Goal: Task Accomplishment & Management: Complete application form

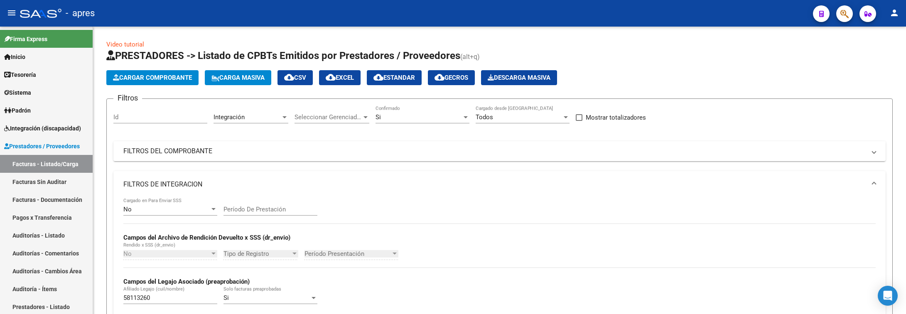
scroll to position [209, 0]
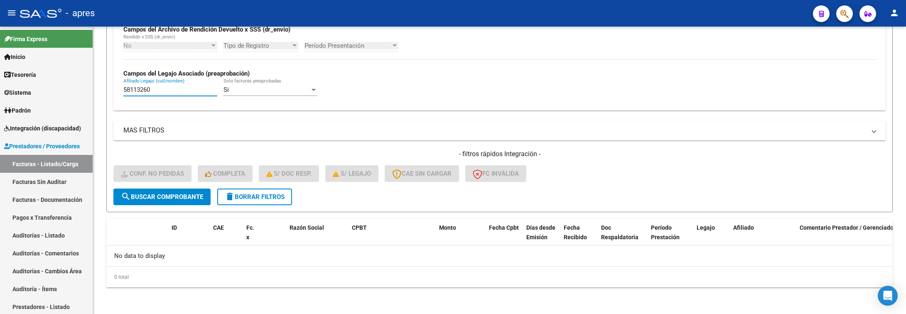
drag, startPoint x: 155, startPoint y: 90, endPoint x: -28, endPoint y: 108, distance: 183.7
click at [0, 108] on html "menu - apres person Firma Express Inicio Calendario SSS Instructivos Contacto O…" at bounding box center [453, 157] width 906 height 314
paste input "47628889"
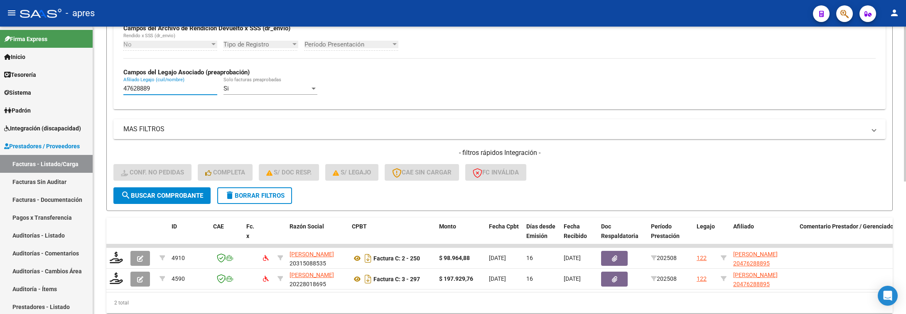
scroll to position [246, 0]
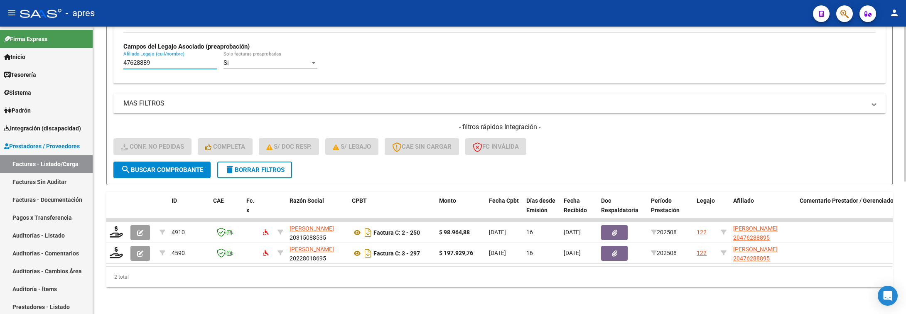
type input "47628889"
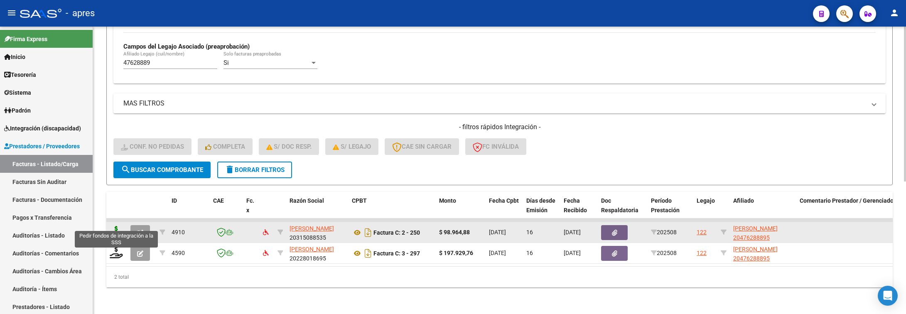
click at [112, 226] on icon at bounding box center [116, 232] width 13 height 12
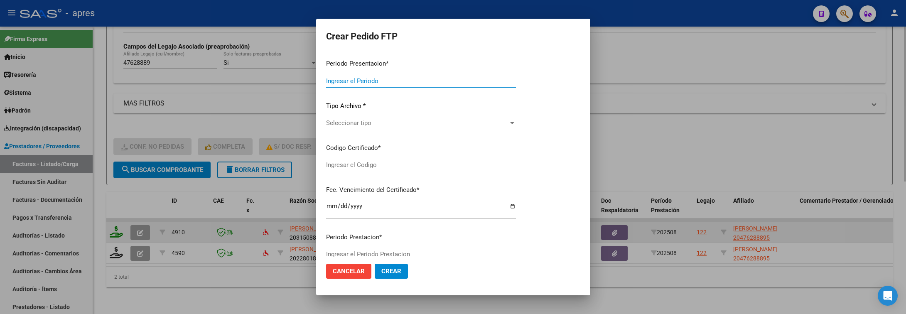
type input "202508"
type input "$ 98.964,88"
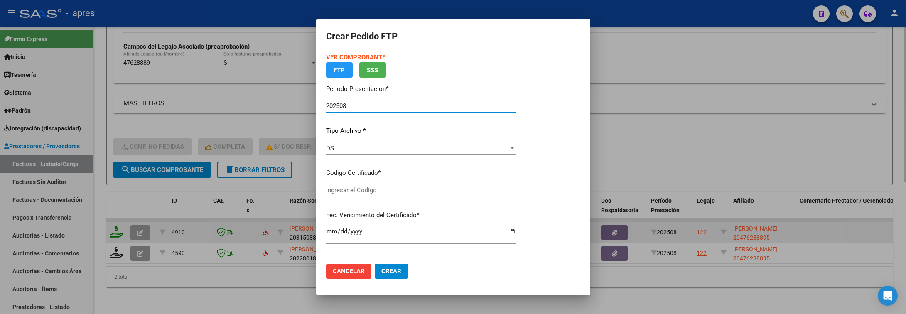
type input "ARG02000476288892019032720260327BS316"
type input "2026-03-27"
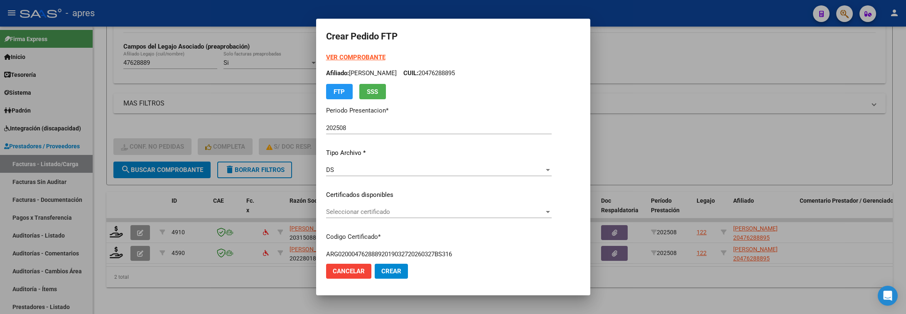
click at [433, 199] on p "Certificados disponibles" at bounding box center [439, 195] width 226 height 10
click at [431, 211] on span "Seleccionar certificado" at bounding box center [435, 211] width 218 height 7
drag, startPoint x: 394, startPoint y: 270, endPoint x: 453, endPoint y: 165, distance: 120.2
click at [438, 189] on form "Crear Pedido FTP VER COMPROBANTE ARCA Padrón Afiliado: LEIVA IGNACIO ROBERTO CU…" at bounding box center [453, 157] width 254 height 256
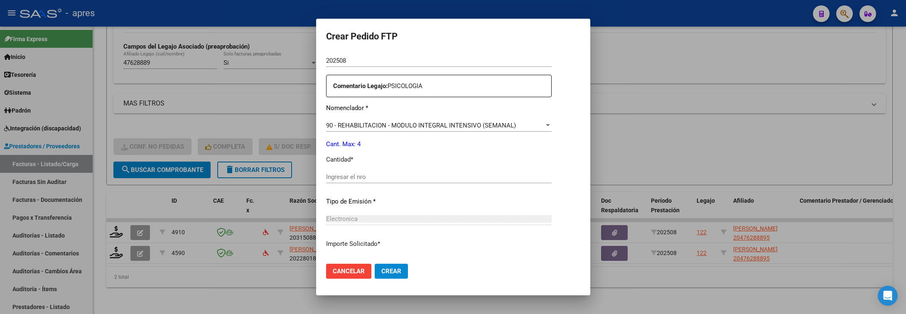
scroll to position [312, 0]
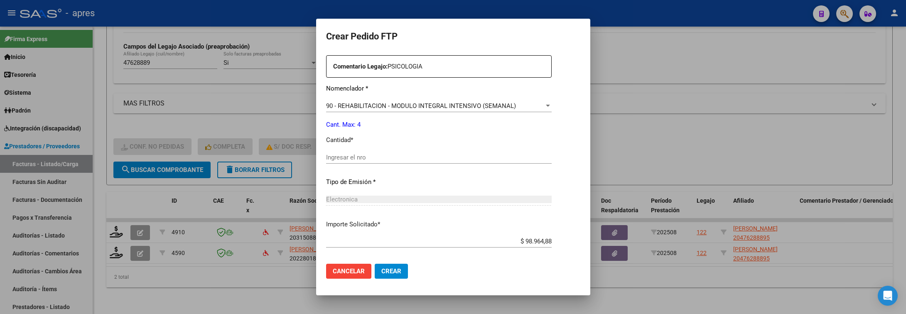
click at [428, 151] on div "Ingresar el nro" at bounding box center [439, 157] width 226 height 12
click at [429, 158] on input "Ingresar el nro" at bounding box center [439, 157] width 226 height 7
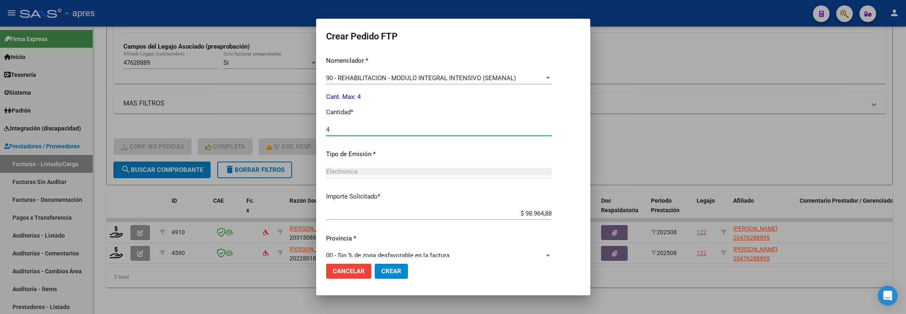
scroll to position [352, 0]
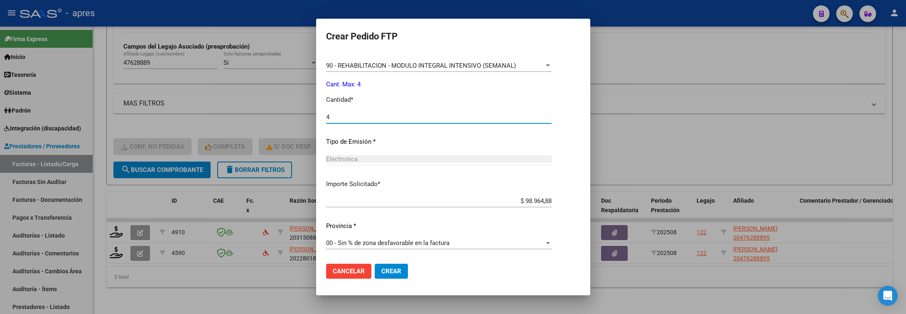
type input "4"
click at [391, 268] on span "Crear" at bounding box center [392, 271] width 20 height 7
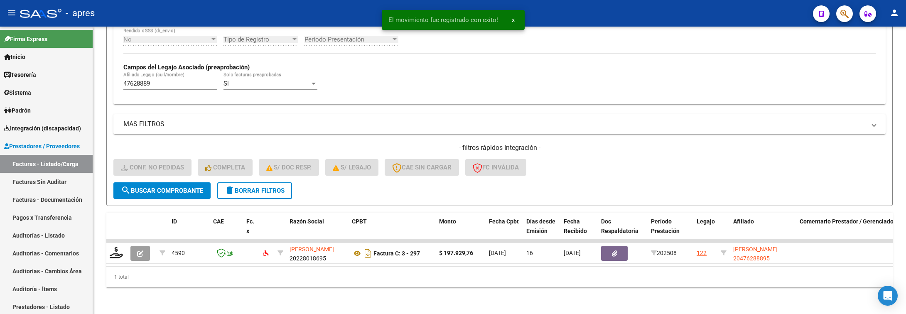
scroll to position [226, 0]
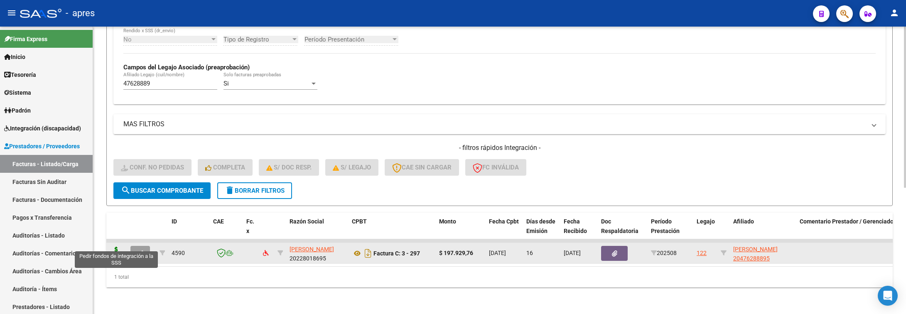
click at [115, 247] on icon at bounding box center [116, 253] width 13 height 12
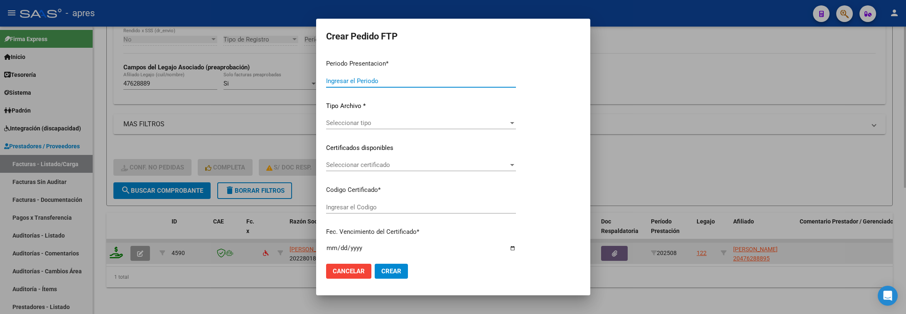
type input "202508"
type input "$ 197.929,76"
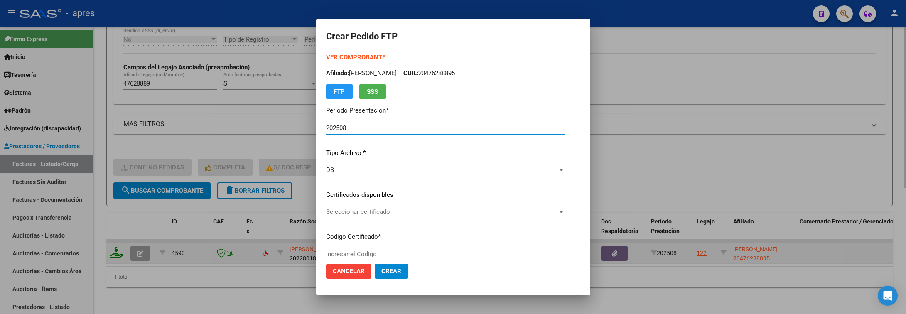
type input "ARG02000476288892019032720260327BS316"
type input "2026-03-27"
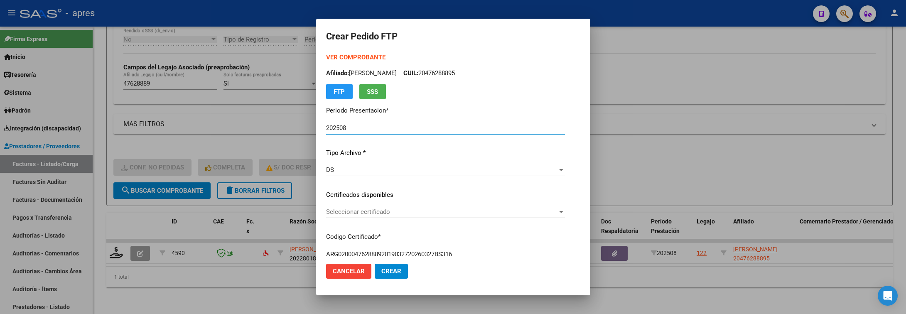
click at [536, 217] on div "Seleccionar certificado Seleccionar certificado" at bounding box center [445, 212] width 239 height 12
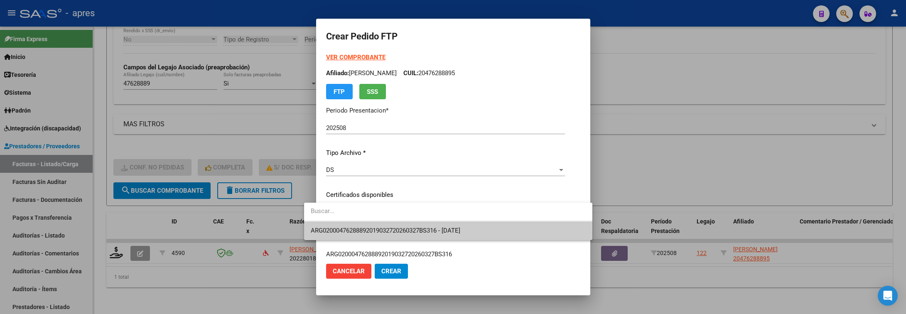
type input "+"
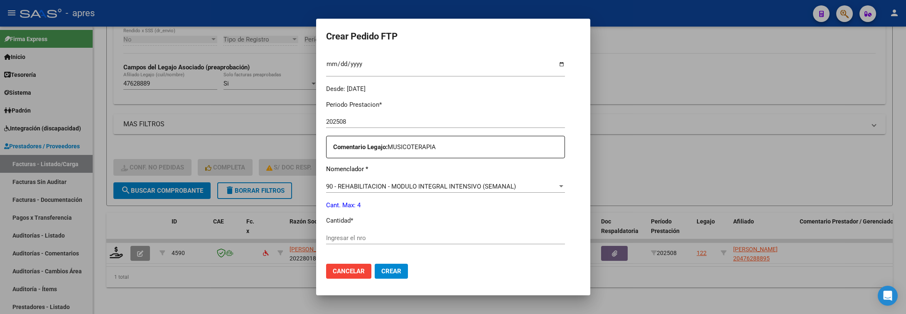
scroll to position [312, 0]
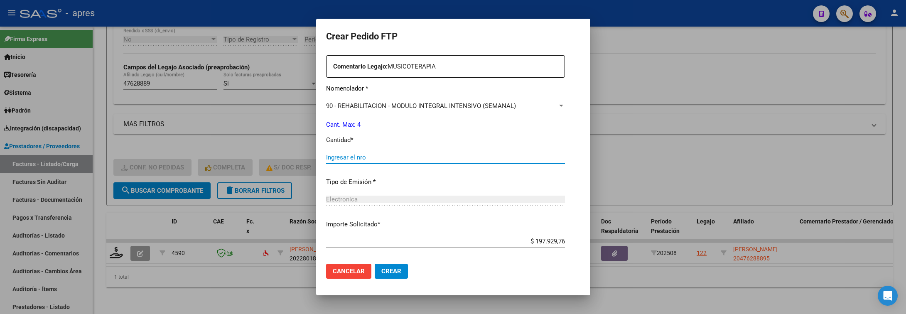
click at [490, 160] on input "Ingresar el nro" at bounding box center [445, 157] width 239 height 7
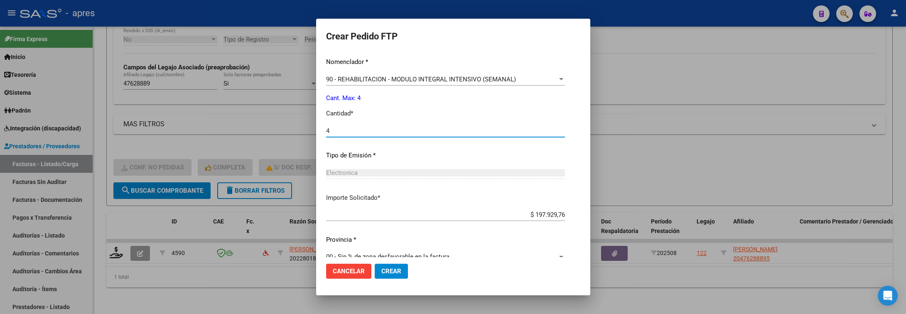
scroll to position [352, 0]
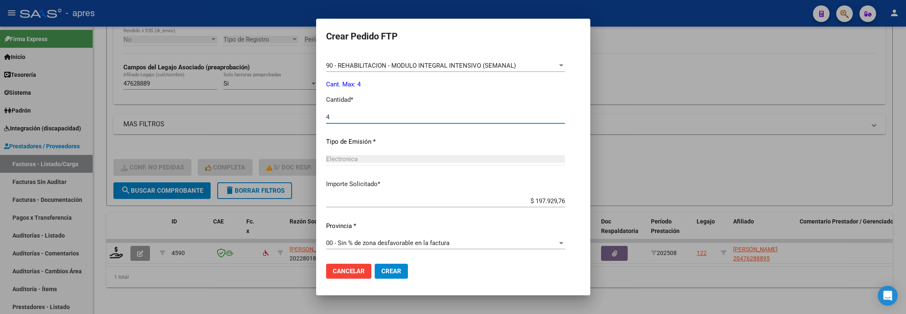
type input "4"
click at [382, 272] on span "Crear" at bounding box center [392, 271] width 20 height 7
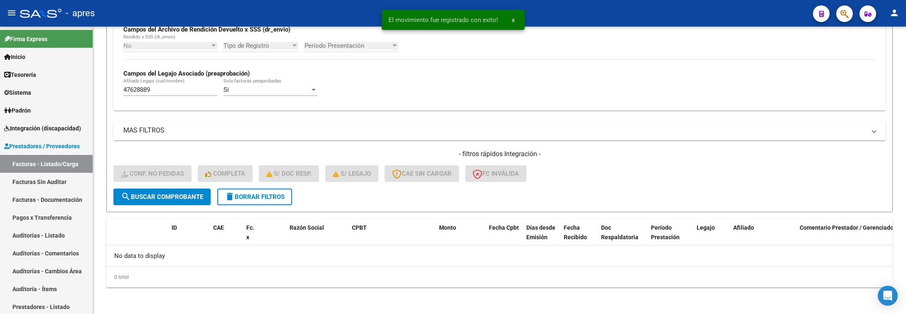
scroll to position [209, 0]
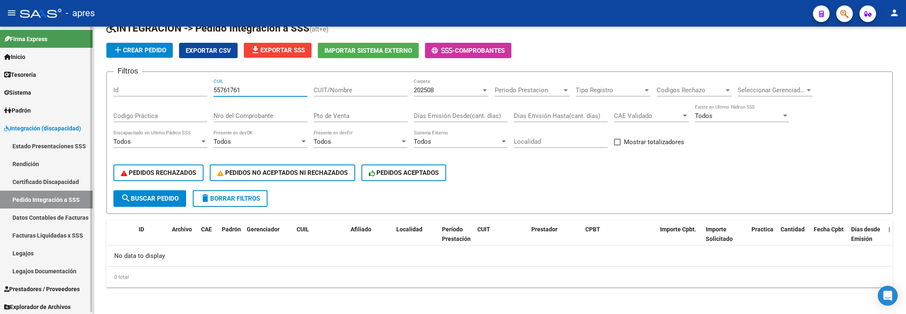
scroll to position [1, 0]
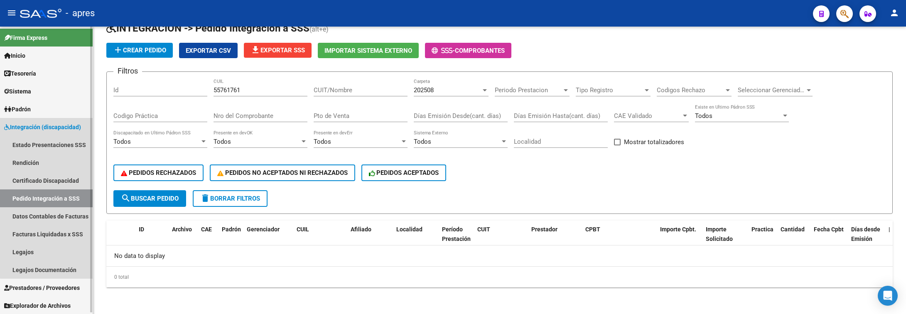
click at [52, 130] on span "Integración (discapacidad)" at bounding box center [42, 127] width 77 height 9
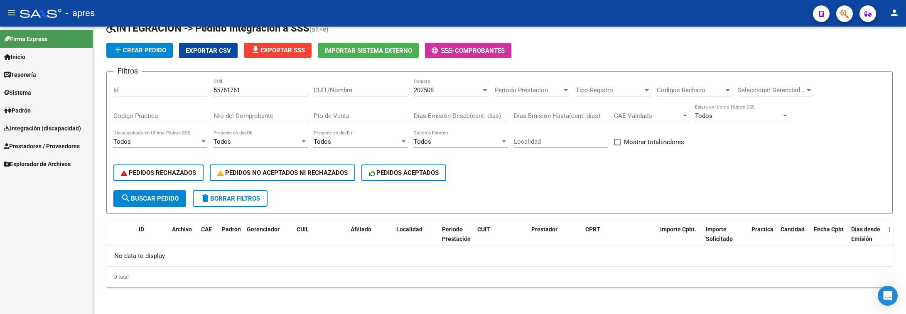
scroll to position [0, 0]
click at [52, 143] on span "Prestadores / Proveedores" at bounding box center [42, 146] width 76 height 9
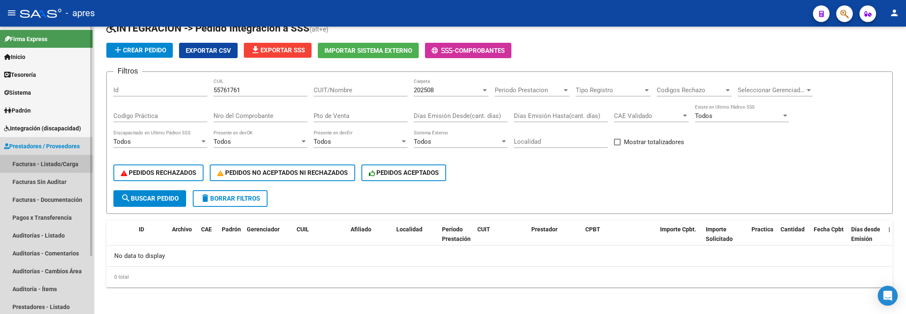
click at [33, 162] on link "Facturas - Listado/Carga" at bounding box center [46, 164] width 93 height 18
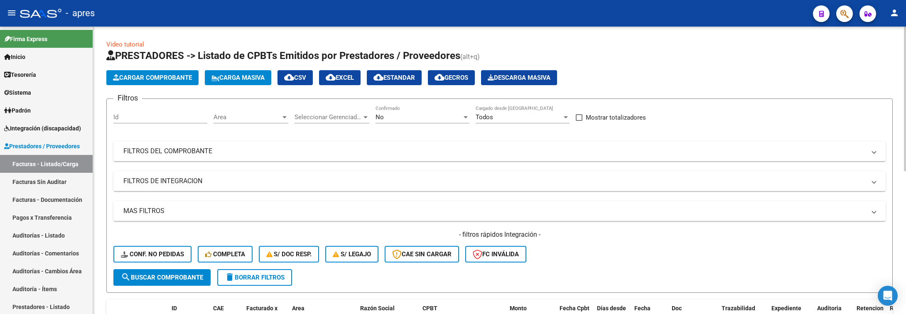
click at [291, 143] on mat-expansion-panel-header "FILTROS DEL COMPROBANTE" at bounding box center [499, 151] width 773 height 20
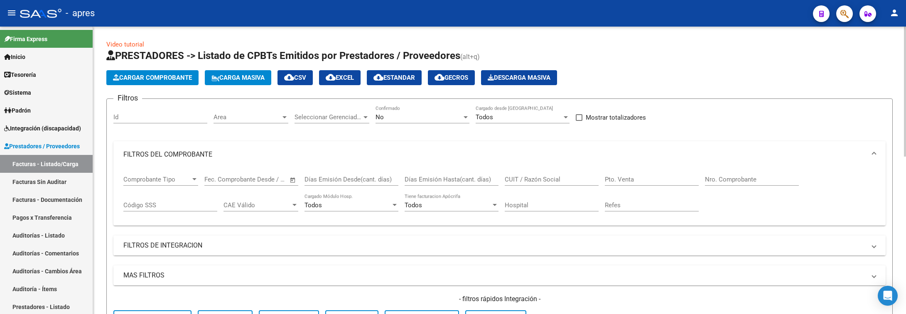
click at [199, 252] on mat-expansion-panel-header "FILTROS DE INTEGRACION" at bounding box center [499, 246] width 773 height 20
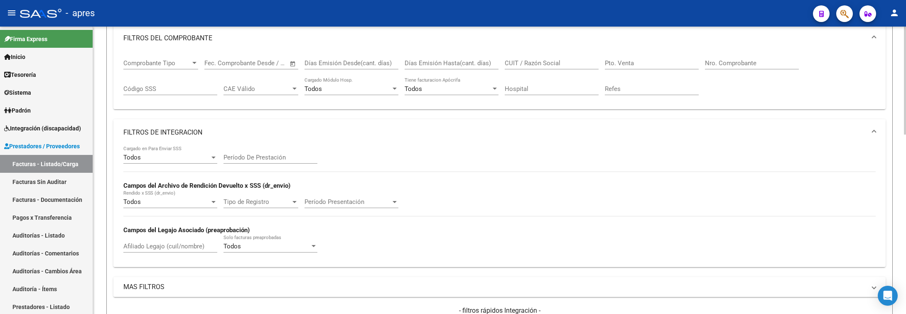
scroll to position [125, 0]
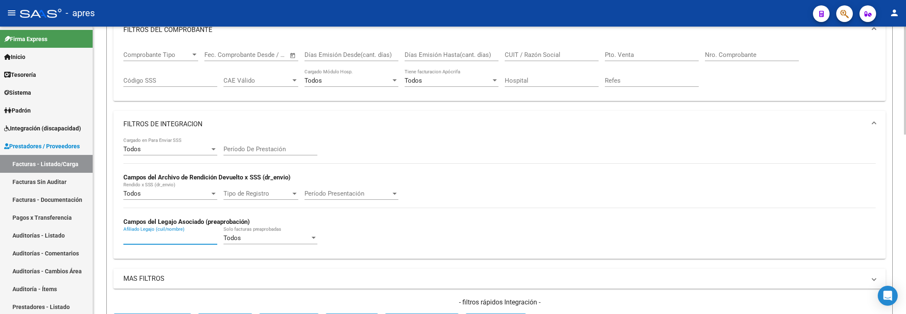
click at [160, 236] on input "Afiliado Legajo (cuil/nombre)" at bounding box center [170, 237] width 94 height 7
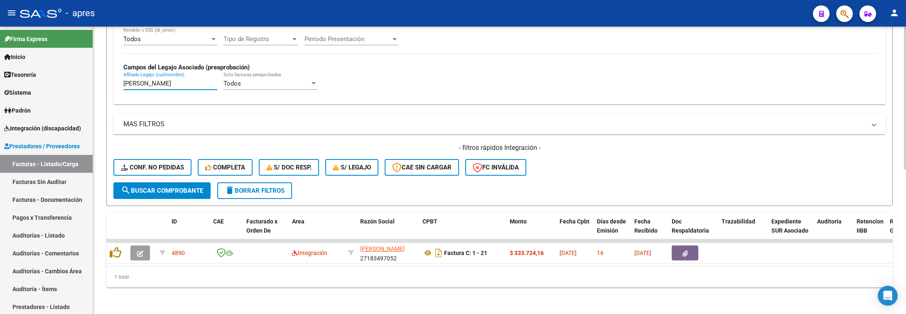
scroll to position [290, 0]
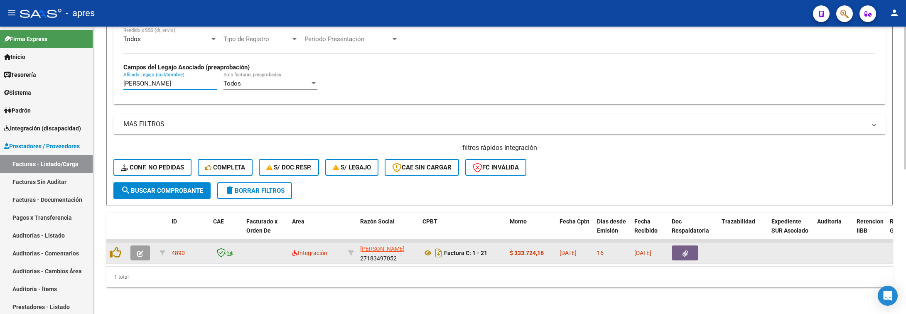
type input "[PERSON_NAME]"
click at [137, 249] on span "button" at bounding box center [140, 252] width 6 height 7
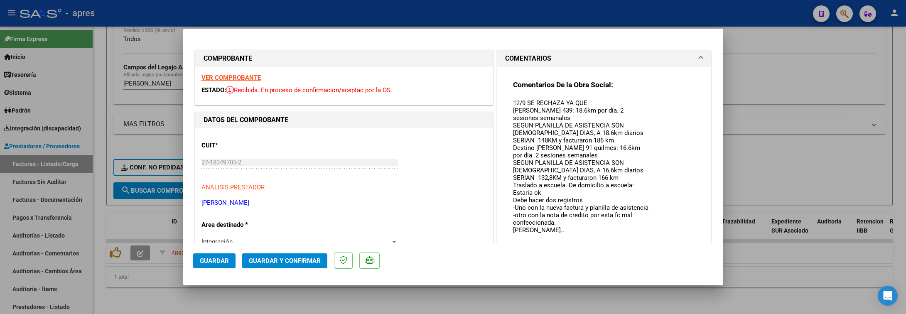
drag, startPoint x: 642, startPoint y: 113, endPoint x: 642, endPoint y: 247, distance: 134.2
click at [642, 247] on mat-dialog-container "COMPROBANTE VER COMPROBANTE ESTADO: Recibida. En proceso de confirmacion/acepta…" at bounding box center [453, 157] width 540 height 257
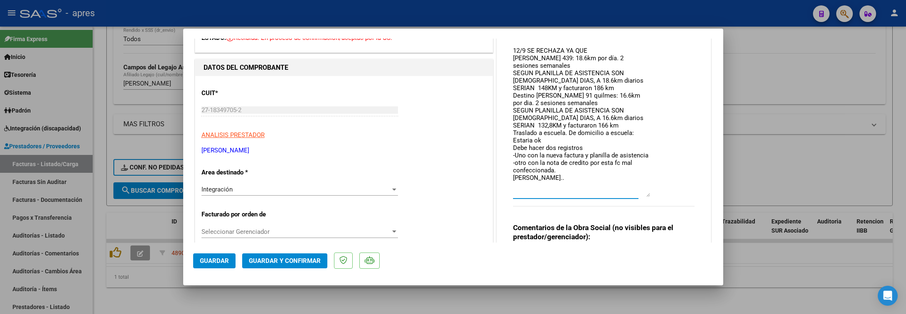
scroll to position [0, 0]
drag, startPoint x: 509, startPoint y: 102, endPoint x: 555, endPoint y: 190, distance: 99.1
click at [555, 190] on textarea "12/9 SE RECHAZA YA QUE [PERSON_NAME] 439: 18.6km por día. 2 sesiones semanales …" at bounding box center [581, 121] width 137 height 151
click at [477, 105] on div "CUIT * 27-18349705-2 Ingresar CUIT ANALISIS PRESTADOR [PERSON_NAME] [PERSON_NAM…" at bounding box center [344, 118] width 285 height 73
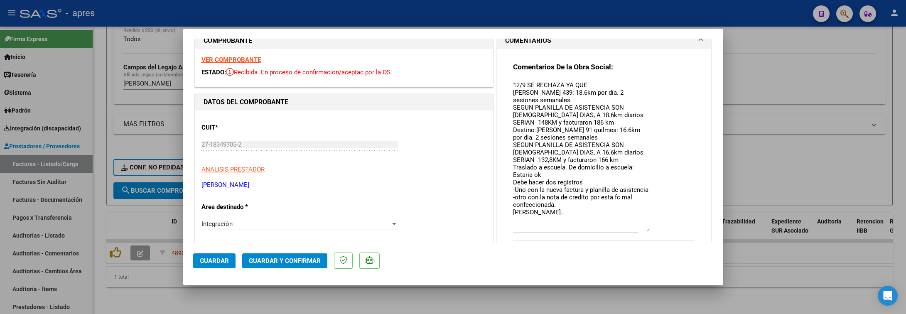
scroll to position [0, 0]
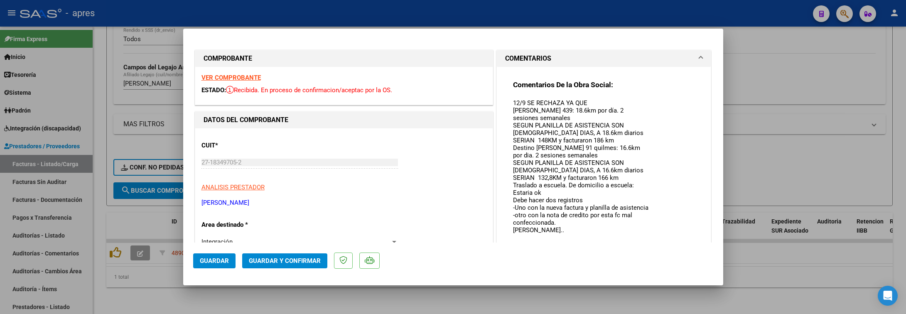
click at [254, 77] on strong "VER COMPROBANTE" at bounding box center [231, 77] width 59 height 7
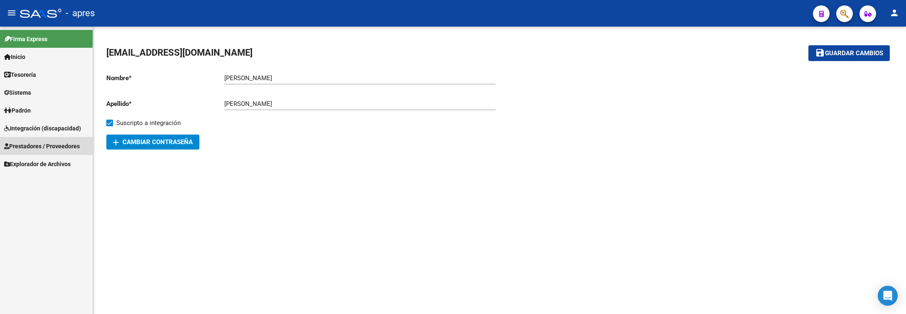
click at [46, 142] on span "Prestadores / Proveedores" at bounding box center [42, 146] width 76 height 9
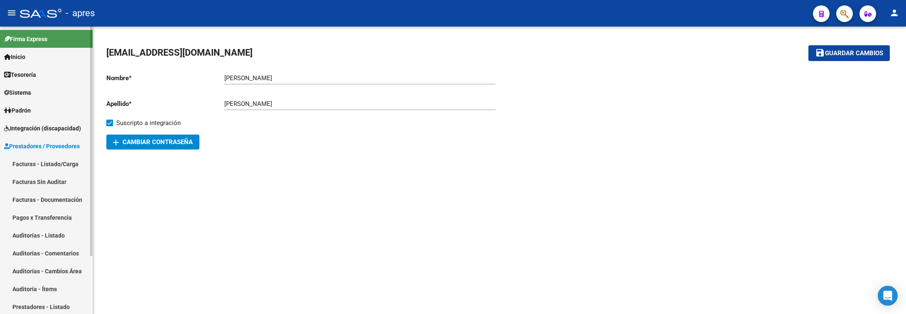
click at [67, 160] on link "Facturas - Listado/Carga" at bounding box center [46, 164] width 93 height 18
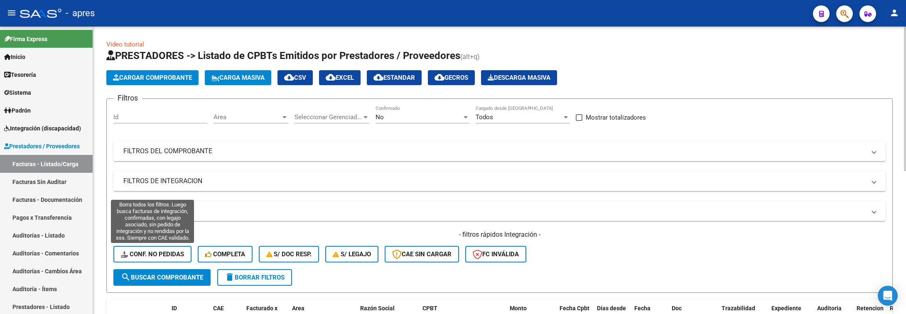
click at [154, 254] on span "Conf. no pedidas" at bounding box center [152, 254] width 63 height 7
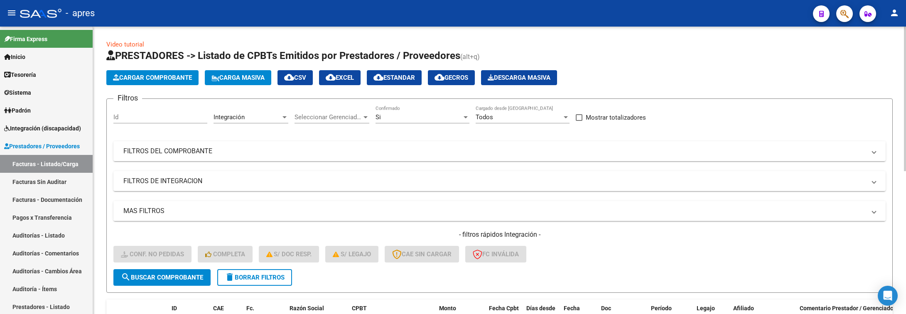
click at [175, 210] on mat-panel-title "MAS FILTROS" at bounding box center [494, 211] width 743 height 9
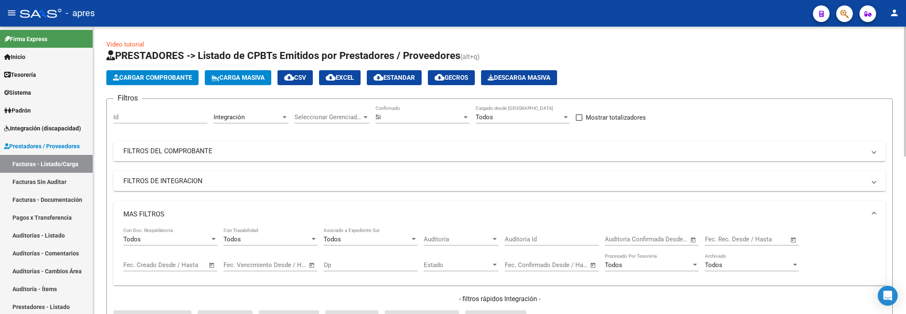
click at [175, 210] on mat-panel-title "MAS FILTROS" at bounding box center [494, 214] width 743 height 9
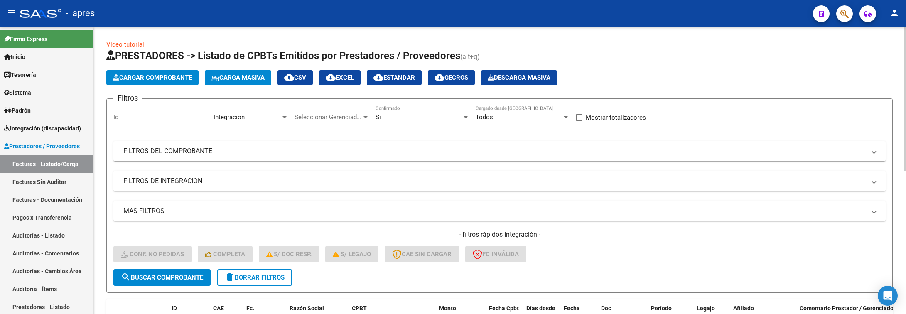
click at [175, 185] on mat-panel-title "FILTROS DE INTEGRACION" at bounding box center [494, 181] width 743 height 9
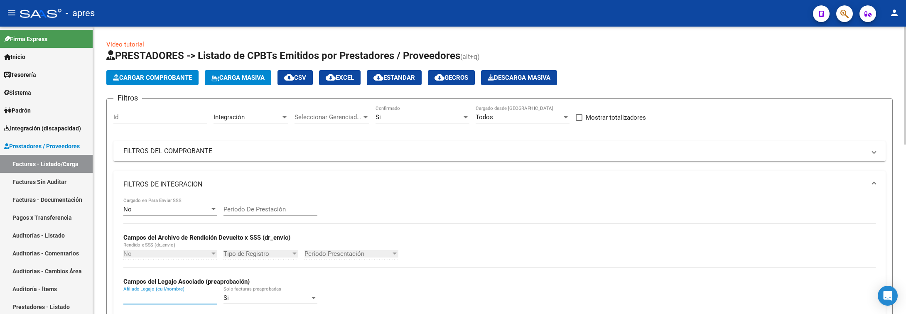
click at [147, 298] on input "Afiliado Legajo (cuil/nombre)" at bounding box center [170, 297] width 94 height 7
paste input "57396641"
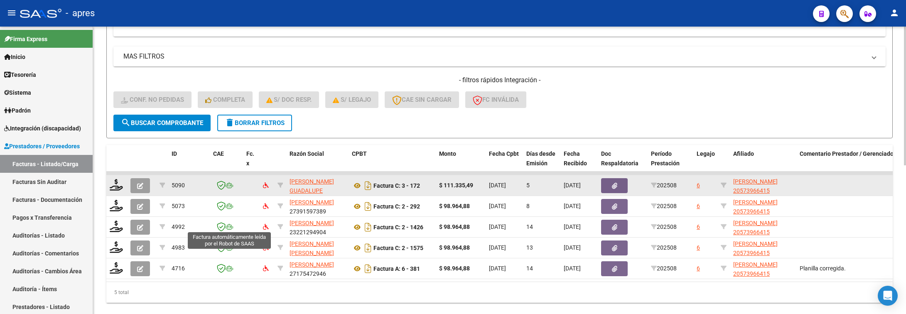
scroll to position [308, 0]
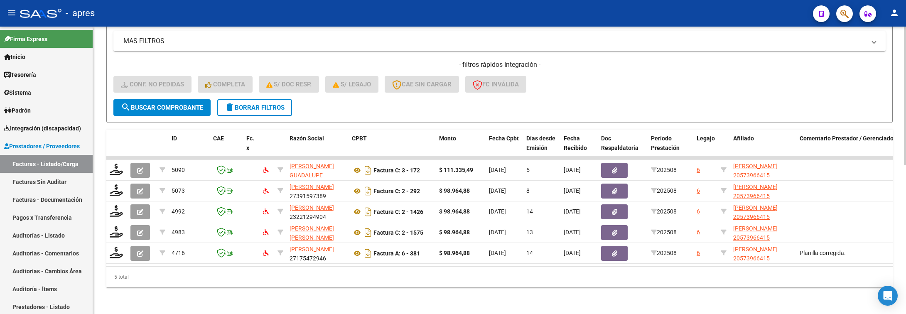
type input "57396641"
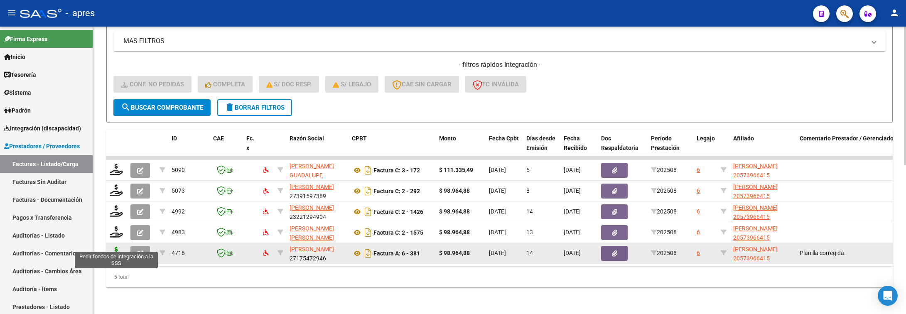
click at [111, 247] on icon at bounding box center [116, 253] width 13 height 12
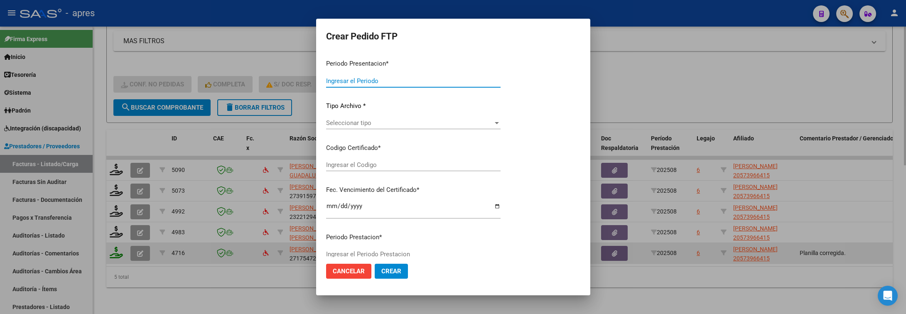
type input "202508"
type input "$ 98.964,88"
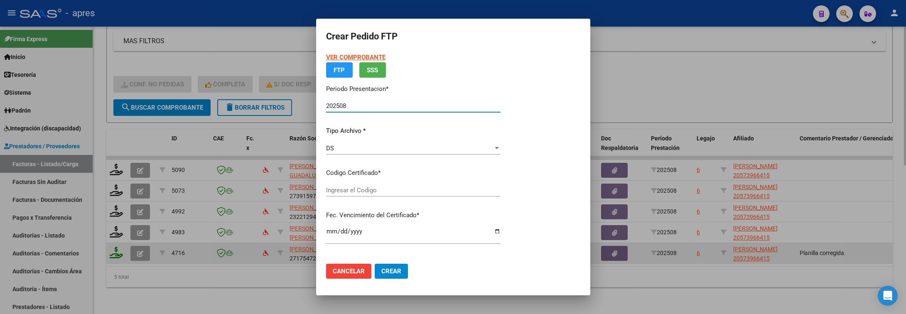
type input "ARG02000573966412023112220281122BUE437"
type input "2028-11-24"
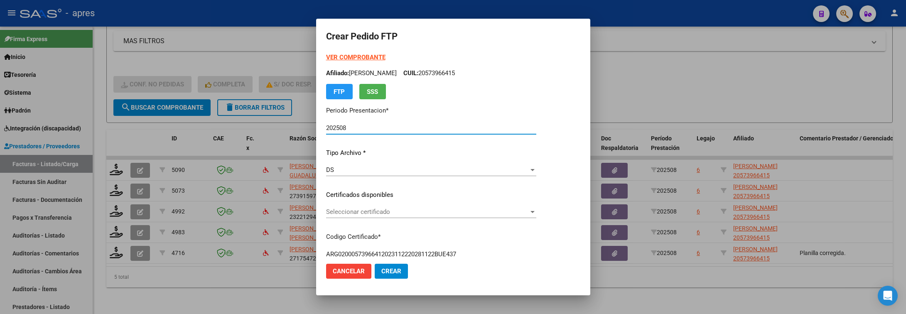
click at [381, 214] on span "Seleccionar certificado" at bounding box center [427, 211] width 203 height 7
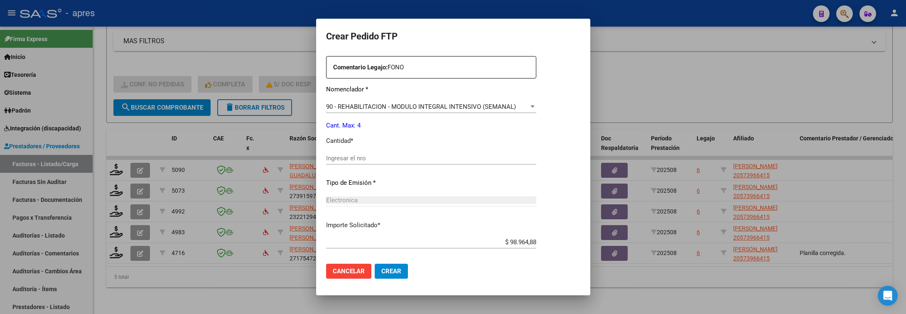
scroll to position [312, 0]
click at [366, 160] on input "Ingresar el nro" at bounding box center [431, 157] width 210 height 7
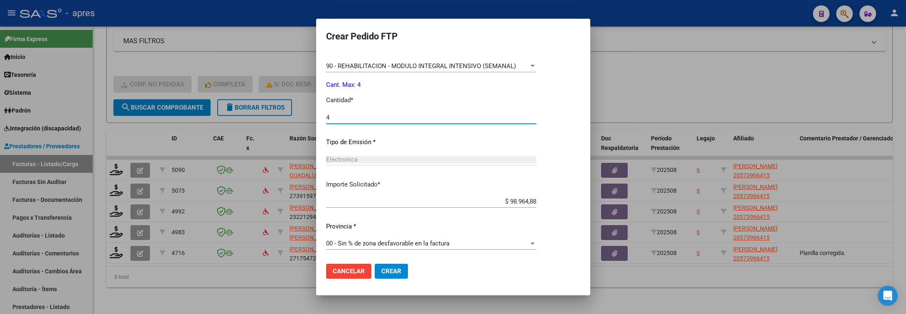
scroll to position [352, 0]
type input "4"
click at [389, 271] on span "Crear" at bounding box center [392, 271] width 20 height 7
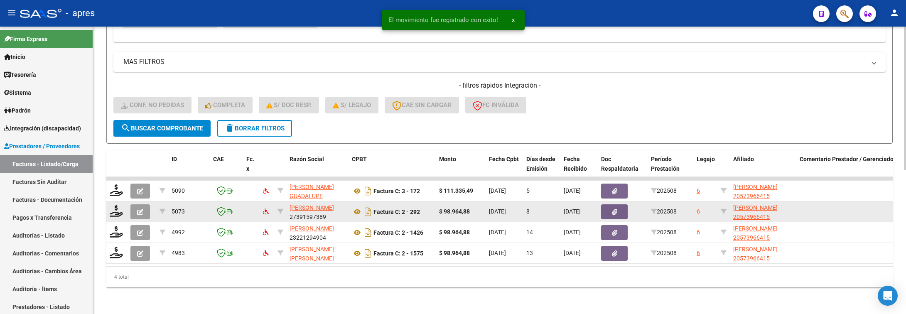
scroll to position [288, 0]
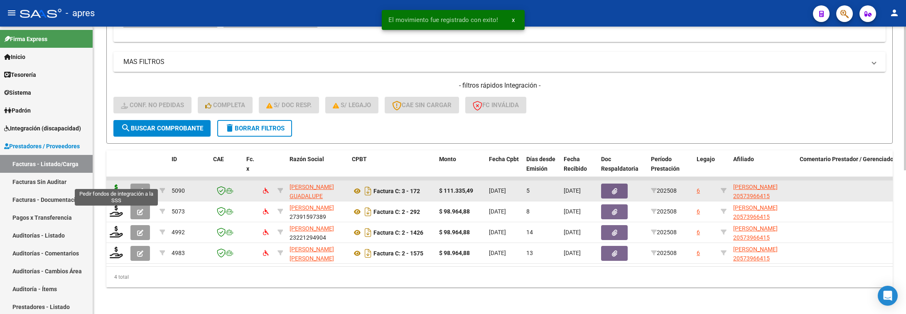
click at [116, 185] on icon at bounding box center [116, 191] width 13 height 12
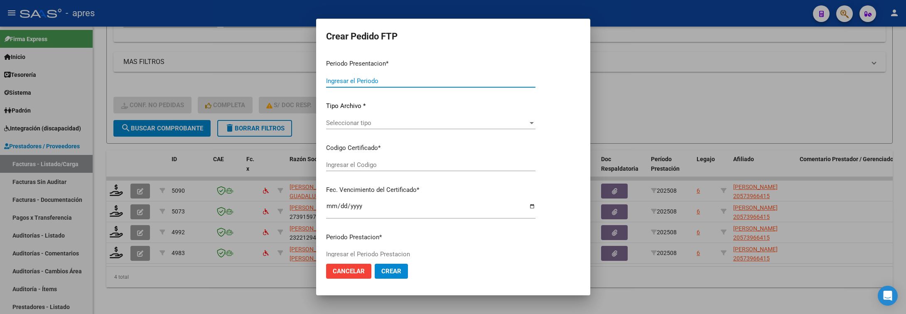
type input "202508"
type input "$ 111.335,49"
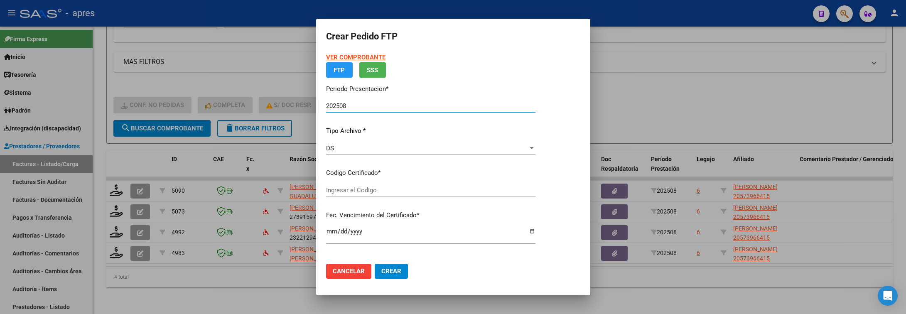
type input "ARG02000573966412023112220281122BUE437"
type input "2028-11-24"
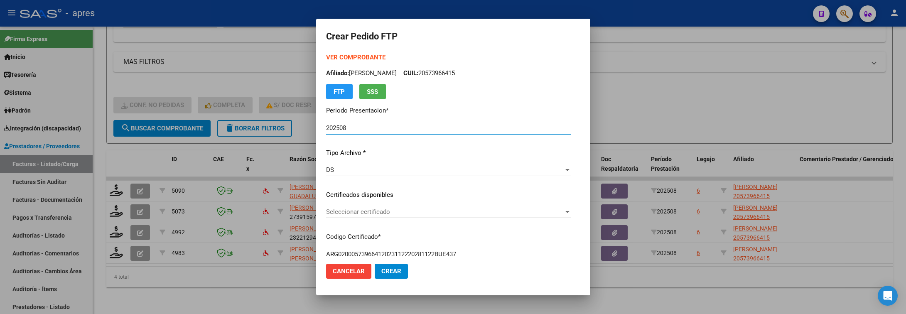
click at [482, 209] on span "Seleccionar certificado" at bounding box center [445, 211] width 238 height 7
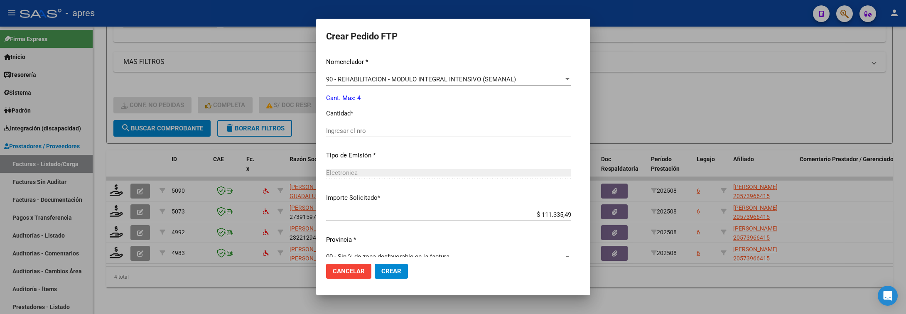
scroll to position [352, 0]
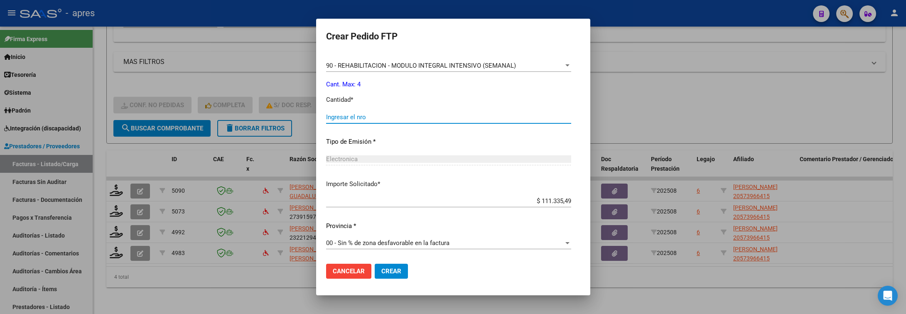
click at [470, 120] on input "Ingresar el nro" at bounding box center [448, 116] width 245 height 7
type input "4"
click at [398, 272] on button "Crear" at bounding box center [391, 271] width 33 height 15
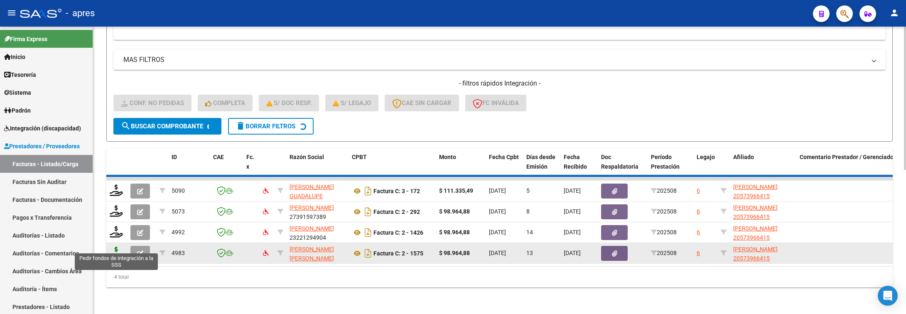
scroll to position [267, 0]
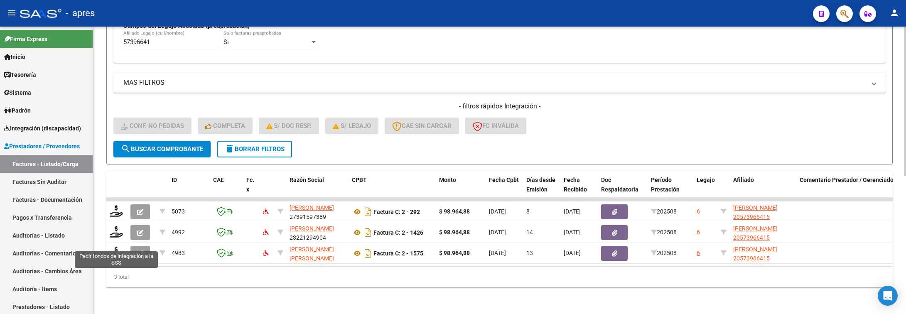
click at [113, 247] on icon at bounding box center [116, 253] width 13 height 12
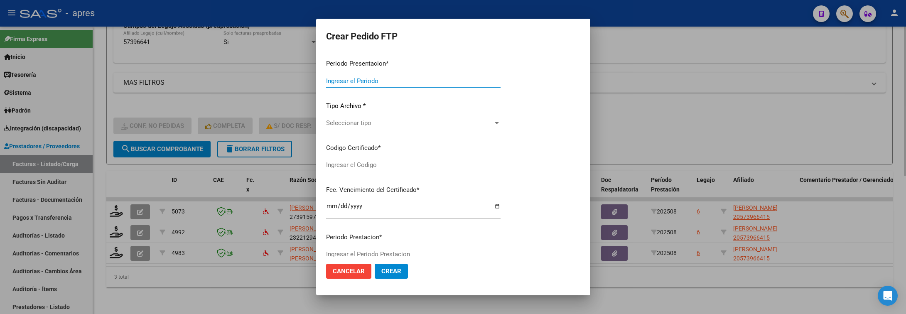
type input "202508"
type input "$ 98.964,88"
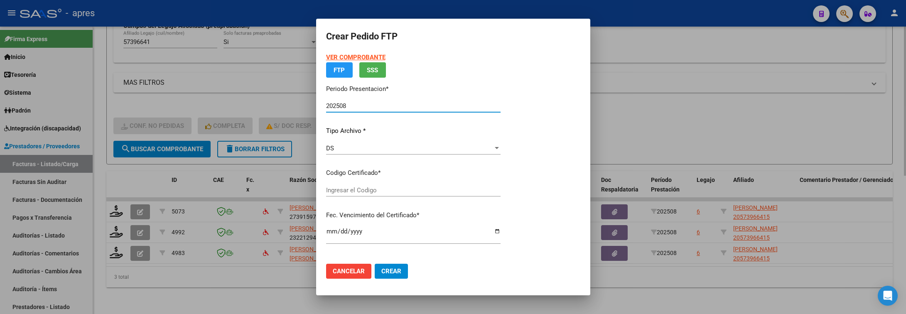
type input "ARG02000573966412023112220281122BUE437"
type input "2028-11-24"
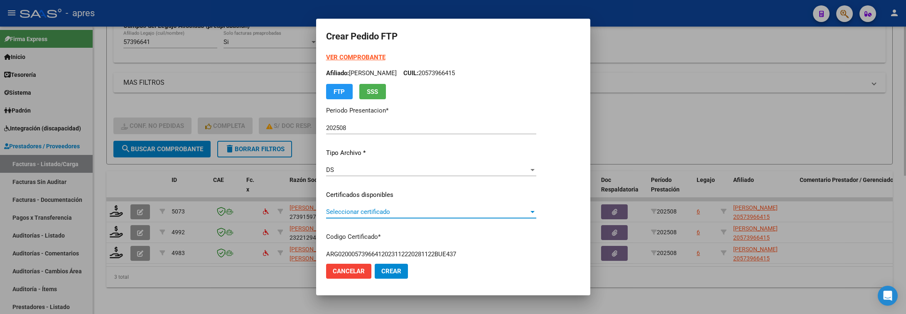
click at [417, 212] on span "Seleccionar certificado" at bounding box center [427, 211] width 203 height 7
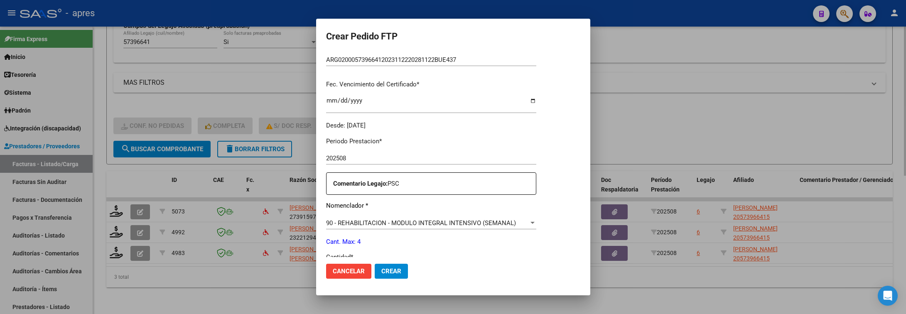
scroll to position [249, 0]
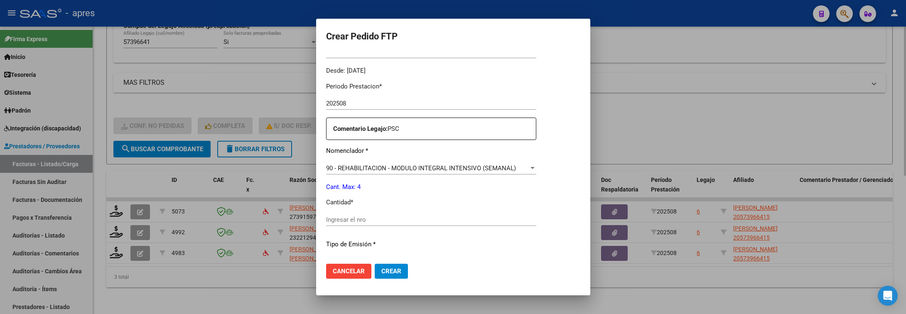
click at [412, 226] on div "Ingresar el nro" at bounding box center [431, 224] width 210 height 20
click at [412, 220] on input "Ingresar el nro" at bounding box center [431, 219] width 210 height 7
type input "4"
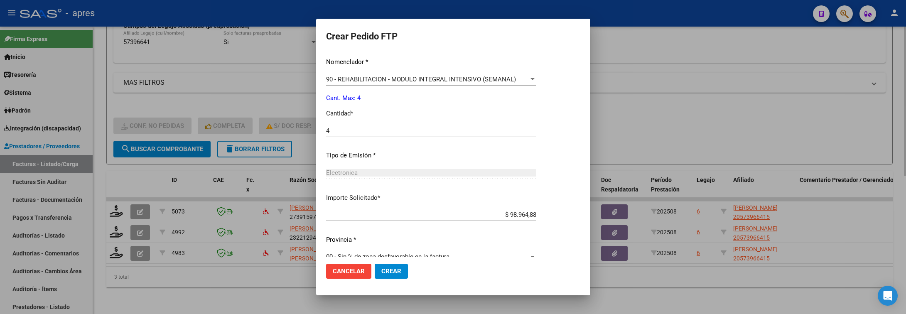
scroll to position [352, 0]
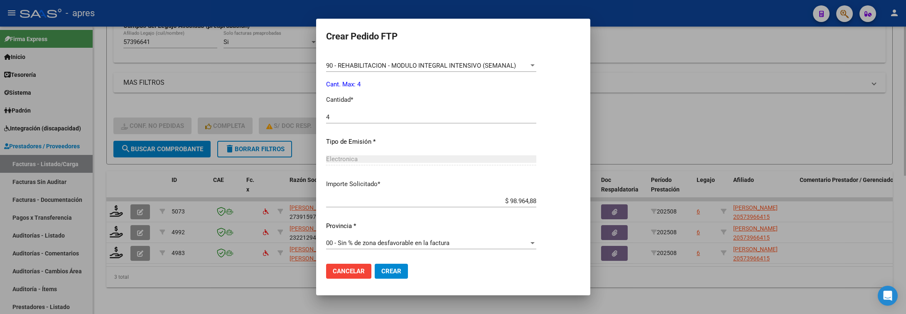
click at [378, 265] on button "Crear" at bounding box center [391, 271] width 33 height 15
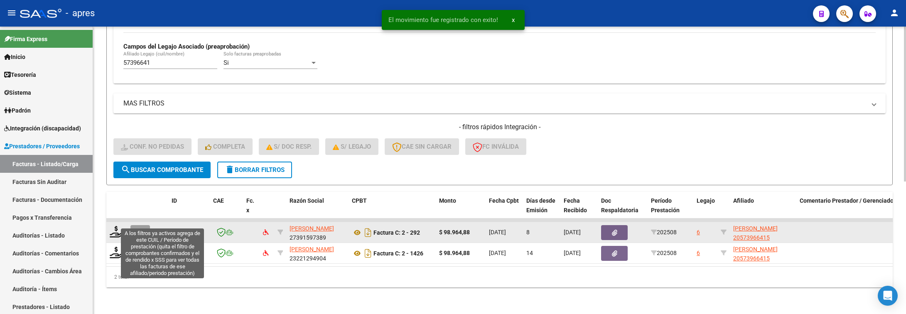
scroll to position [246, 0]
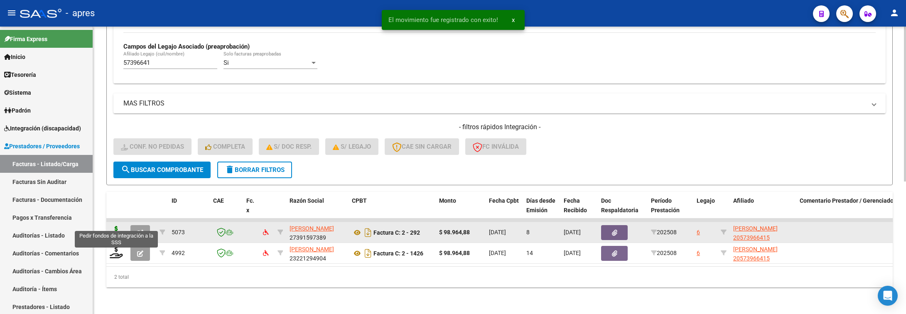
click at [118, 226] on icon at bounding box center [116, 232] width 13 height 12
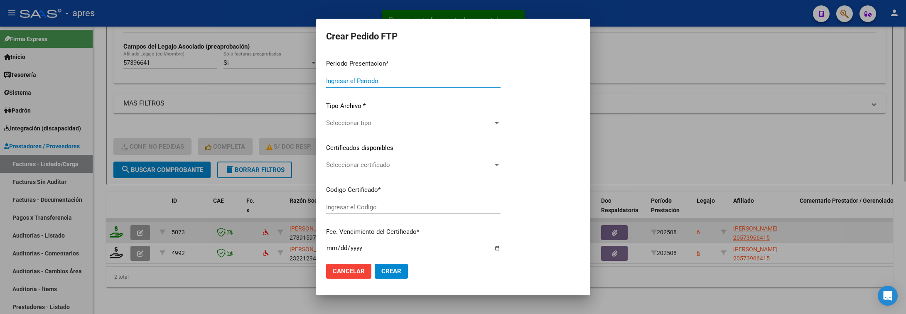
type input "202508"
type input "$ 98.964,88"
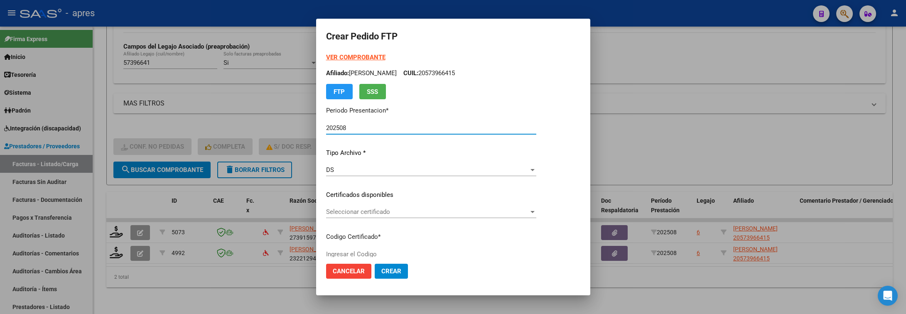
type input "ARG02000573966412023112220281122BUE437"
type input "2028-11-24"
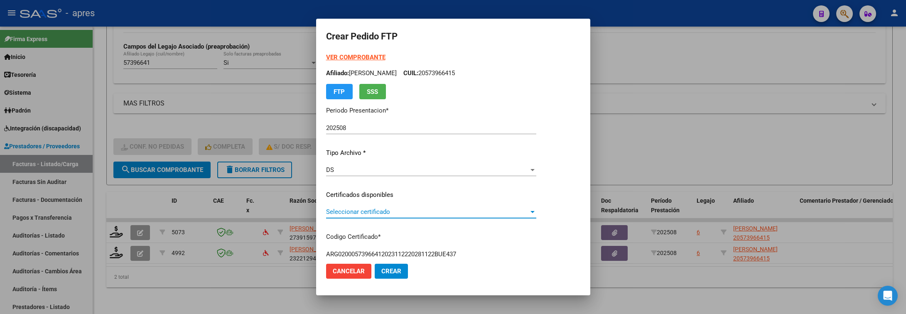
click at [493, 214] on span "Seleccionar certificado" at bounding box center [427, 211] width 203 height 7
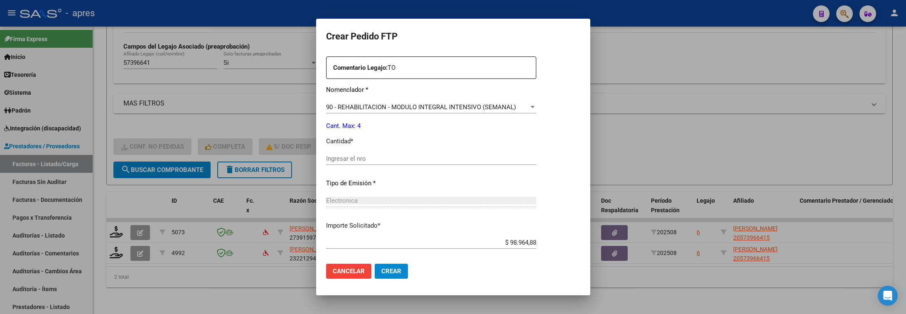
scroll to position [312, 0]
click at [394, 154] on div "Ingresar el nro" at bounding box center [431, 157] width 210 height 12
click at [394, 154] on input "Ingresar el nro" at bounding box center [431, 157] width 210 height 7
type input "4"
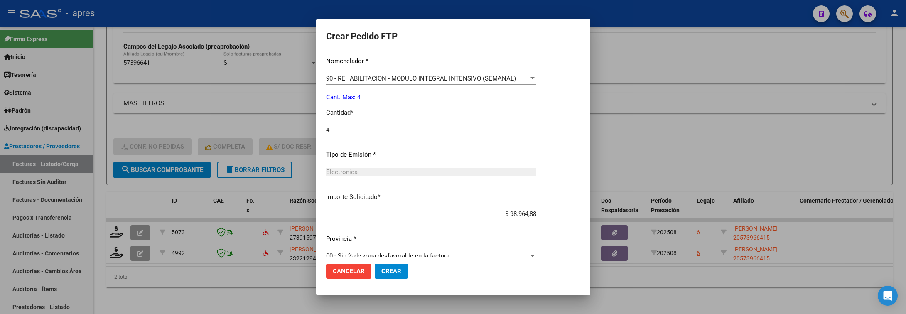
scroll to position [352, 0]
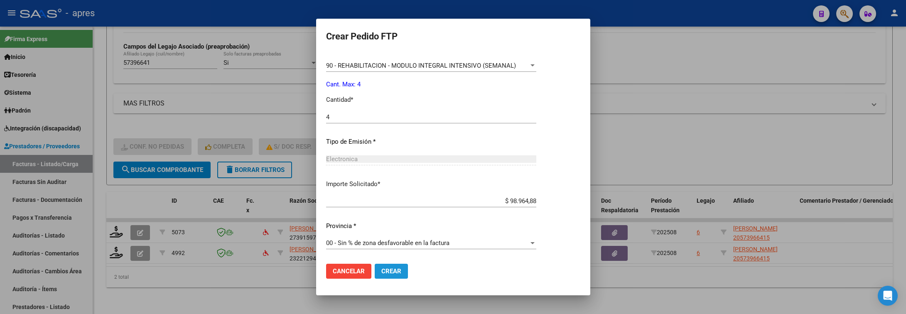
click at [394, 272] on span "Crear" at bounding box center [392, 271] width 20 height 7
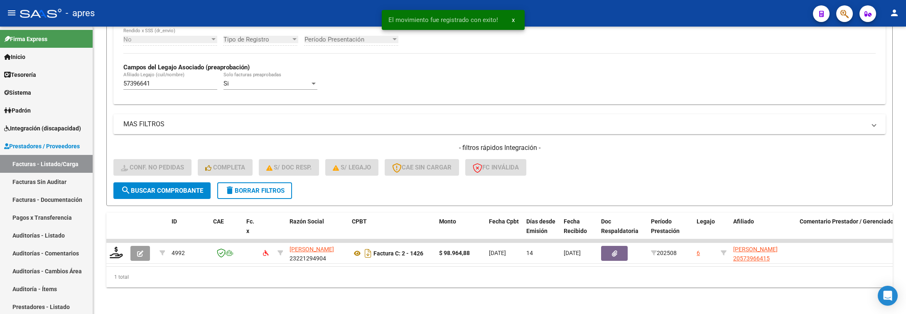
scroll to position [226, 0]
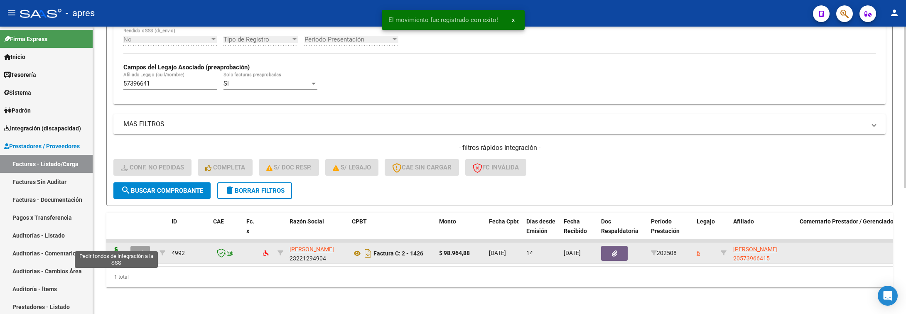
click at [113, 247] on icon at bounding box center [116, 253] width 13 height 12
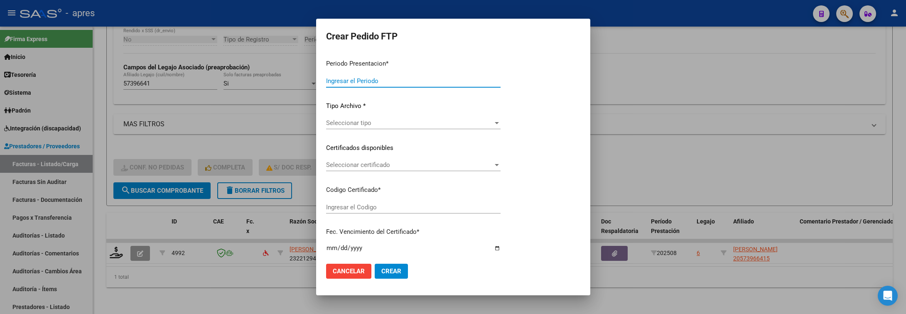
type input "202508"
type input "$ 98.964,88"
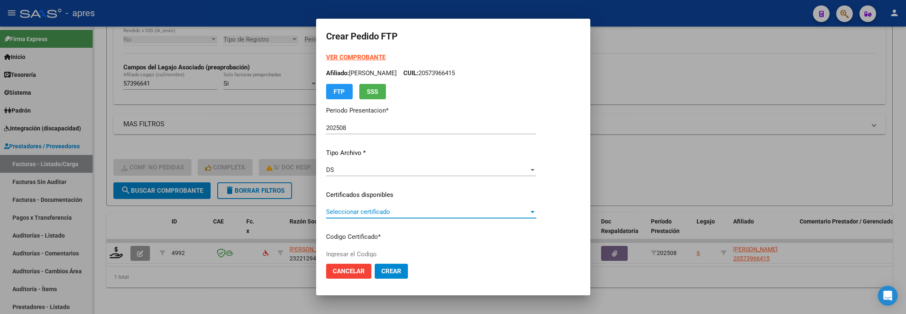
click at [499, 215] on span "Seleccionar certificado" at bounding box center [427, 211] width 203 height 7
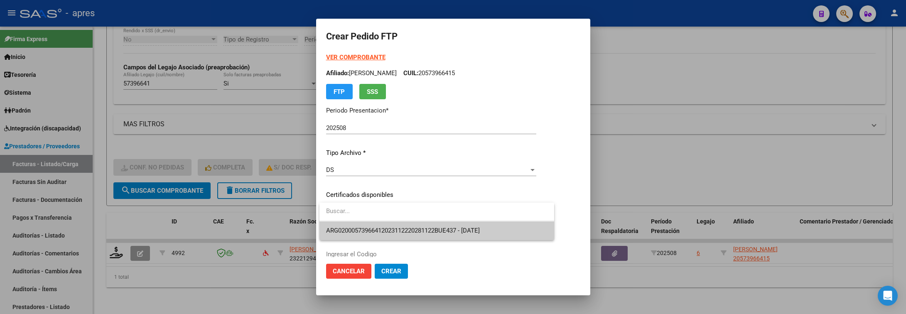
type input "ARG02000573966412023112220281122BUE437"
type input "2028-11-24"
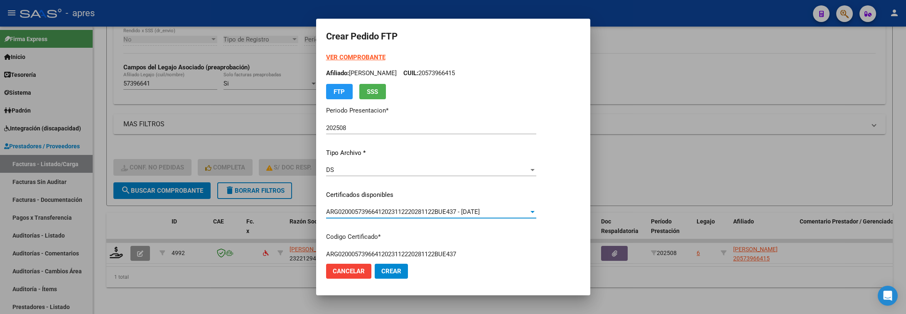
scroll to position [249, 0]
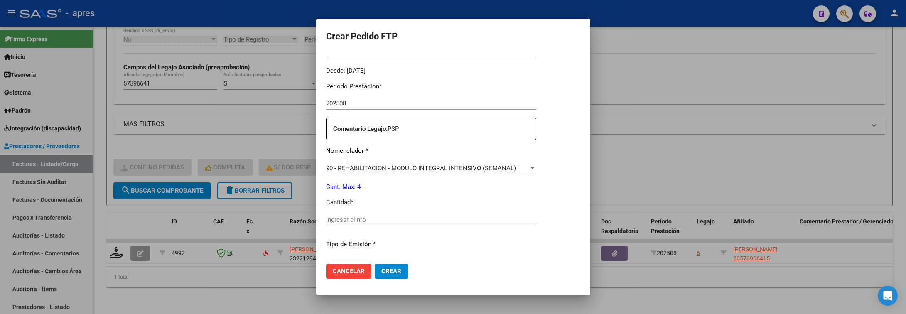
click at [499, 215] on div "Ingresar el nro" at bounding box center [431, 220] width 210 height 12
type input "4"
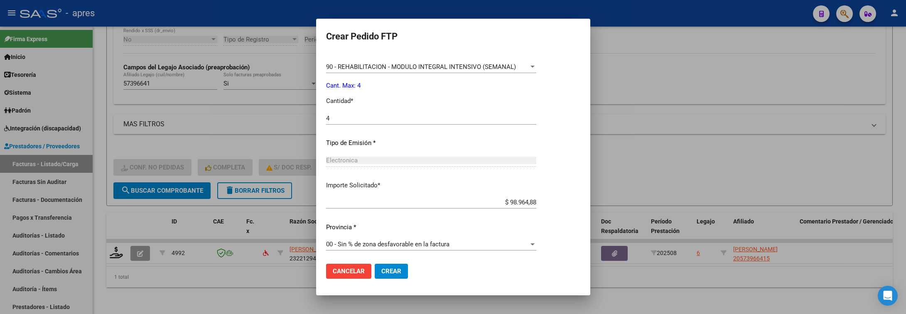
scroll to position [352, 0]
click at [388, 279] on mat-dialog-actions "Cancelar Crear" at bounding box center [453, 271] width 254 height 28
click at [393, 274] on span "Crear" at bounding box center [392, 271] width 20 height 7
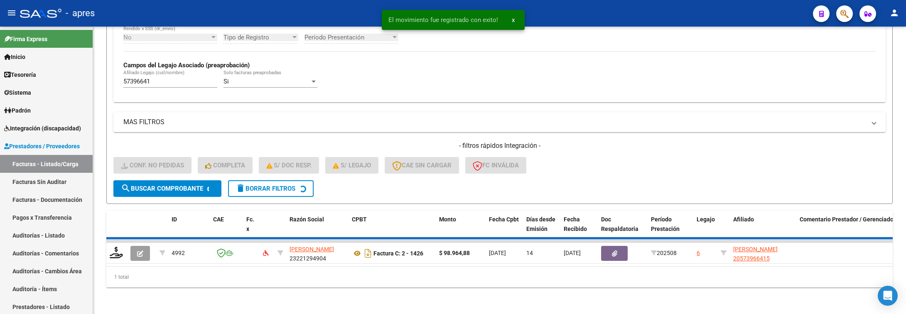
scroll to position [209, 0]
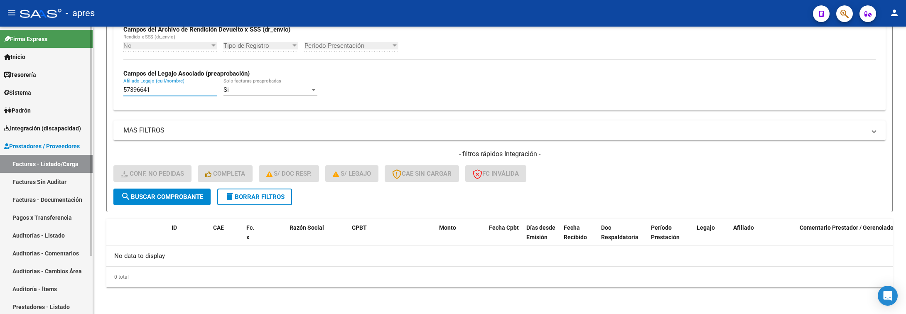
drag, startPoint x: 174, startPoint y: 92, endPoint x: 91, endPoint y: 91, distance: 82.7
click at [91, 91] on mat-sidenav-container "Firma Express Inicio Calendario SSS Instructivos Contacto OS Tesorería Extracto…" at bounding box center [453, 171] width 906 height 288
paste input "5003175"
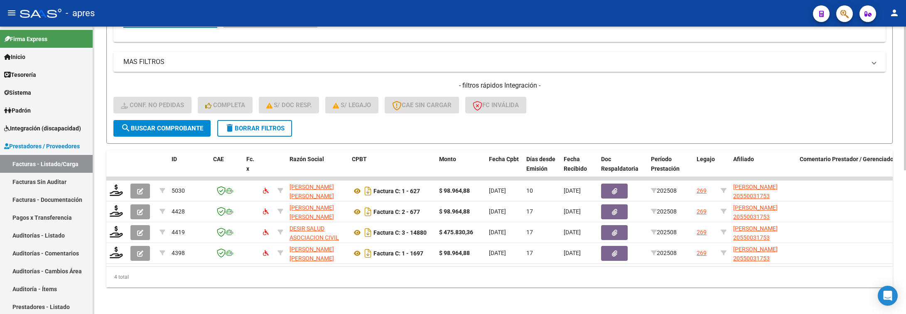
scroll to position [288, 0]
type input "55003175"
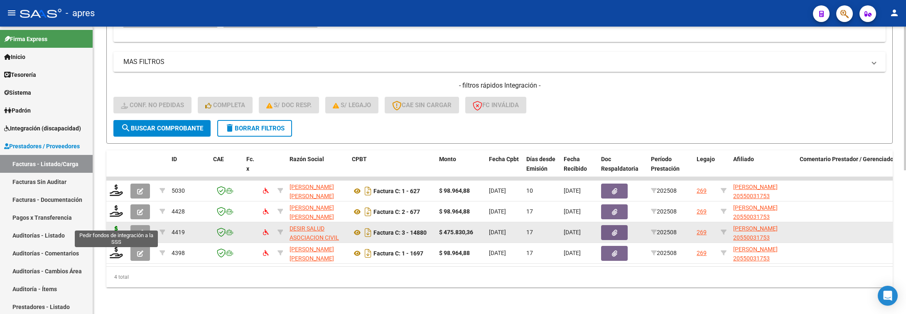
click at [113, 226] on icon at bounding box center [116, 232] width 13 height 12
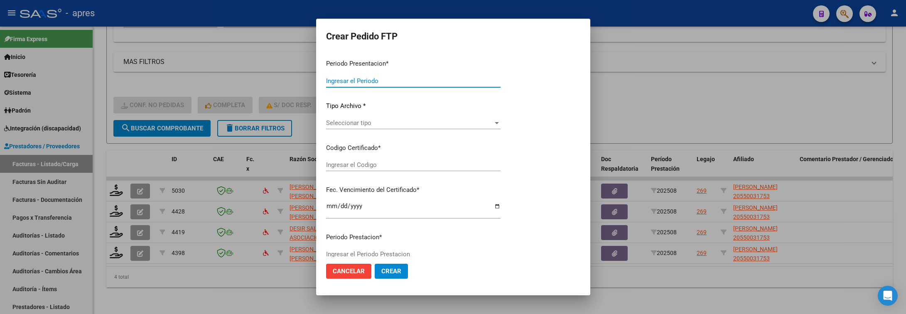
type input "202508"
type input "$ 475.830,36"
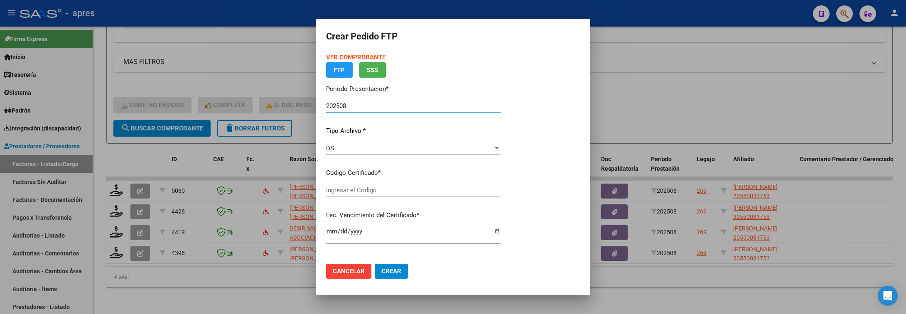
type input "ARG02000550031752023031420330314CIU536"
type input "2033-03-14"
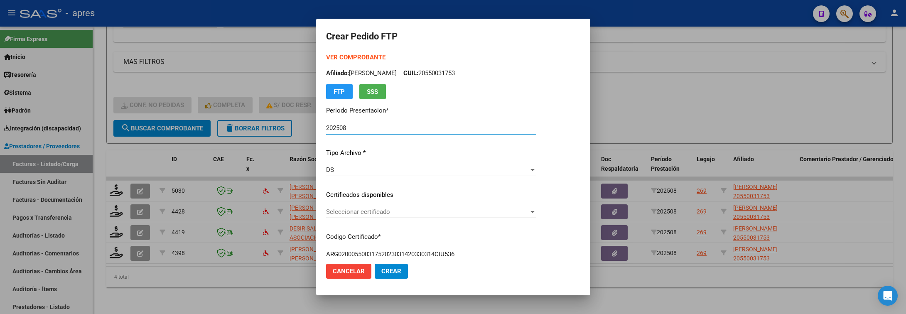
click at [458, 216] on div "Seleccionar certificado Seleccionar certificado" at bounding box center [431, 212] width 210 height 12
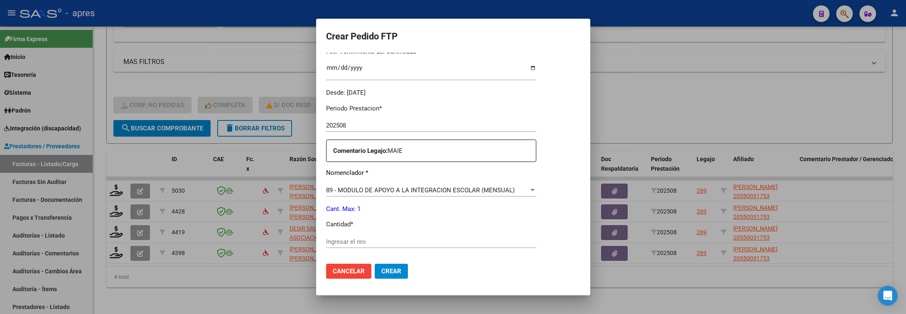
scroll to position [249, 0]
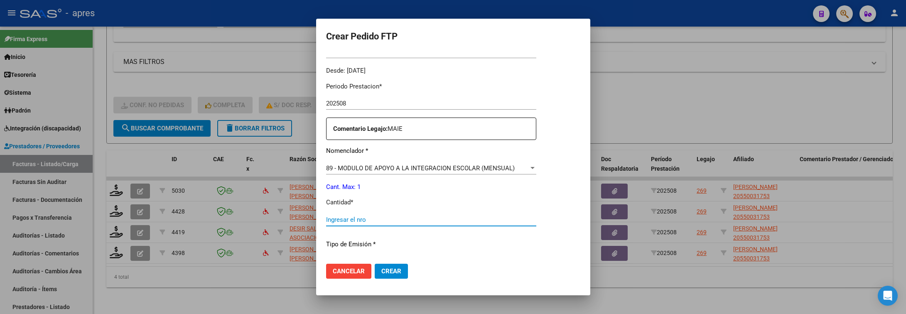
drag, startPoint x: 404, startPoint y: 219, endPoint x: 398, endPoint y: 229, distance: 12.0
click at [401, 226] on div "Ingresar el nro" at bounding box center [431, 224] width 210 height 20
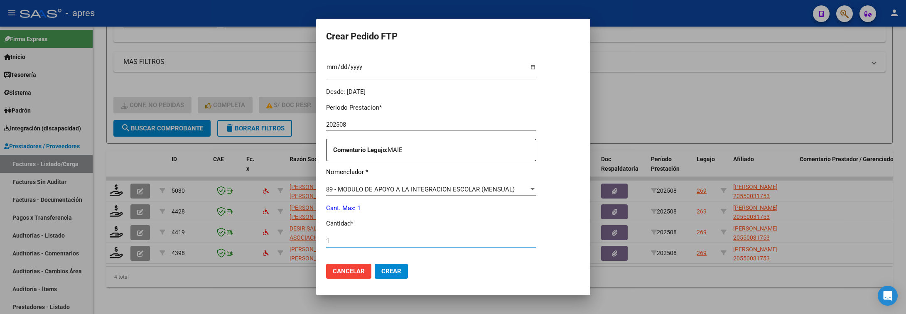
type input "1"
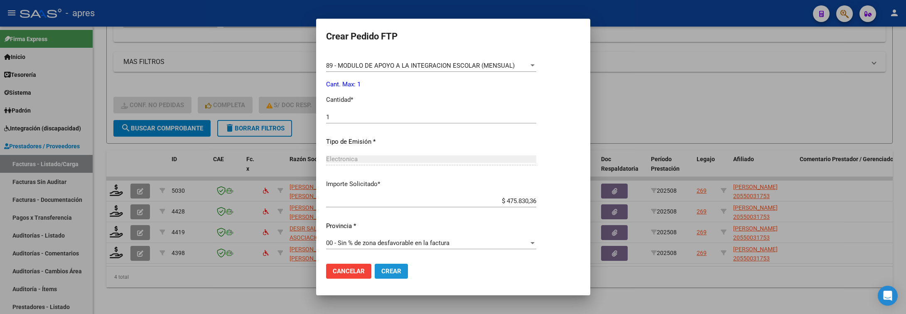
click at [398, 266] on button "Crear" at bounding box center [391, 271] width 33 height 15
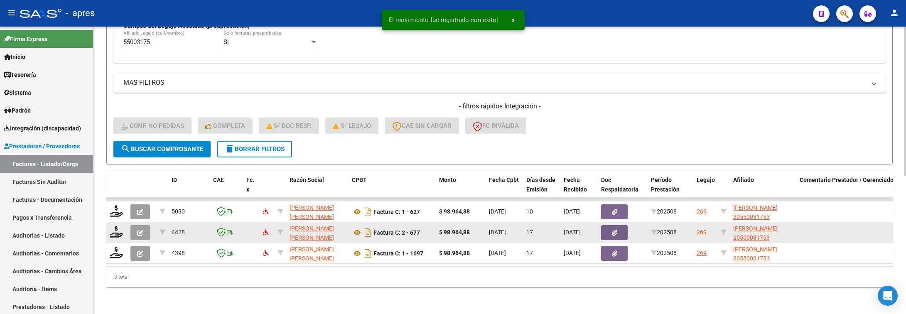
scroll to position [267, 0]
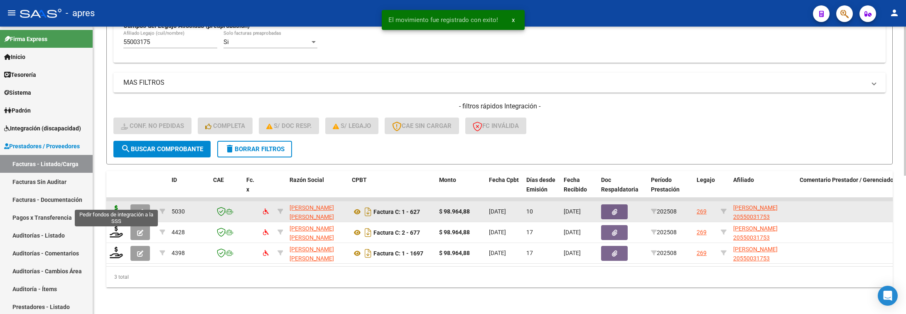
click at [110, 205] on icon at bounding box center [116, 211] width 13 height 12
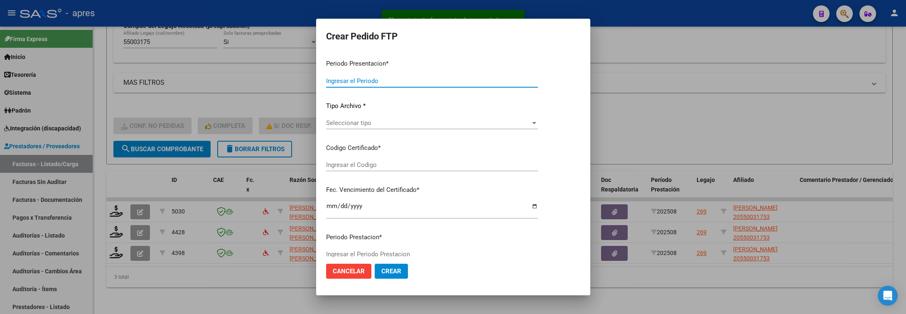
type input "202508"
type input "$ 98.964,88"
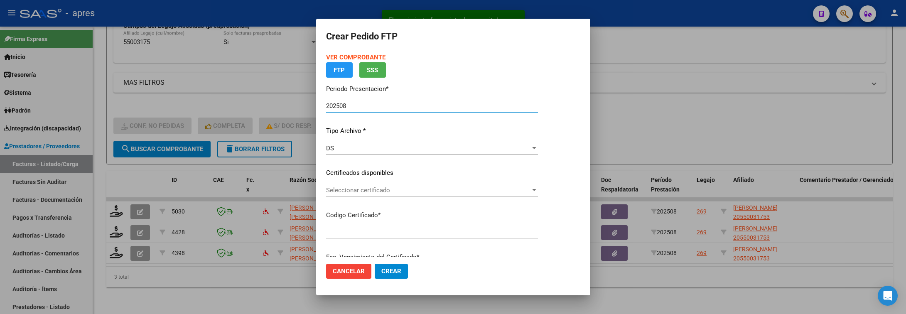
type input "ARG02000550031752023031420330314CIU536"
type input "2033-03-14"
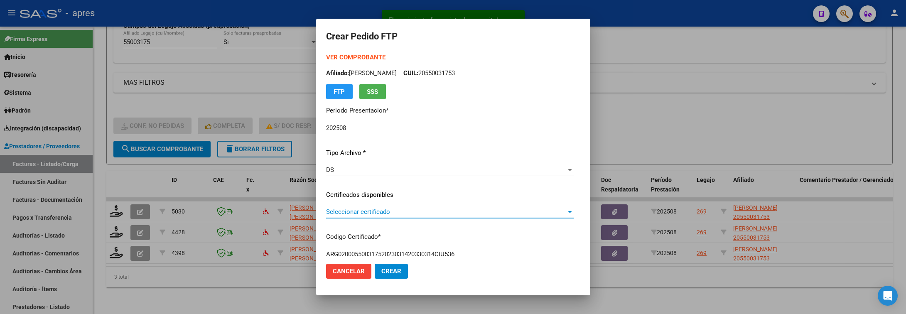
click at [381, 211] on span "Seleccionar certificado" at bounding box center [446, 211] width 240 height 7
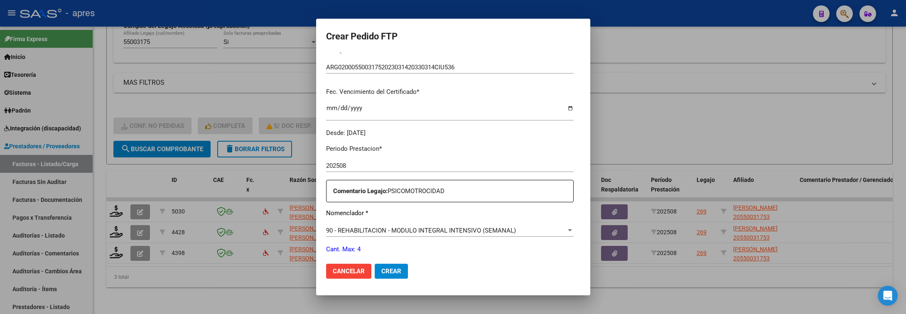
scroll to position [312, 0]
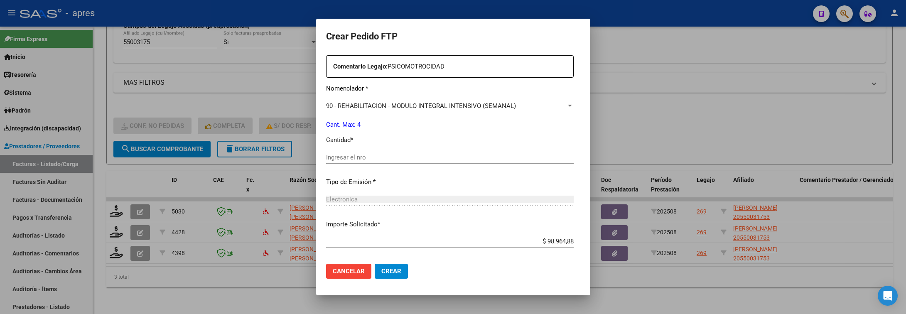
click at [373, 154] on input "Ingresar el nro" at bounding box center [450, 157] width 248 height 7
type input "4"
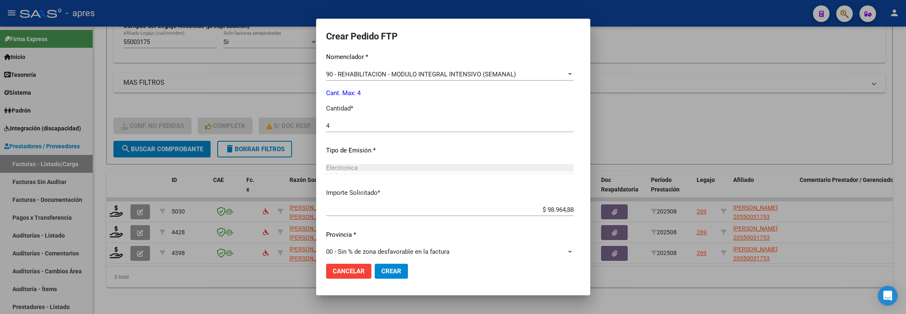
scroll to position [352, 0]
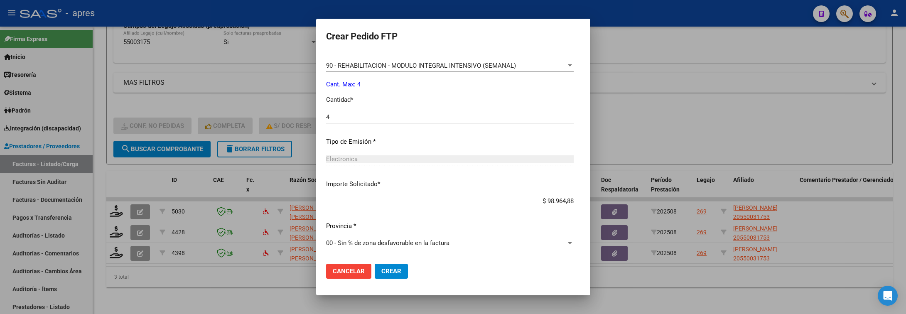
click at [382, 268] on span "Crear" at bounding box center [392, 271] width 20 height 7
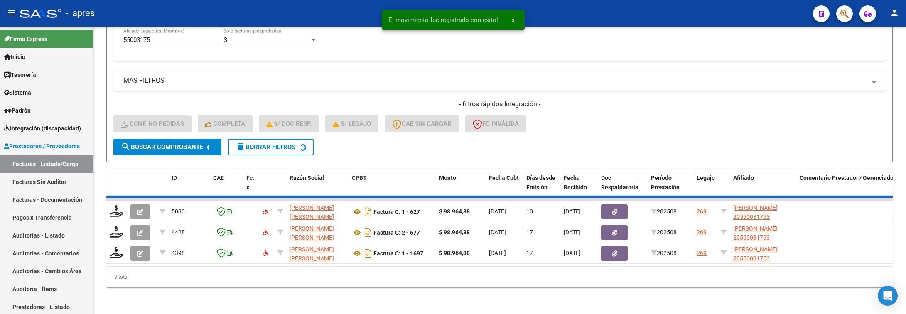
scroll to position [246, 0]
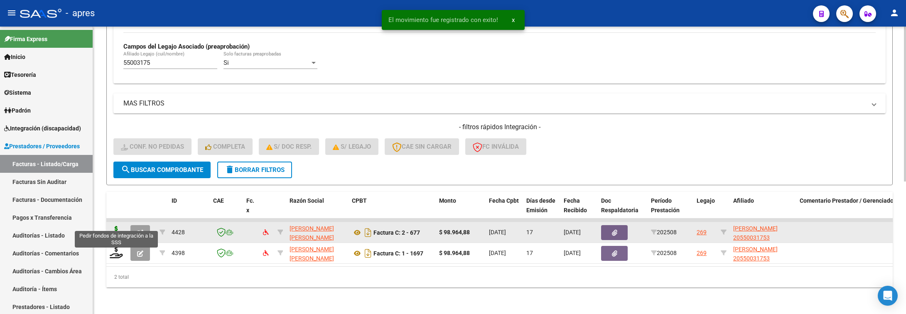
click at [120, 226] on icon at bounding box center [116, 232] width 13 height 12
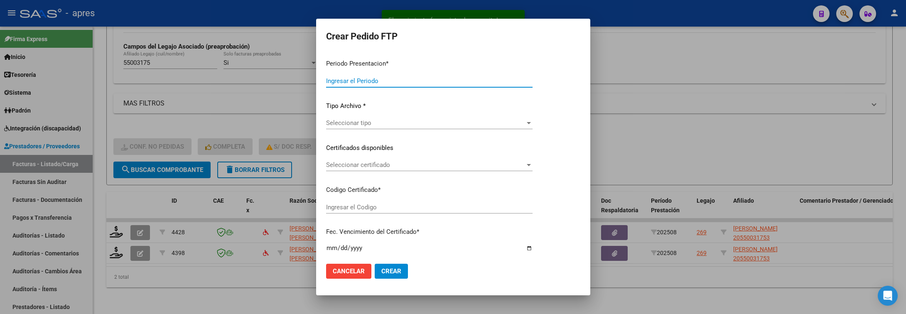
type input "202508"
type input "$ 98.964,88"
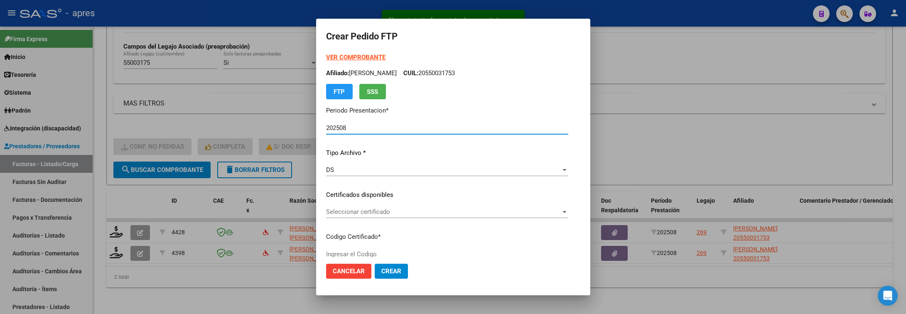
type input "ARG02000550031752023031420330314CIU536"
type input "2033-03-14"
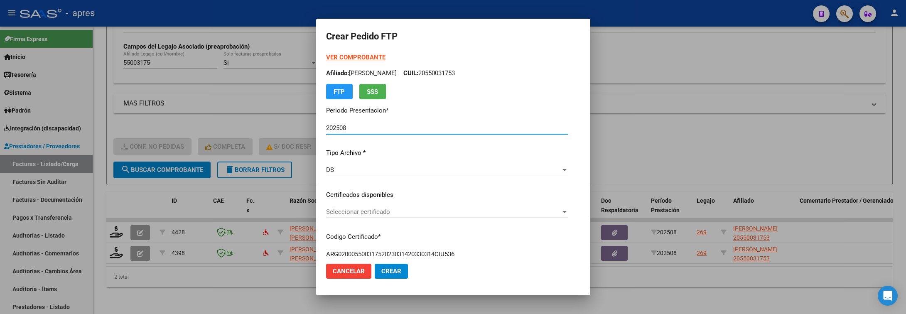
click at [569, 214] on div at bounding box center [564, 212] width 7 height 7
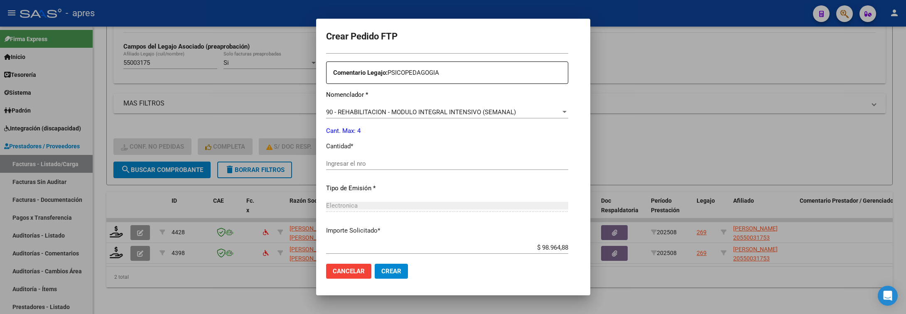
scroll to position [312, 0]
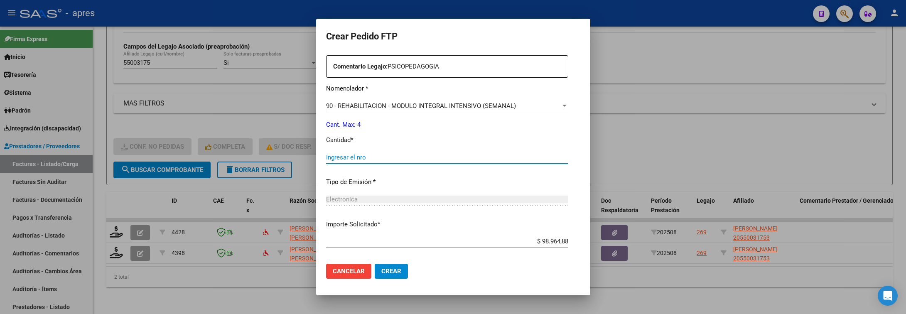
click at [409, 160] on input "Ingresar el nro" at bounding box center [447, 157] width 242 height 7
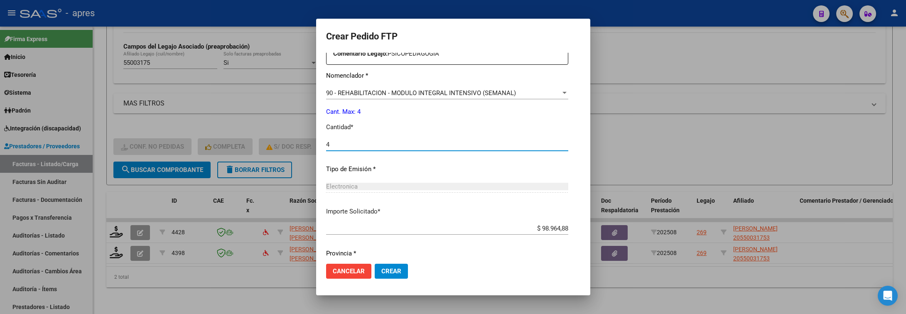
scroll to position [352, 0]
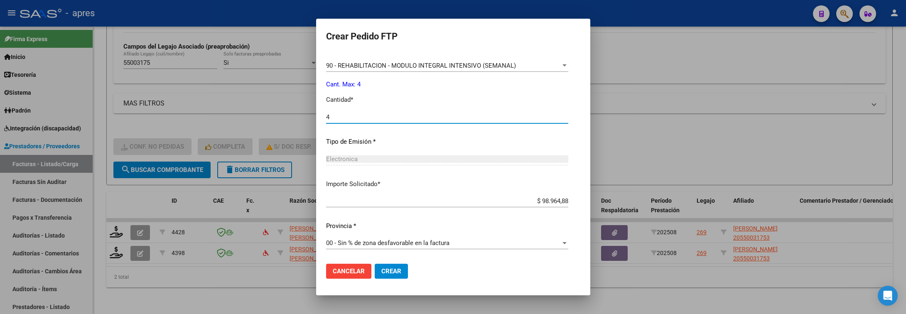
type input "4"
click at [375, 273] on button "Crear" at bounding box center [391, 271] width 33 height 15
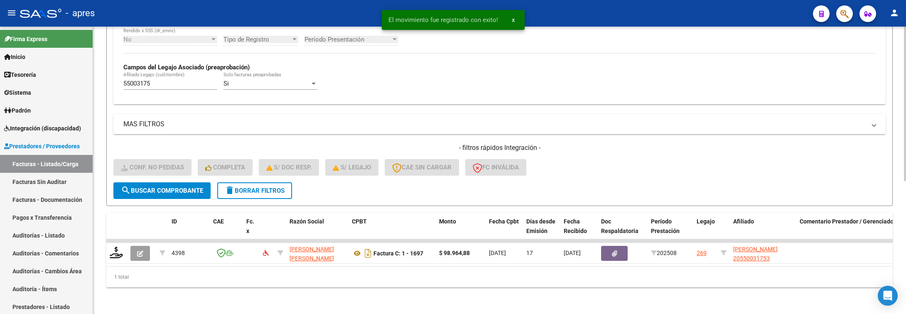
scroll to position [226, 0]
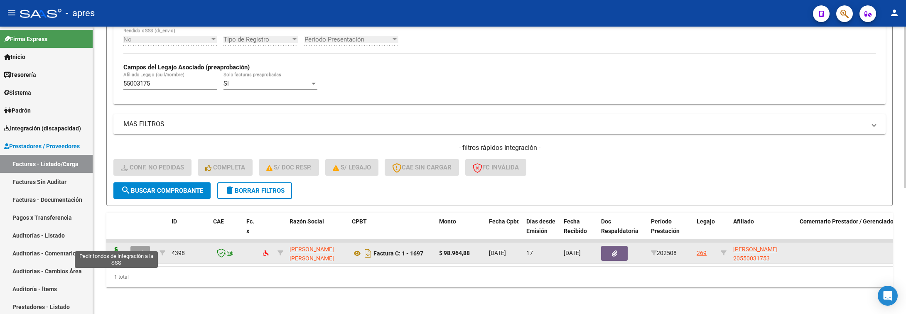
click at [119, 247] on icon at bounding box center [116, 253] width 13 height 12
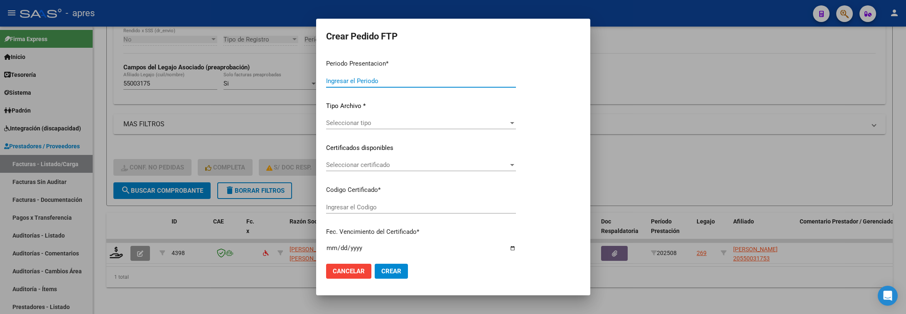
type input "202508"
type input "$ 98.964,88"
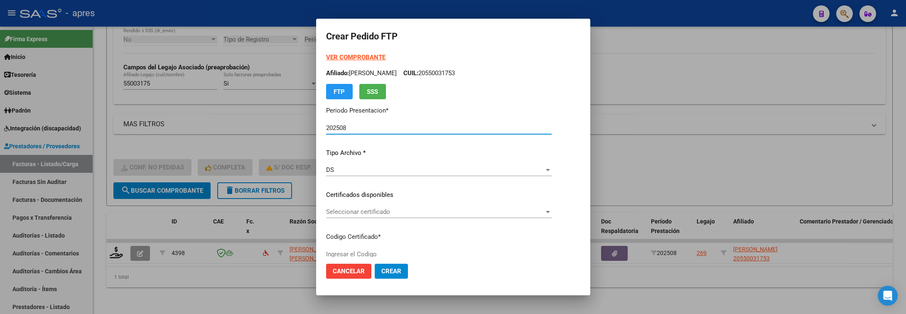
click at [374, 209] on span "Seleccionar certificado" at bounding box center [435, 211] width 218 height 7
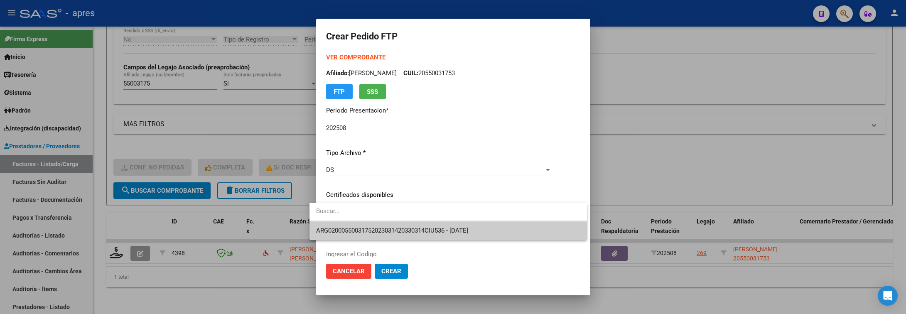
type input "ARG02000550031752023031420330314CIU536"
type input "2033-03-14"
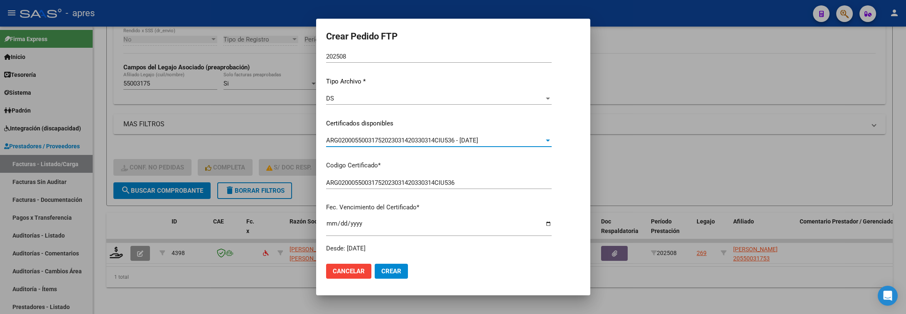
scroll to position [249, 0]
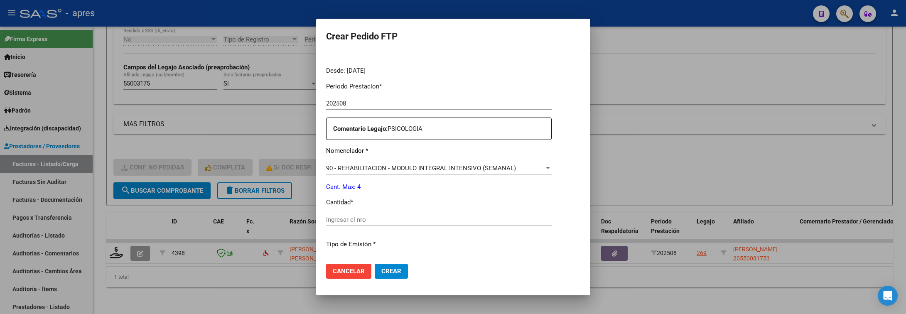
drag, startPoint x: 354, startPoint y: 217, endPoint x: 350, endPoint y: 218, distance: 4.2
click at [352, 217] on input "Ingresar el nro" at bounding box center [439, 219] width 226 height 7
type input "4"
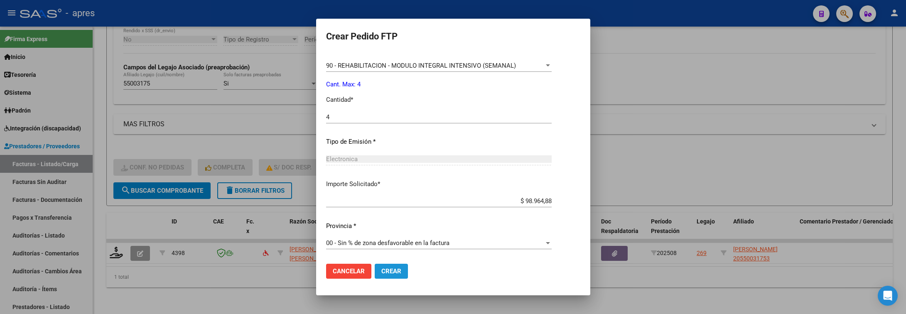
click at [382, 270] on span "Crear" at bounding box center [392, 271] width 20 height 7
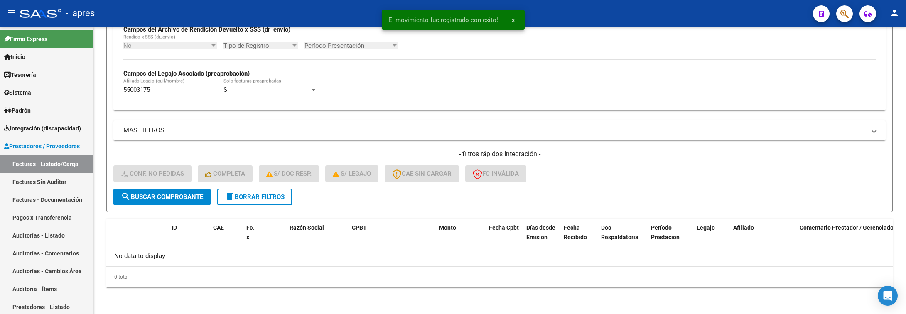
scroll to position [209, 0]
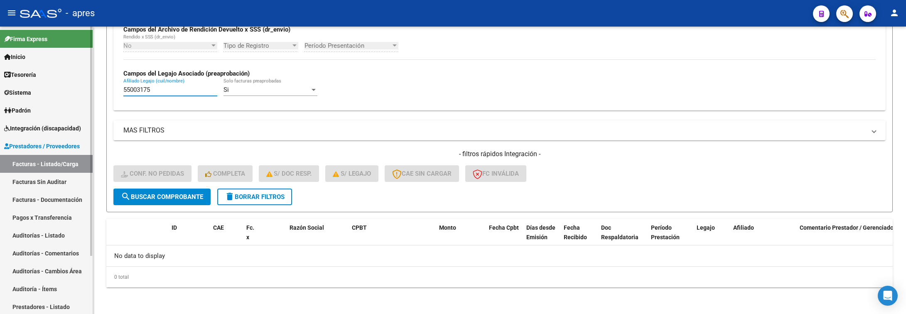
drag, startPoint x: 170, startPoint y: 89, endPoint x: 42, endPoint y: 82, distance: 128.2
click at [42, 82] on mat-sidenav-container "Firma Express Inicio Calendario SSS Instructivos Contacto OS Tesorería Extracto…" at bounding box center [453, 171] width 906 height 288
paste input "435872"
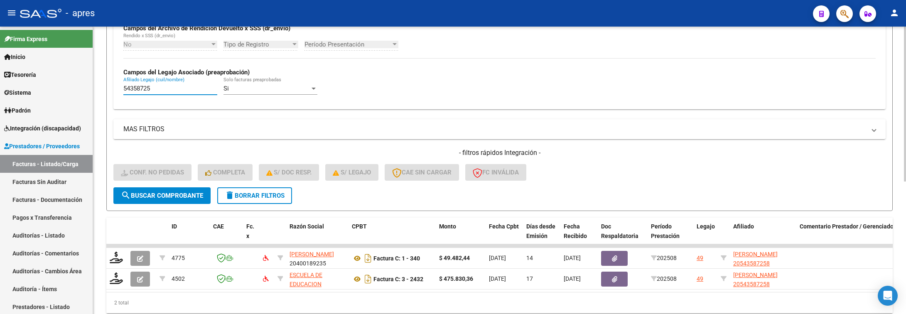
type input "54358725"
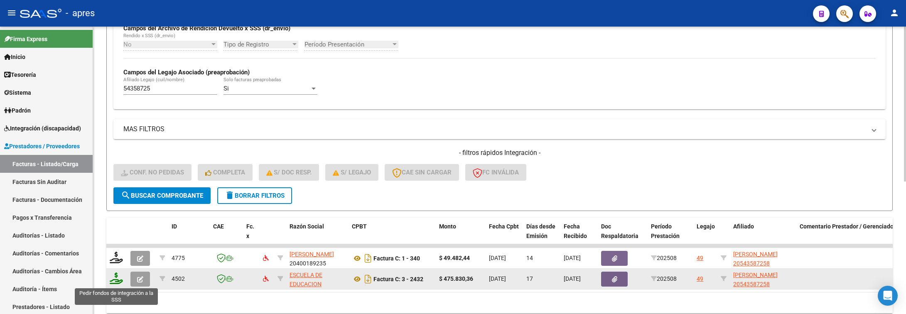
click at [117, 274] on icon at bounding box center [116, 279] width 13 height 12
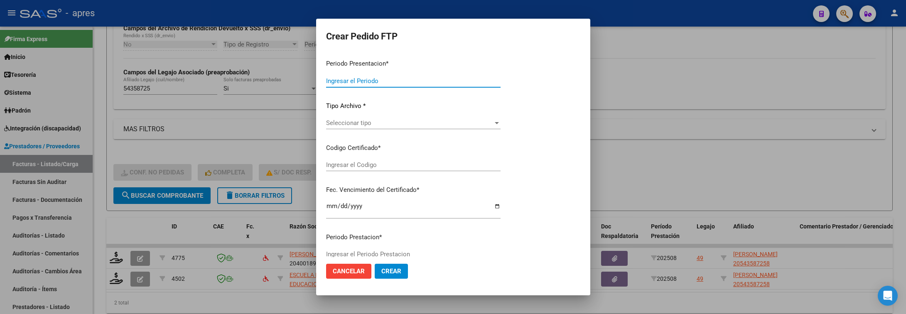
type input "202508"
type input "$ 475.830,36"
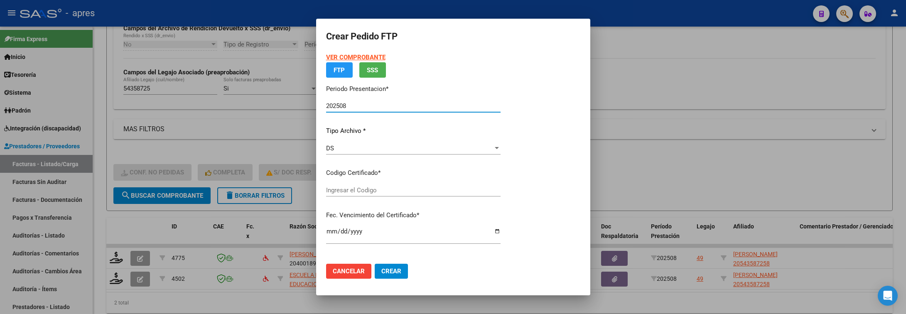
type input "ARG02000543587252023012120260121BS370"
type input "2026-01-21"
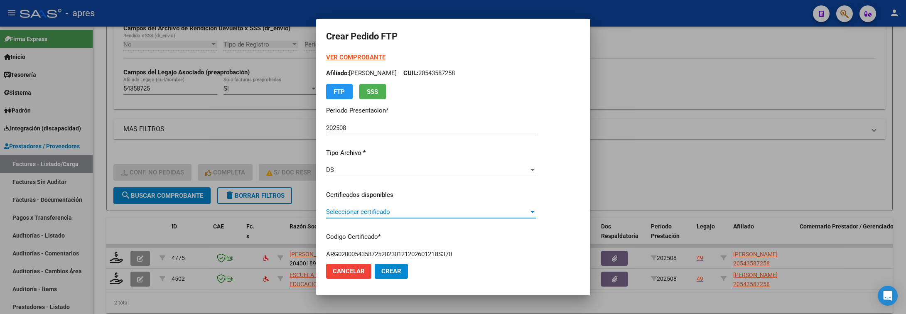
click at [450, 212] on span "Seleccionar certificado" at bounding box center [427, 211] width 203 height 7
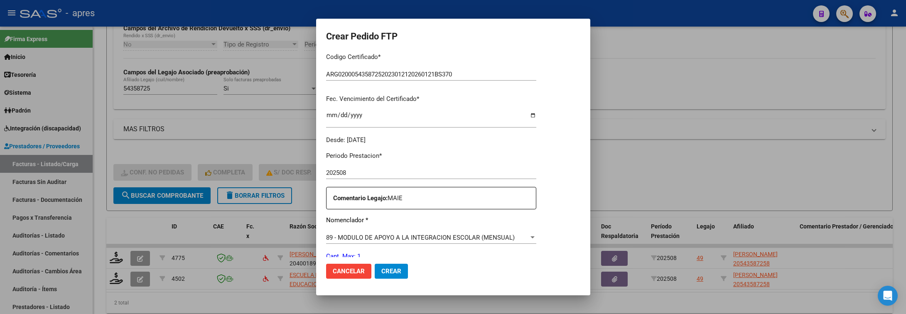
scroll to position [249, 0]
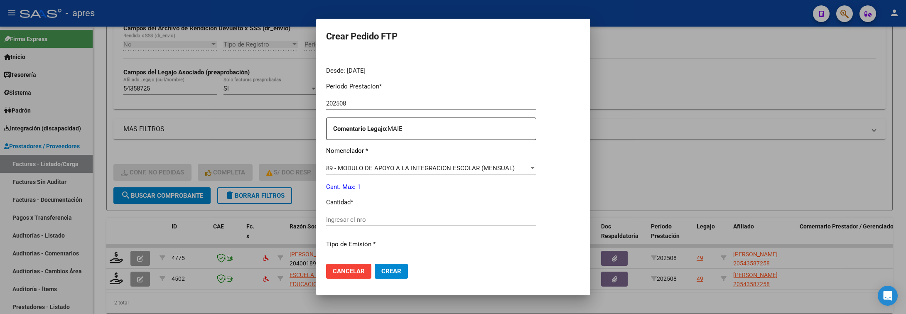
drag, startPoint x: 450, startPoint y: 212, endPoint x: 455, endPoint y: 229, distance: 16.8
click at [450, 213] on div "Periodo Prestacion * 202508 Ingresar el Periodo Prestacion Comentario Legajo: M…" at bounding box center [431, 218] width 210 height 285
click at [455, 229] on div "Ingresar el nro" at bounding box center [431, 224] width 210 height 20
click at [464, 219] on input "Ingresar el nro" at bounding box center [431, 219] width 210 height 7
type input "1"
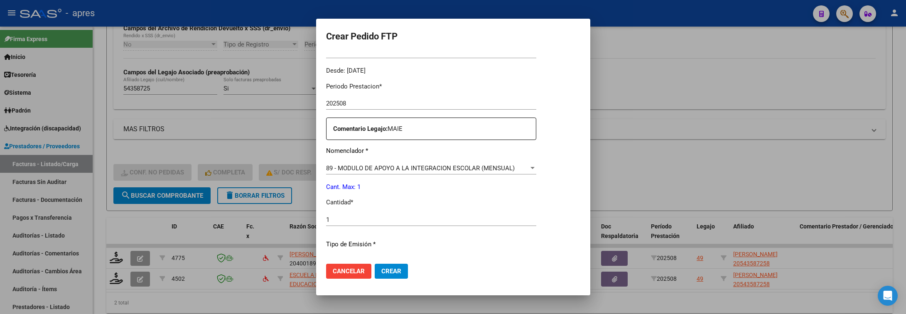
scroll to position [352, 0]
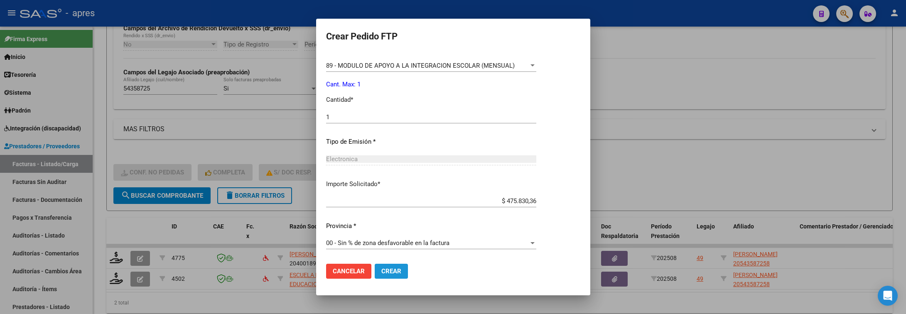
click at [393, 271] on span "Crear" at bounding box center [392, 271] width 20 height 7
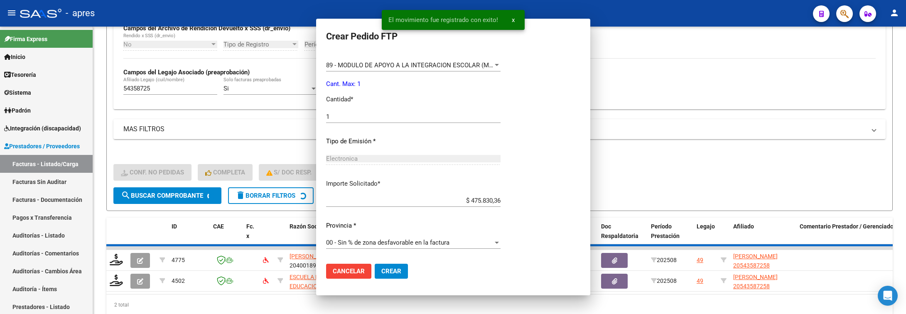
scroll to position [305, 0]
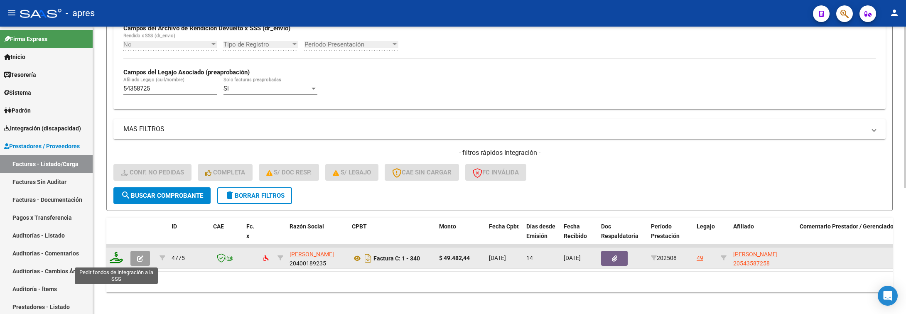
click at [116, 261] on icon at bounding box center [116, 258] width 13 height 12
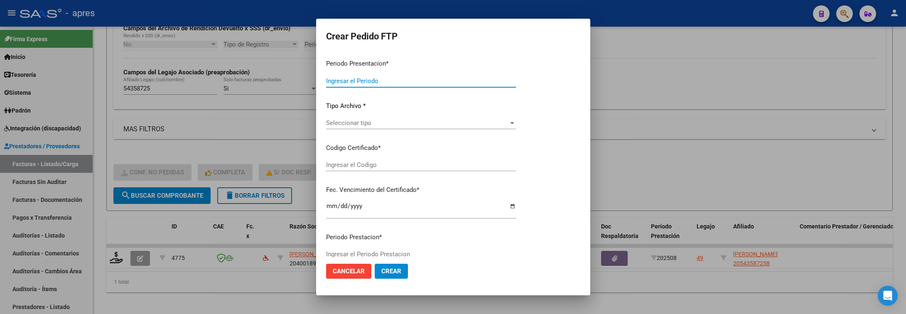
type input "202508"
type input "$ 49.482,44"
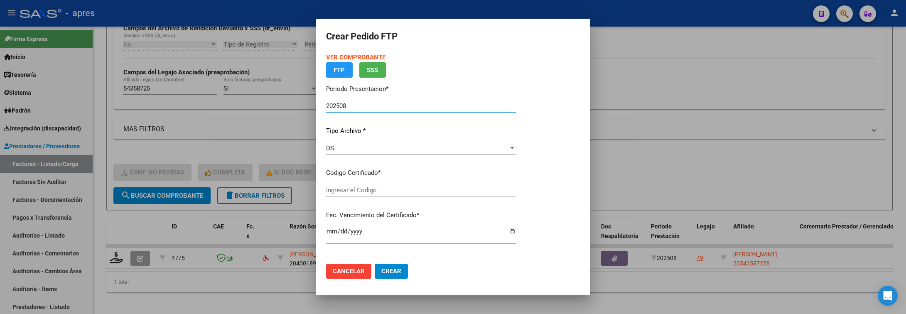
type input "ARG02000543587252023012120260121BS370"
type input "2026-01-21"
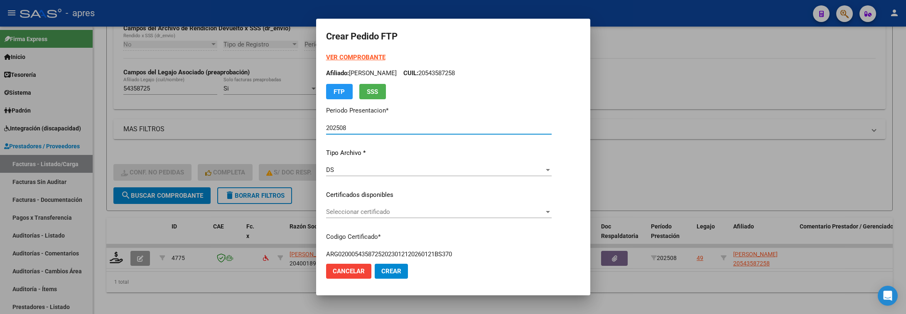
click at [409, 211] on span "Seleccionar certificado" at bounding box center [435, 211] width 218 height 7
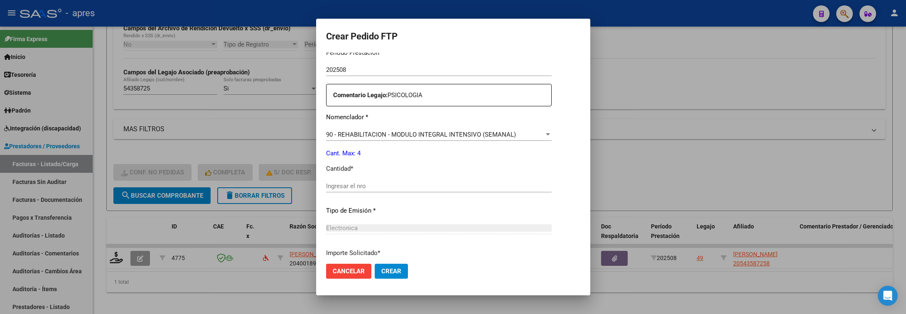
scroll to position [312, 0]
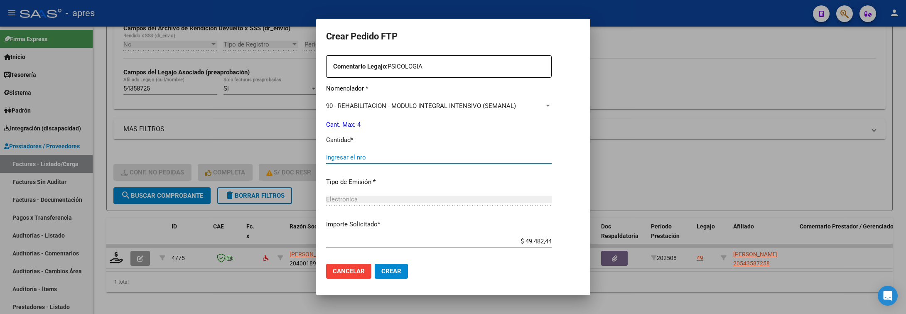
click at [386, 159] on input "Ingresar el nro" at bounding box center [439, 157] width 226 height 7
type input "4"
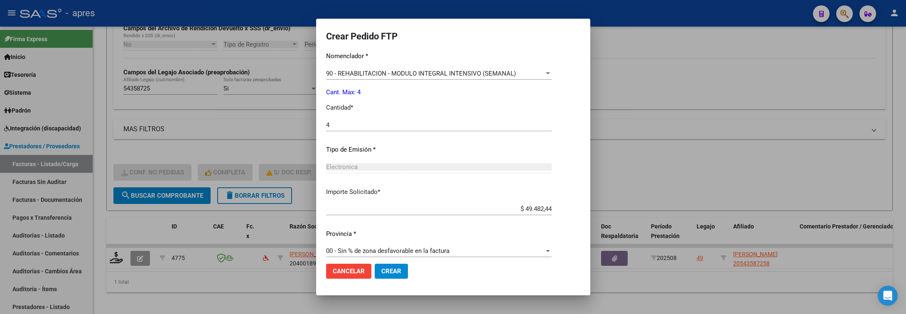
scroll to position [352, 0]
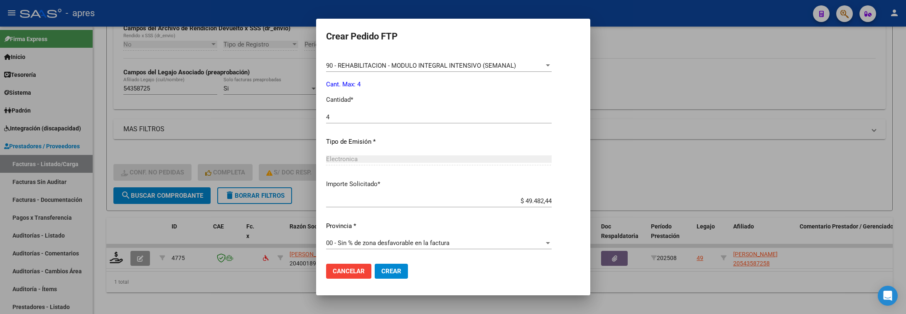
click at [382, 274] on span "Crear" at bounding box center [392, 271] width 20 height 7
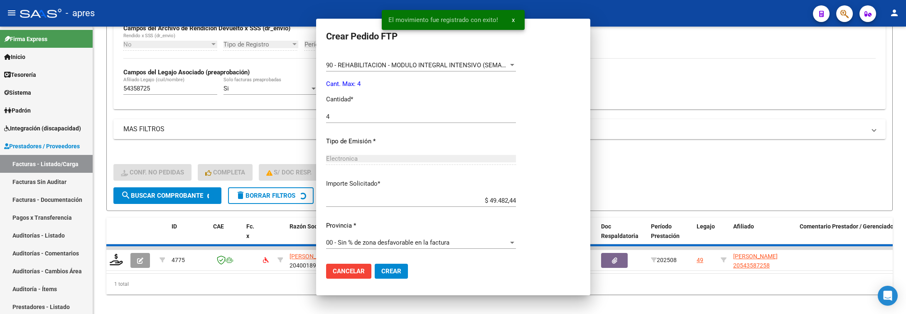
scroll to position [305, 0]
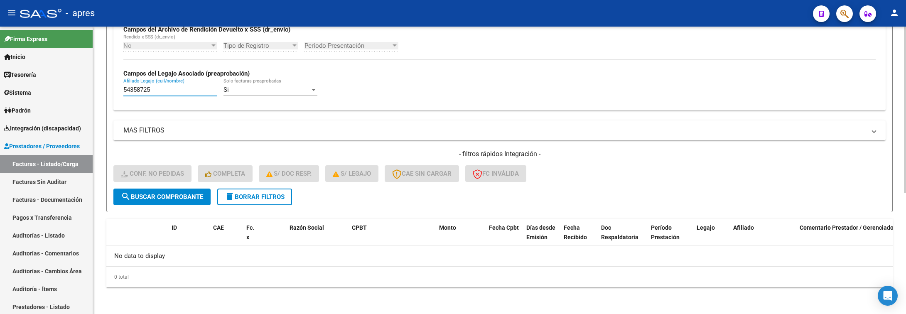
drag, startPoint x: 158, startPoint y: 93, endPoint x: 99, endPoint y: 86, distance: 59.8
click at [101, 88] on div "Video tutorial PRESTADORES -> Listado de CPBTs Emitidos por Prestadores / Prove…" at bounding box center [499, 66] width 813 height 496
paste input "7393546"
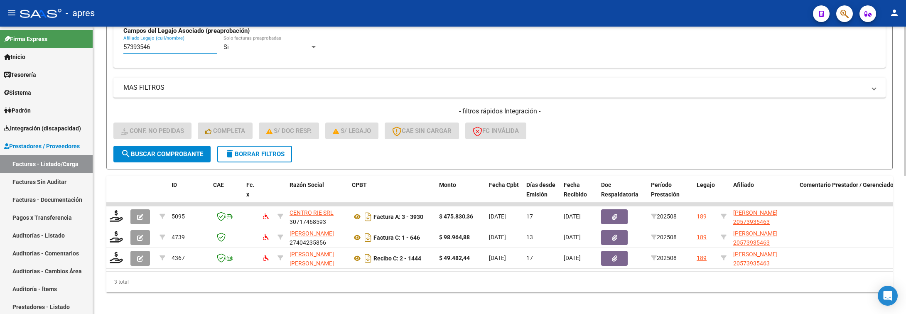
scroll to position [267, 0]
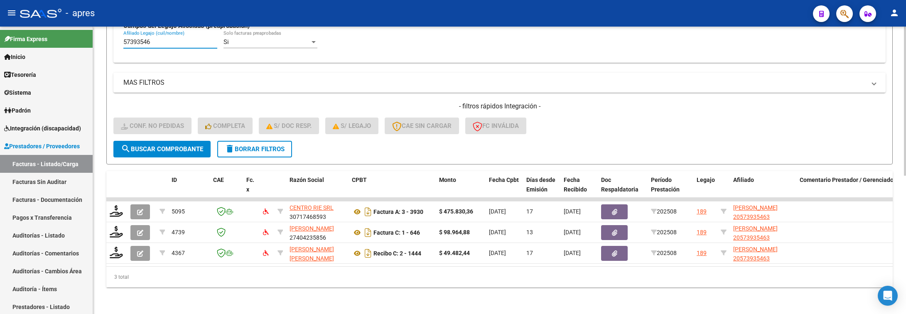
type input "57393546"
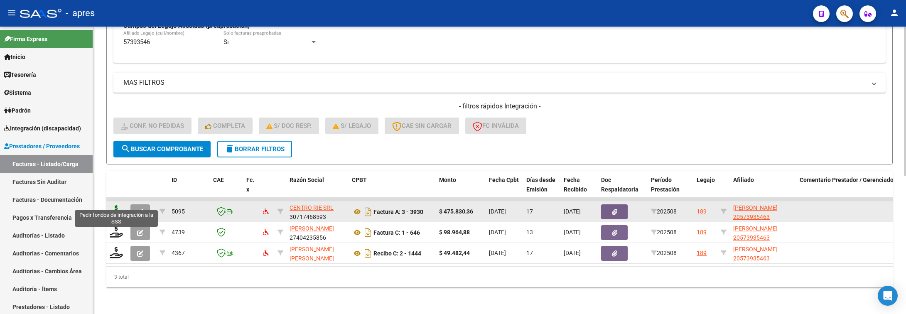
click at [115, 205] on icon at bounding box center [116, 211] width 13 height 12
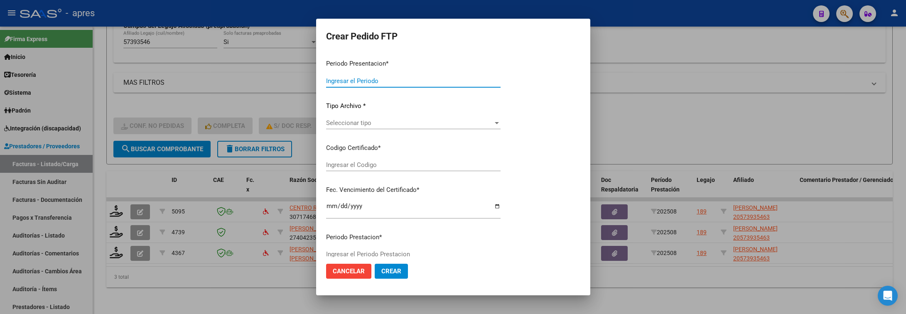
type input "202508"
type input "$ 475.830,36"
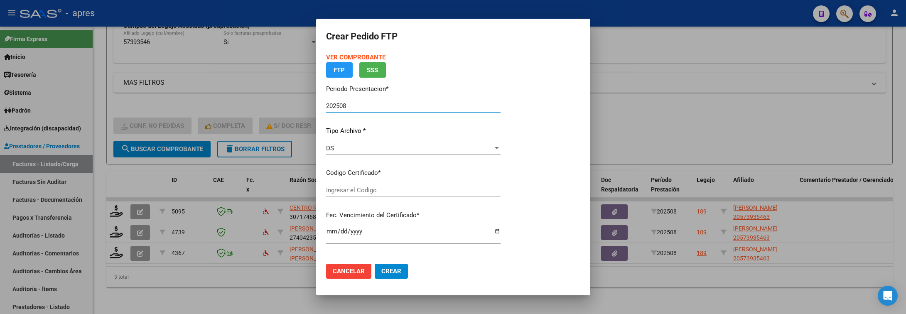
type input "ARG02000573935462024070120270701BUE370"
type input "2027-07-01"
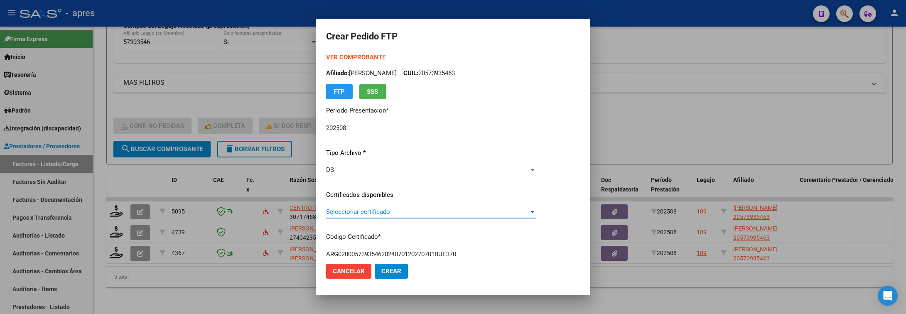
click at [466, 214] on span "Seleccionar certificado" at bounding box center [427, 211] width 203 height 7
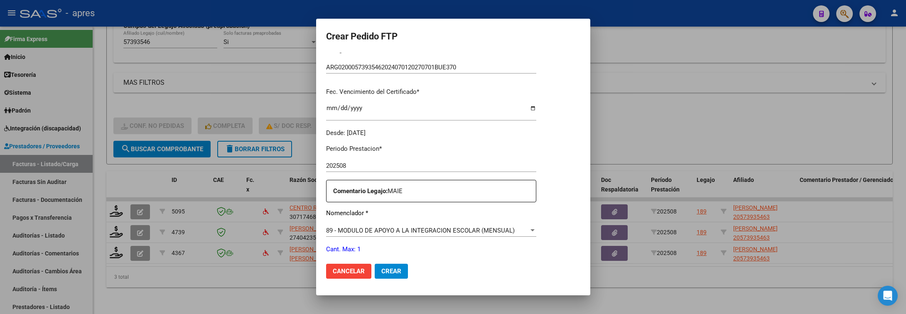
scroll to position [312, 0]
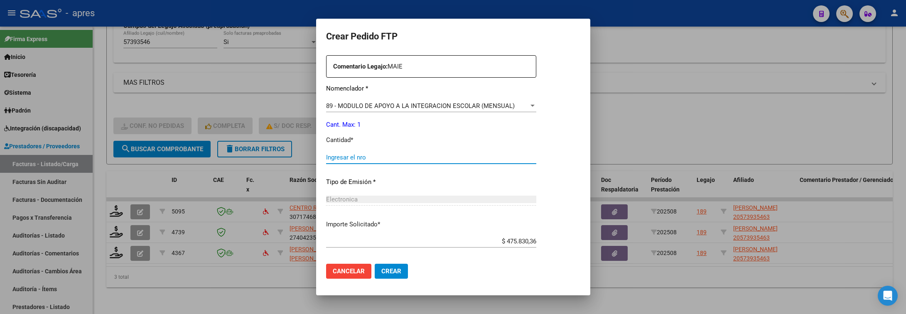
click at [436, 154] on input "Ingresar el nro" at bounding box center [431, 157] width 210 height 7
type input "1"
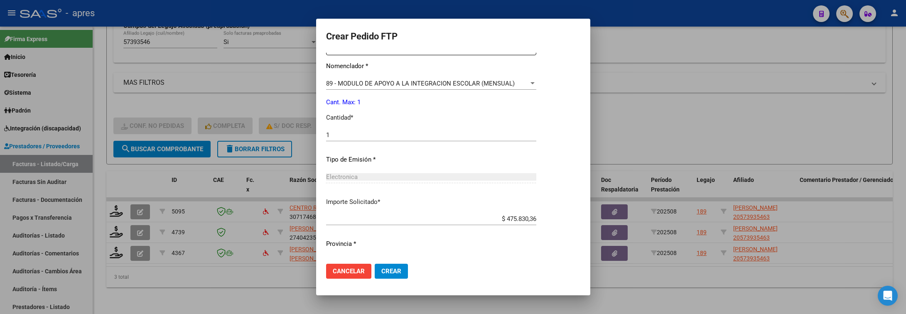
scroll to position [352, 0]
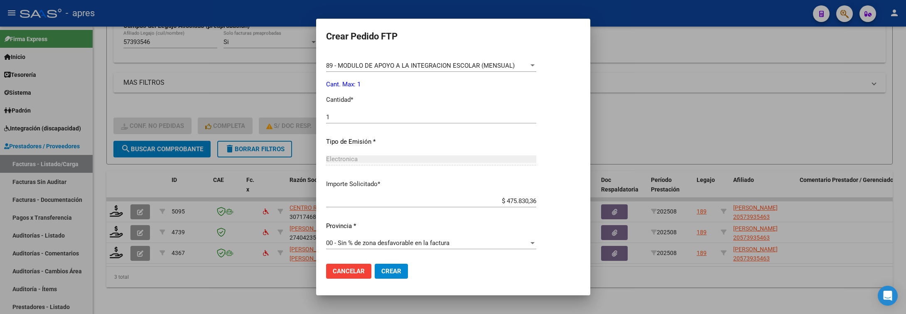
click at [402, 267] on button "Crear" at bounding box center [391, 271] width 33 height 15
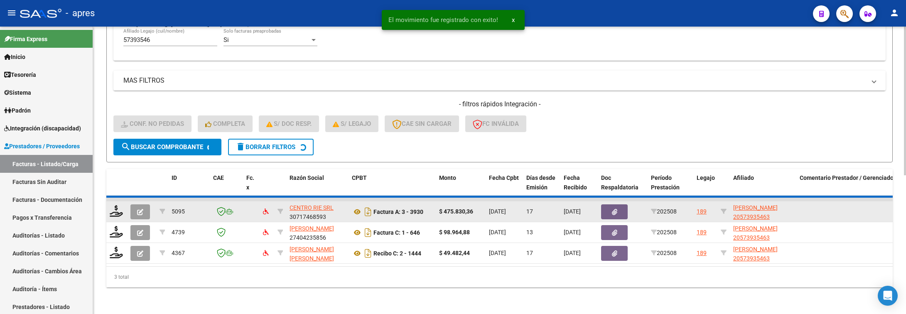
scroll to position [246, 0]
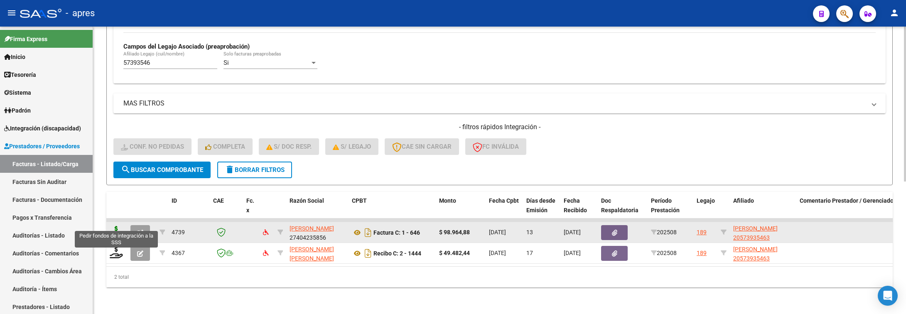
click at [115, 226] on icon at bounding box center [116, 232] width 13 height 12
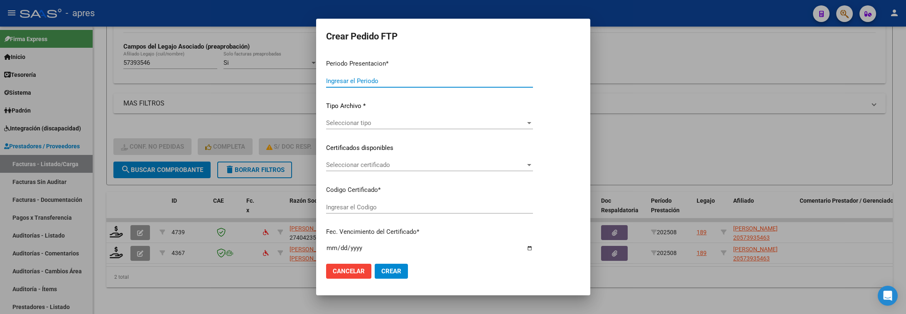
type input "202508"
type input "$ 98.964,88"
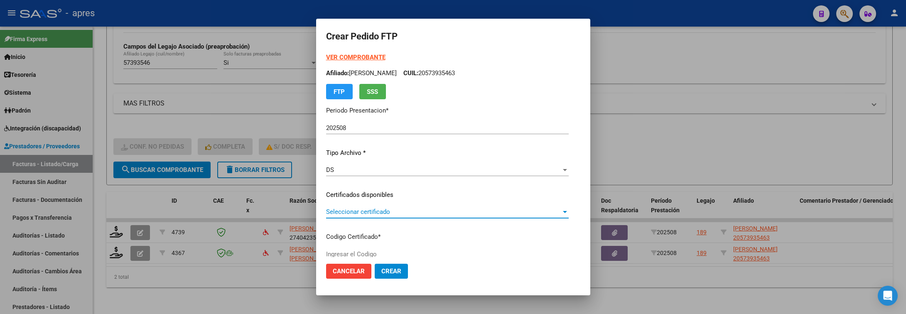
click at [409, 211] on span "Seleccionar certificado" at bounding box center [443, 211] width 235 height 7
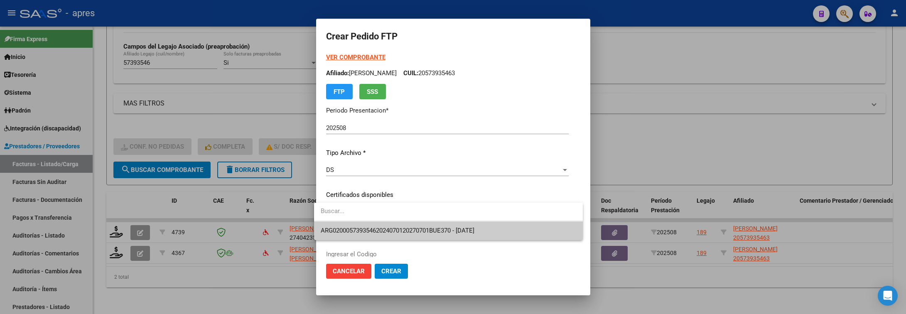
type input "ARG02000573935462024070120270701BUE370"
type input "2027-07-01"
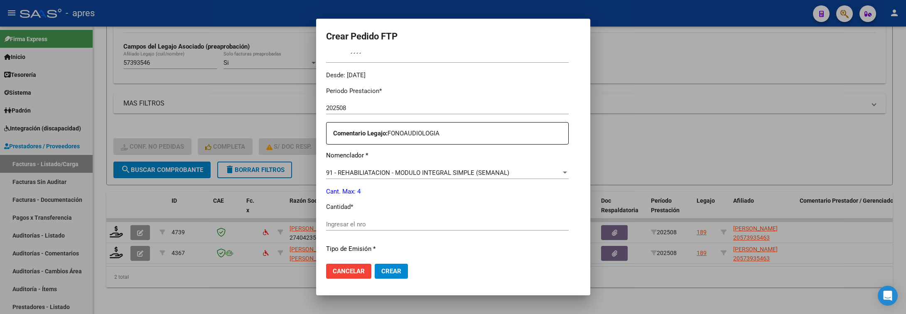
scroll to position [249, 0]
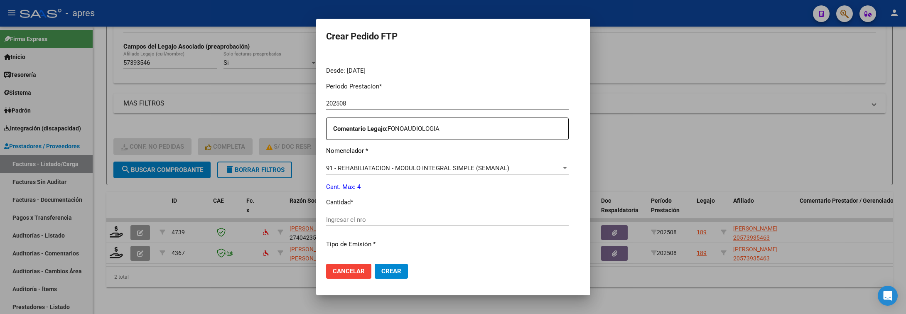
click at [390, 226] on div "Ingresar el nro" at bounding box center [447, 220] width 243 height 12
click at [390, 223] on div "Ingresar el nro" at bounding box center [447, 220] width 243 height 12
drag, startPoint x: 390, startPoint y: 222, endPoint x: 386, endPoint y: 222, distance: 4.6
click at [388, 222] on input "Ingresar el nro" at bounding box center [447, 219] width 243 height 7
type input "4"
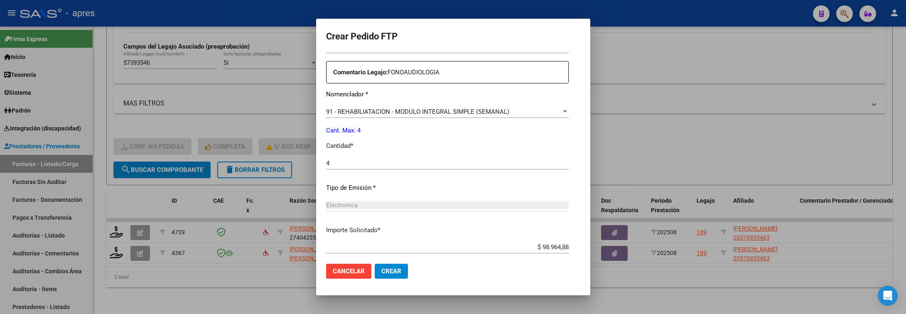
scroll to position [352, 0]
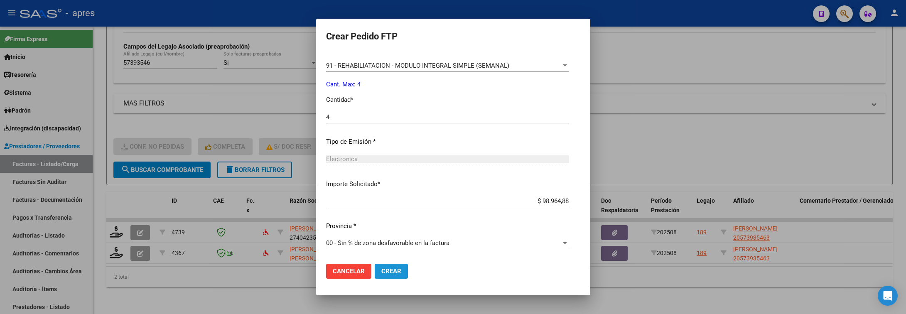
click at [382, 271] on span "Crear" at bounding box center [392, 271] width 20 height 7
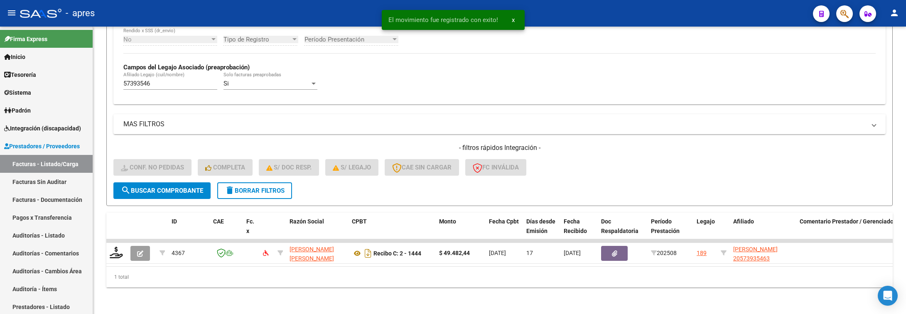
scroll to position [226, 0]
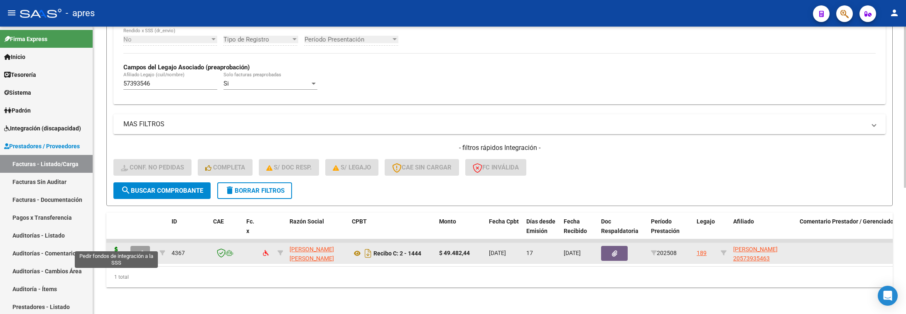
click at [120, 247] on icon at bounding box center [116, 253] width 13 height 12
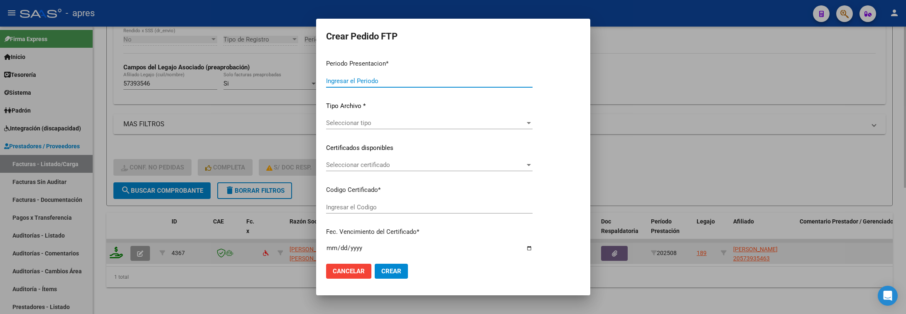
type input "202508"
type input "$ 49.482,44"
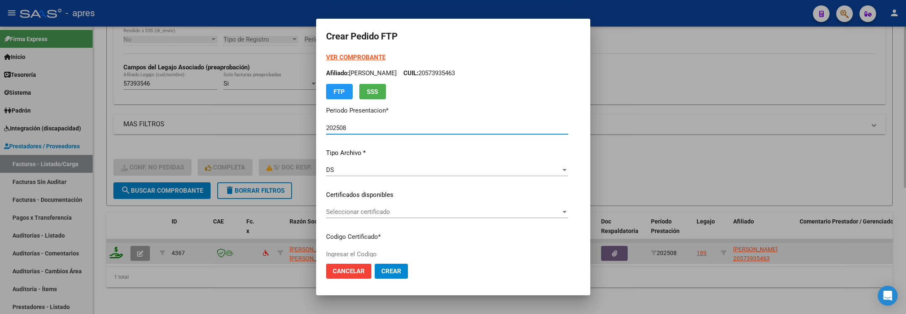
type input "ARG02000573935462024070120270701BUE370"
type input "2027-07-01"
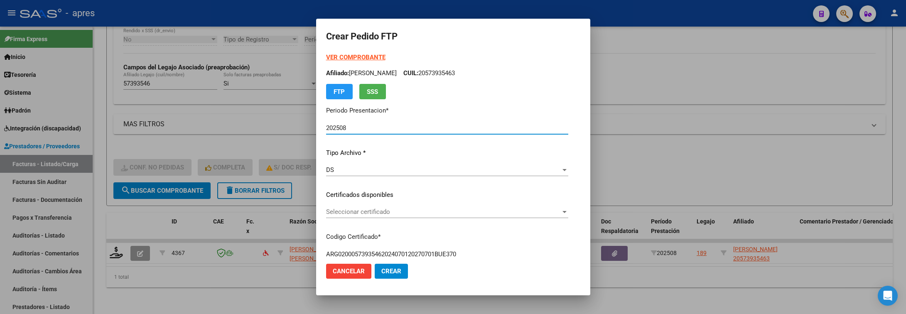
click at [357, 212] on span "Seleccionar certificado" at bounding box center [443, 211] width 235 height 7
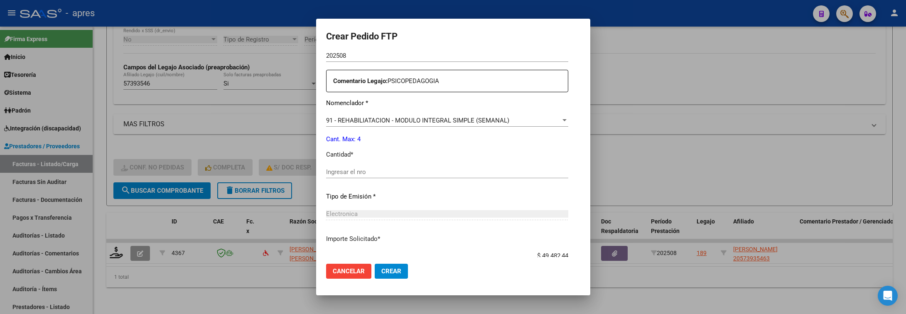
scroll to position [312, 0]
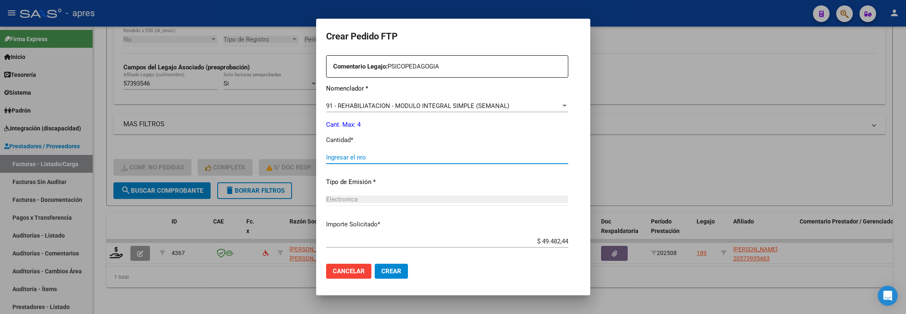
click at [355, 160] on input "Ingresar el nro" at bounding box center [447, 157] width 242 height 7
type input "4"
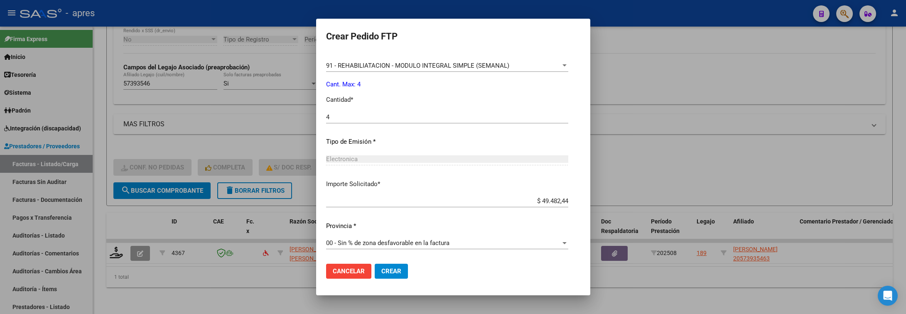
click at [396, 268] on button "Crear" at bounding box center [391, 271] width 33 height 15
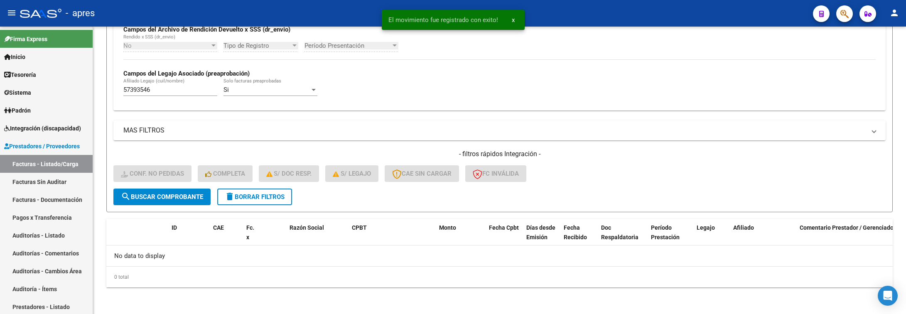
scroll to position [209, 0]
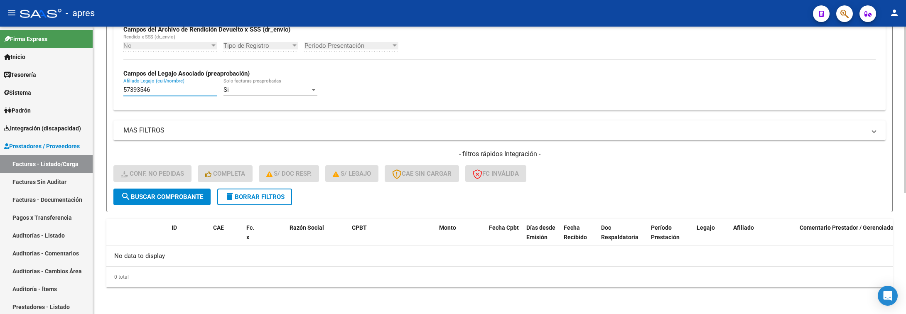
drag, startPoint x: 161, startPoint y: 89, endPoint x: 101, endPoint y: 98, distance: 60.2
click at [101, 98] on div "Video tutorial PRESTADORES -> Listado de CPBTs Emitidos por Prestadores / Prove…" at bounding box center [499, 66] width 813 height 496
paste input "664319"
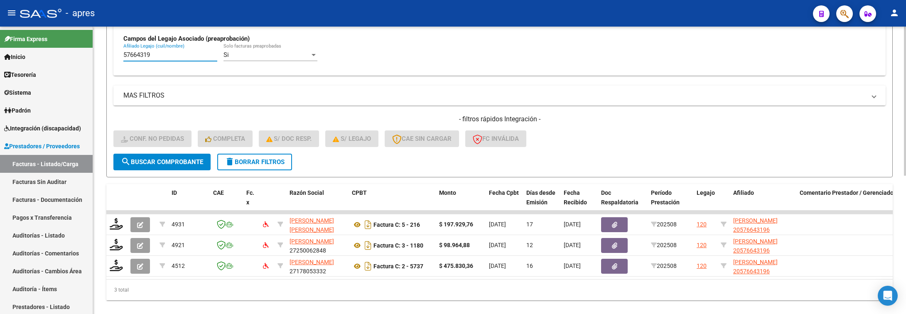
scroll to position [267, 0]
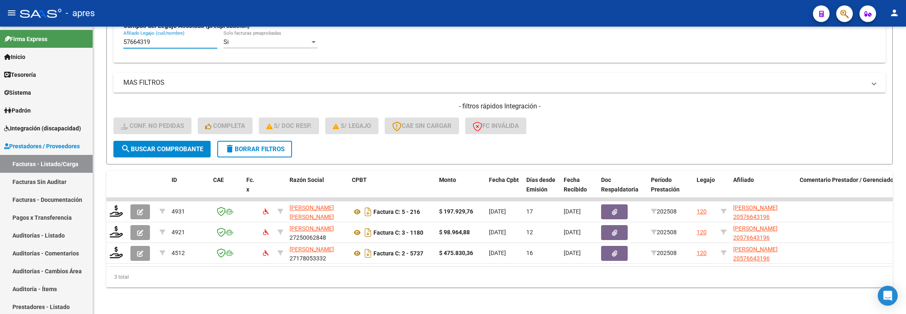
type input "57664319"
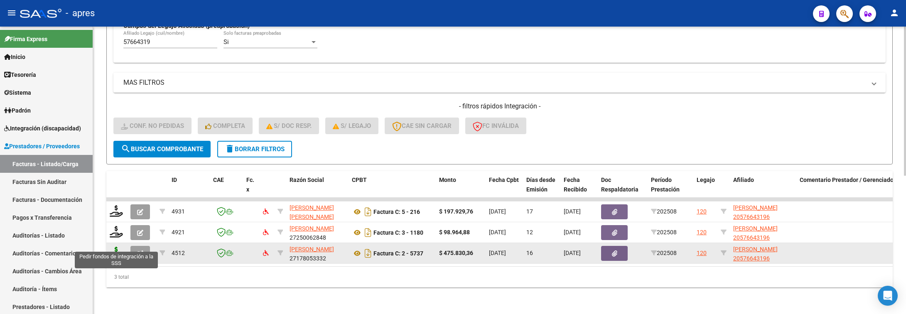
click at [111, 247] on icon at bounding box center [116, 253] width 13 height 12
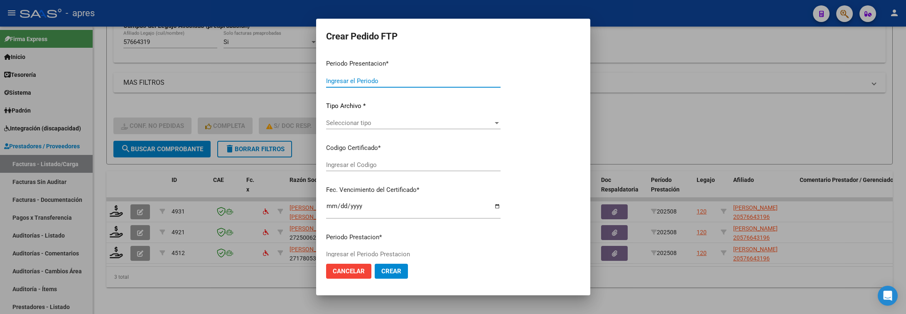
type input "202508"
type input "$ 475.830,36"
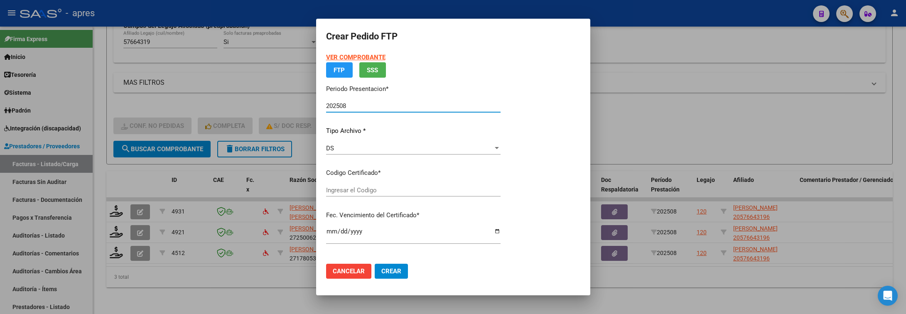
type input "ARG02000576643192022052720270527BS316"
type input "2027-05-27"
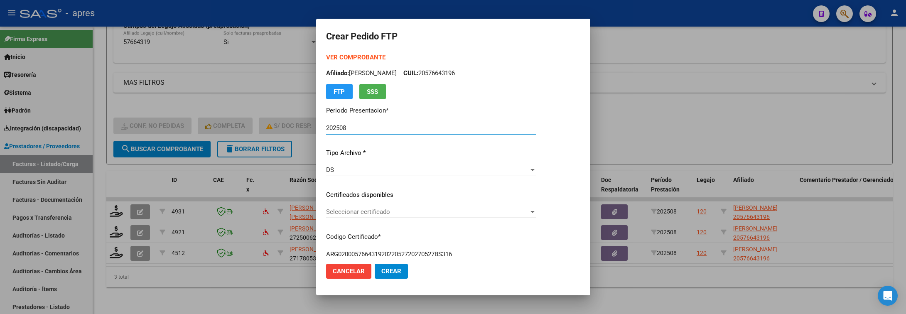
click at [413, 208] on span "Seleccionar certificado" at bounding box center [427, 211] width 203 height 7
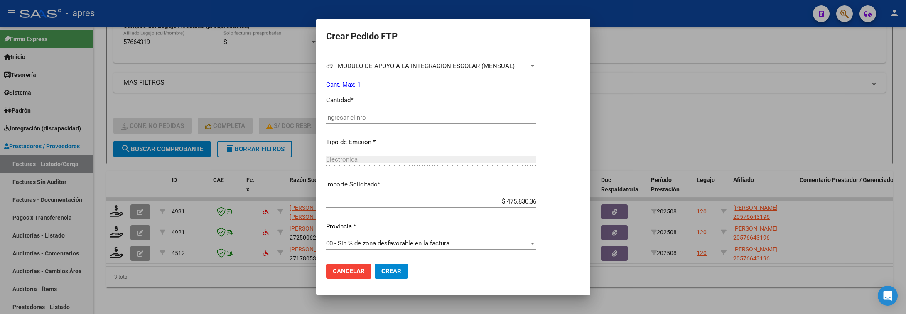
scroll to position [352, 0]
click at [431, 112] on div "Ingresar el nro" at bounding box center [431, 117] width 210 height 12
type input "1"
click at [396, 276] on button "Crear" at bounding box center [391, 271] width 33 height 15
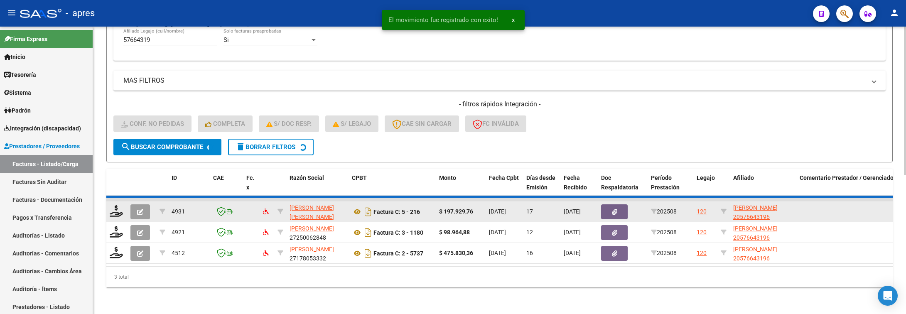
scroll to position [246, 0]
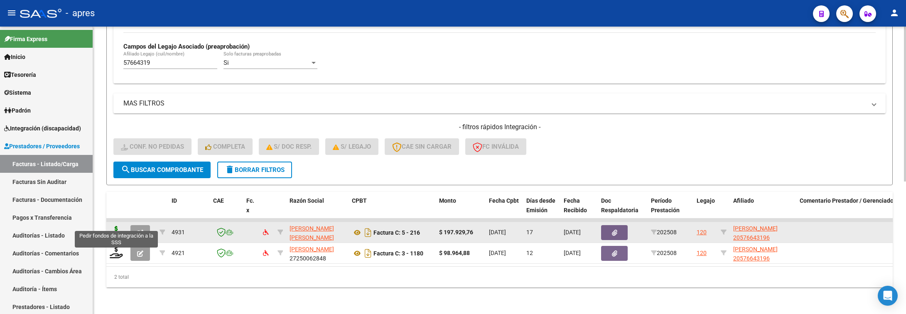
click at [122, 226] on icon at bounding box center [116, 232] width 13 height 12
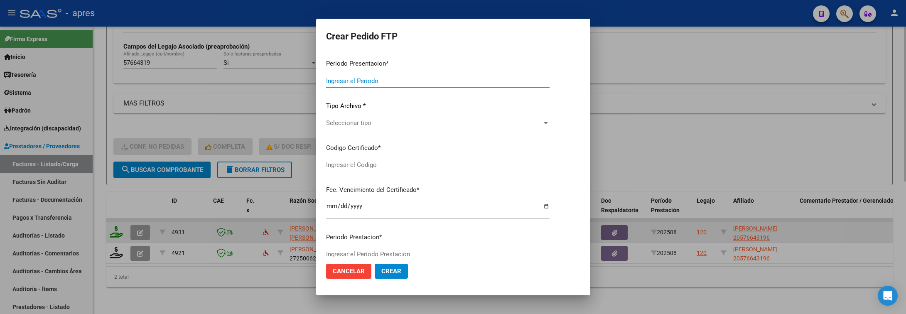
type input "202508"
type input "$ 197.929,76"
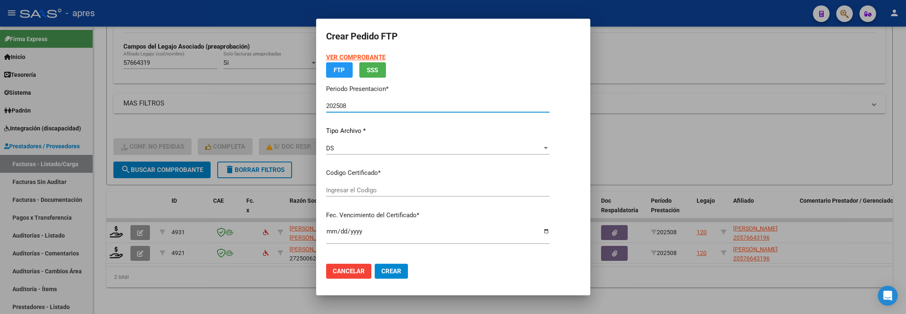
type input "ARG02000576643192022052720270527BS316"
type input "2027-05-27"
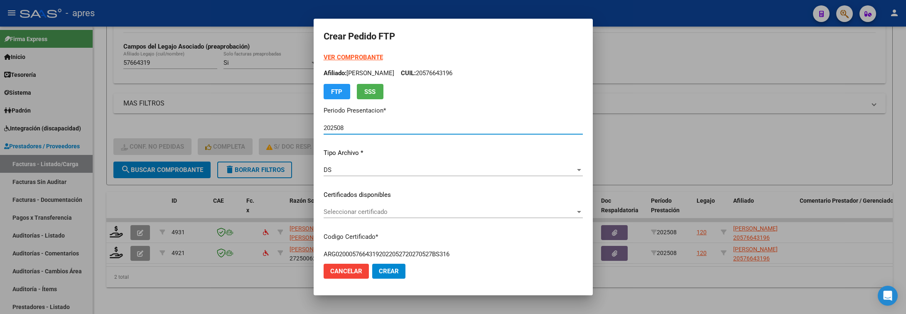
click at [487, 212] on span "Seleccionar certificado" at bounding box center [450, 211] width 252 height 7
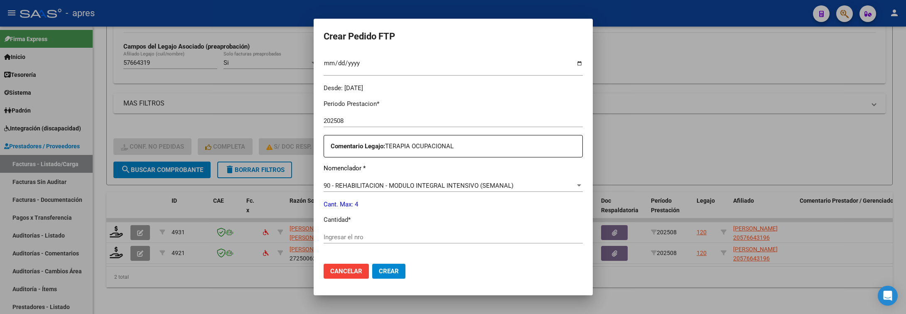
scroll to position [249, 0]
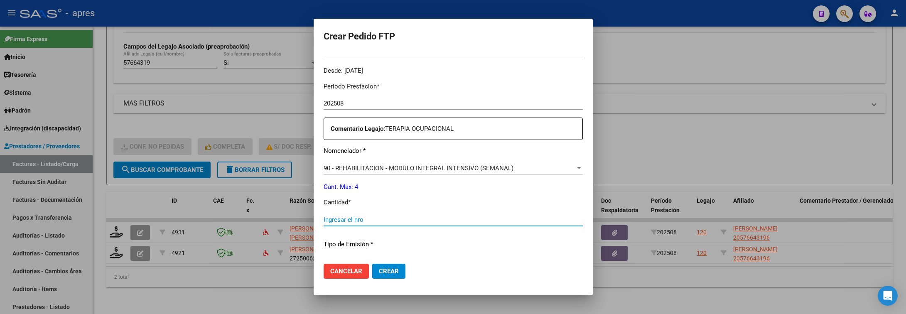
click at [480, 219] on input "Ingresar el nro" at bounding box center [453, 219] width 259 height 7
type input "4"
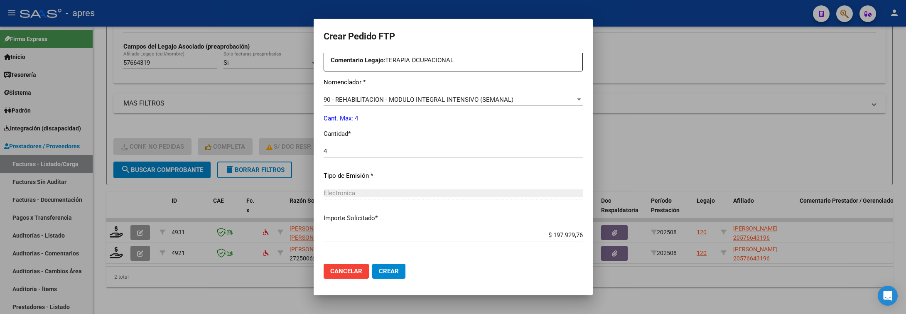
scroll to position [352, 0]
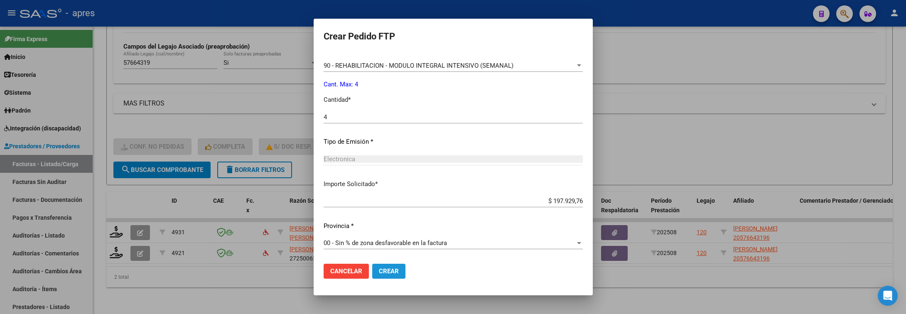
click at [379, 274] on span "Crear" at bounding box center [389, 271] width 20 height 7
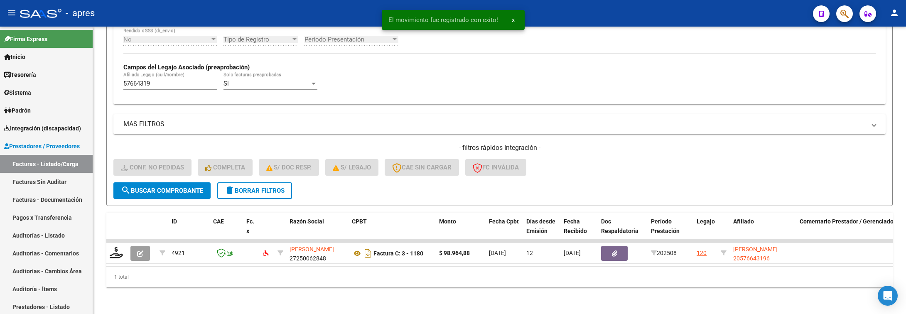
scroll to position [226, 0]
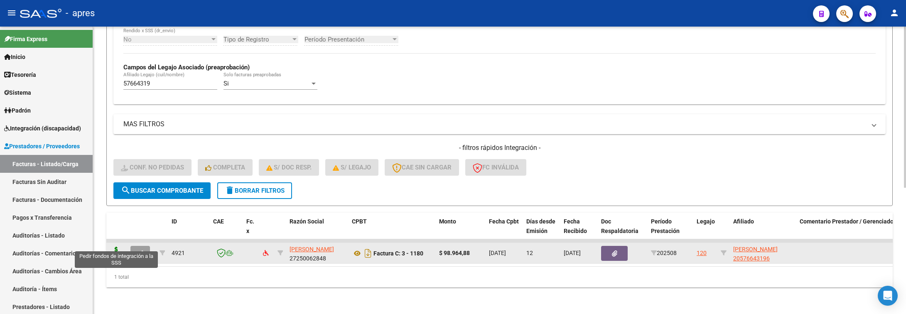
click at [116, 247] on icon at bounding box center [116, 253] width 13 height 12
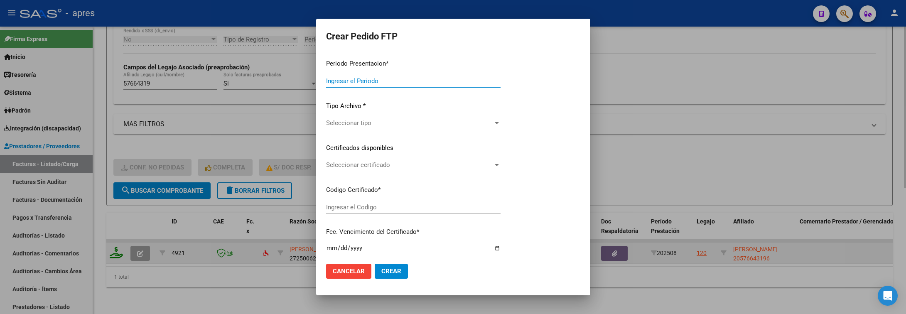
type input "202508"
type input "$ 98.964,88"
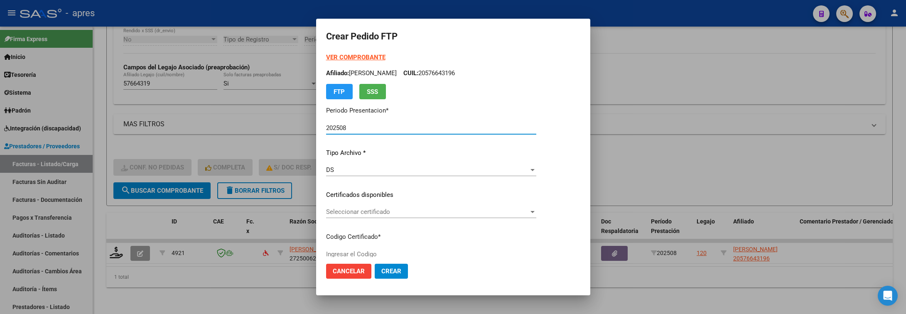
type input "ARG02000576643192022052720270527BS316"
type input "2027-05-27"
click at [529, 214] on span "Seleccionar certificado" at bounding box center [427, 211] width 203 height 7
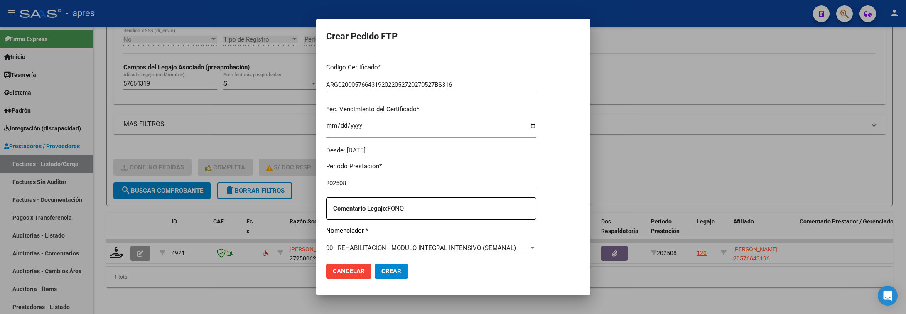
scroll to position [249, 0]
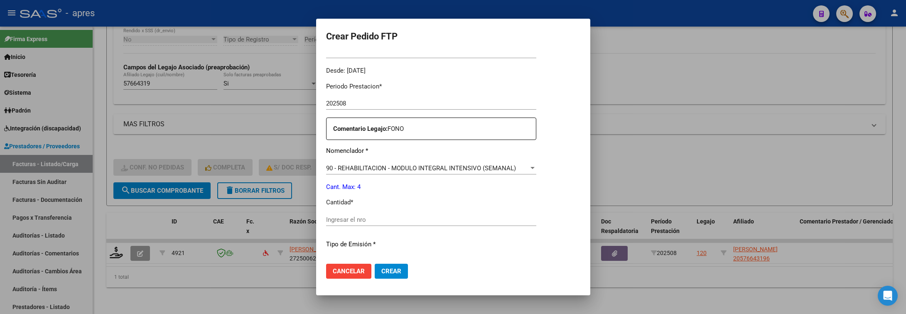
click at [529, 222] on input "Ingresar el nro" at bounding box center [431, 219] width 210 height 7
type input "4"
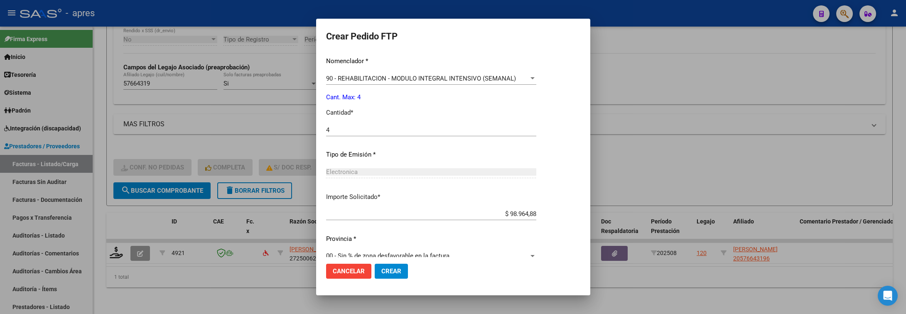
scroll to position [352, 0]
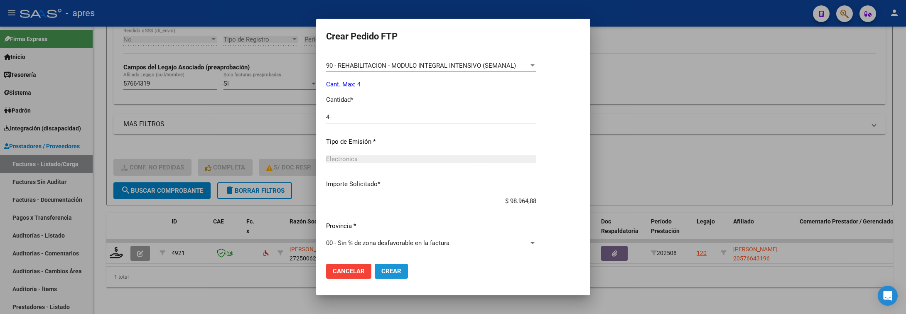
click at [394, 268] on button "Crear" at bounding box center [391, 271] width 33 height 15
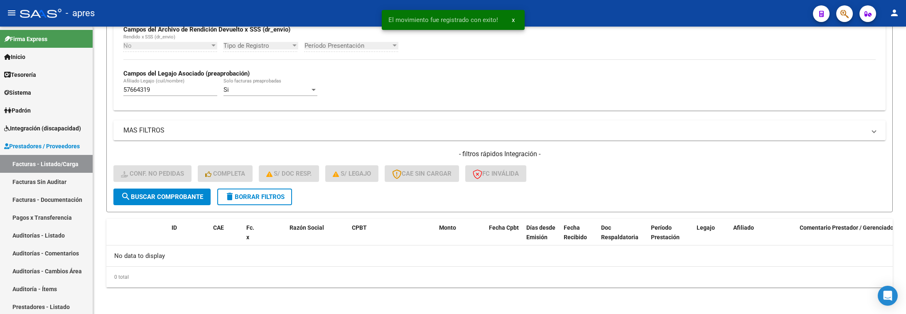
scroll to position [209, 0]
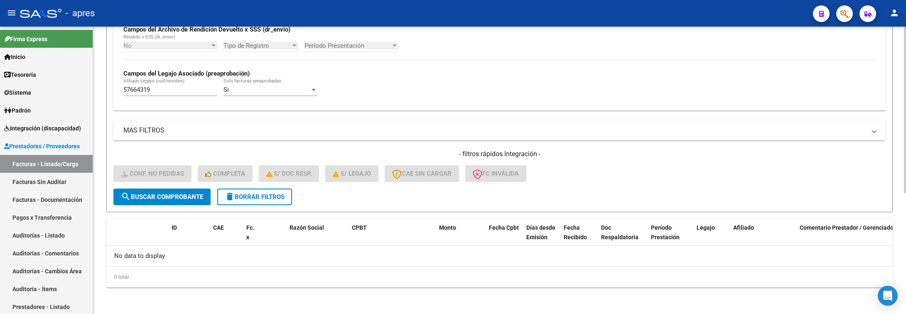
click at [148, 208] on form "Filtros Id Integración Area Seleccionar Gerenciador Seleccionar Gerenciador Si …" at bounding box center [499, 51] width 787 height 322
click at [148, 199] on span "search Buscar Comprobante" at bounding box center [162, 196] width 82 height 7
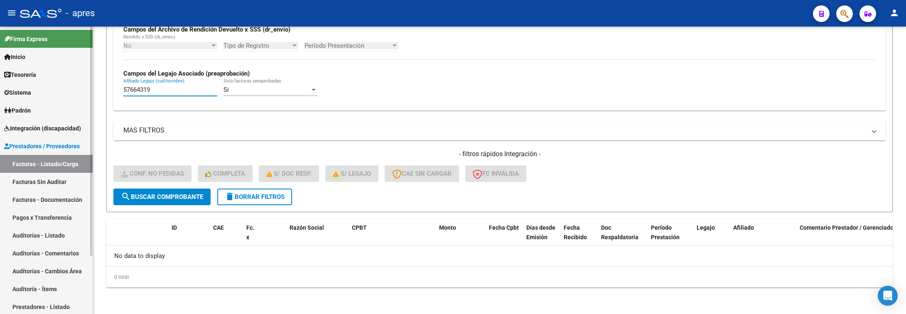
drag, startPoint x: 146, startPoint y: 90, endPoint x: 61, endPoint y: 91, distance: 84.8
click at [62, 91] on mat-sidenav-container "Firma Express Inicio Calendario SSS Instructivos Contacto OS Tesorería Extracto…" at bounding box center [453, 171] width 906 height 288
paste input "502298"
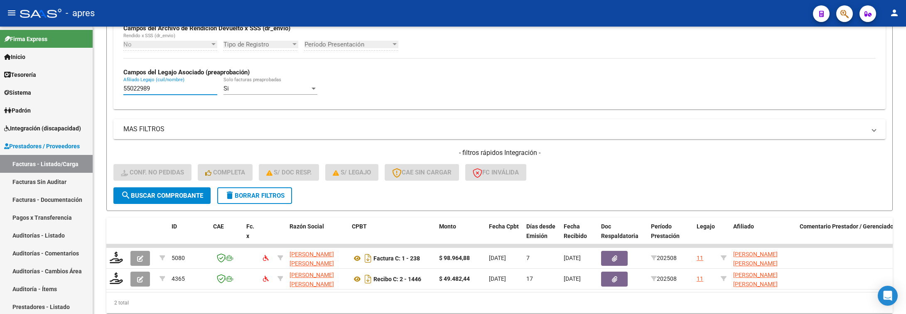
type input "55022989"
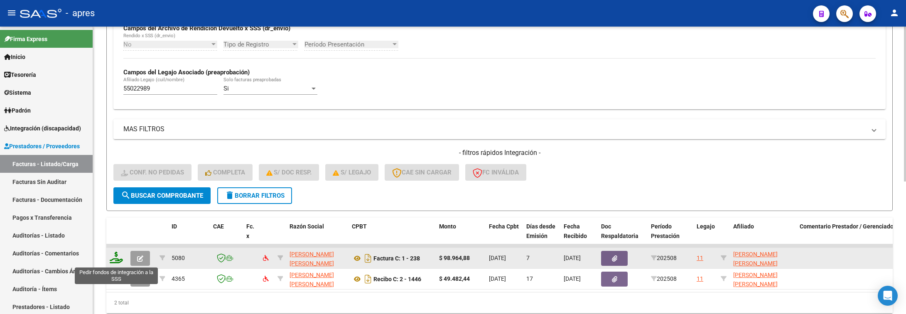
click at [115, 260] on icon at bounding box center [116, 258] width 13 height 12
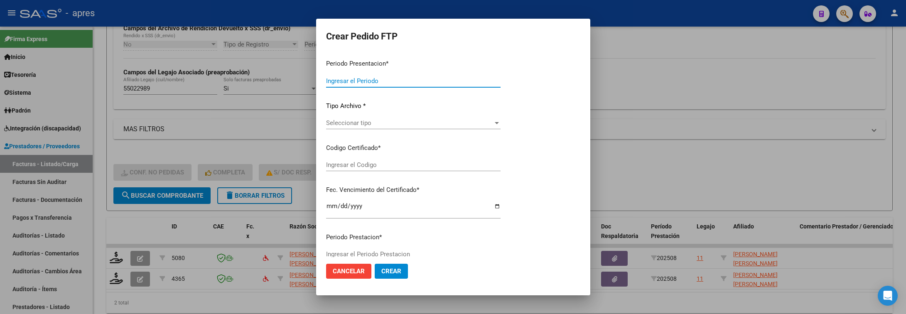
type input "202508"
type input "$ 98.964,88"
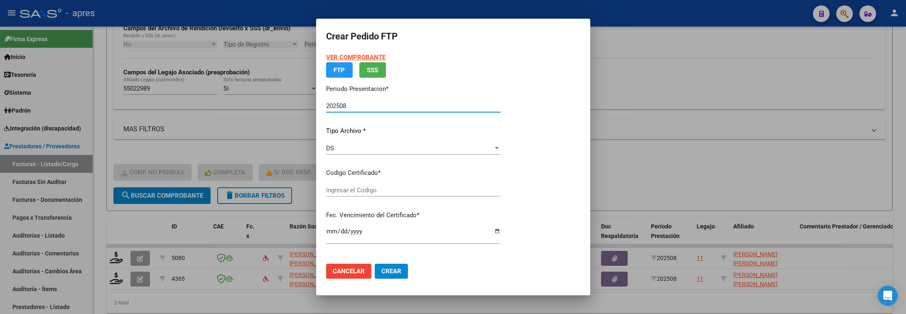
type input "ARG02000550229892022081120270811BS440"
type input "2027-08-11"
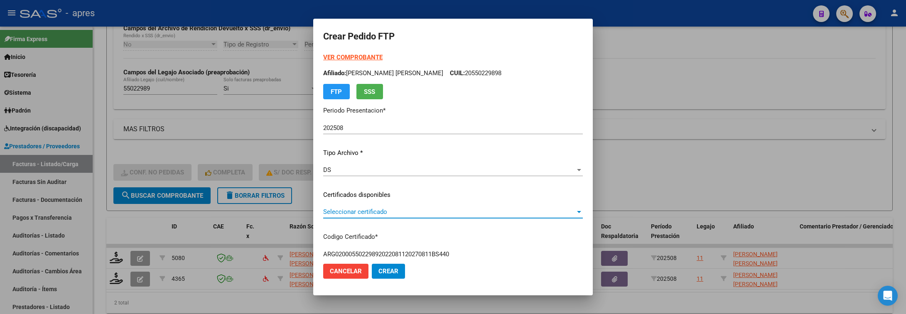
click at [453, 210] on span "Seleccionar certificado" at bounding box center [449, 211] width 252 height 7
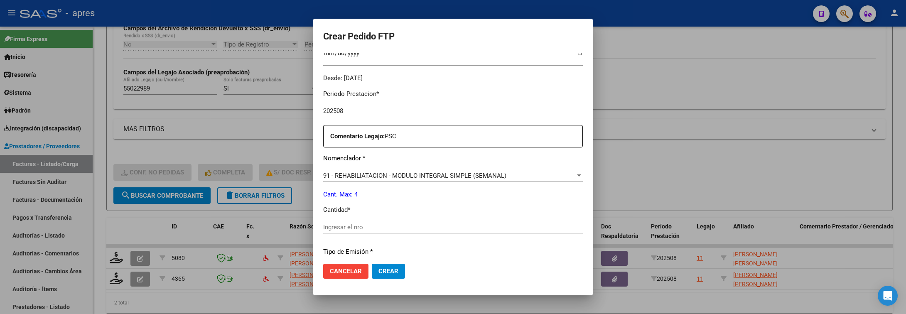
scroll to position [249, 0]
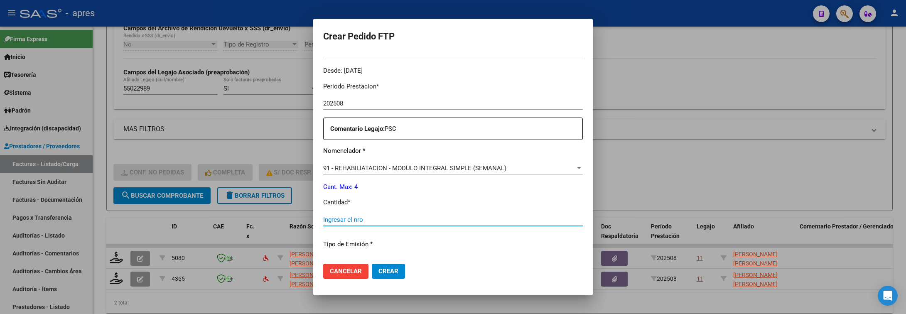
drag, startPoint x: 435, startPoint y: 222, endPoint x: 424, endPoint y: 223, distance: 10.8
click at [434, 222] on input "Ingresar el nro" at bounding box center [453, 219] width 260 height 7
type input "4"
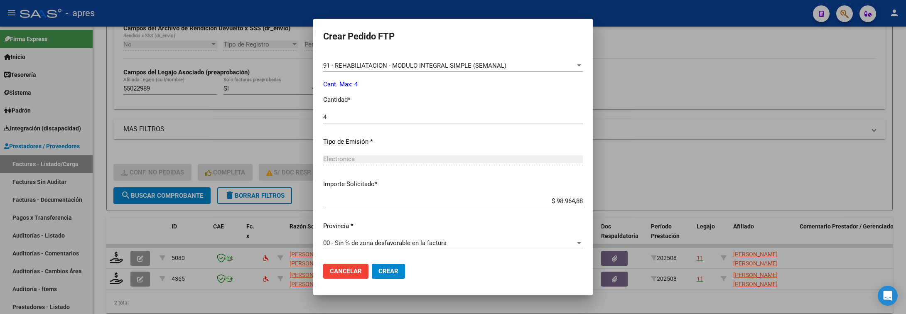
click at [379, 262] on mat-dialog-actions "Cancelar Crear" at bounding box center [453, 271] width 260 height 28
click at [379, 271] on span "Crear" at bounding box center [389, 271] width 20 height 7
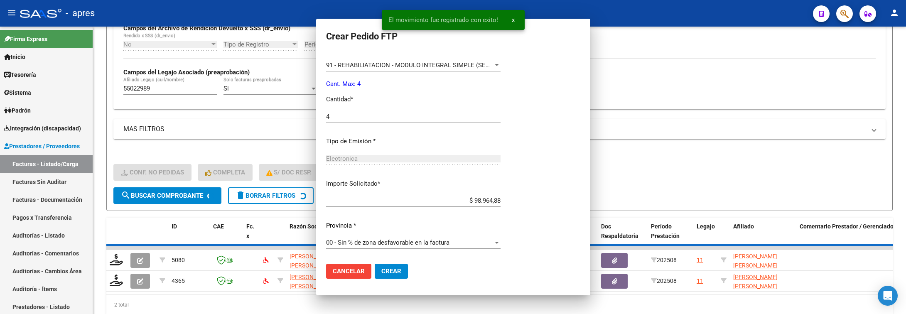
scroll to position [0, 0]
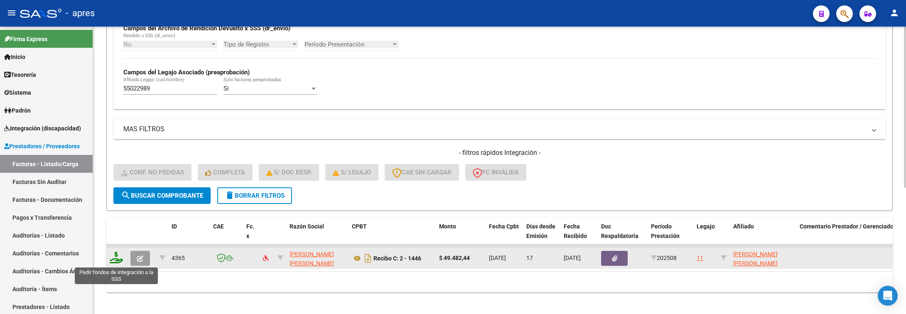
click at [115, 262] on icon at bounding box center [116, 258] width 13 height 12
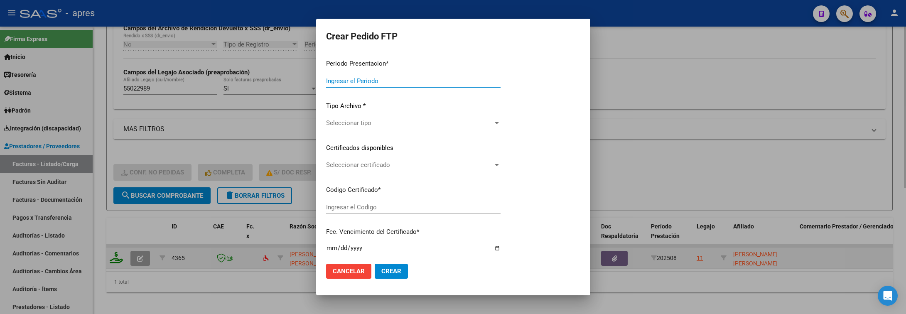
type input "202508"
type input "$ 49.482,44"
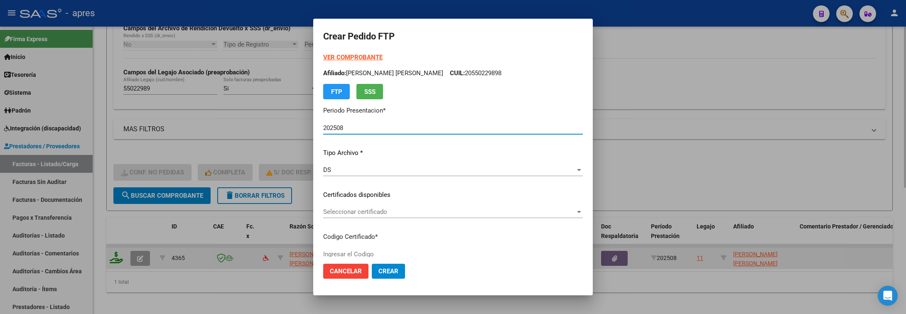
type input "ARG02000550229892022081120270811BS440"
type input "2027-08-11"
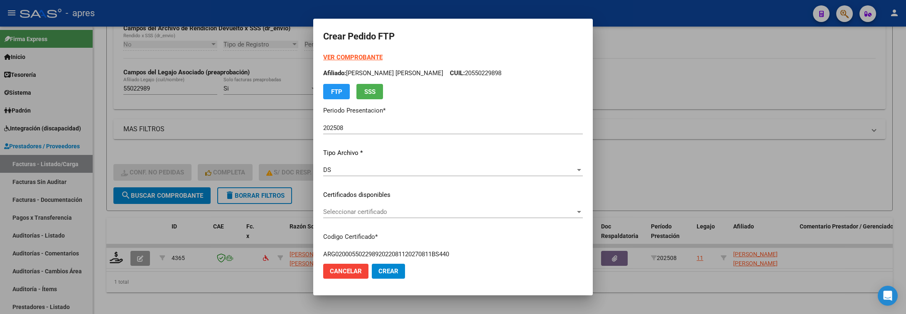
click at [369, 217] on div "Seleccionar certificado Seleccionar certificado" at bounding box center [453, 212] width 260 height 12
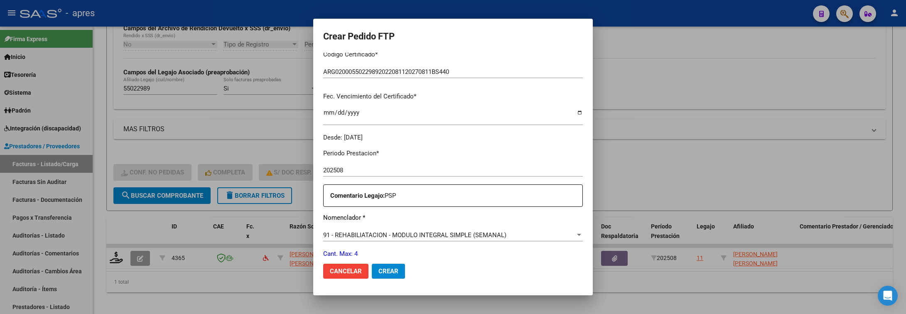
scroll to position [249, 0]
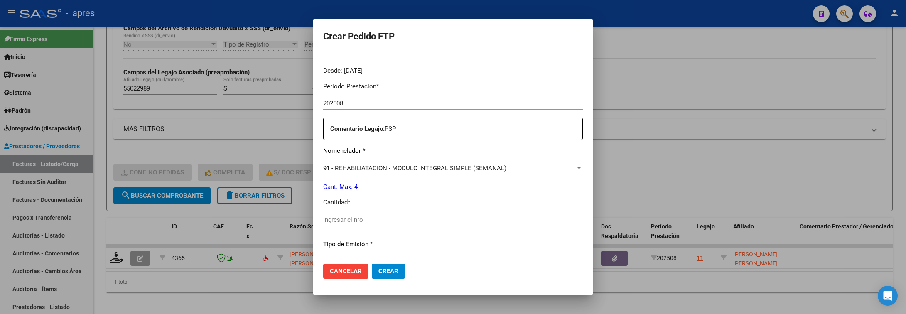
click at [359, 214] on div "Ingresar el nro" at bounding box center [453, 220] width 260 height 12
type input "4"
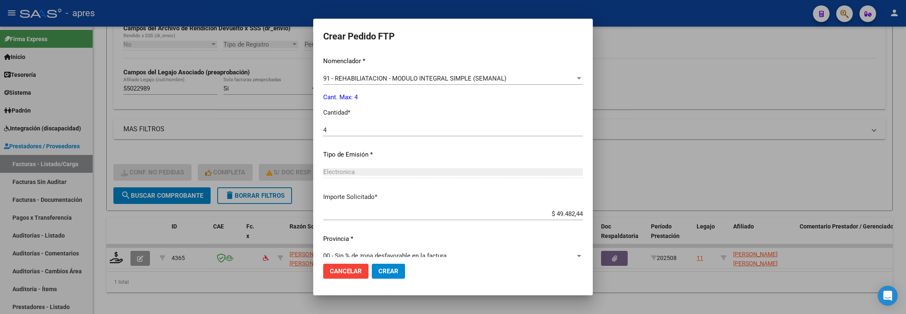
scroll to position [352, 0]
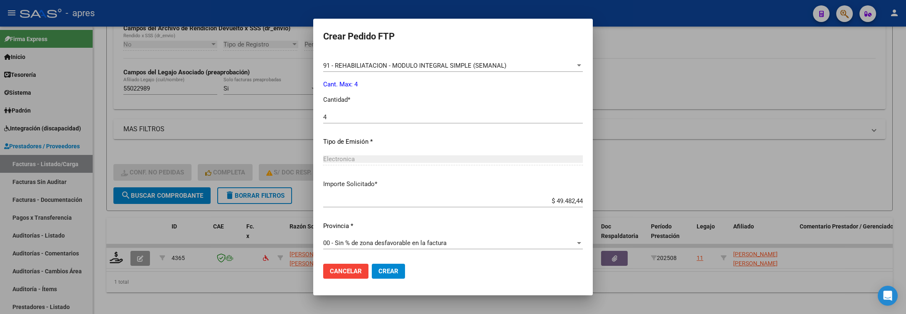
click at [372, 277] on button "Crear" at bounding box center [388, 271] width 33 height 15
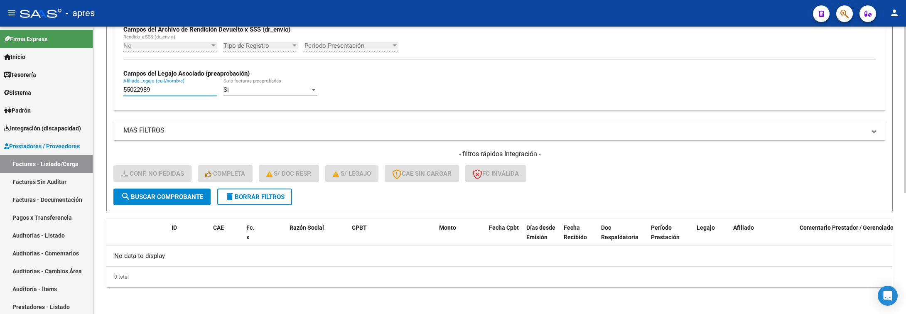
drag, startPoint x: 170, startPoint y: 86, endPoint x: 161, endPoint y: 90, distance: 9.7
click at [161, 90] on input "55022989" at bounding box center [170, 89] width 94 height 7
drag, startPoint x: 146, startPoint y: 90, endPoint x: 98, endPoint y: 89, distance: 48.7
click at [98, 89] on div "Video tutorial PRESTADORES -> Listado de CPBTs Emitidos por Prestadores / Prove…" at bounding box center [499, 66] width 813 height 496
paste input "49823237"
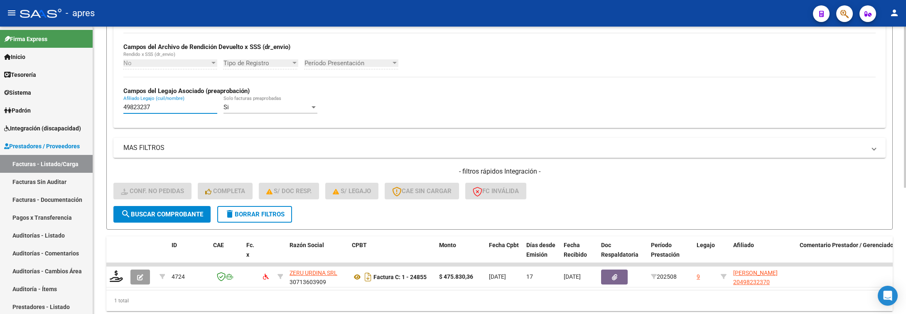
scroll to position [209, 0]
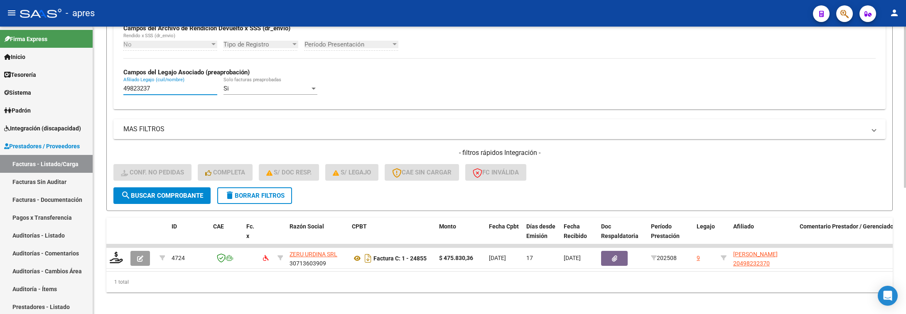
type input "49823237"
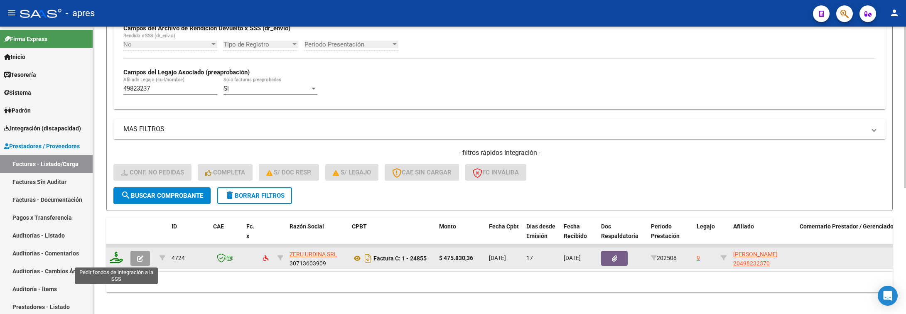
click at [115, 258] on icon at bounding box center [116, 258] width 13 height 12
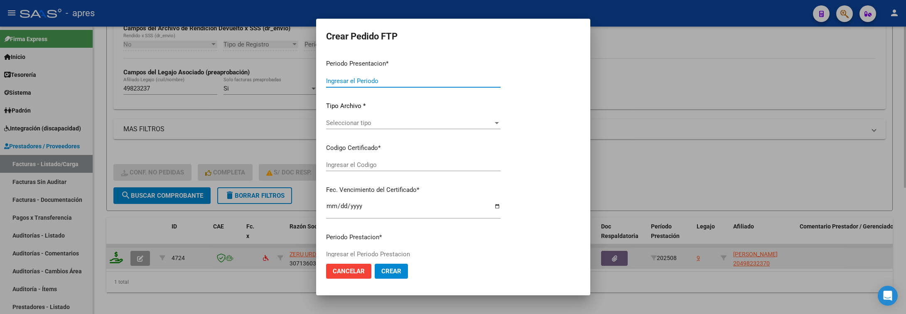
type input "202508"
type input "$ 475.830,36"
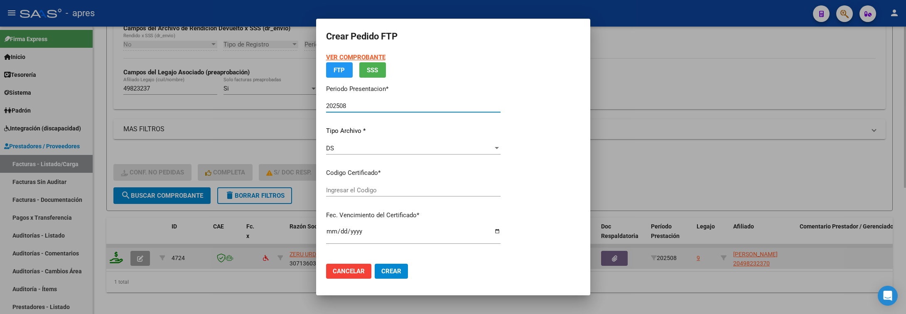
type input "ARG02000498232372024071620290716BUE315"
type input "2029-07-16"
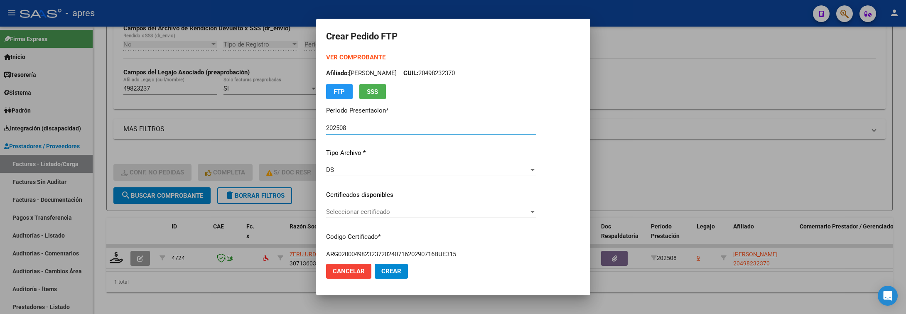
click at [410, 211] on span "Seleccionar certificado" at bounding box center [427, 211] width 203 height 7
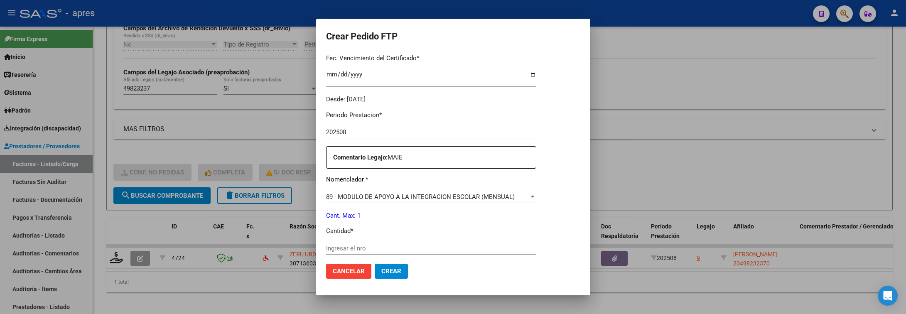
scroll to position [249, 0]
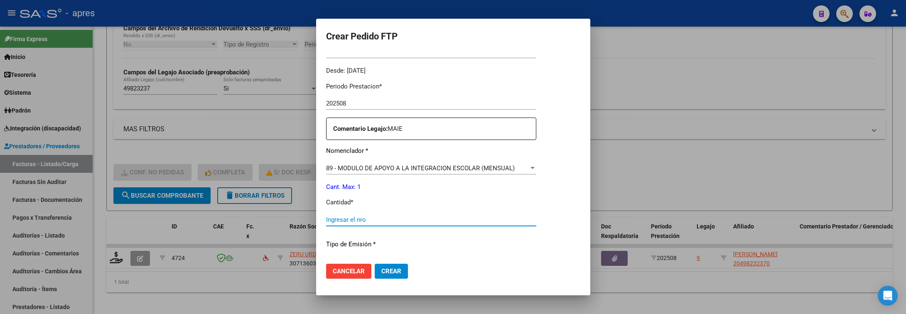
click at [411, 220] on input "Ingresar el nro" at bounding box center [431, 219] width 210 height 7
type input "1"
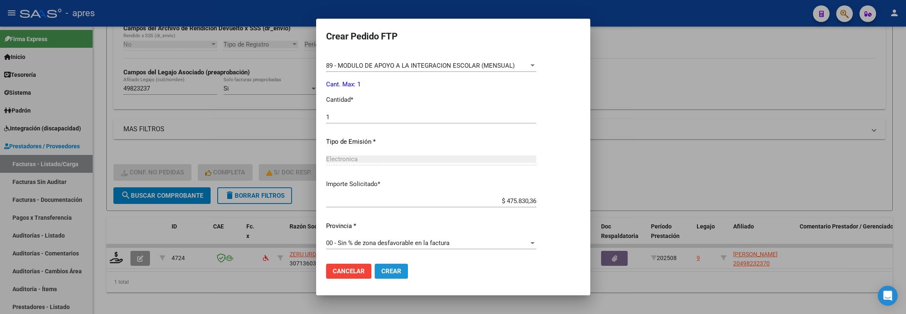
click at [403, 271] on button "Crear" at bounding box center [391, 271] width 33 height 15
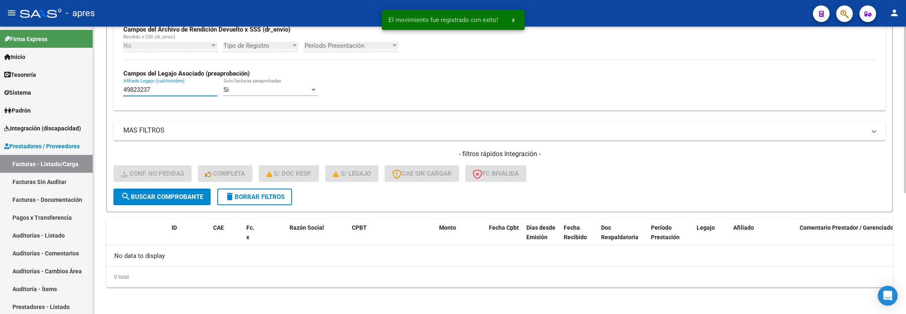
drag, startPoint x: 160, startPoint y: 90, endPoint x: 102, endPoint y: 91, distance: 57.4
click at [102, 91] on div "Video tutorial PRESTADORES -> Listado de CPBTs Emitidos por Prestadores / Prove…" at bounding box center [499, 66] width 813 height 496
paste input "59028666"
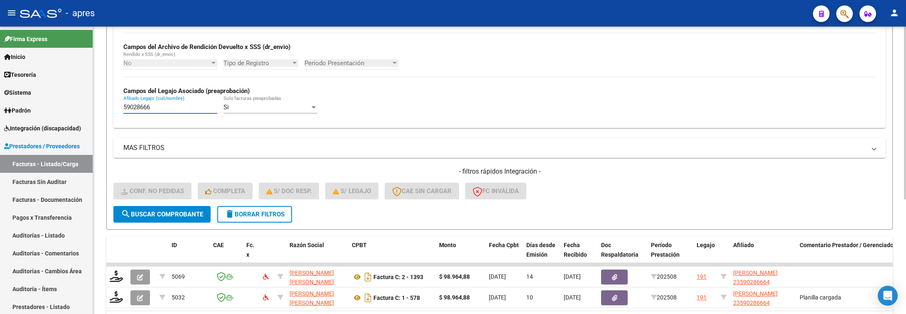
scroll to position [209, 0]
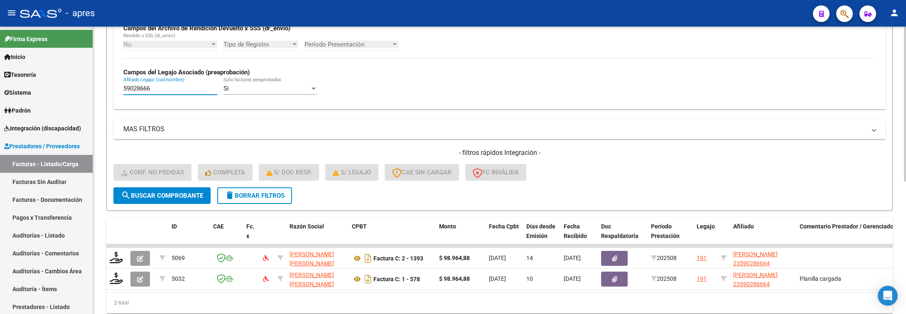
type input "59028666"
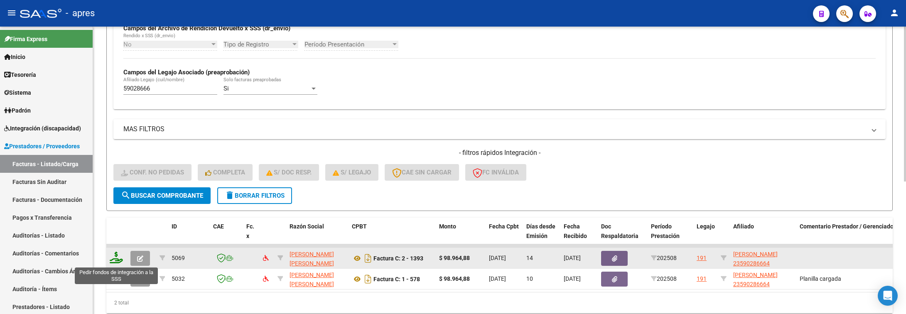
click at [113, 260] on icon at bounding box center [116, 258] width 13 height 12
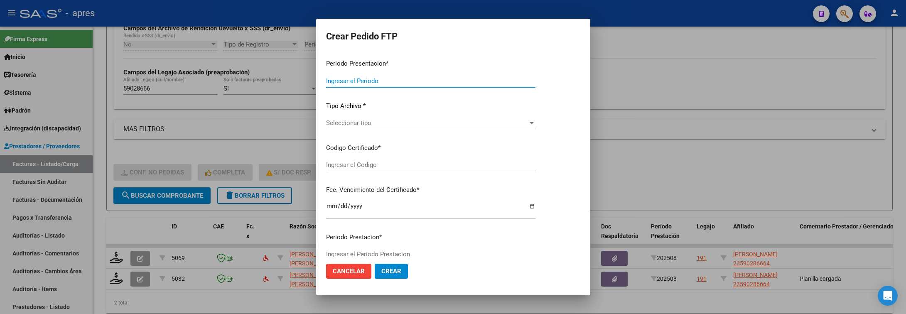
type input "202508"
type input "$ 98.964,88"
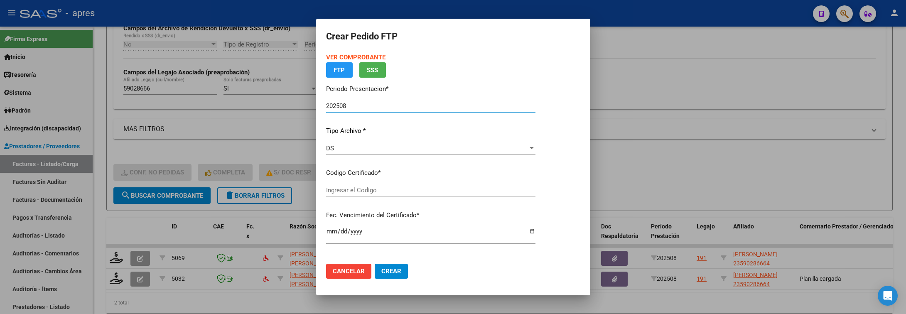
type input "ARG01000590286662024022320290223BUE316"
type input "2029-02-23"
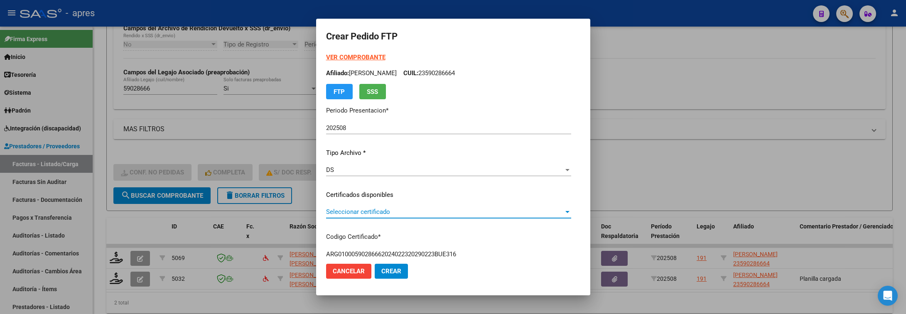
click at [504, 215] on span "Seleccionar certificado" at bounding box center [445, 211] width 238 height 7
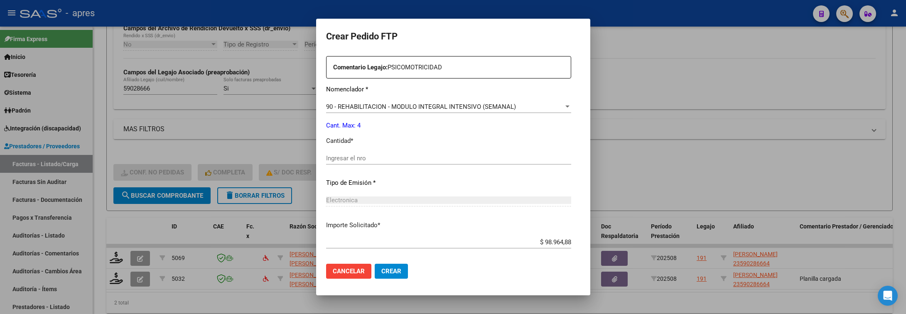
scroll to position [312, 0]
click at [470, 158] on input "Ingresar el nro" at bounding box center [448, 157] width 245 height 7
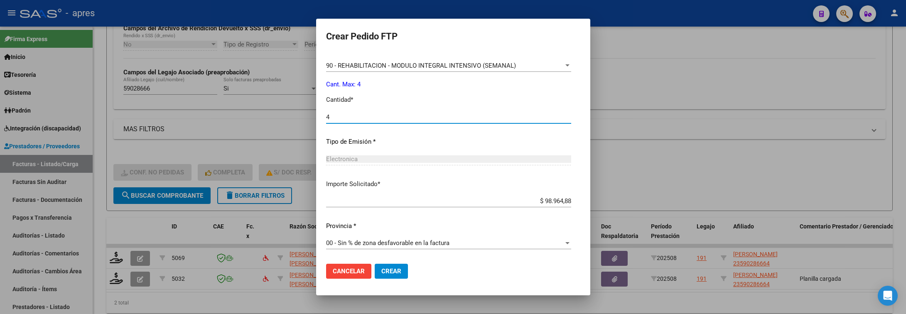
type input "4"
click at [386, 277] on button "Crear" at bounding box center [391, 271] width 33 height 15
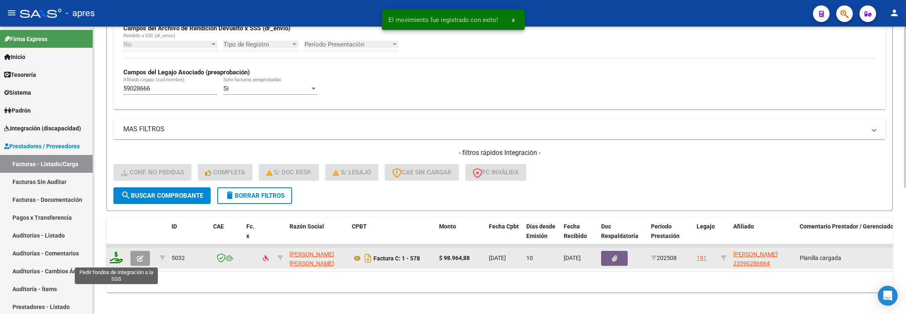
click at [121, 262] on icon at bounding box center [116, 258] width 13 height 12
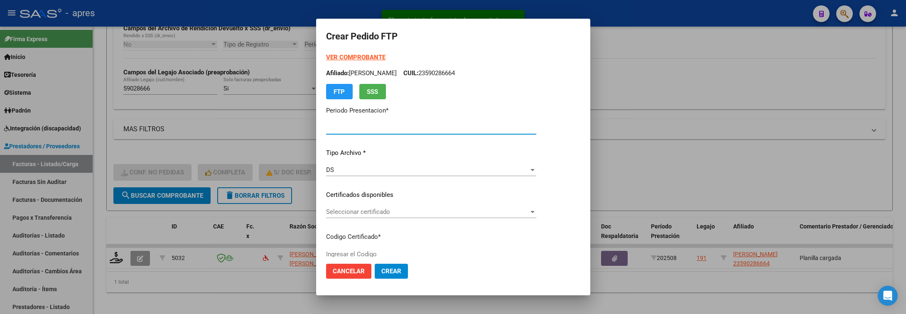
type input "202508"
type input "$ 98.964,88"
click at [477, 210] on span "Seleccionar certificado" at bounding box center [427, 211] width 203 height 7
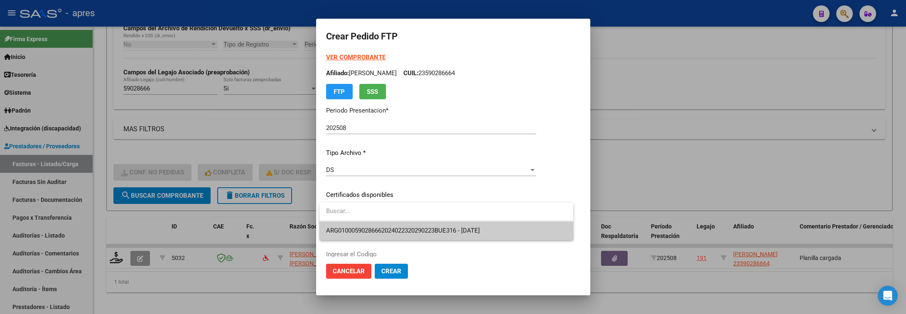
type input "ARG01000590286662024022320290223BUE316"
type input "2029-02-23"
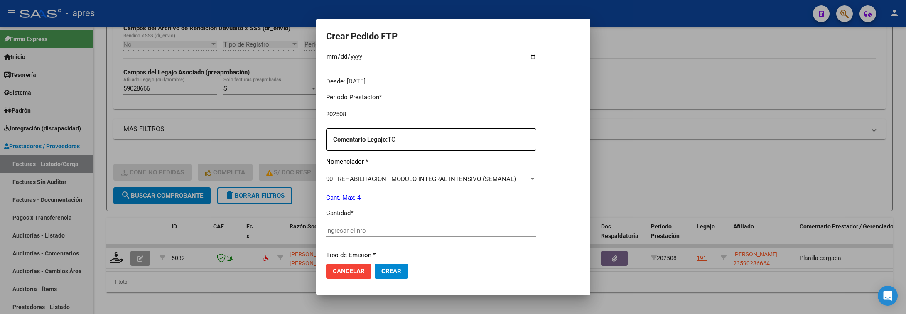
scroll to position [312, 0]
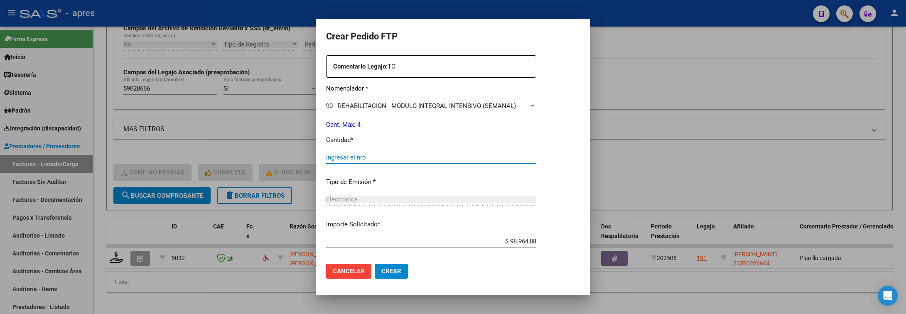
click at [457, 159] on input "Ingresar el nro" at bounding box center [431, 157] width 210 height 7
type input "4"
click at [397, 268] on span "Crear" at bounding box center [392, 271] width 20 height 7
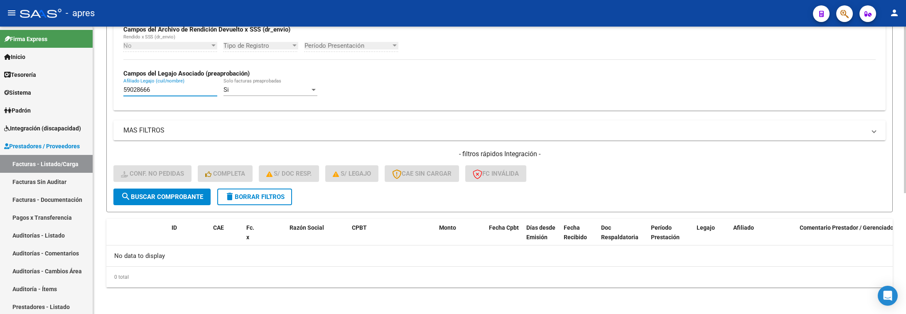
drag, startPoint x: 161, startPoint y: 91, endPoint x: 103, endPoint y: 91, distance: 57.8
click at [103, 91] on div "Video tutorial PRESTADORES -> Listado de CPBTs Emitidos por Prestadores / Prove…" at bounding box center [499, 66] width 813 height 496
paste input "8577225"
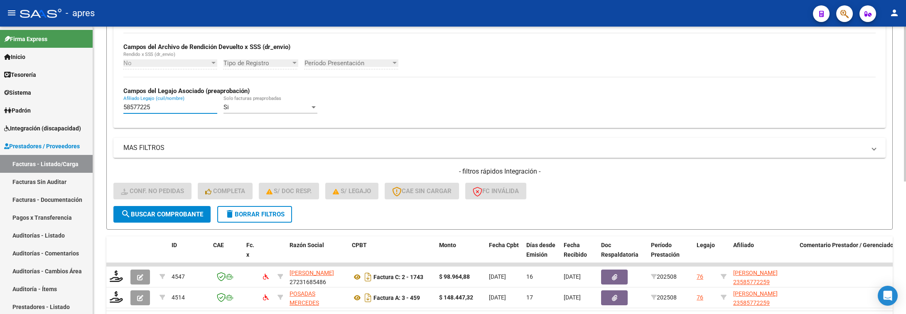
scroll to position [209, 0]
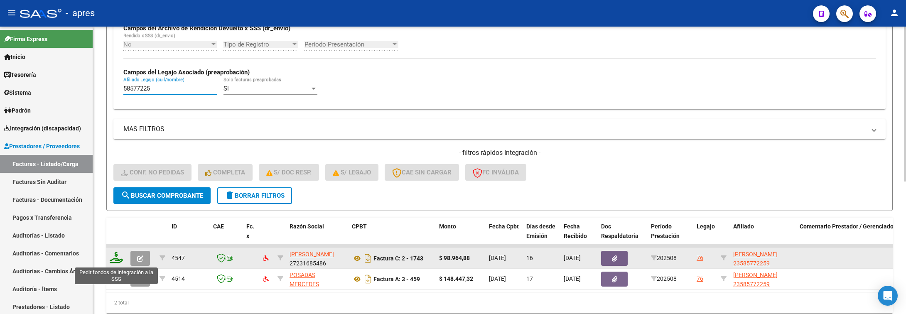
type input "58577225"
click at [113, 263] on icon at bounding box center [116, 258] width 13 height 12
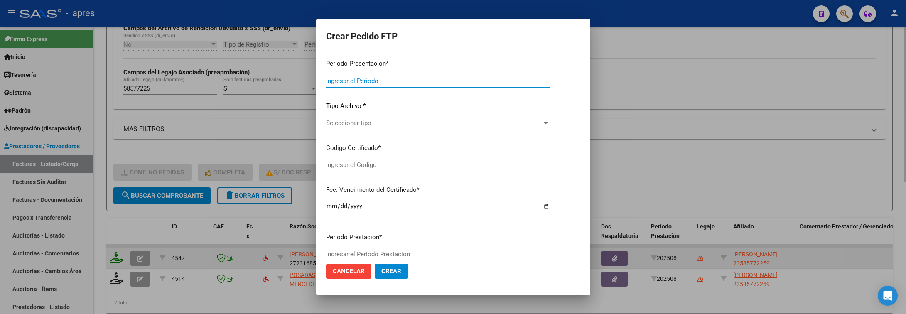
type input "202508"
type input "$ 98.964,88"
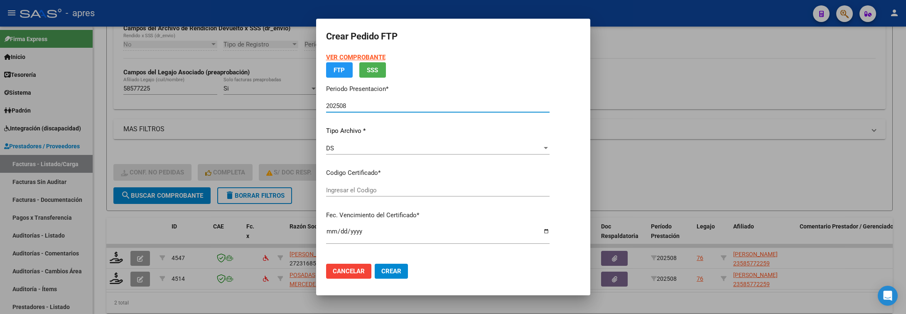
type input "ARG02000585772252023071420280714BS316"
type input "2028-07-17"
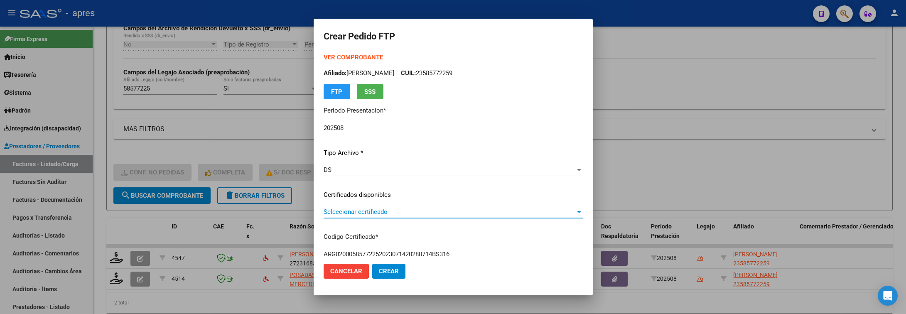
click at [337, 212] on span "Seleccionar certificado" at bounding box center [450, 211] width 252 height 7
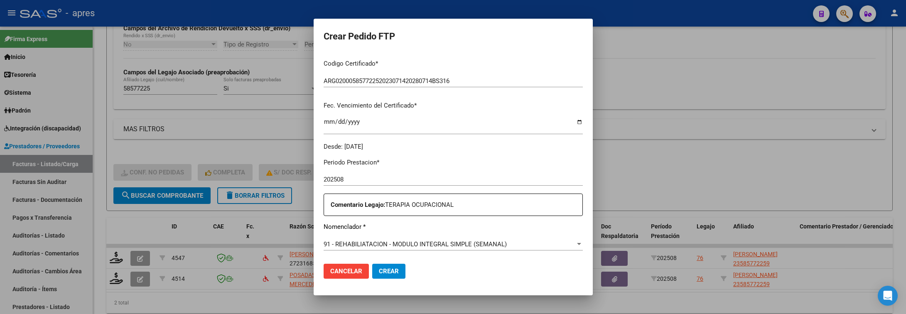
scroll to position [249, 0]
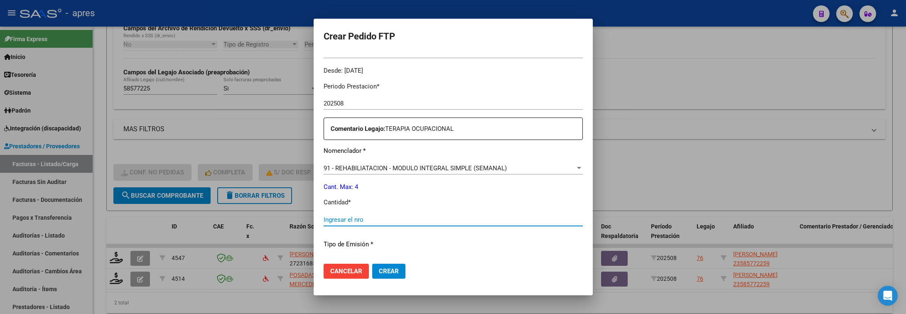
click at [383, 222] on input "Ingresar el nro" at bounding box center [453, 219] width 259 height 7
type input "4"
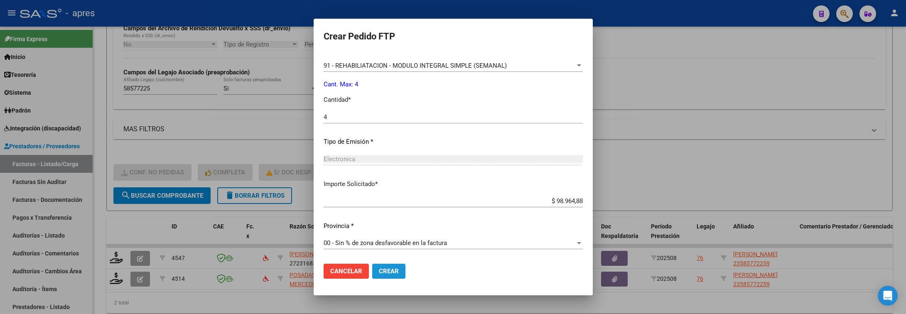
click at [379, 270] on span "Crear" at bounding box center [389, 271] width 20 height 7
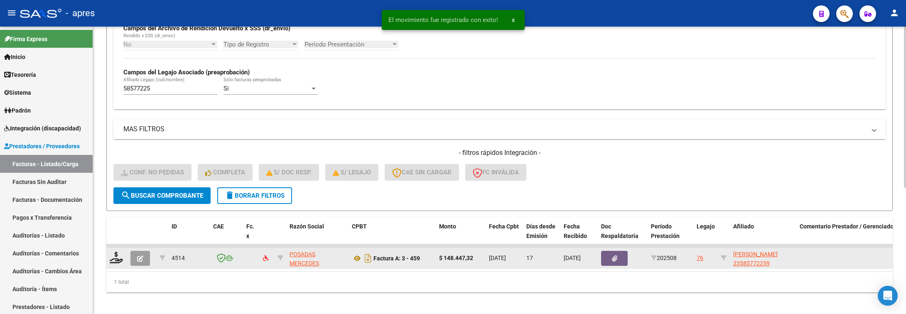
click at [116, 265] on div at bounding box center [117, 258] width 14 height 13
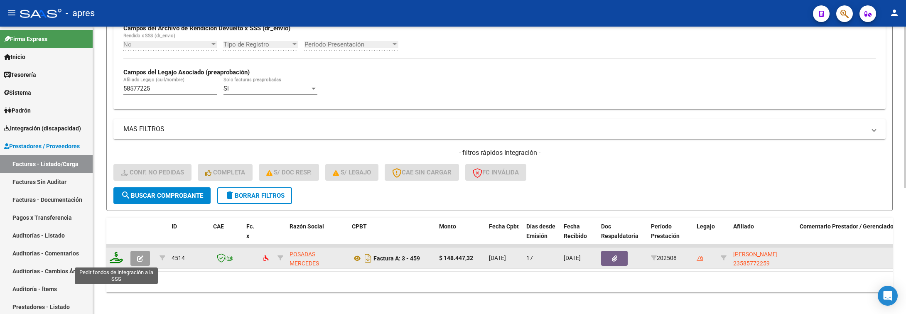
click at [116, 263] on icon at bounding box center [116, 258] width 13 height 12
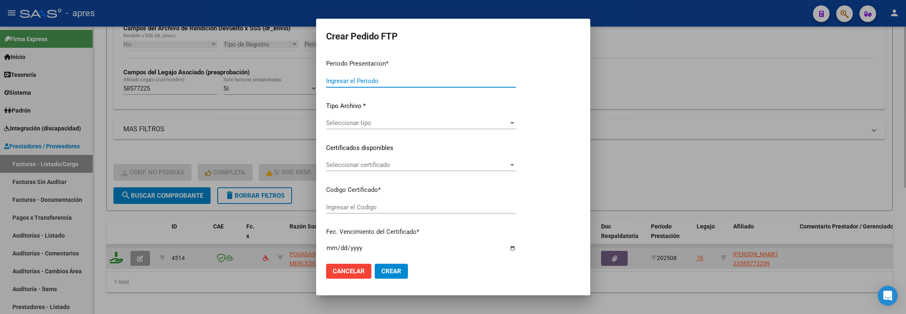
type input "202508"
type input "$ 148.447,32"
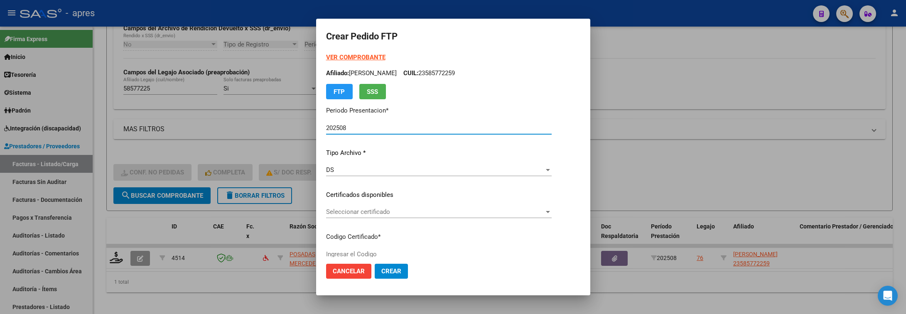
type input "ARG02000585772252023071420280714BS316"
type input "2028-07-17"
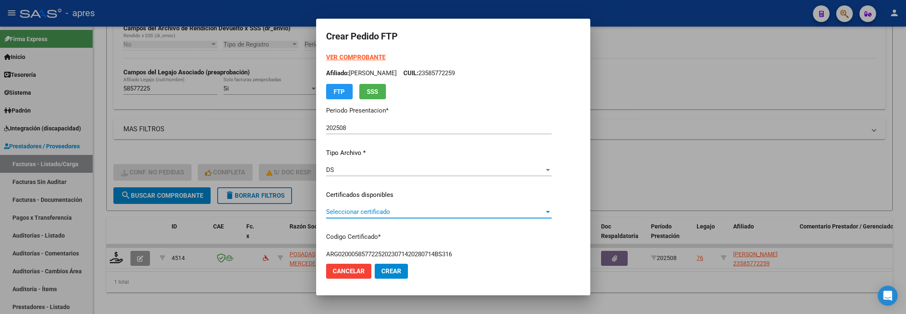
click at [544, 208] on span "Seleccionar certificado" at bounding box center [435, 211] width 218 height 7
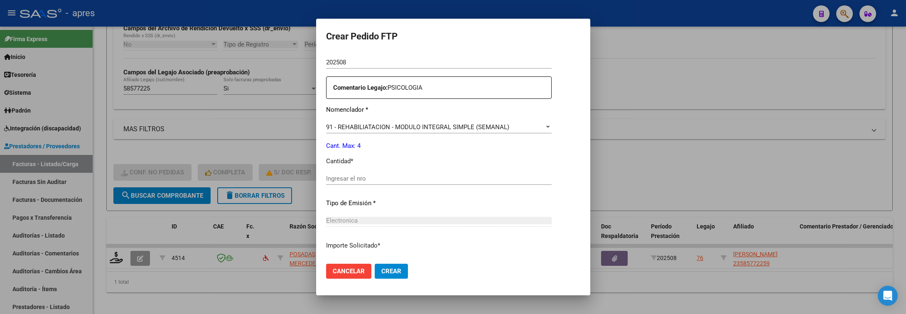
scroll to position [312, 0]
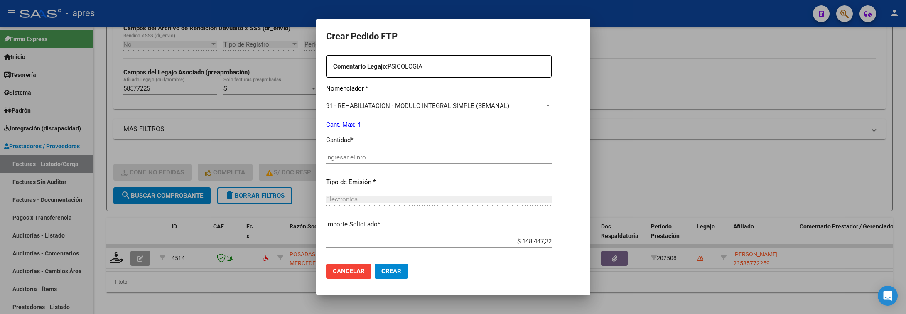
click at [388, 158] on input "Ingresar el nro" at bounding box center [439, 157] width 226 height 7
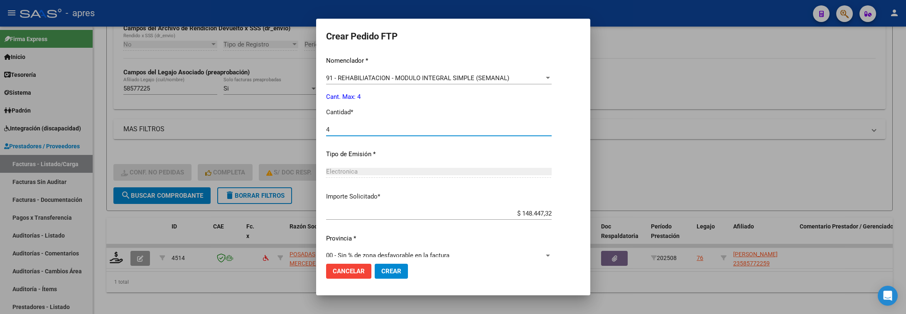
scroll to position [352, 0]
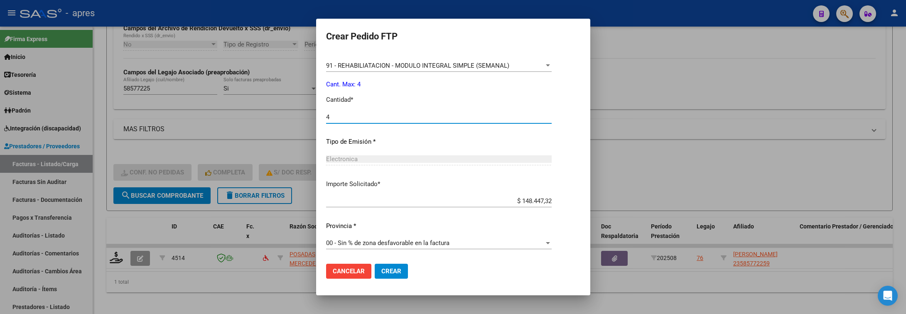
type input "4"
click at [392, 277] on button "Crear" at bounding box center [391, 271] width 33 height 15
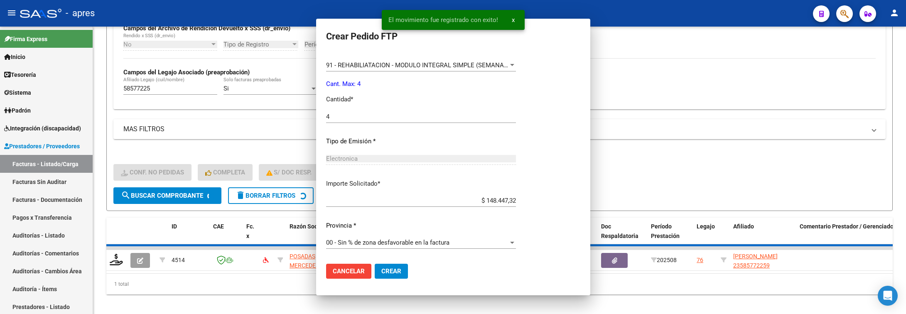
scroll to position [305, 0]
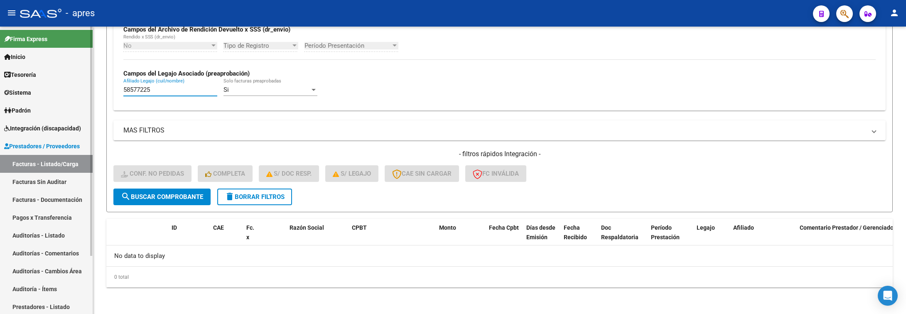
drag, startPoint x: 160, startPoint y: 92, endPoint x: 87, endPoint y: 92, distance: 72.7
click at [87, 92] on mat-sidenav-container "Firma Express Inicio Calendario SSS Instructivos Contacto OS Tesorería Extracto…" at bounding box center [453, 171] width 906 height 288
paste input "33528693"
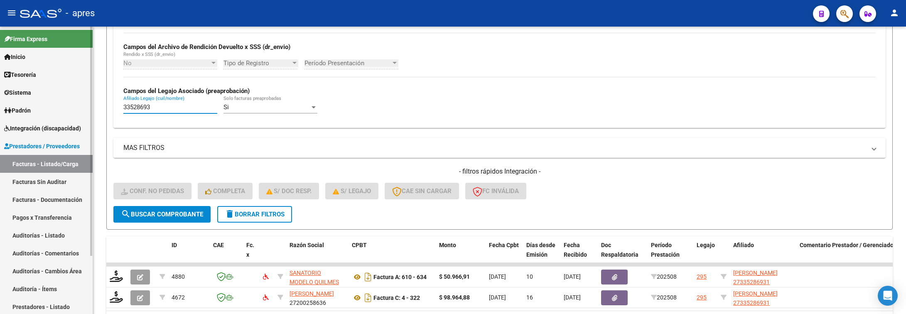
scroll to position [209, 0]
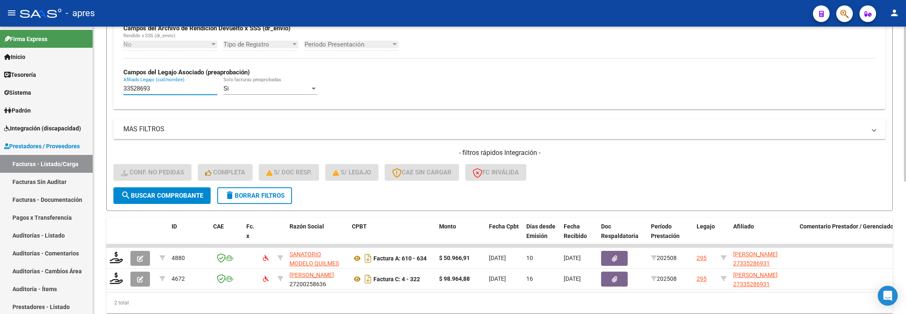
type input "33528693"
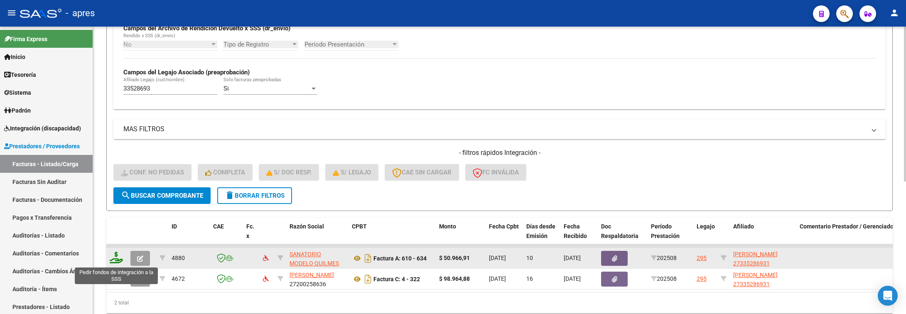
click at [114, 261] on icon at bounding box center [116, 258] width 13 height 12
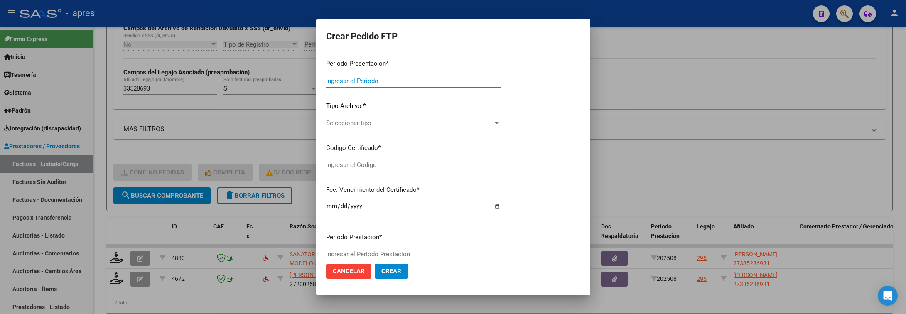
type input "202508"
type input "$ 50.966,91"
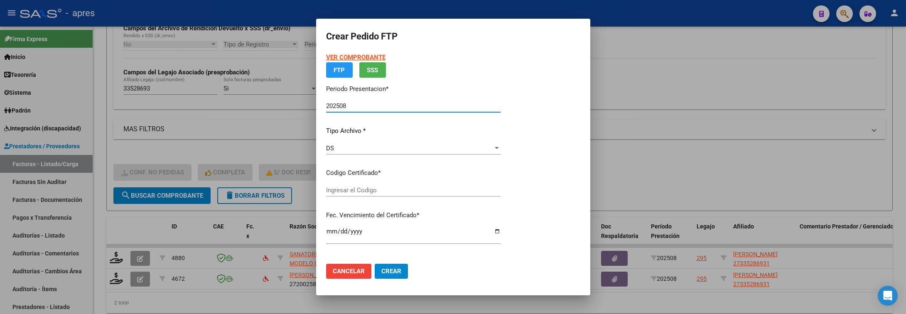
type input "ARG01000335286932025042320260423BUE315"
type input "2026-04-23"
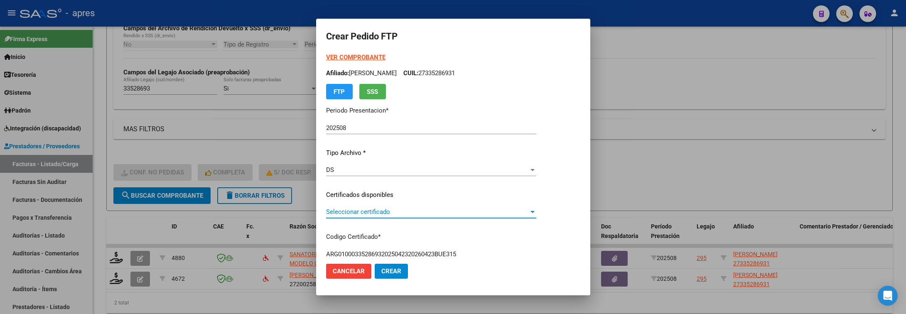
click at [494, 215] on span "Seleccionar certificado" at bounding box center [427, 211] width 203 height 7
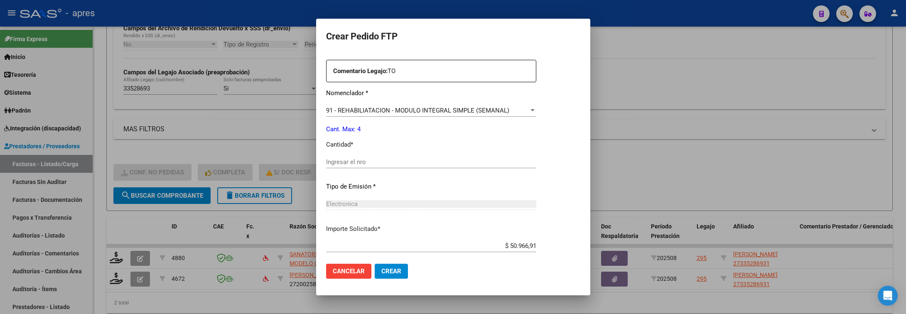
scroll to position [312, 0]
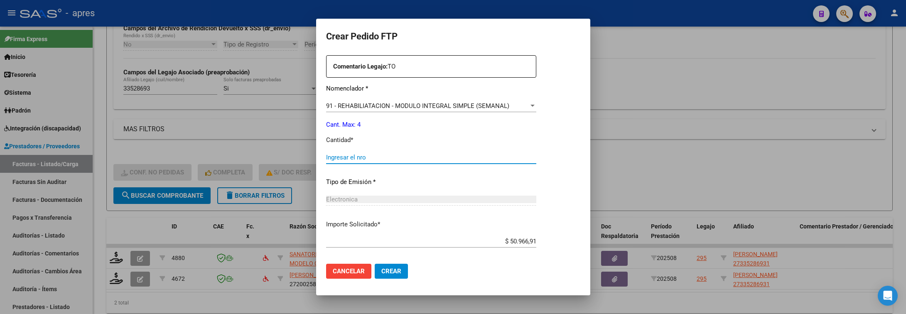
click at [483, 156] on input "Ingresar el nro" at bounding box center [431, 157] width 210 height 7
type input "4"
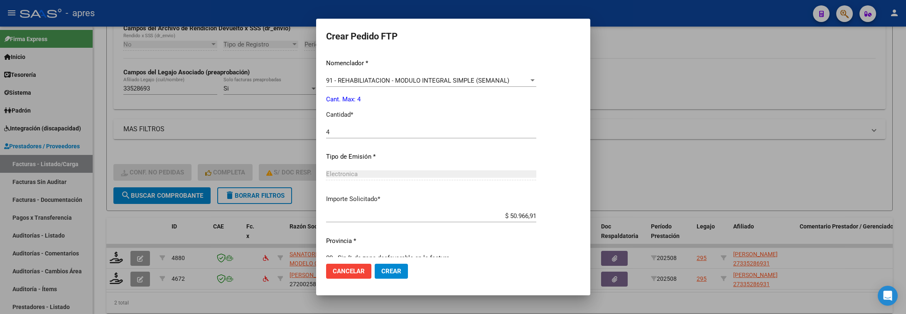
scroll to position [352, 0]
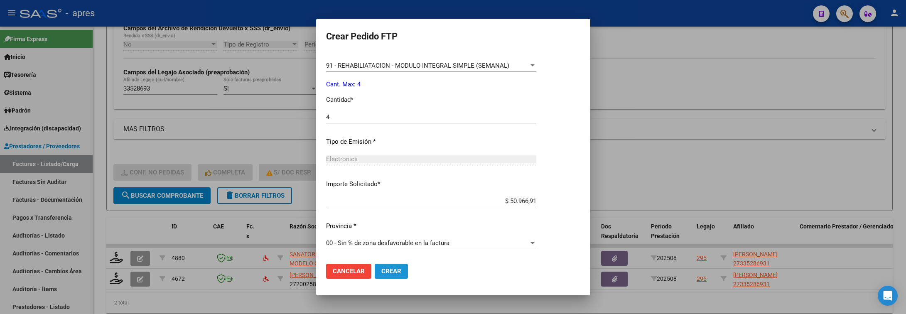
click at [397, 270] on span "Crear" at bounding box center [392, 271] width 20 height 7
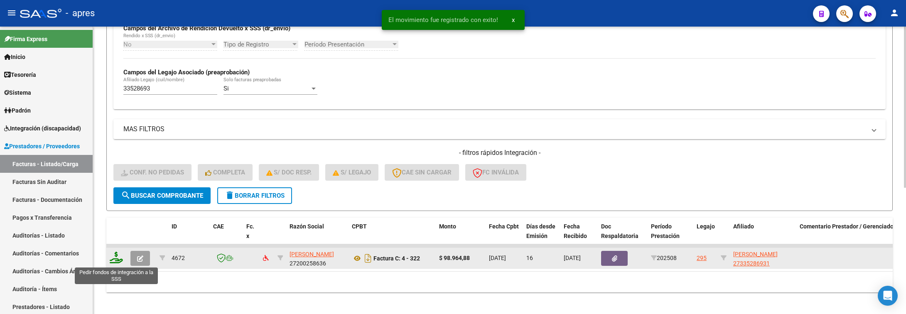
click at [115, 262] on icon at bounding box center [116, 258] width 13 height 12
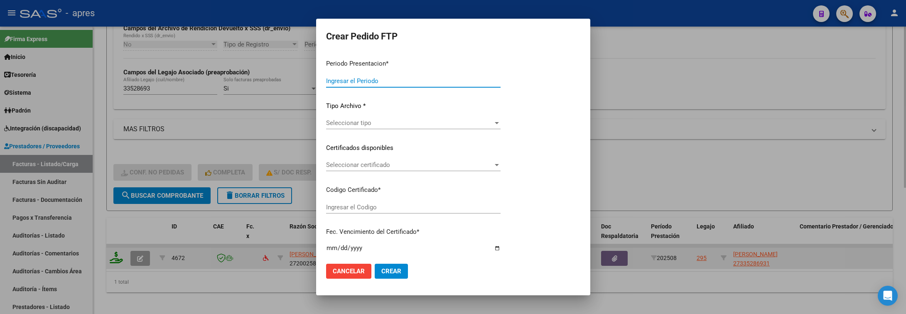
type input "202508"
type input "$ 98.964,88"
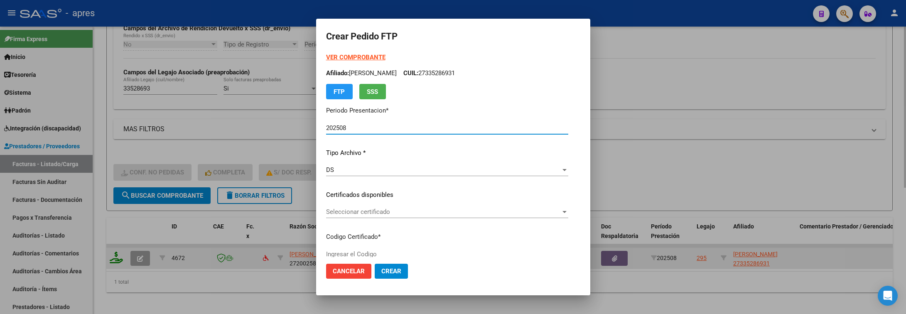
type input "ARG01000335286932025042320260423BUE315"
type input "2026-04-23"
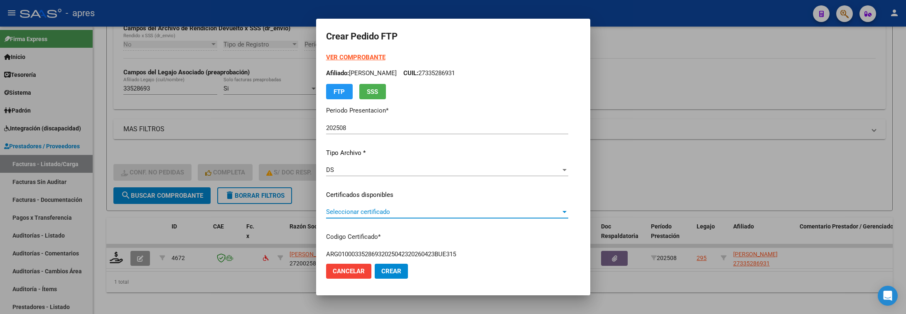
click at [408, 214] on span "Seleccionar certificado" at bounding box center [443, 211] width 235 height 7
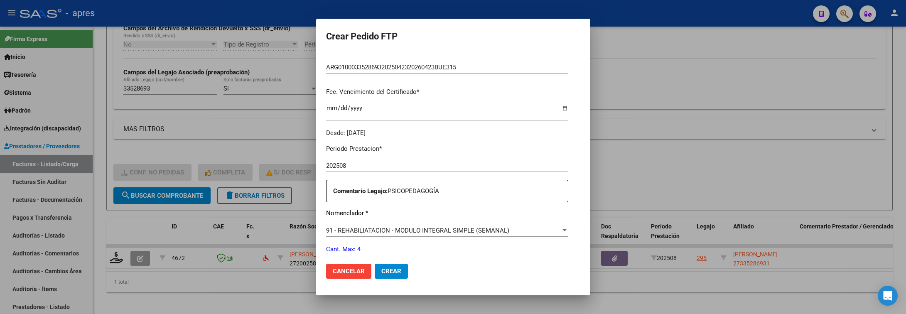
scroll to position [312, 0]
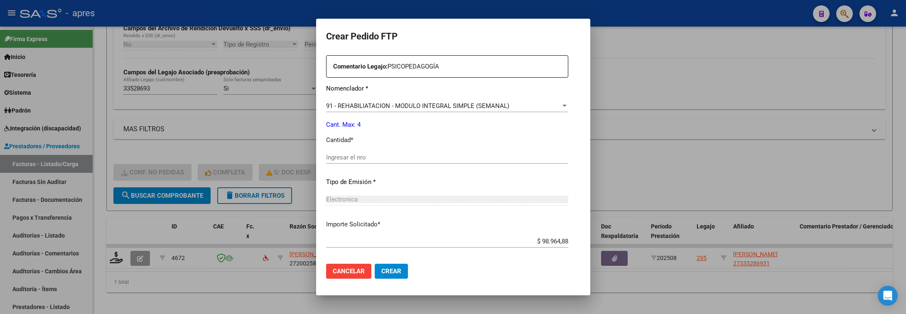
click at [413, 158] on input "Ingresar el nro" at bounding box center [447, 157] width 242 height 7
type input "4"
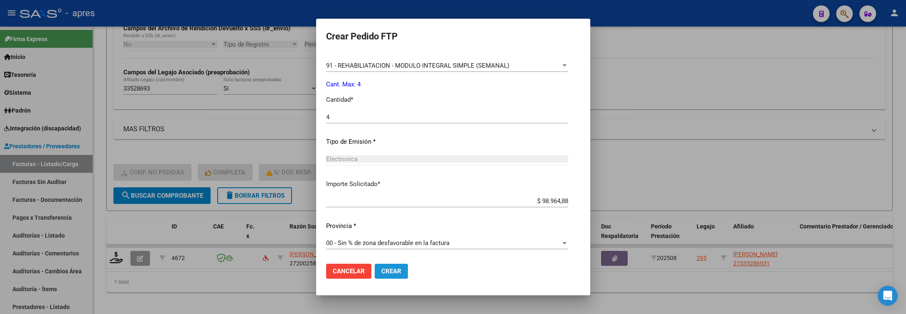
click at [390, 268] on span "Crear" at bounding box center [392, 271] width 20 height 7
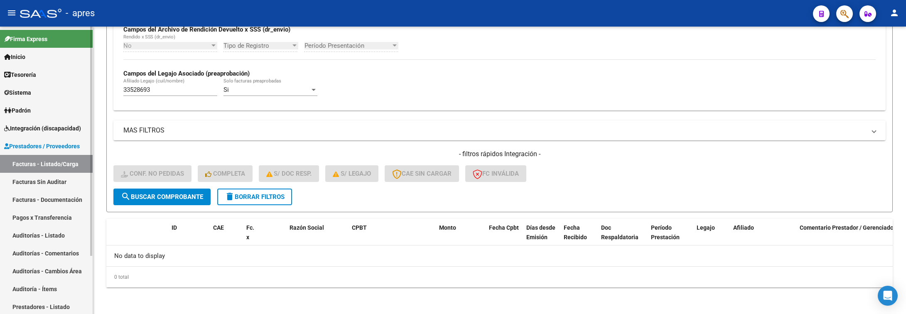
drag, startPoint x: 166, startPoint y: 92, endPoint x: 39, endPoint y: 110, distance: 128.8
click at [39, 110] on mat-sidenav-container "Firma Express Inicio Calendario SSS Instructivos Contacto OS Tesorería Extracto…" at bounding box center [453, 171] width 906 height 288
paste input "51241090"
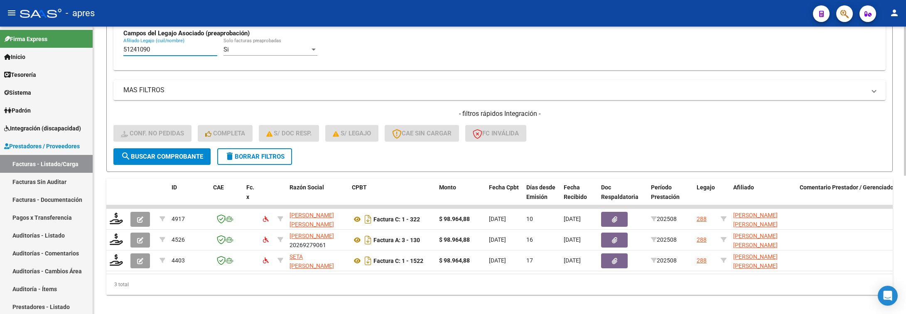
scroll to position [267, 0]
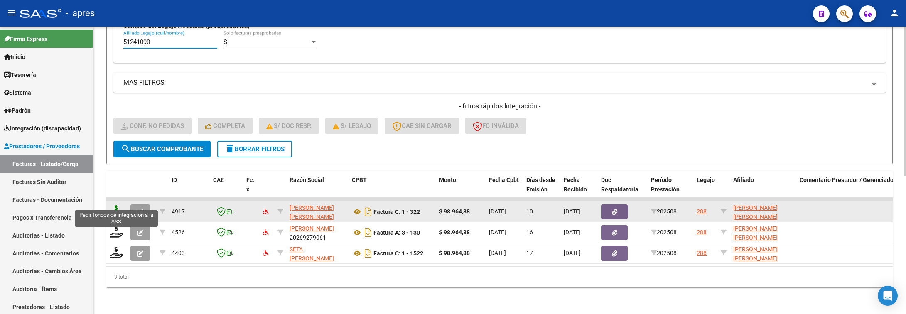
type input "51241090"
click at [118, 205] on icon at bounding box center [116, 211] width 13 height 12
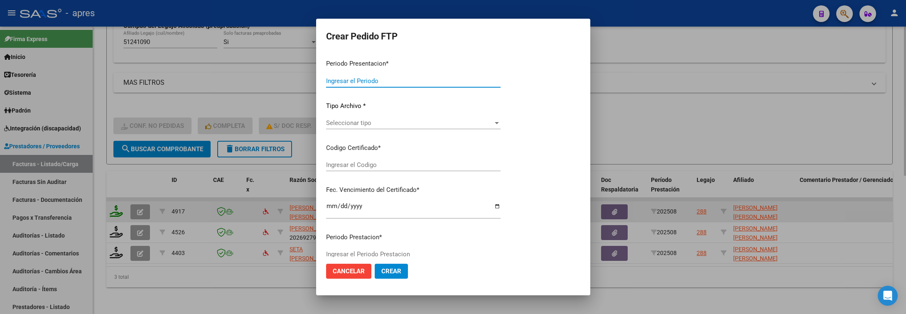
type input "202508"
type input "$ 98.964,88"
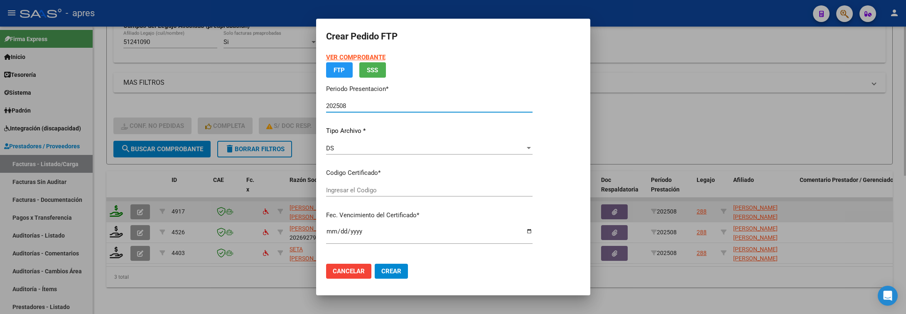
type input "ARG02000512410902025042520300425BUE315"
type input "2030-04-25"
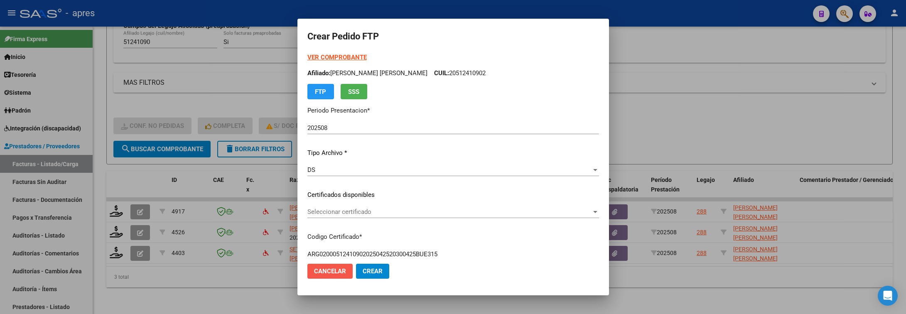
click at [337, 271] on button "Cancelar" at bounding box center [330, 271] width 45 height 15
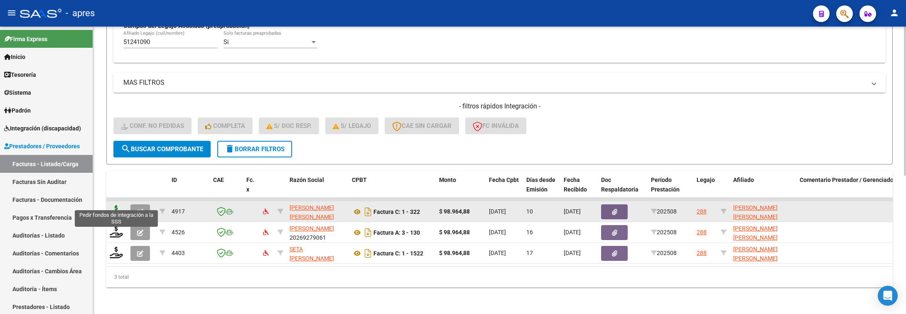
click at [113, 205] on icon at bounding box center [116, 211] width 13 height 12
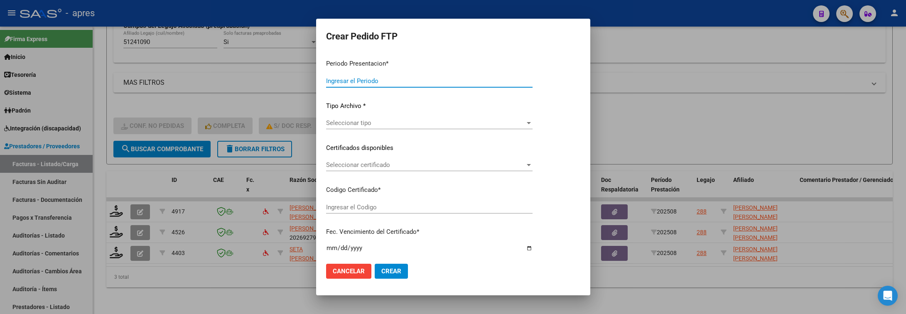
type input "202508"
type input "$ 98.964,88"
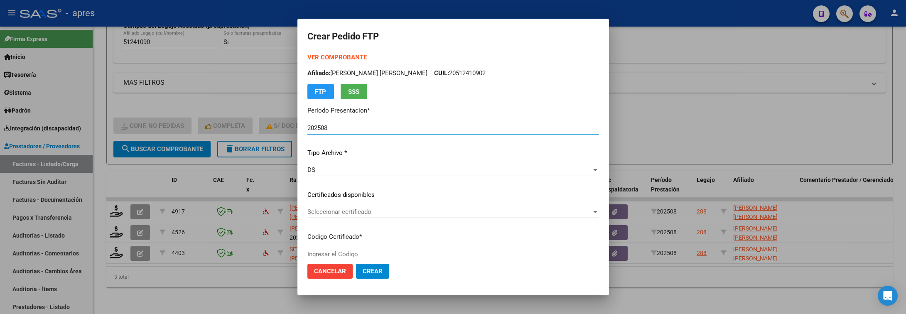
type input "ARG02000512410902025042520300425BUE315"
type input "2030-04-25"
click at [562, 209] on span "Seleccionar certificado" at bounding box center [450, 211] width 284 height 7
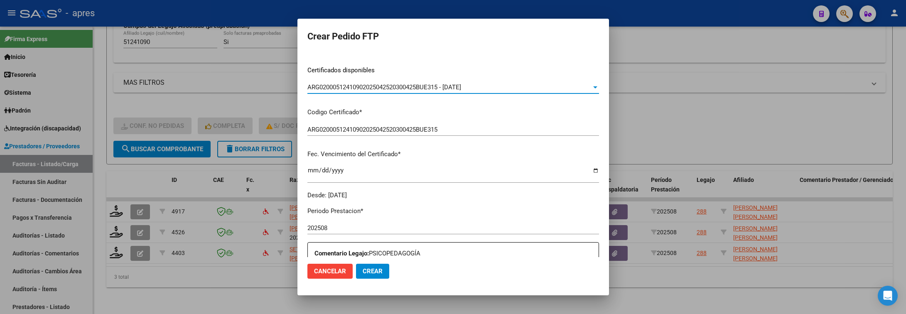
scroll to position [249, 0]
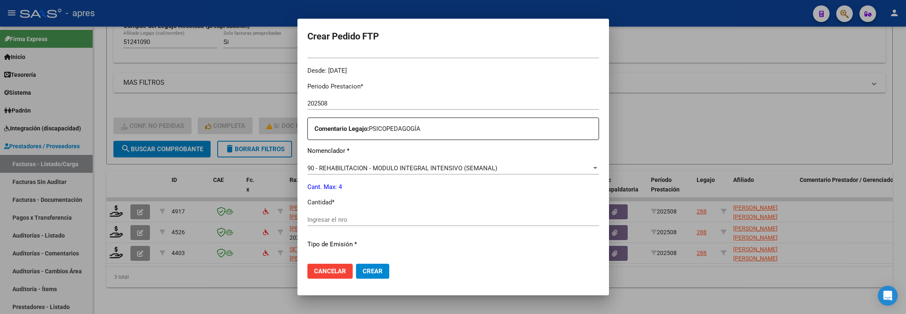
click at [523, 218] on input "Ingresar el nro" at bounding box center [454, 219] width 292 height 7
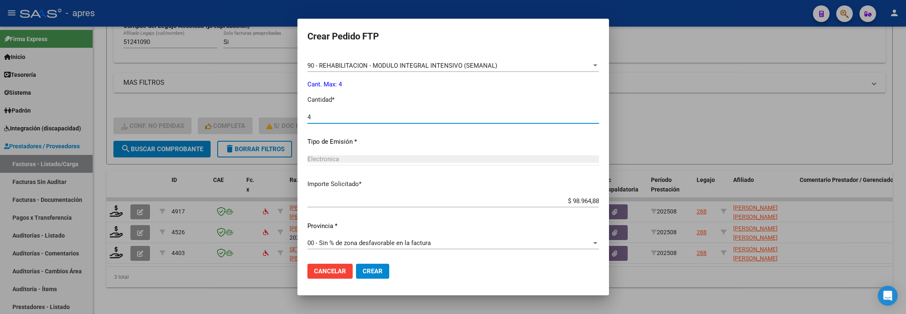
type input "4"
click at [366, 272] on span "Crear" at bounding box center [373, 271] width 20 height 7
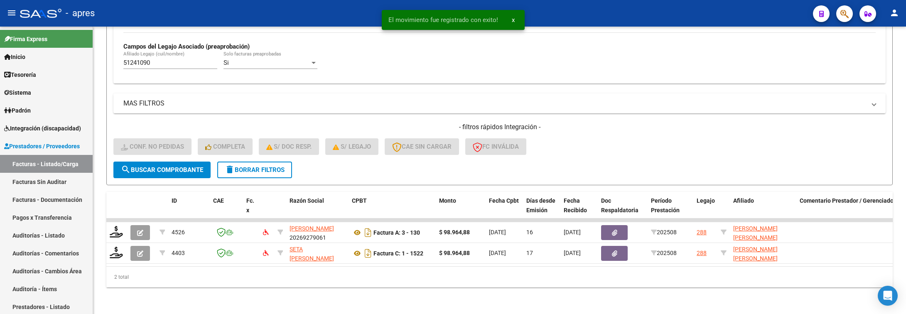
scroll to position [246, 0]
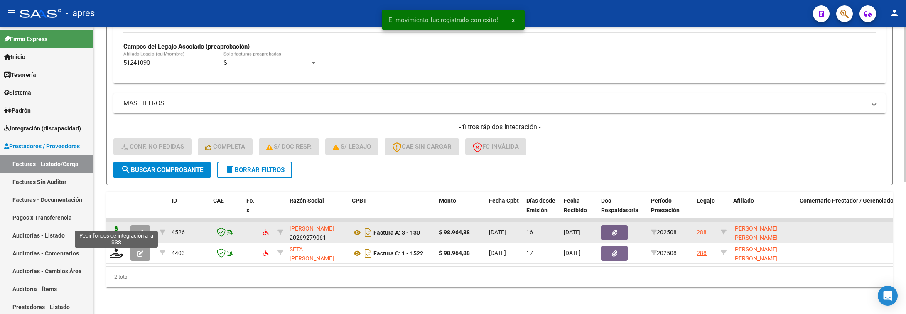
click at [121, 227] on icon at bounding box center [116, 232] width 13 height 12
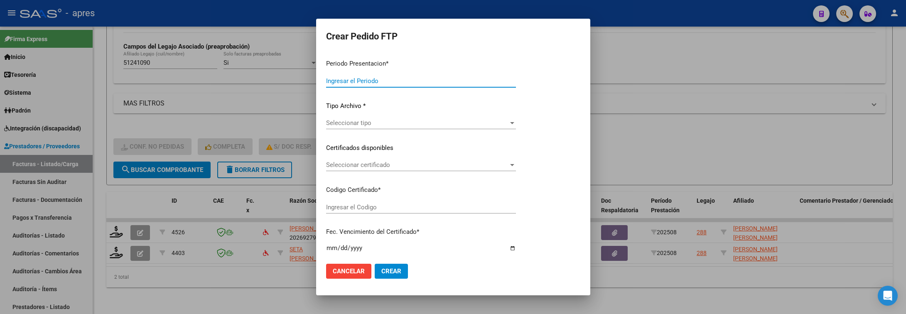
type input "202508"
type input "$ 98.964,88"
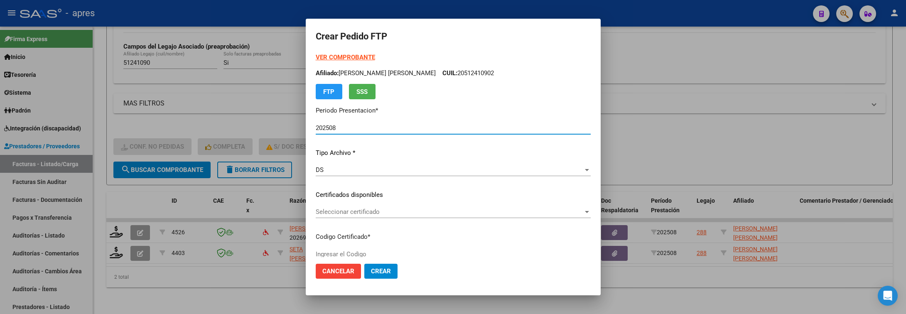
type input "ARG02000512410902025042520300425BUE315"
type input "2030-04-25"
click at [470, 218] on div "Seleccionar certificado Seleccionar certificado" at bounding box center [453, 216] width 275 height 20
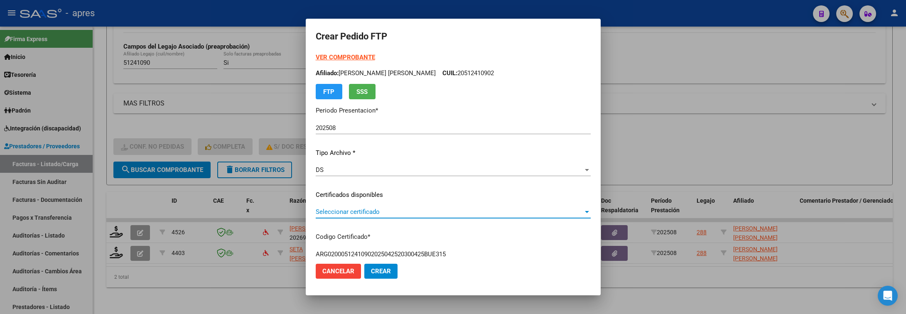
click at [476, 209] on span "Seleccionar certificado" at bounding box center [450, 211] width 268 height 7
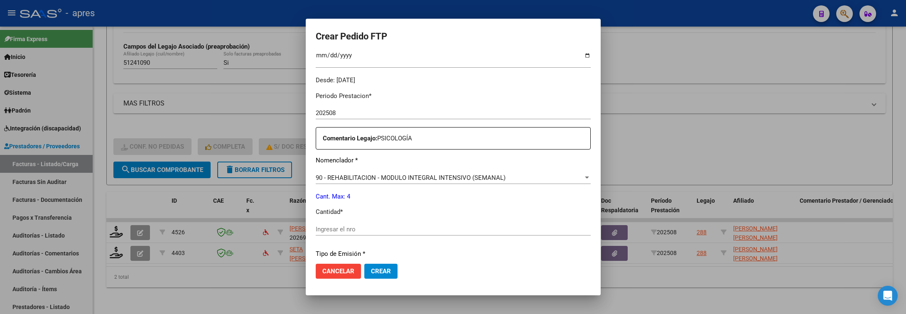
scroll to position [249, 0]
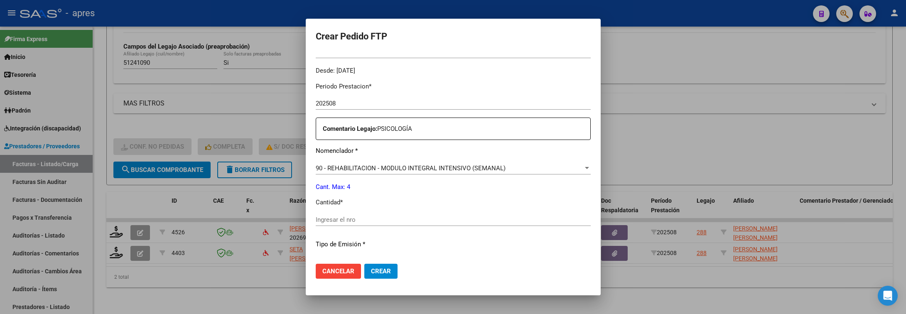
click at [476, 209] on div "Periodo Prestacion * 202508 Ingresar el Periodo Prestacion Comentario Legajo: P…" at bounding box center [453, 218] width 275 height 285
click at [474, 222] on input "Ingresar el nro" at bounding box center [453, 219] width 275 height 7
type input "4"
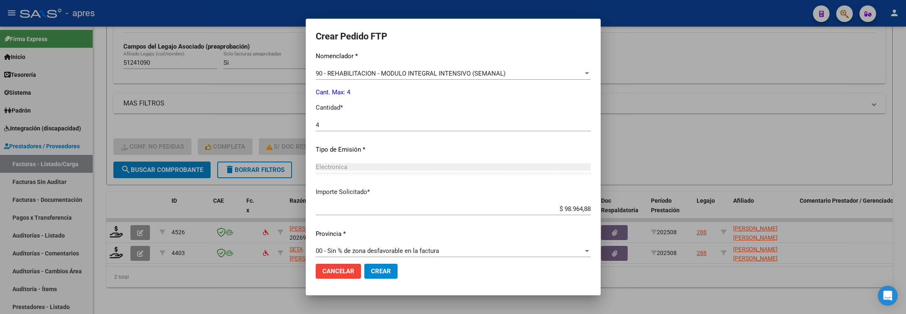
scroll to position [352, 0]
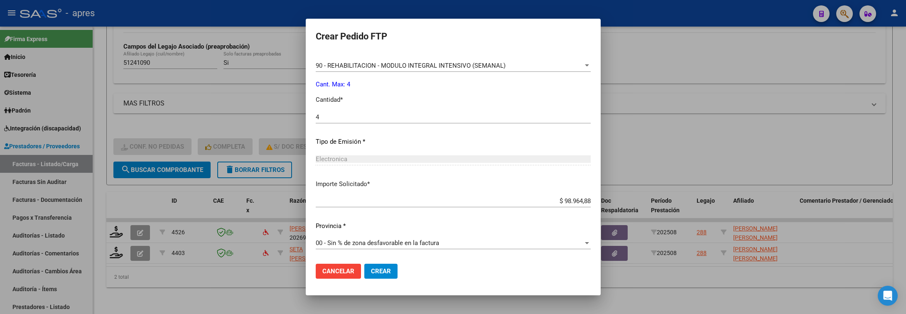
click at [371, 273] on span "Crear" at bounding box center [381, 271] width 20 height 7
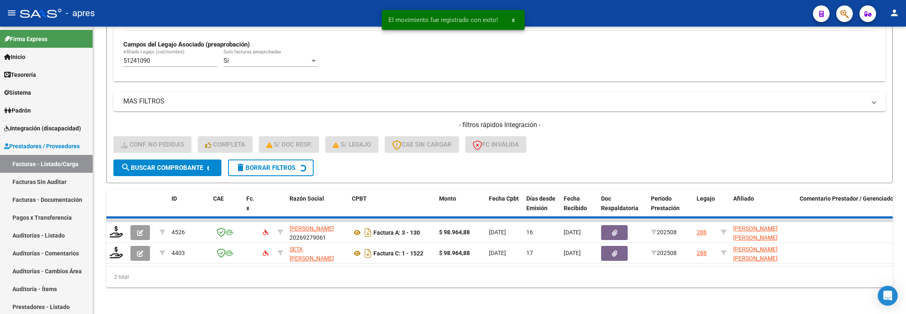
scroll to position [226, 0]
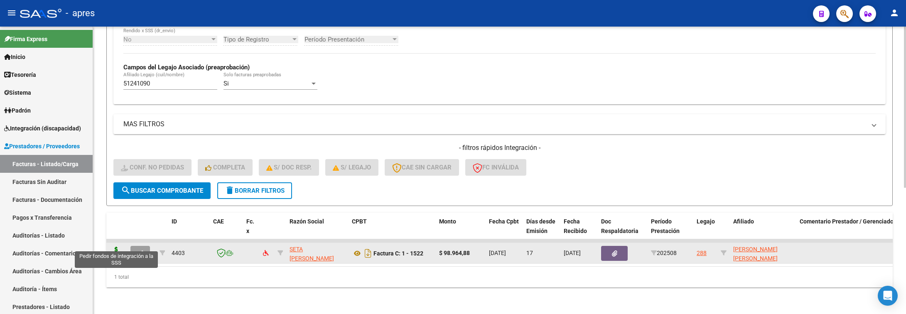
click at [117, 247] on icon at bounding box center [116, 253] width 13 height 12
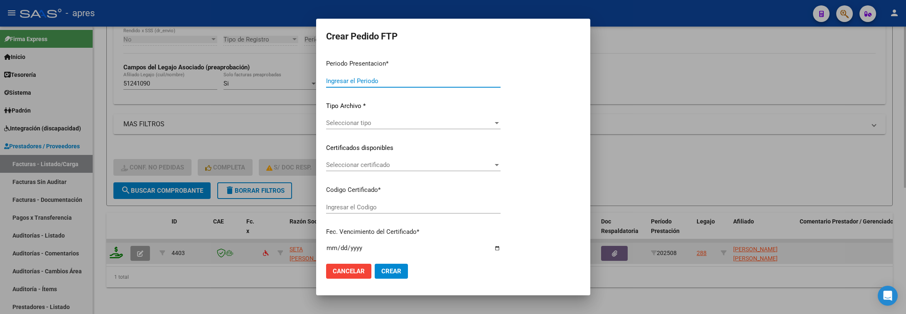
type input "202508"
type input "$ 98.964,88"
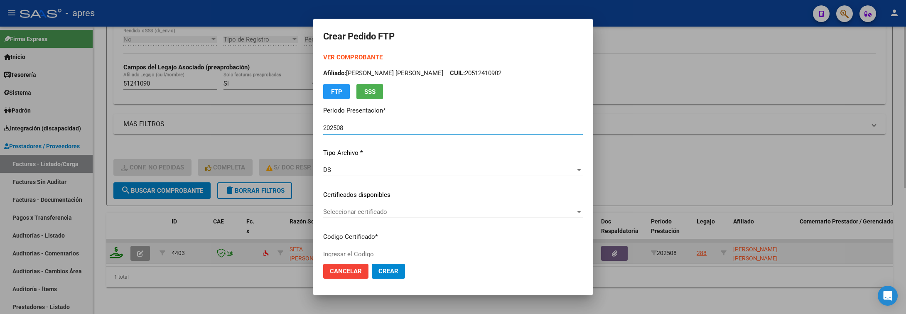
type input "ARG02000512410902025042520300425BUE315"
type input "2030-04-25"
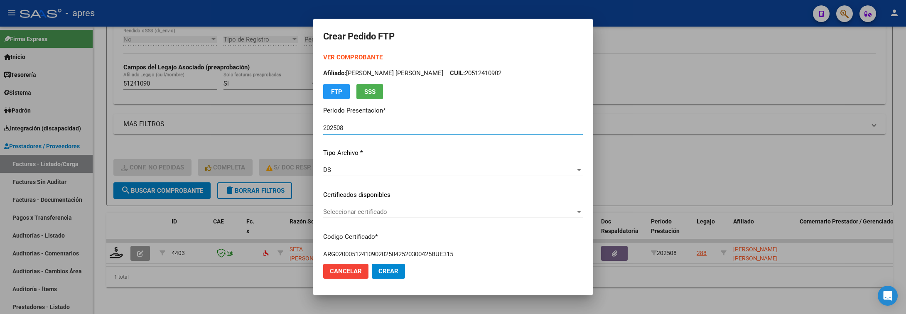
click at [449, 211] on span "Seleccionar certificado" at bounding box center [449, 211] width 252 height 7
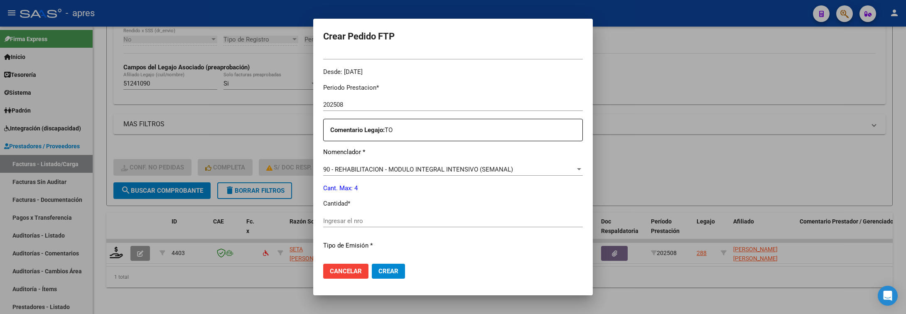
scroll to position [249, 0]
click at [449, 222] on input "Ingresar el nro" at bounding box center [453, 219] width 260 height 7
type input "4"
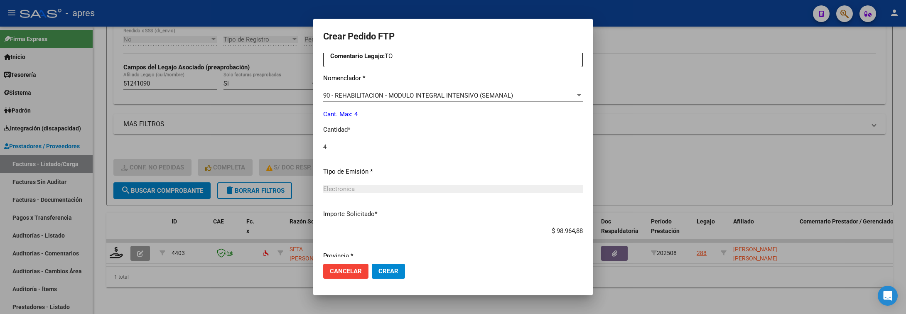
scroll to position [352, 0]
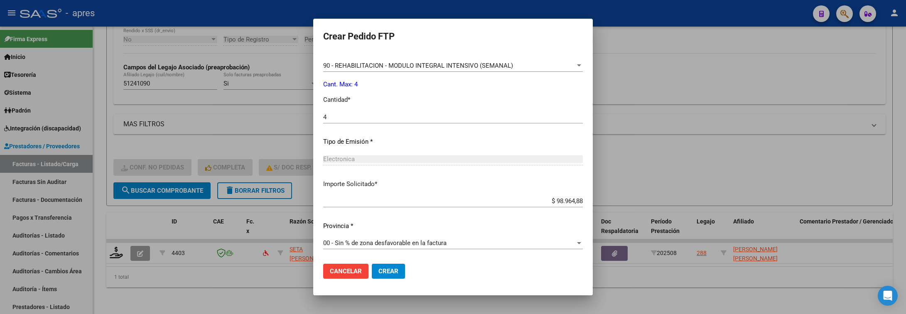
click at [372, 264] on button "Crear" at bounding box center [388, 271] width 33 height 15
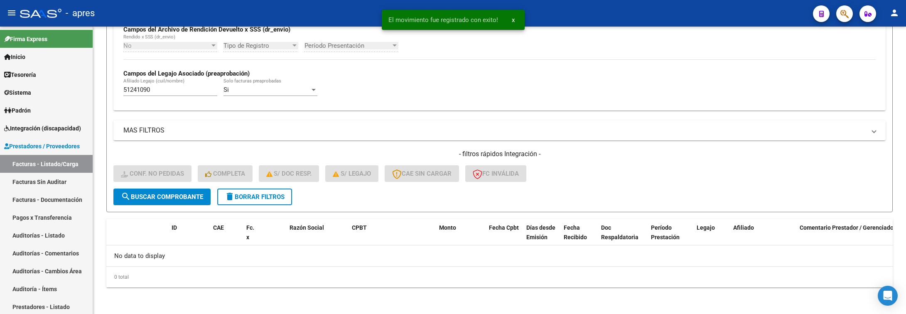
scroll to position [209, 0]
drag, startPoint x: 170, startPoint y: 88, endPoint x: 110, endPoint y: 89, distance: 59.9
click at [110, 89] on form "Filtros Id Integración Area Seleccionar Gerenciador Seleccionar Gerenciador Si …" at bounding box center [499, 51] width 787 height 322
paste input "6111518"
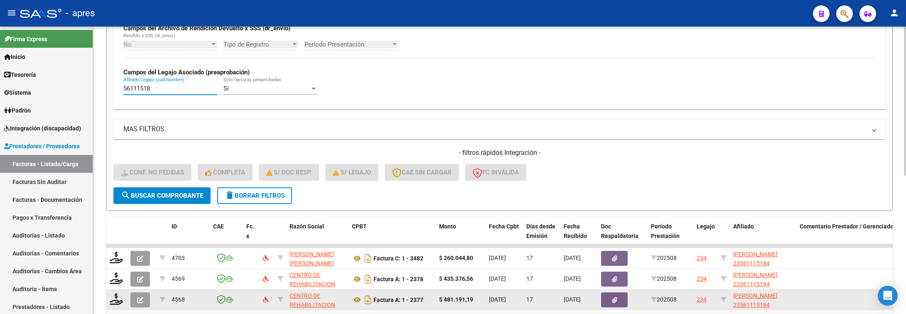
type input "56111518"
click at [115, 299] on icon at bounding box center [116, 299] width 13 height 12
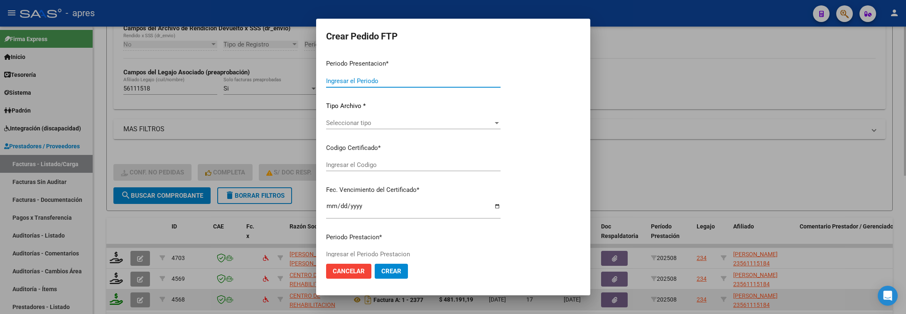
type input "202508"
type input "$ 481.191,19"
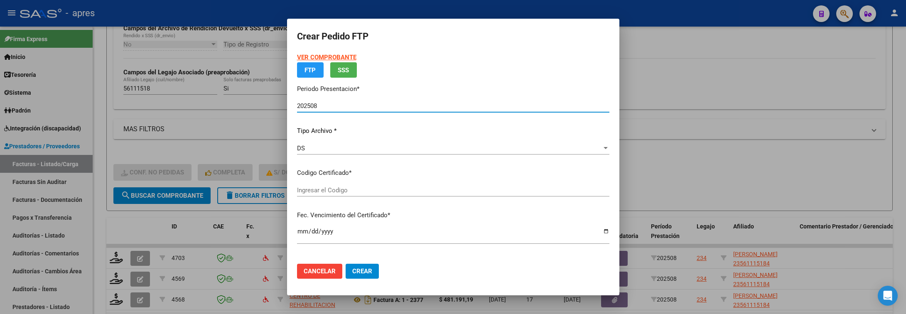
type input "ARG01000561115182022122920271229BS316"
type input "2027-12-29"
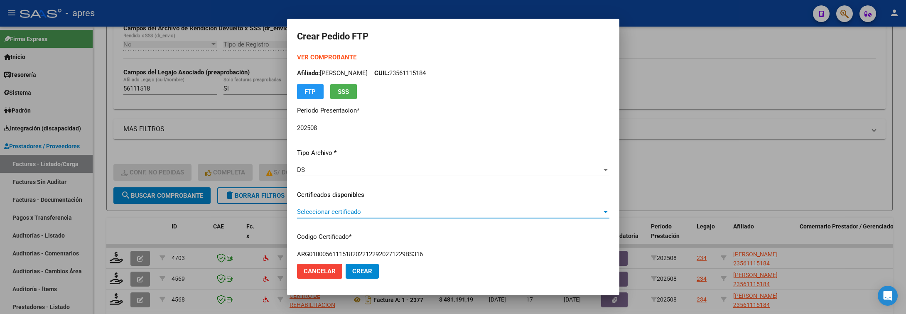
click at [383, 209] on span "Seleccionar certificado" at bounding box center [449, 211] width 305 height 7
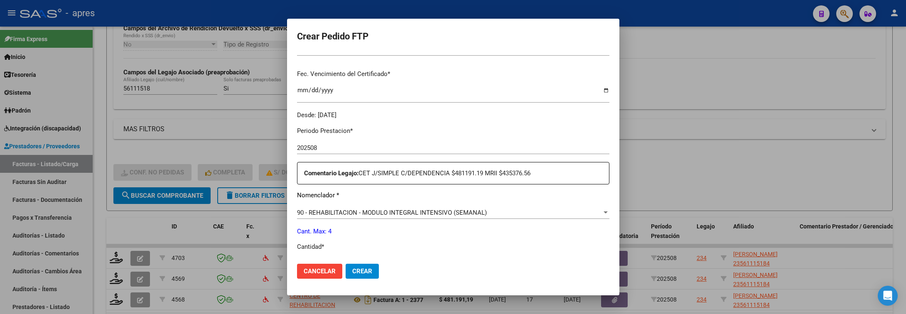
scroll to position [249, 0]
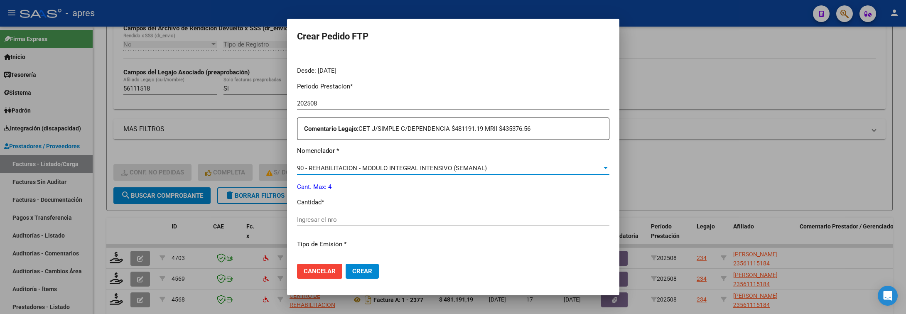
click at [452, 170] on span "90 - REHABILITACION - MODULO INTEGRAL INTENSIVO (SEMANAL)" at bounding box center [392, 168] width 190 height 7
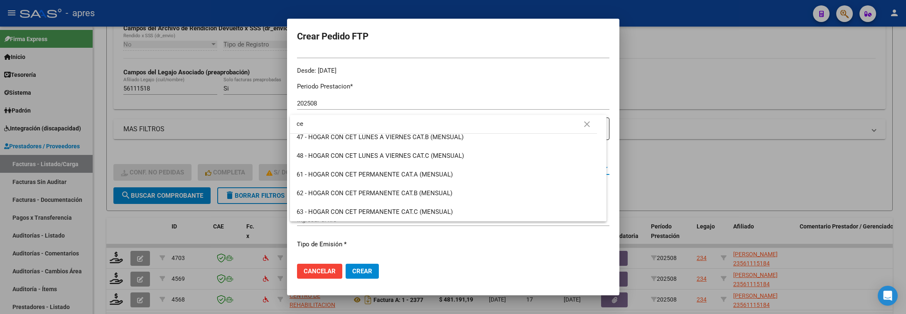
scroll to position [0, 0]
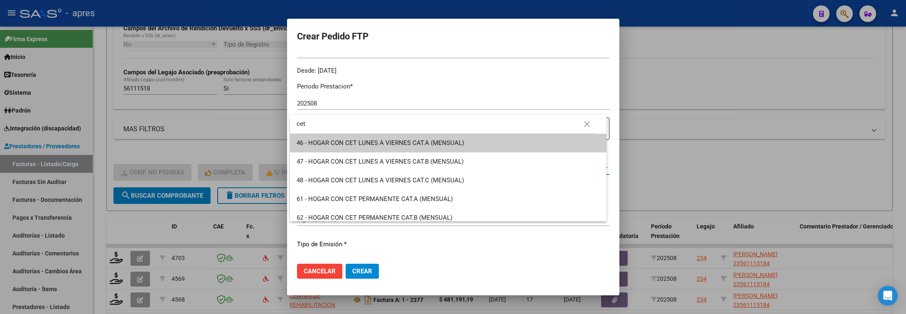
drag, startPoint x: 397, startPoint y: 118, endPoint x: 261, endPoint y: 123, distance: 136.4
click at [261, 123] on div "Crear Pedido FTP VER COMPROBANTE ARCA Padrón Afiliado: MARTINEZ BRENDA LUZ CUIL…" at bounding box center [453, 157] width 906 height 314
type input "c"
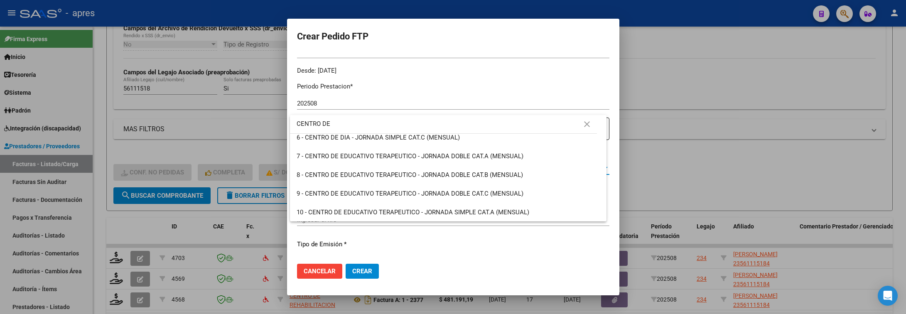
scroll to position [118, 0]
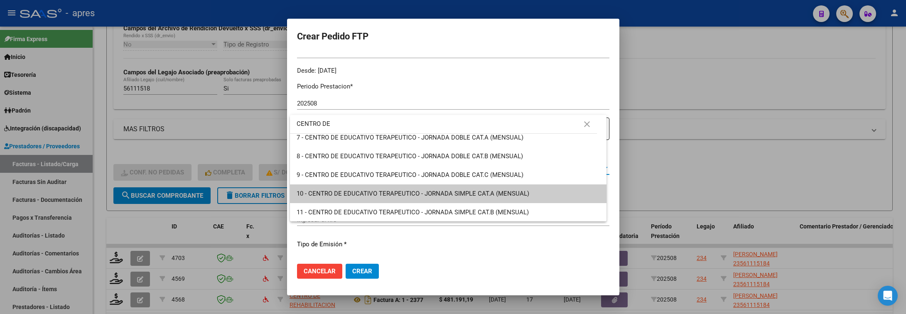
type input "CENTRO DE"
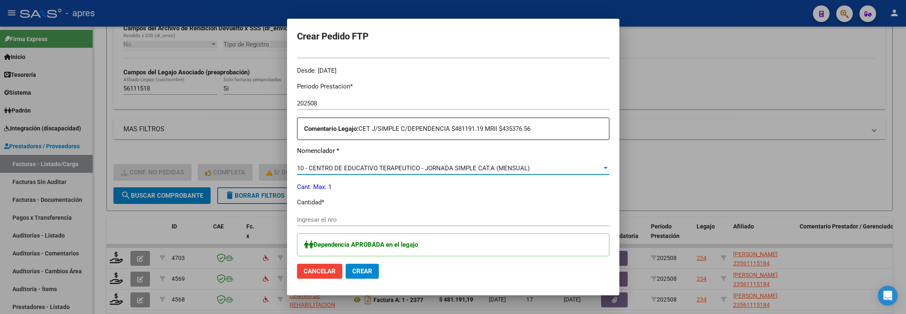
click at [357, 223] on input "Ingresar el nro" at bounding box center [453, 219] width 313 height 7
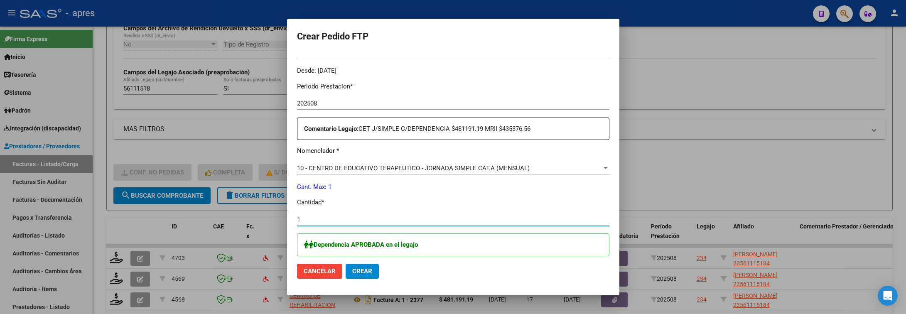
scroll to position [312, 0]
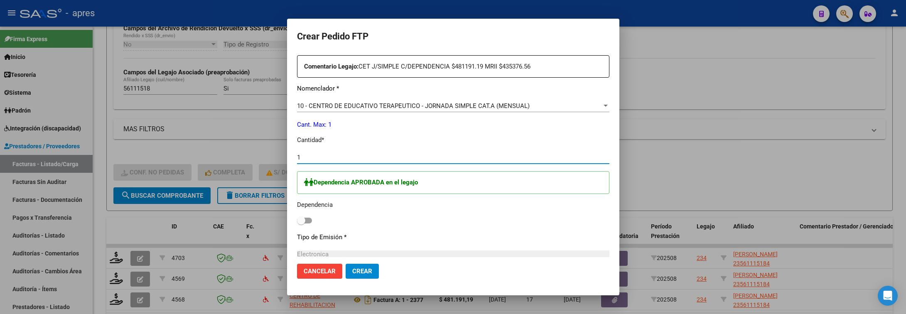
type input "1"
click at [310, 217] on label at bounding box center [304, 221] width 15 height 10
click at [301, 224] on input "checkbox" at bounding box center [301, 224] width 0 height 0
checkbox input "true"
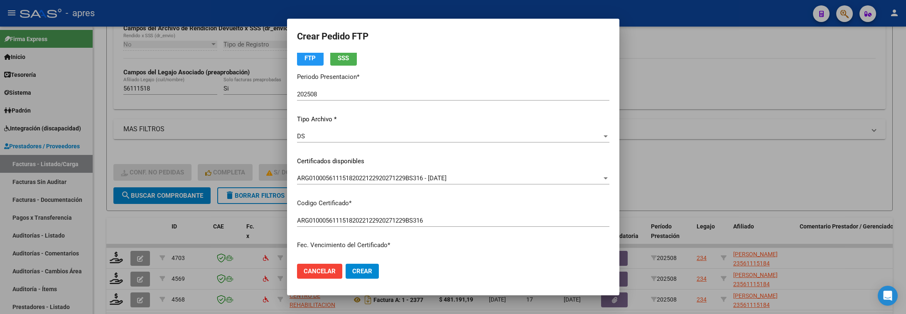
scroll to position [0, 0]
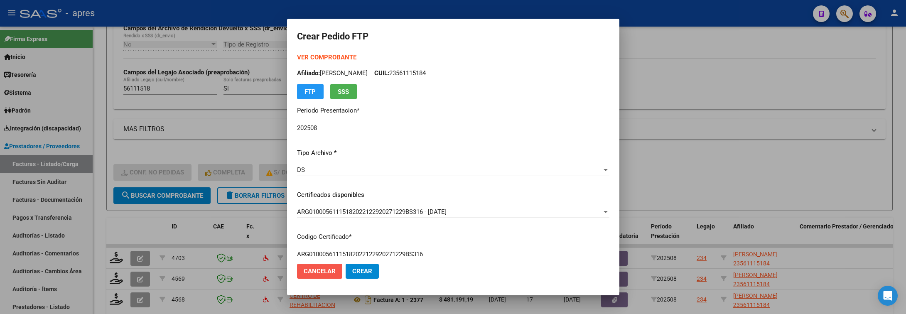
click at [327, 268] on span "Cancelar" at bounding box center [320, 271] width 32 height 7
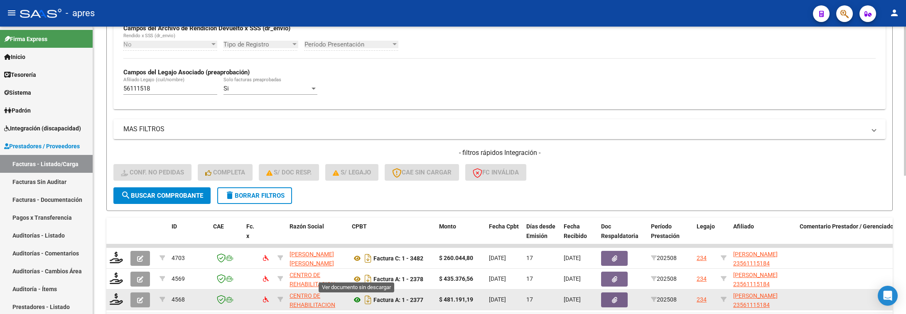
click at [354, 298] on icon at bounding box center [357, 300] width 11 height 10
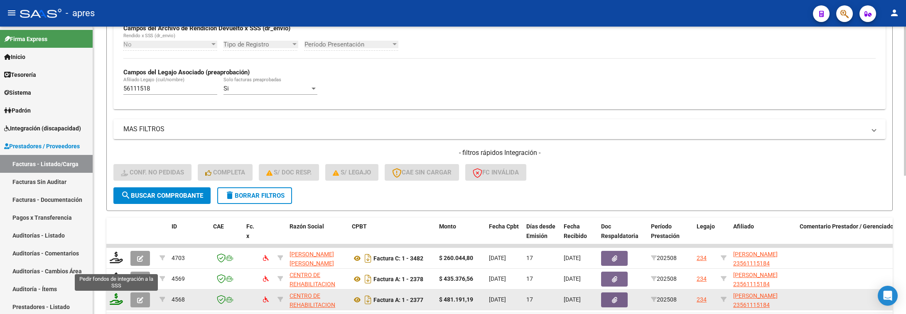
click at [118, 300] on icon at bounding box center [116, 299] width 13 height 12
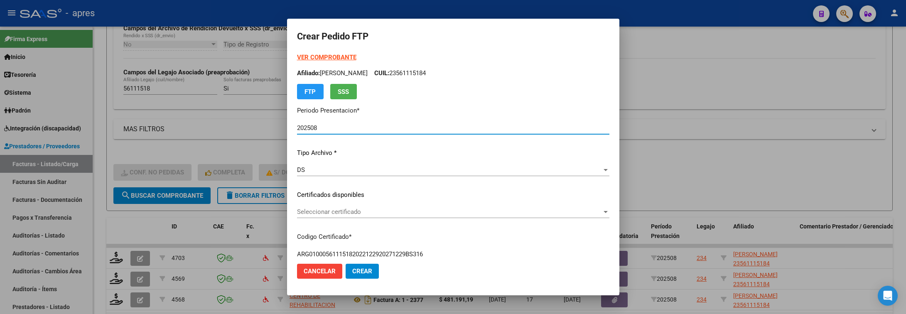
click at [475, 214] on span "Seleccionar certificado" at bounding box center [449, 211] width 305 height 7
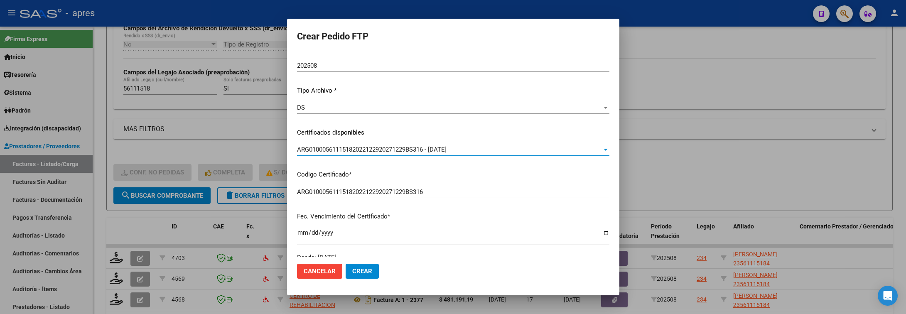
scroll to position [187, 0]
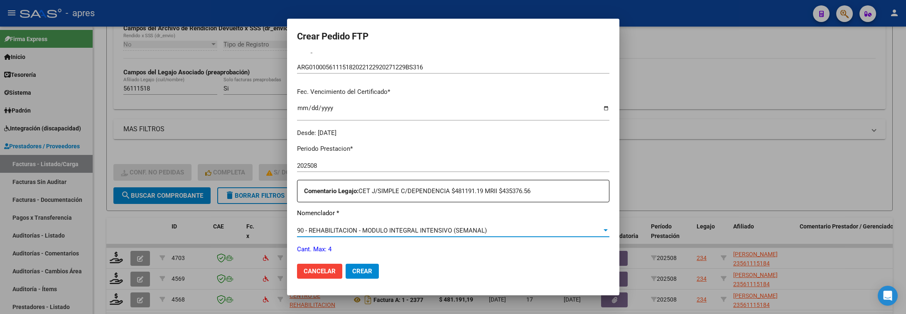
click at [475, 229] on span "90 - REHABILITACION - MODULO INTEGRAL INTENSIVO (SEMANAL)" at bounding box center [392, 230] width 190 height 7
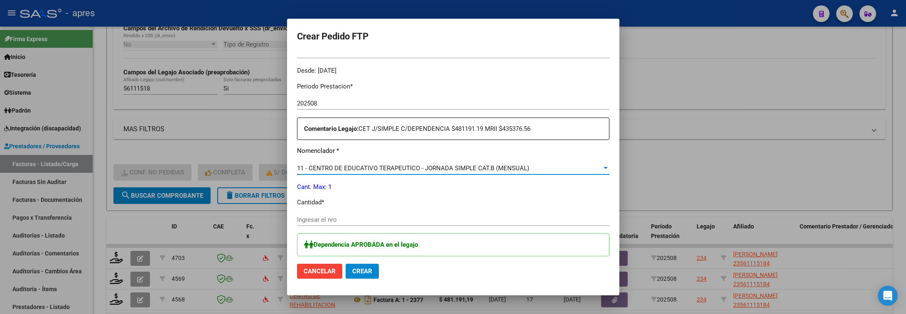
scroll to position [312, 0]
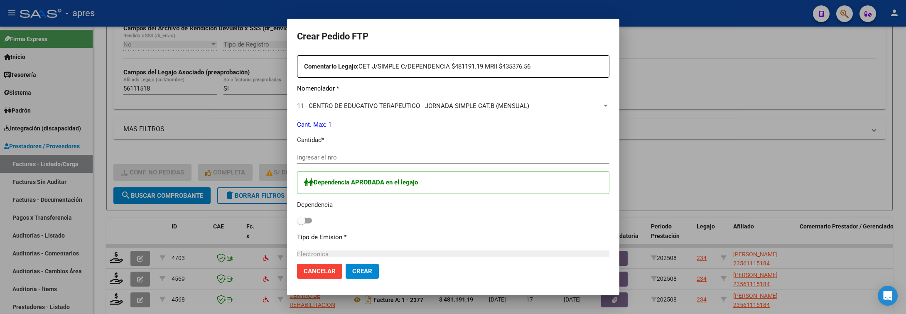
click at [396, 162] on div "Ingresar el nro" at bounding box center [453, 157] width 313 height 12
click at [308, 221] on span at bounding box center [304, 221] width 15 height 6
click at [301, 224] on input "checkbox" at bounding box center [301, 224] width 0 height 0
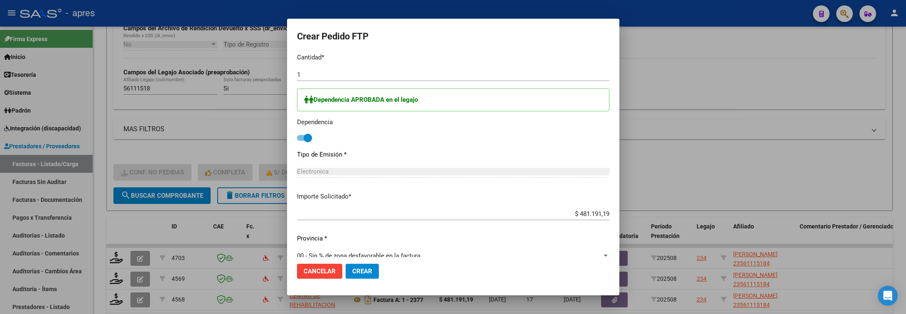
scroll to position [407, 0]
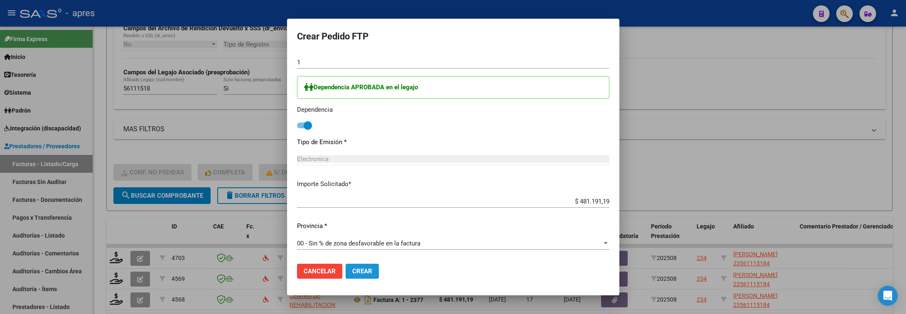
click at [359, 269] on span "Crear" at bounding box center [362, 271] width 20 height 7
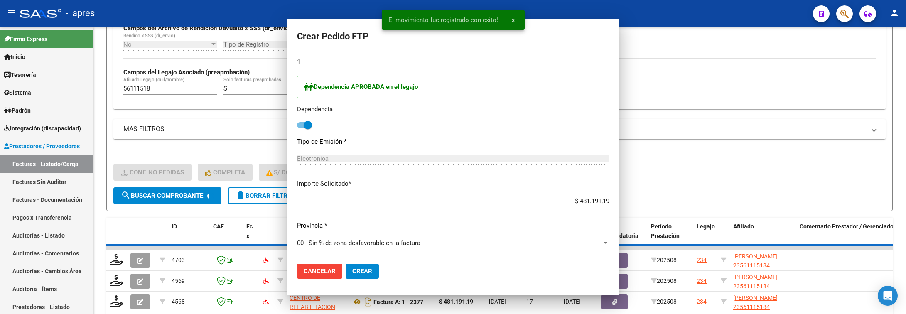
scroll to position [360, 0]
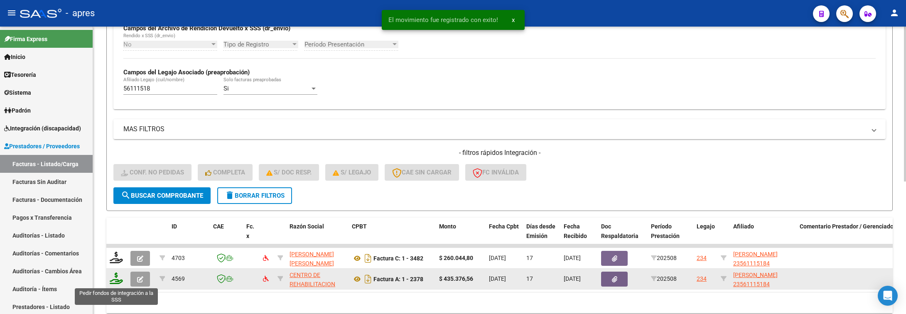
click at [121, 282] on icon at bounding box center [116, 279] width 13 height 12
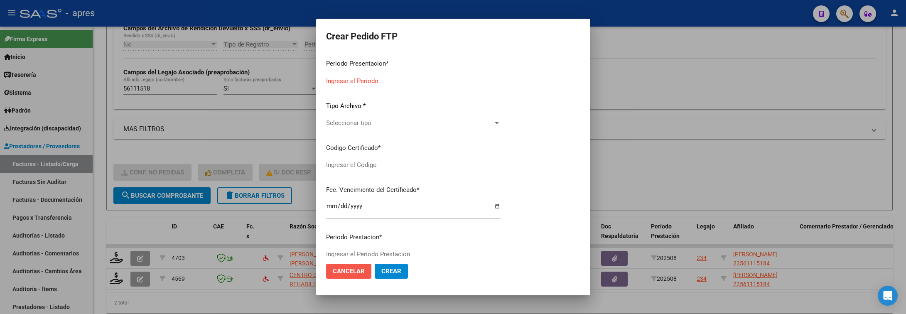
click at [337, 272] on span "Cancelar" at bounding box center [349, 271] width 32 height 7
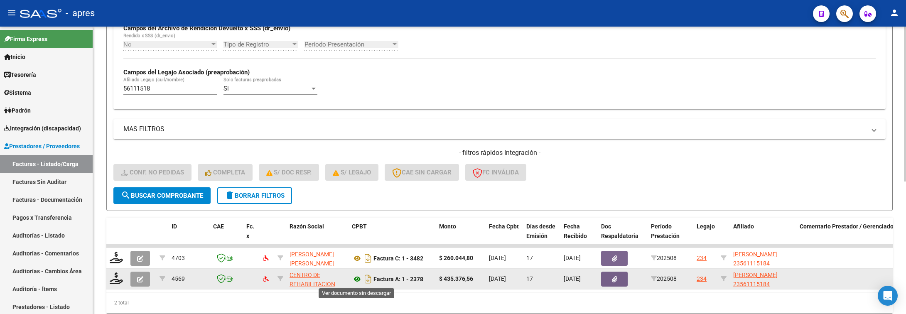
click at [358, 279] on icon at bounding box center [357, 279] width 11 height 10
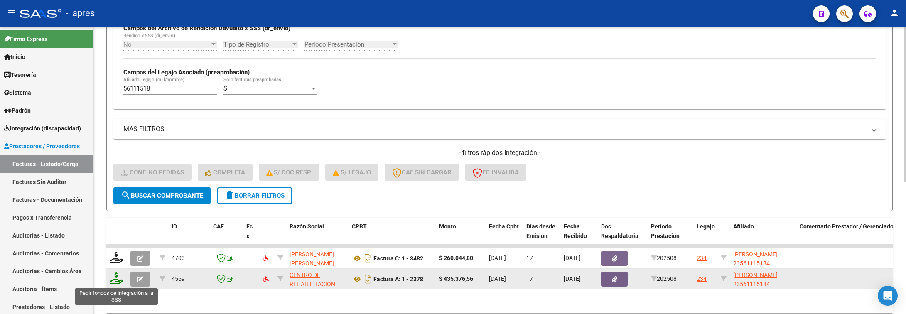
click at [114, 284] on icon at bounding box center [116, 279] width 13 height 12
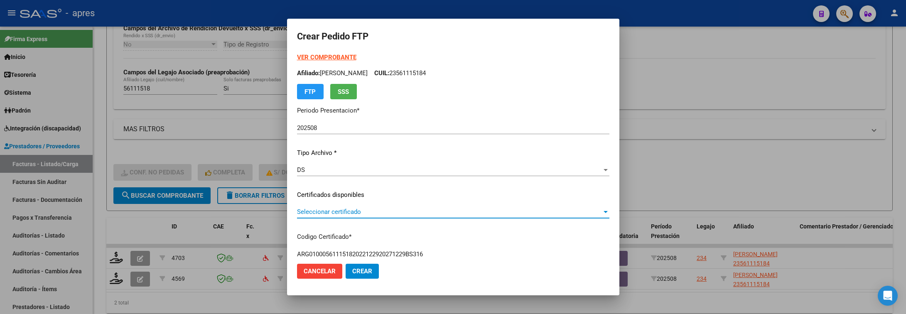
click at [345, 209] on span "Seleccionar certificado" at bounding box center [449, 211] width 305 height 7
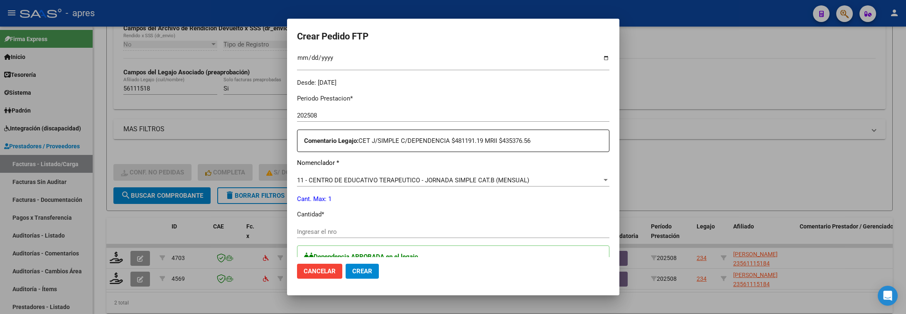
scroll to position [249, 0]
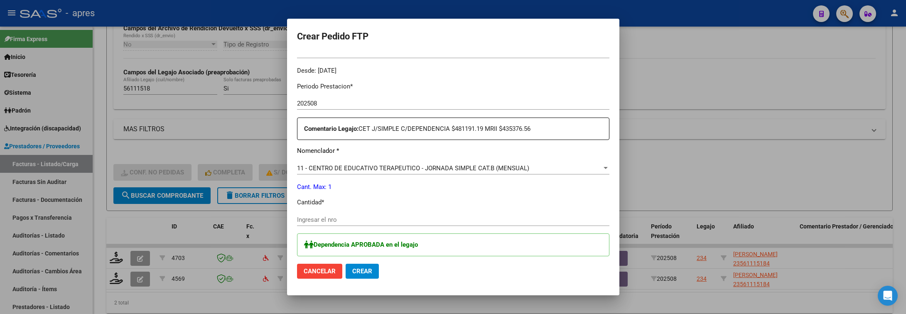
click at [375, 168] on span "11 - CENTRO DE EDUCATIVO TERAPEUTICO - JORNADA SIMPLE CAT.B (MENSUAL)" at bounding box center [413, 168] width 232 height 7
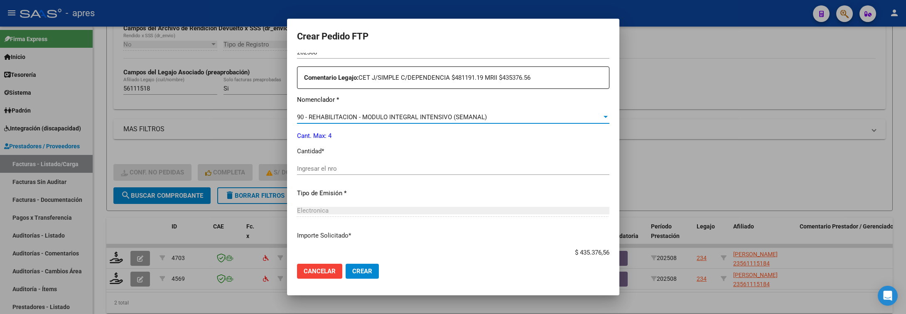
scroll to position [312, 0]
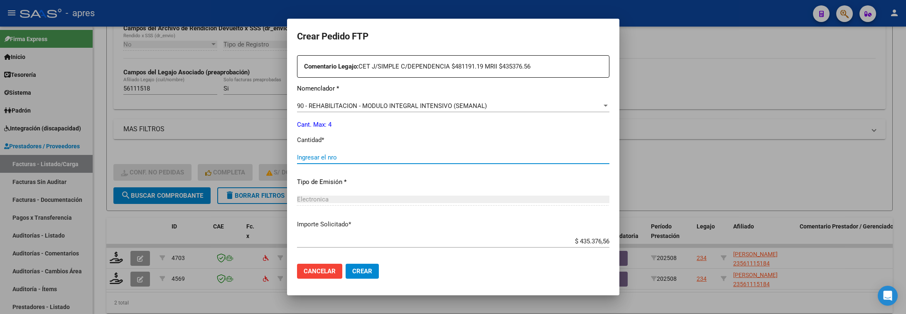
click at [357, 158] on input "Ingresar el nro" at bounding box center [453, 157] width 313 height 7
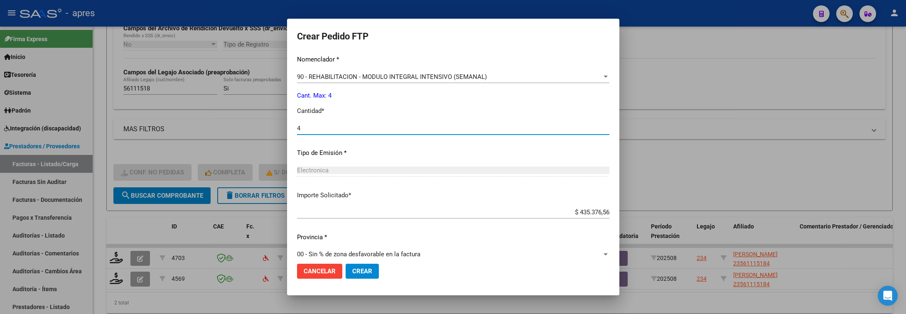
scroll to position [352, 0]
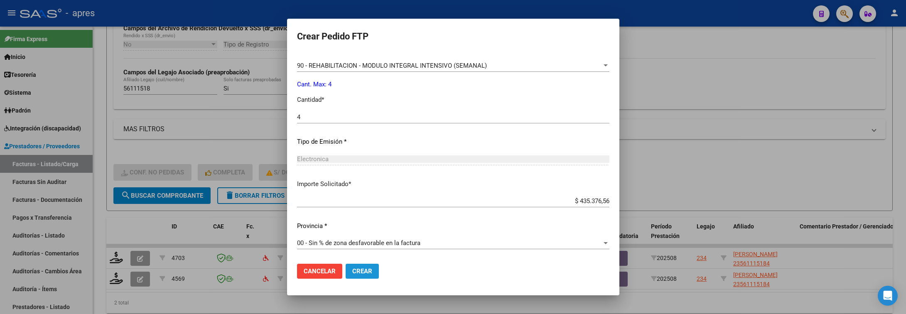
click at [362, 277] on button "Crear" at bounding box center [362, 271] width 33 height 15
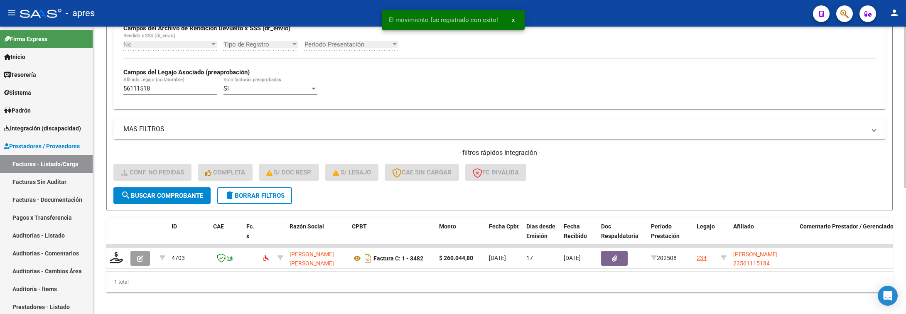
drag, startPoint x: 117, startPoint y: 261, endPoint x: 128, endPoint y: 280, distance: 21.8
click at [128, 271] on datatable-body "4703 CASSICCIA MIGUEL ANGEL 20133567756 Factura C: 1 - 3482 $ 260.044,80 01/09/…" at bounding box center [499, 257] width 787 height 27
click at [242, 293] on div "1 total" at bounding box center [499, 282] width 787 height 21
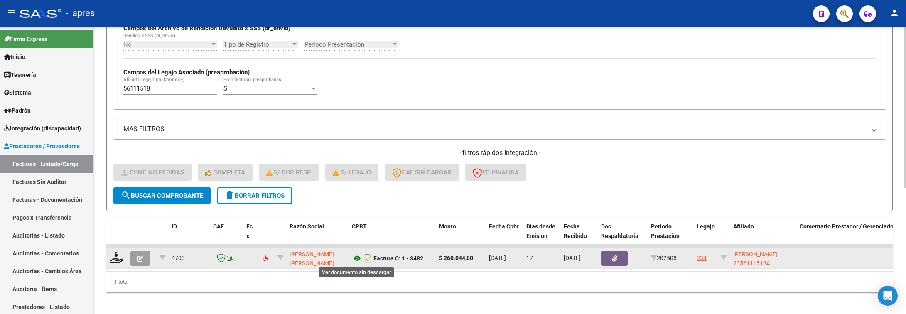
click at [354, 261] on icon at bounding box center [357, 259] width 11 height 10
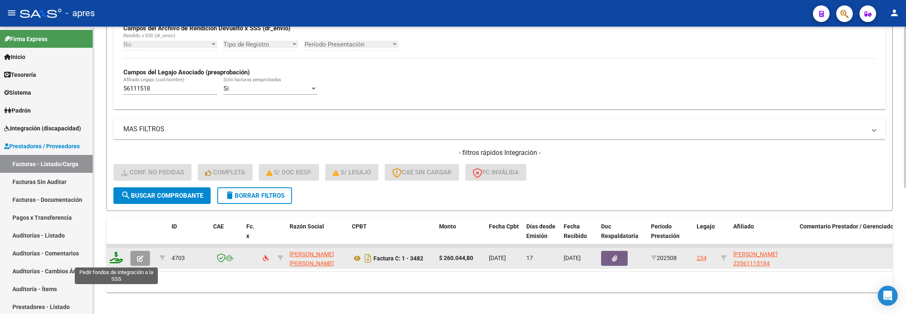
click at [115, 258] on icon at bounding box center [116, 258] width 13 height 12
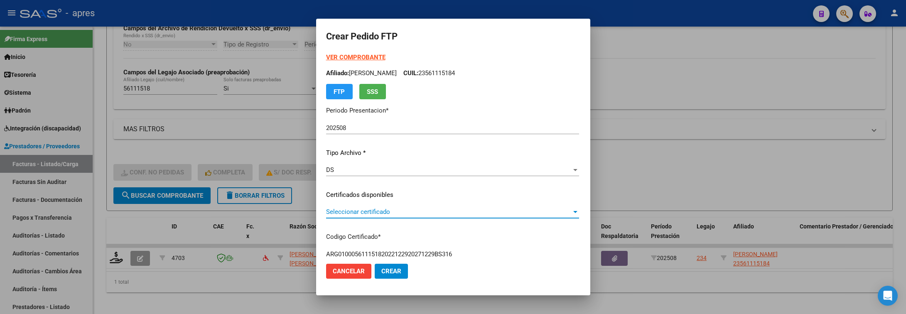
click at [399, 209] on span "Seleccionar certificado" at bounding box center [449, 211] width 246 height 7
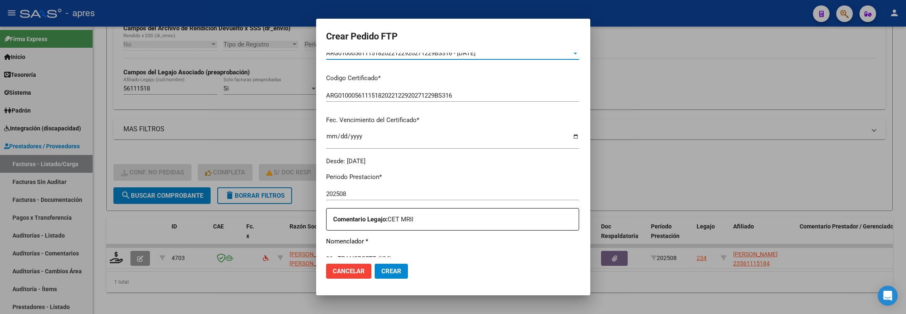
scroll to position [249, 0]
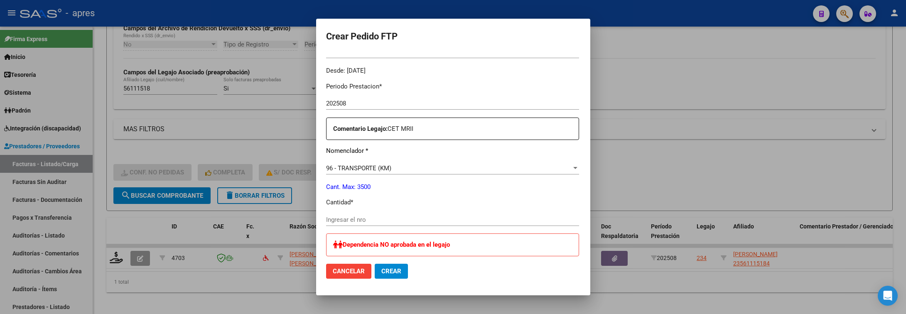
click at [339, 212] on div "Periodo Prestacion * 202508 Ingresar el Periodo Prestacion Comentario Legajo: C…" at bounding box center [452, 288] width 253 height 424
click at [338, 219] on input "Ingresar el nro" at bounding box center [452, 219] width 253 height 7
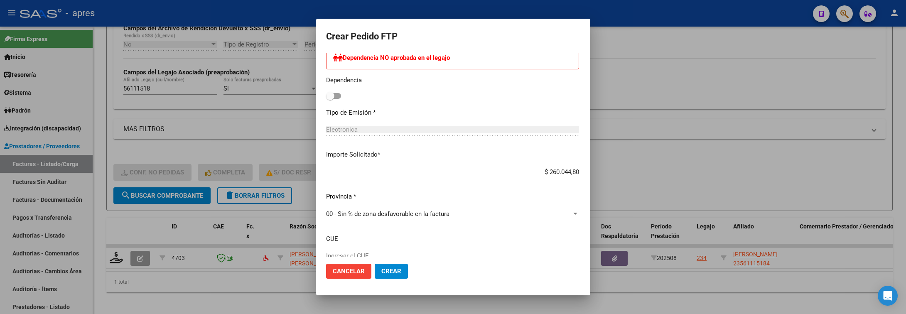
scroll to position [491, 0]
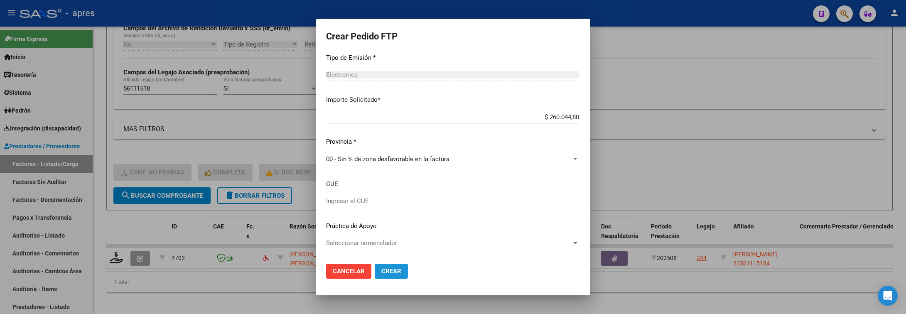
click at [382, 275] on span "Crear" at bounding box center [392, 271] width 20 height 7
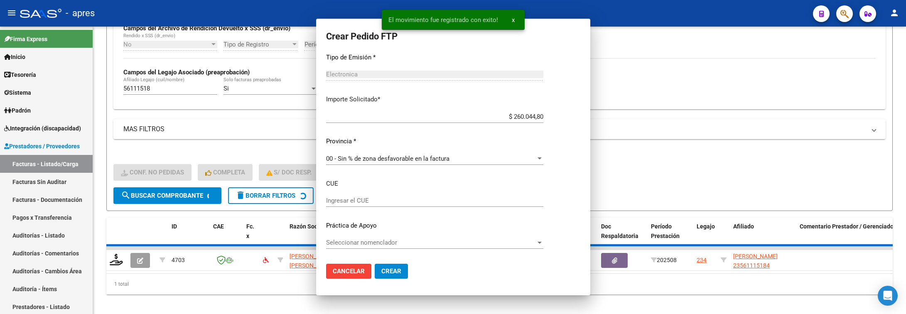
scroll to position [444, 0]
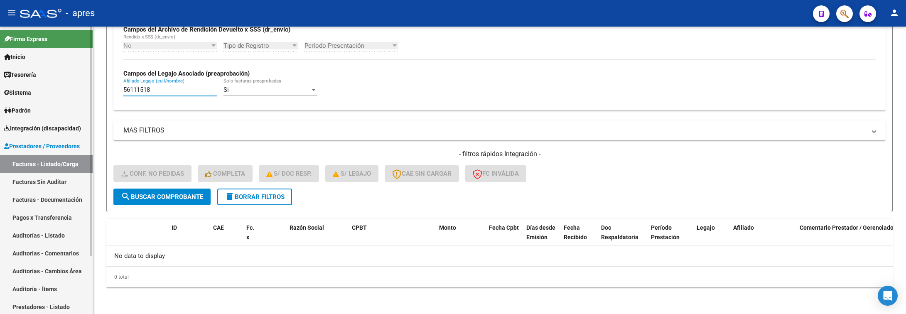
drag, startPoint x: 160, startPoint y: 87, endPoint x: 42, endPoint y: 96, distance: 118.8
click at [42, 96] on mat-sidenav-container "Firma Express Inicio Calendario SSS Instructivos Contacto OS Tesorería Extracto…" at bounding box center [453, 171] width 906 height 288
paste input "7309170"
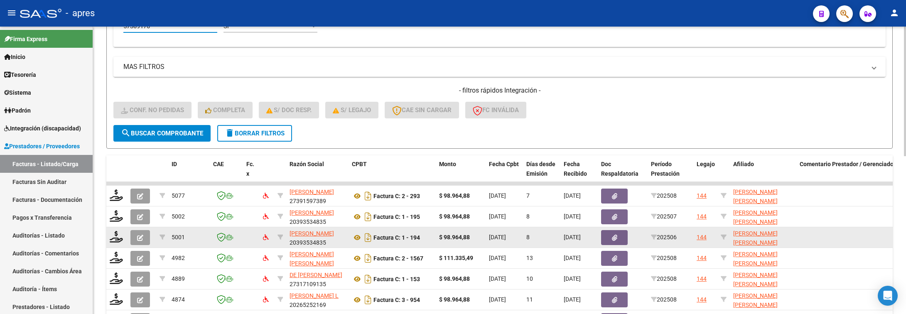
scroll to position [334, 0]
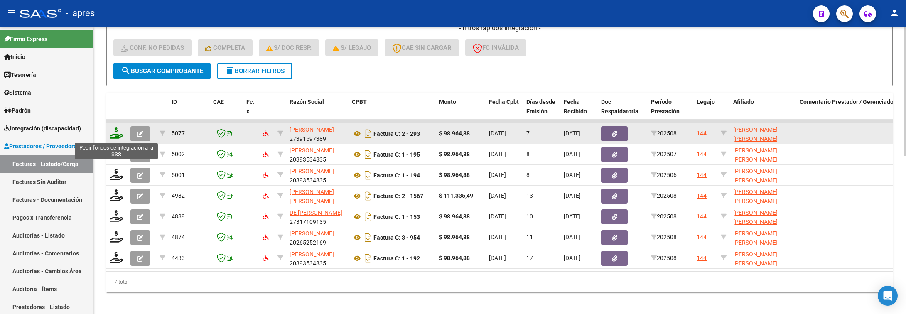
click at [112, 135] on icon at bounding box center [116, 133] width 13 height 12
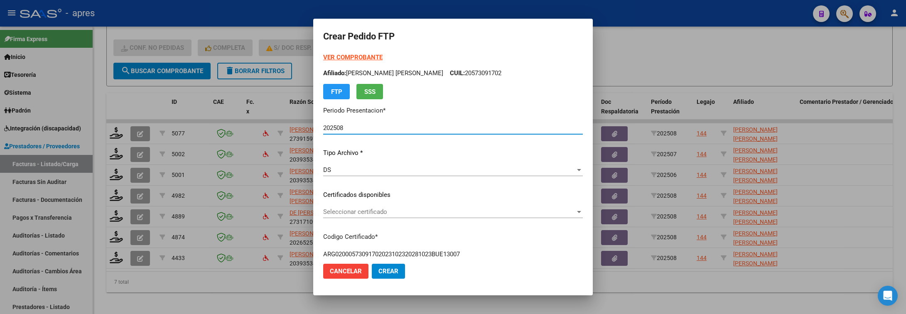
click at [359, 215] on span "Seleccionar certificado" at bounding box center [449, 211] width 252 height 7
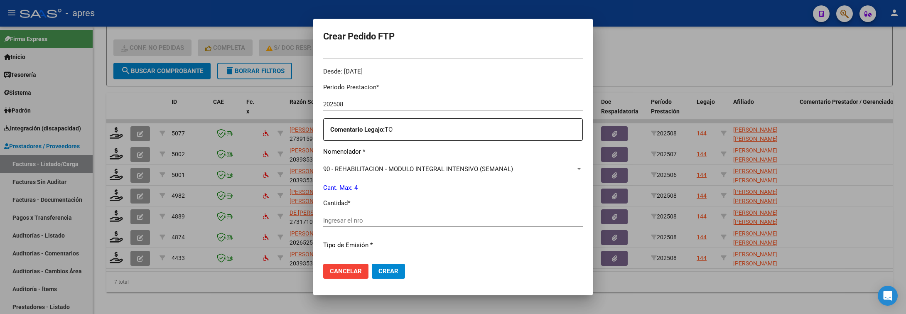
scroll to position [249, 0]
click at [355, 221] on input "Ingresar el nro" at bounding box center [453, 219] width 260 height 7
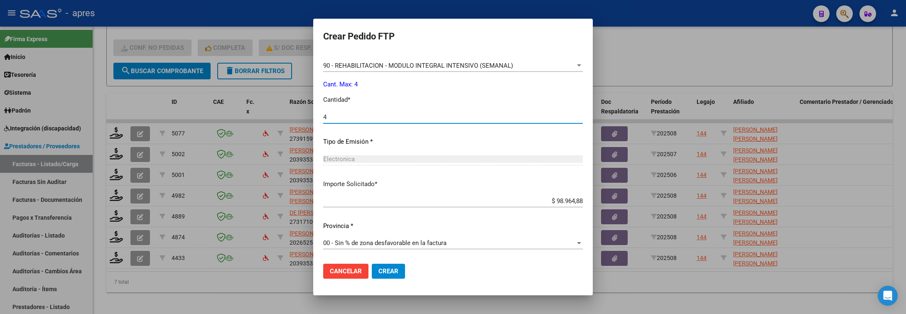
click at [378, 277] on button "Crear" at bounding box center [388, 271] width 33 height 15
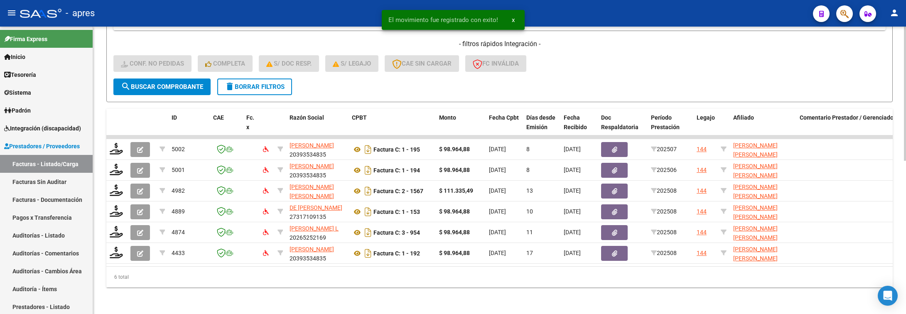
scroll to position [330, 0]
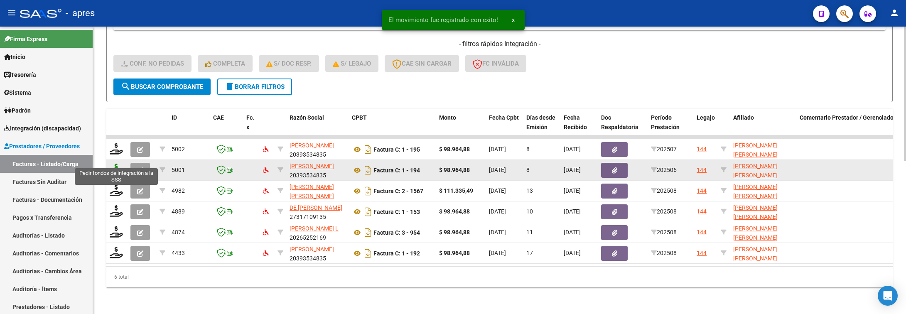
click at [116, 164] on icon at bounding box center [116, 170] width 13 height 12
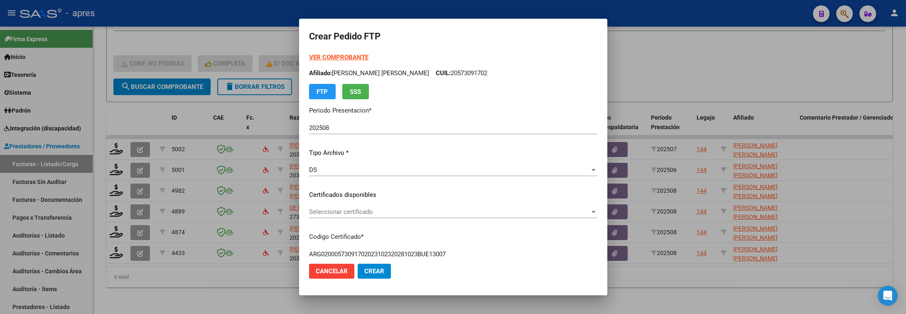
click at [520, 216] on div "Seleccionar certificado Seleccionar certificado" at bounding box center [453, 212] width 288 height 12
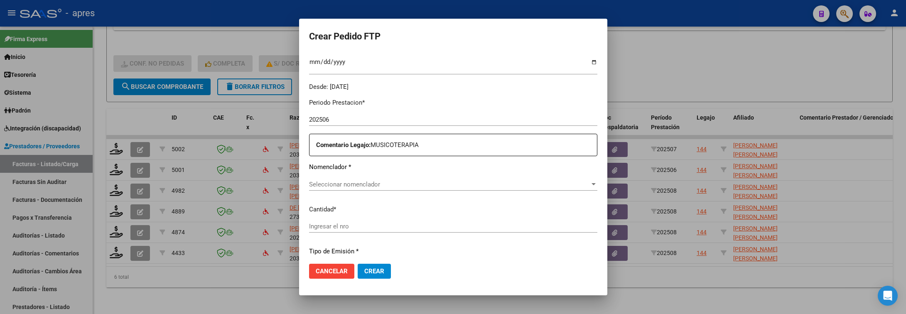
scroll to position [249, 0]
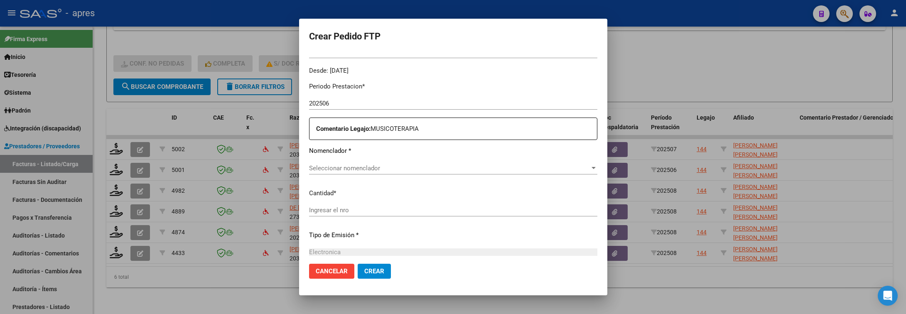
click at [443, 164] on div "Seleccionar nomenclador Seleccionar nomenclador" at bounding box center [453, 168] width 288 height 12
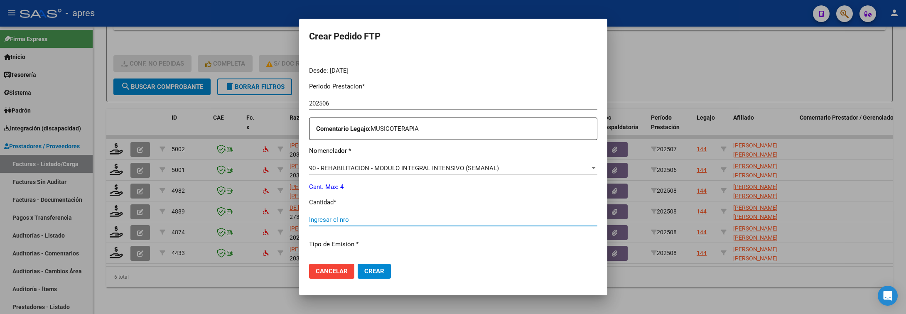
click at [413, 223] on input "Ingresar el nro" at bounding box center [453, 219] width 288 height 7
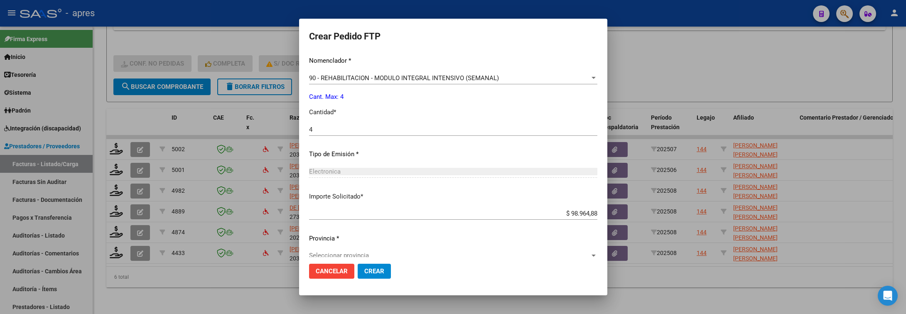
scroll to position [352, 0]
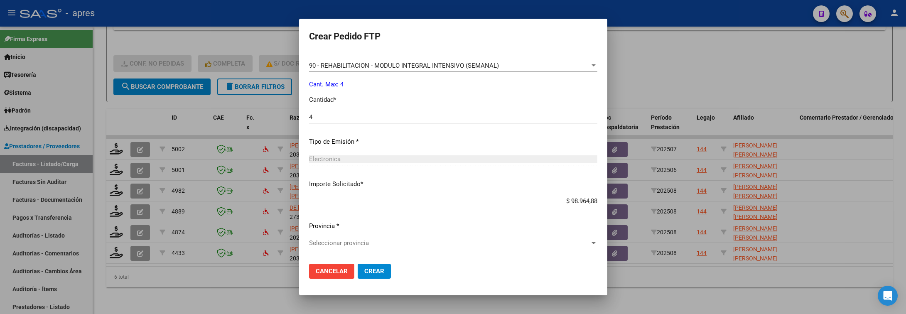
click at [407, 239] on span "Seleccionar provincia" at bounding box center [449, 242] width 281 height 7
click at [377, 268] on button "Crear" at bounding box center [374, 271] width 33 height 15
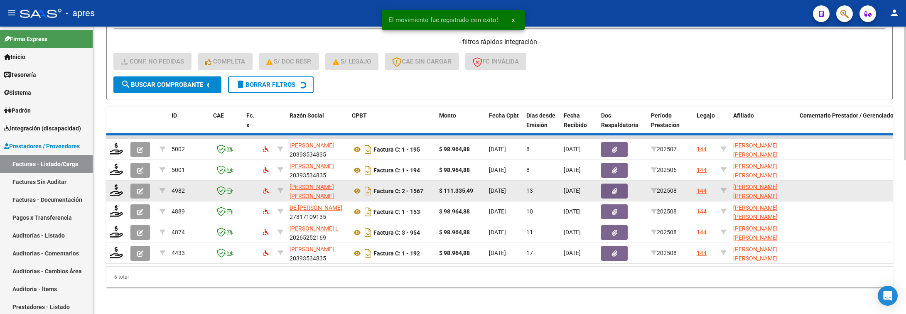
scroll to position [308, 0]
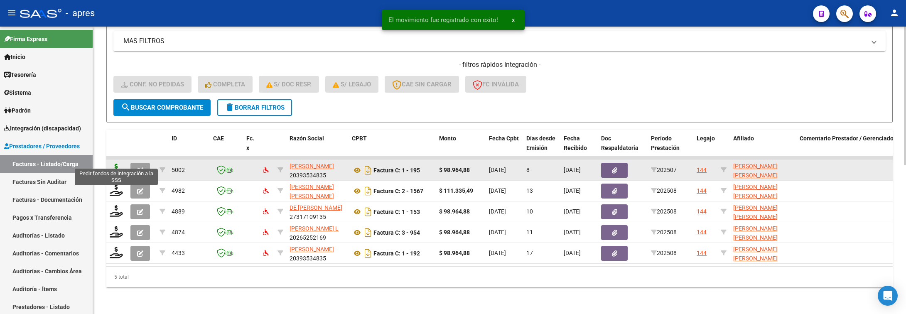
click at [120, 164] on icon at bounding box center [116, 170] width 13 height 12
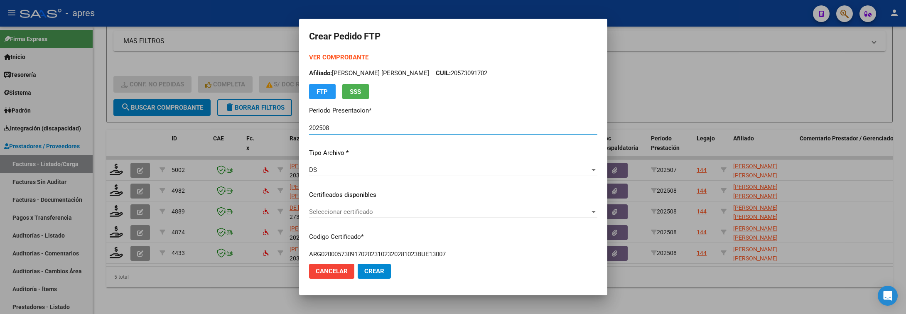
click at [417, 210] on span "Seleccionar certificado" at bounding box center [449, 211] width 281 height 7
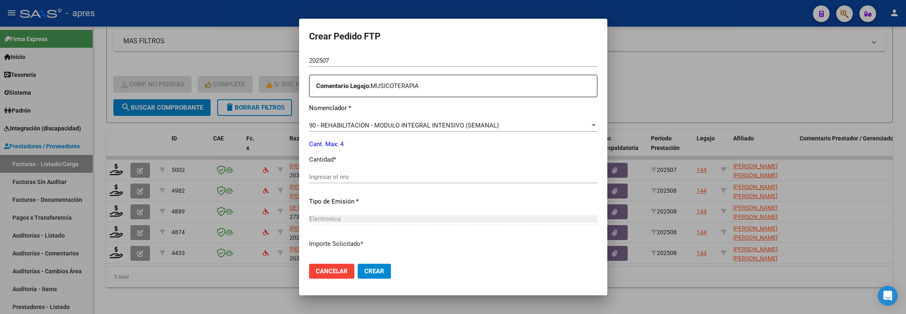
scroll to position [312, 0]
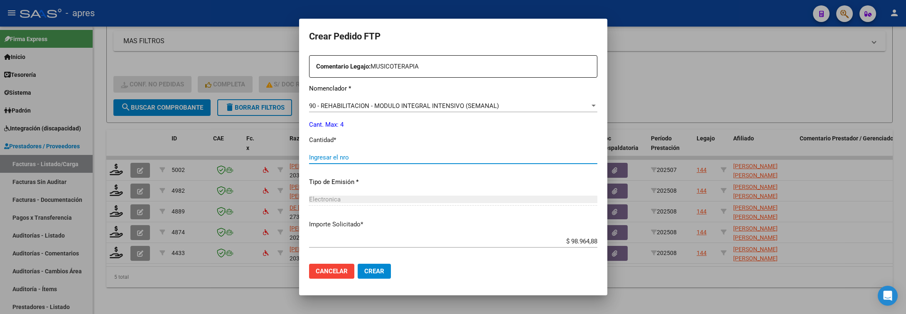
click at [405, 161] on input "Ingresar el nro" at bounding box center [453, 157] width 288 height 7
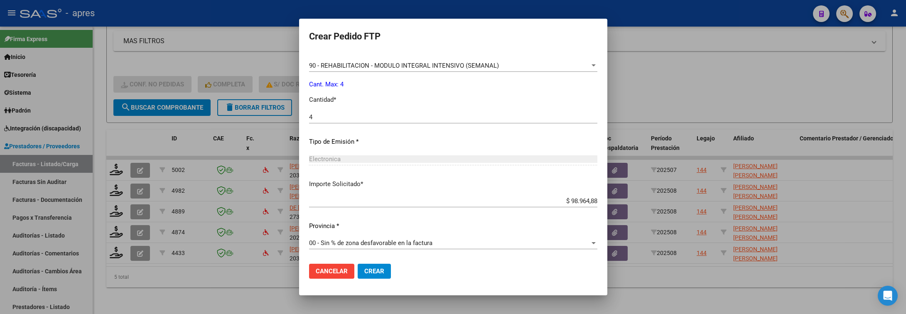
click at [364, 273] on span "Crear" at bounding box center [374, 271] width 20 height 7
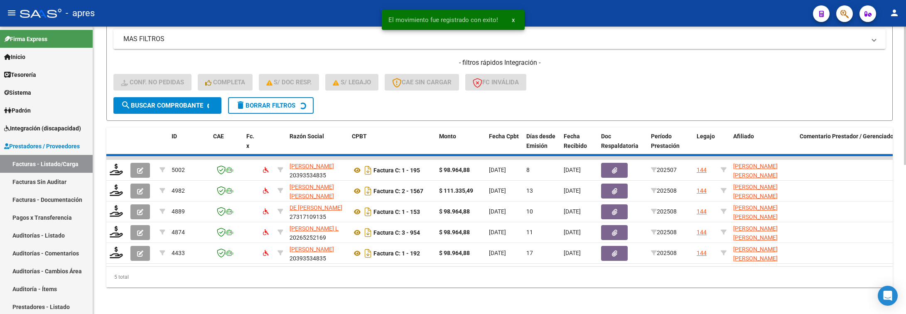
scroll to position [288, 0]
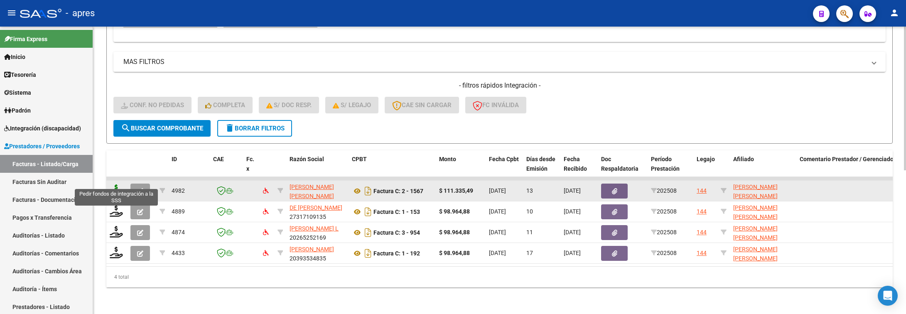
click at [120, 185] on icon at bounding box center [116, 191] width 13 height 12
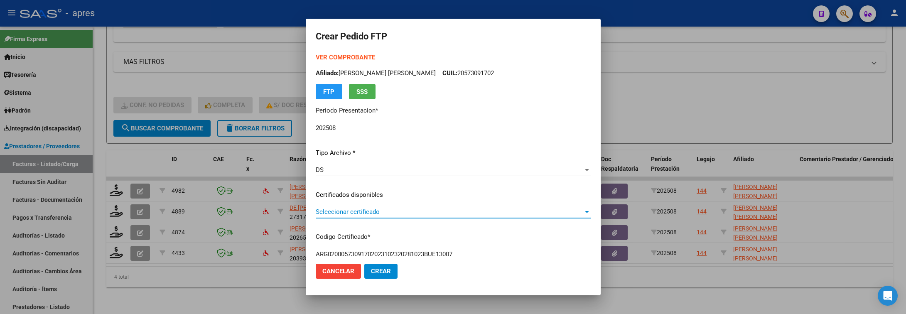
click at [475, 215] on span "Seleccionar certificado" at bounding box center [450, 211] width 268 height 7
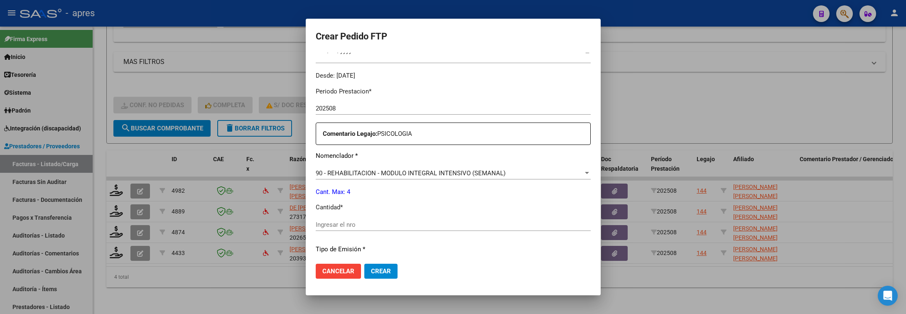
scroll to position [249, 0]
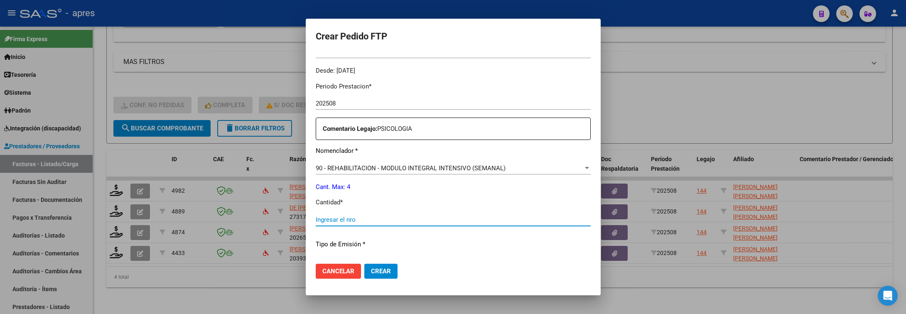
click at [477, 219] on input "Ingresar el nro" at bounding box center [453, 219] width 275 height 7
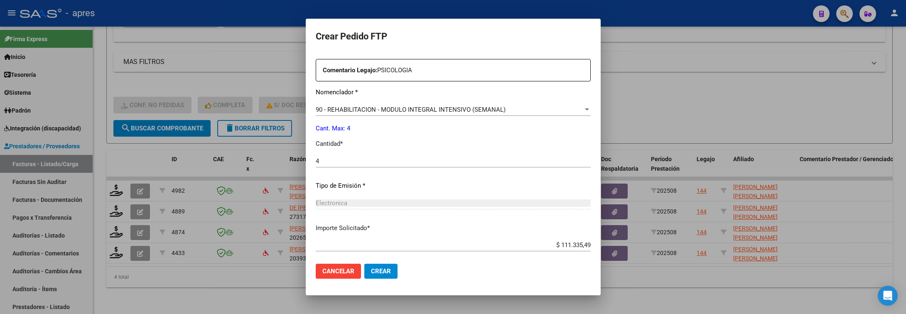
scroll to position [352, 0]
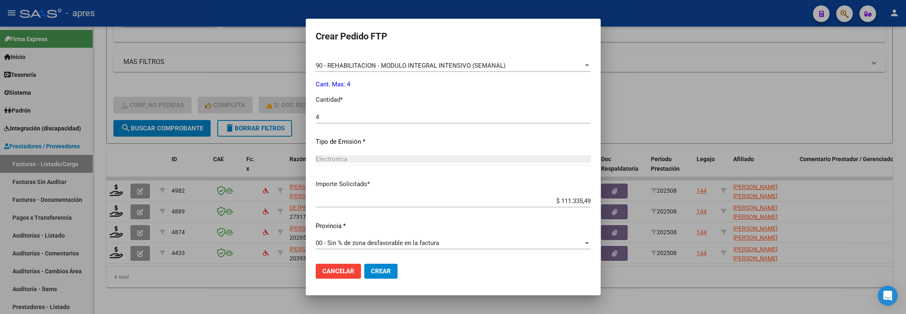
click at [371, 270] on span "Crear" at bounding box center [381, 271] width 20 height 7
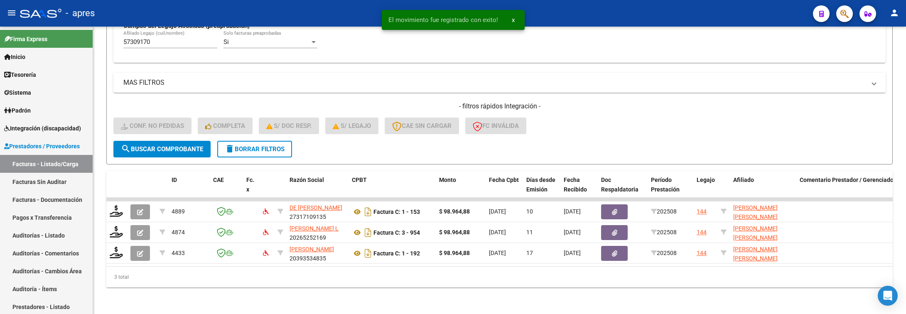
scroll to position [267, 0]
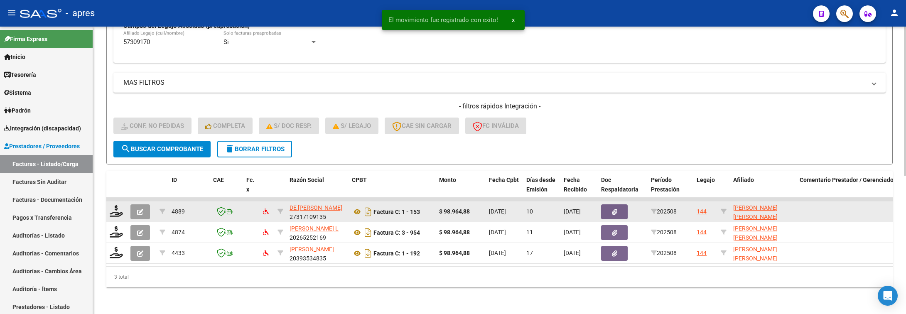
click at [113, 207] on div at bounding box center [117, 211] width 14 height 13
click at [110, 205] on icon at bounding box center [116, 211] width 13 height 12
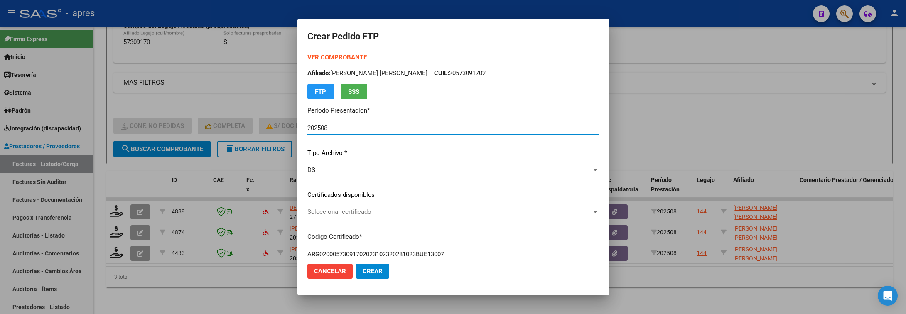
click at [508, 210] on span "Seleccionar certificado" at bounding box center [450, 211] width 284 height 7
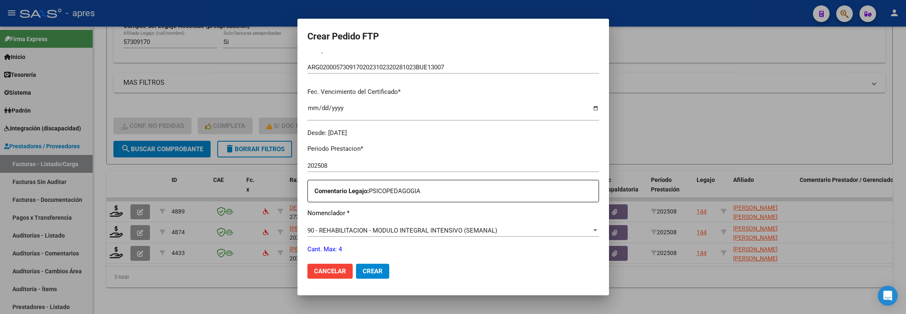
scroll to position [249, 0]
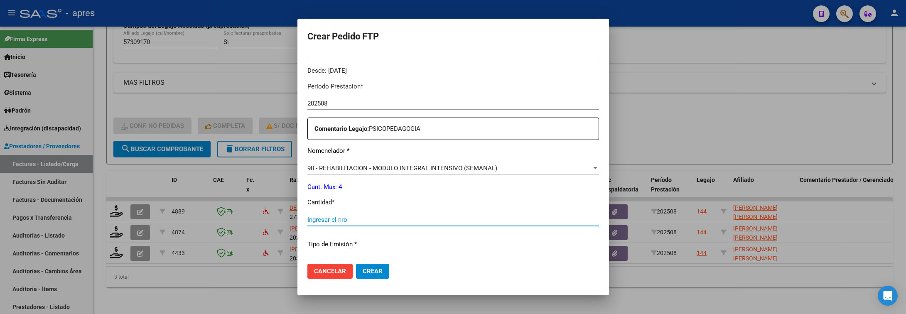
click at [453, 216] on input "Ingresar el nro" at bounding box center [454, 219] width 292 height 7
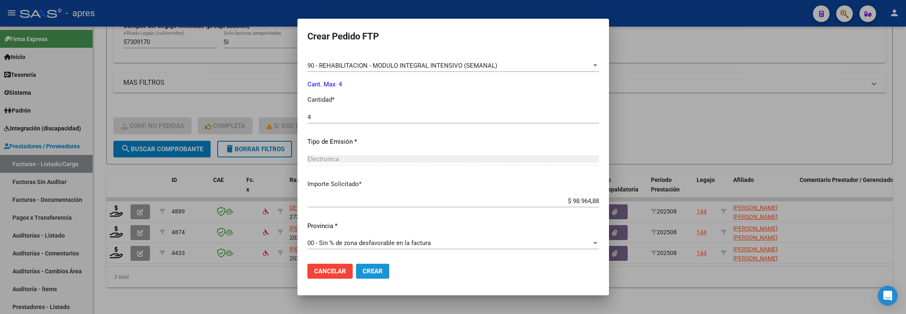
click at [363, 273] on span "Crear" at bounding box center [373, 271] width 20 height 7
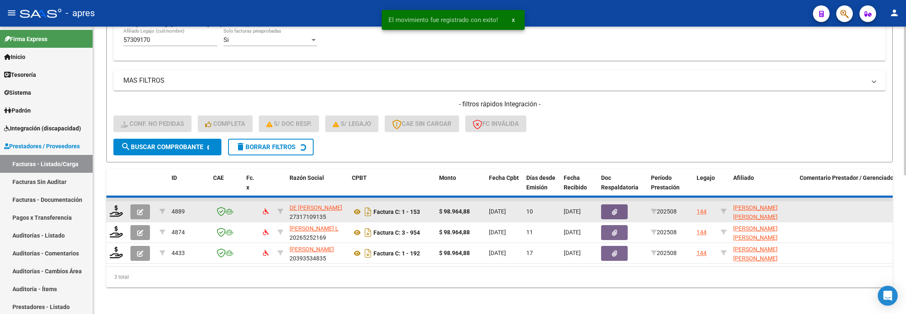
scroll to position [246, 0]
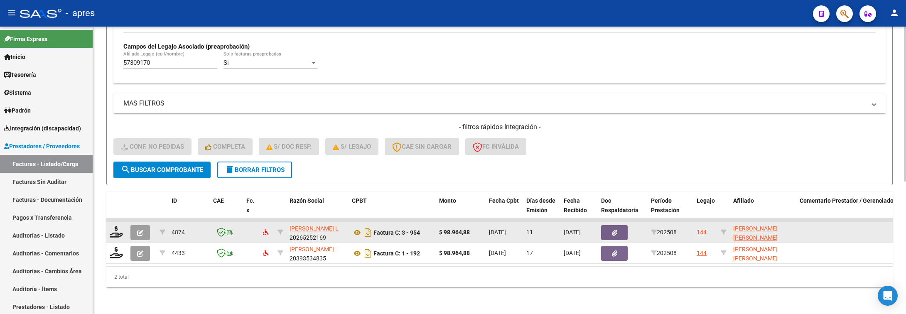
click at [117, 231] on datatable-body-cell at bounding box center [116, 232] width 21 height 20
click at [115, 228] on div at bounding box center [117, 232] width 14 height 13
click at [115, 226] on icon at bounding box center [116, 232] width 13 height 12
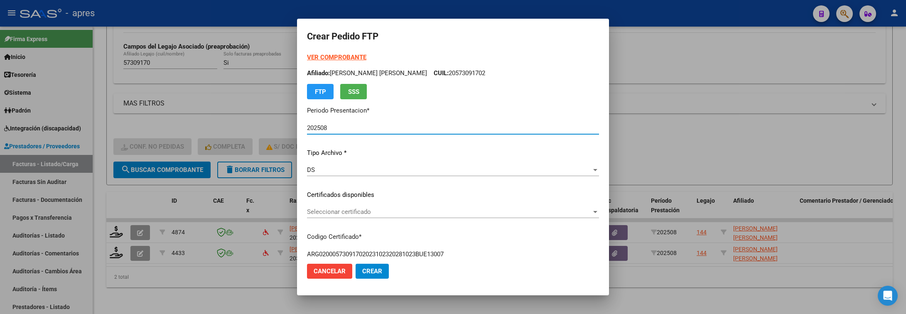
click at [309, 210] on span "Seleccionar certificado" at bounding box center [449, 211] width 285 height 7
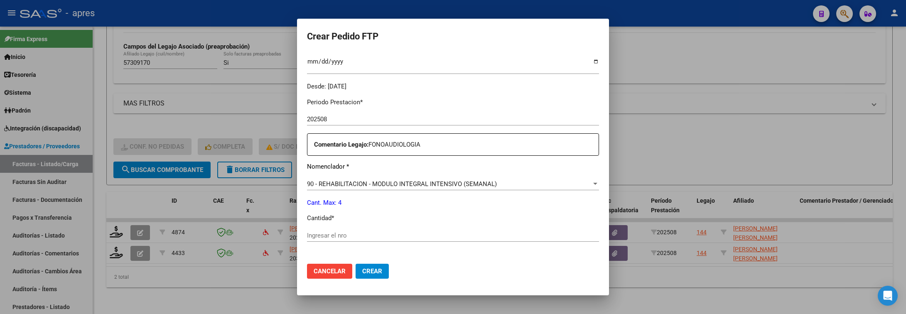
scroll to position [249, 0]
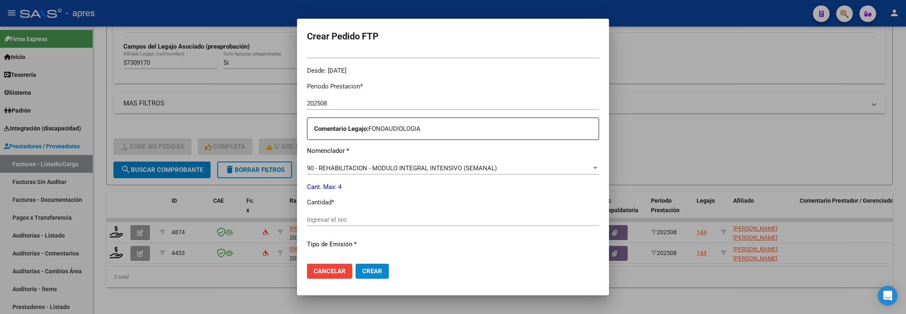
click at [544, 215] on div "Ingresar el nro" at bounding box center [453, 220] width 292 height 12
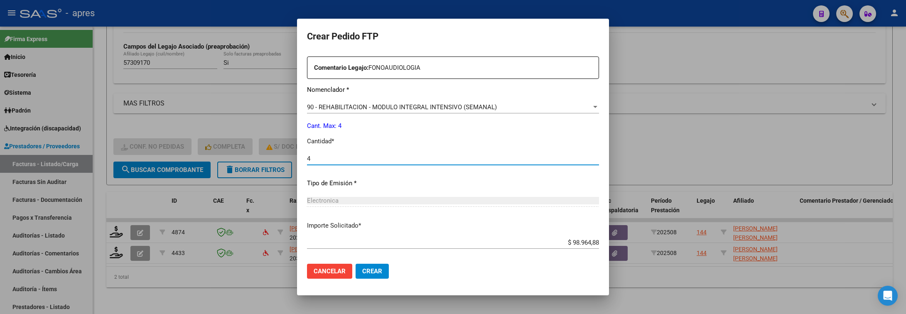
scroll to position [352, 0]
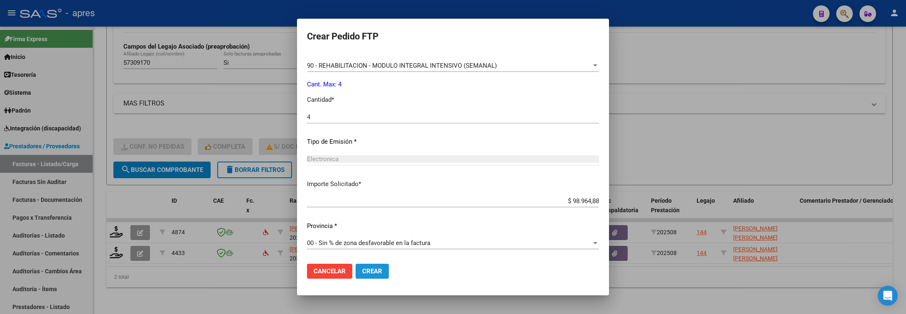
click at [363, 268] on span "Crear" at bounding box center [372, 271] width 20 height 7
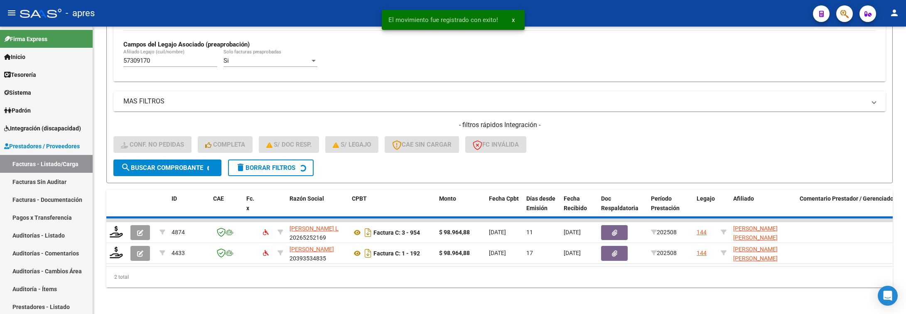
scroll to position [226, 0]
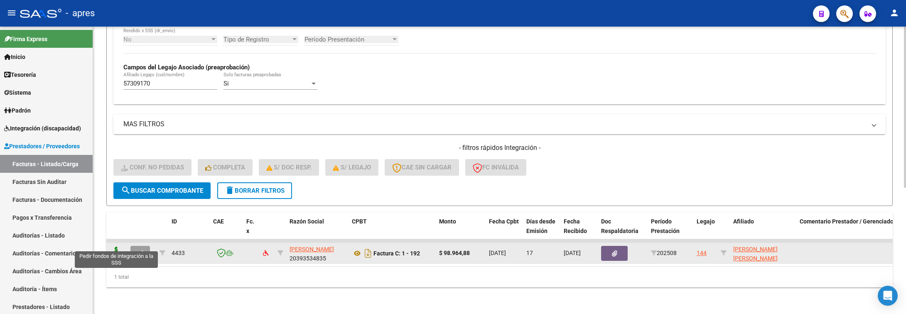
click at [115, 247] on icon at bounding box center [116, 253] width 13 height 12
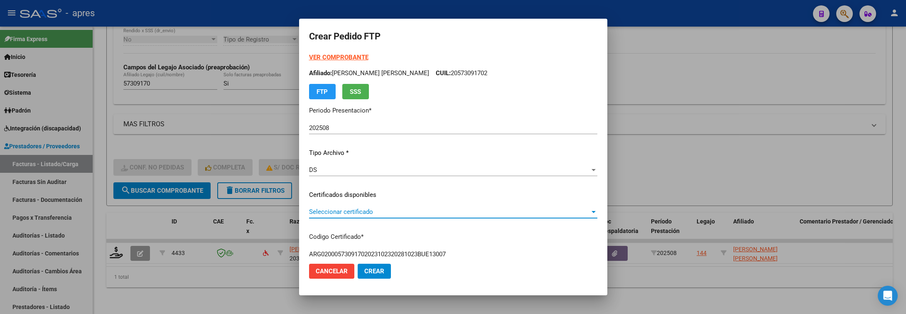
click at [490, 214] on span "Seleccionar certificado" at bounding box center [449, 211] width 281 height 7
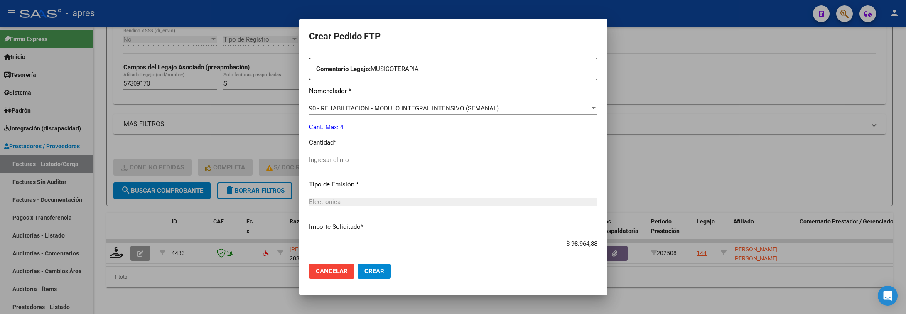
scroll to position [312, 0]
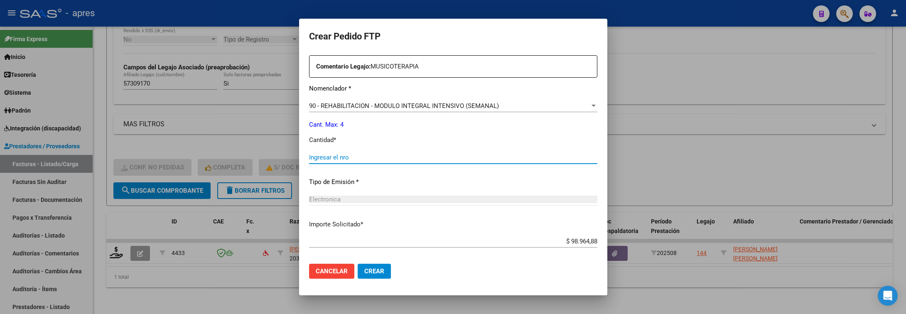
click at [431, 158] on input "Ingresar el nro" at bounding box center [453, 157] width 288 height 7
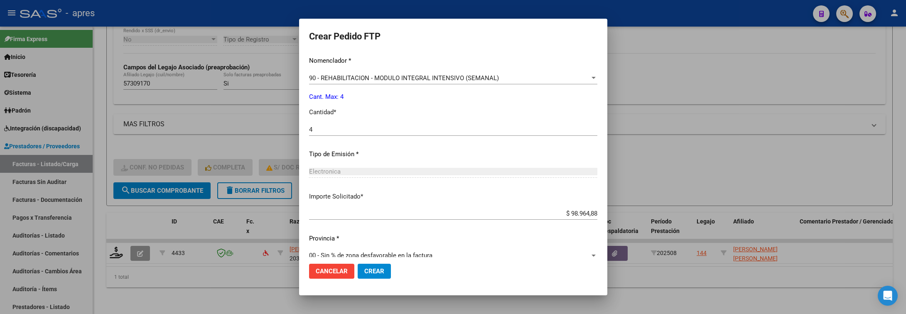
scroll to position [352, 0]
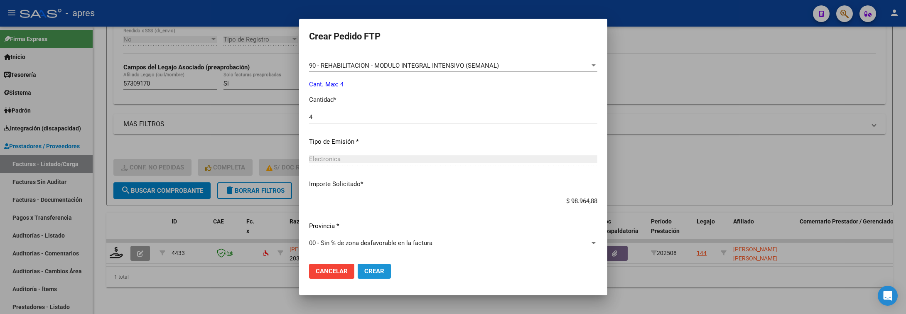
click at [364, 276] on button "Crear" at bounding box center [374, 271] width 33 height 15
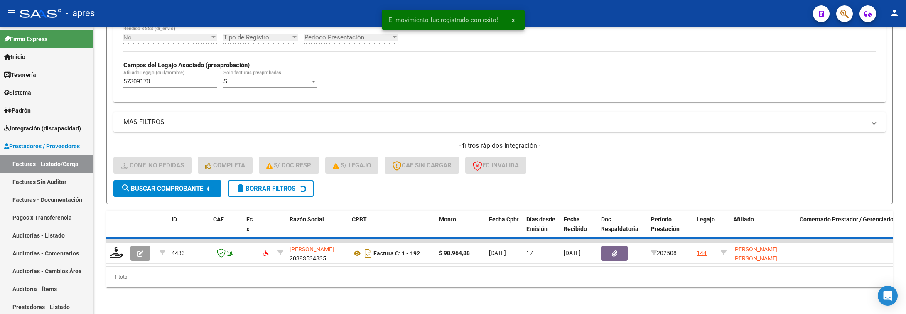
scroll to position [209, 0]
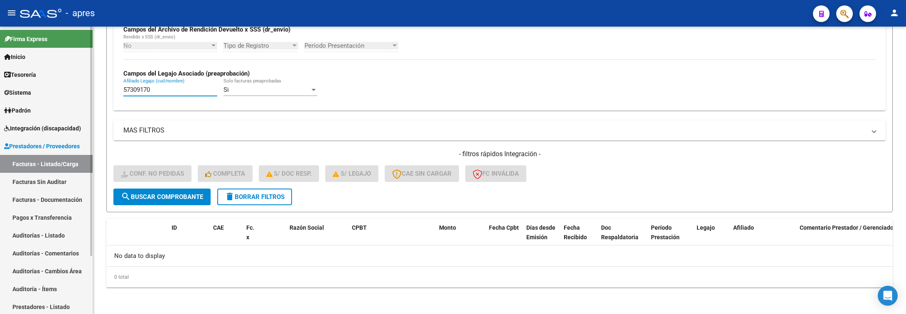
drag, startPoint x: 168, startPoint y: 87, endPoint x: 63, endPoint y: 111, distance: 108.2
click at [63, 111] on mat-sidenav-container "Firma Express Inicio Calendario SSS Instructivos Contacto OS Tesorería Extracto…" at bounding box center [453, 171] width 906 height 288
paste input "48934538"
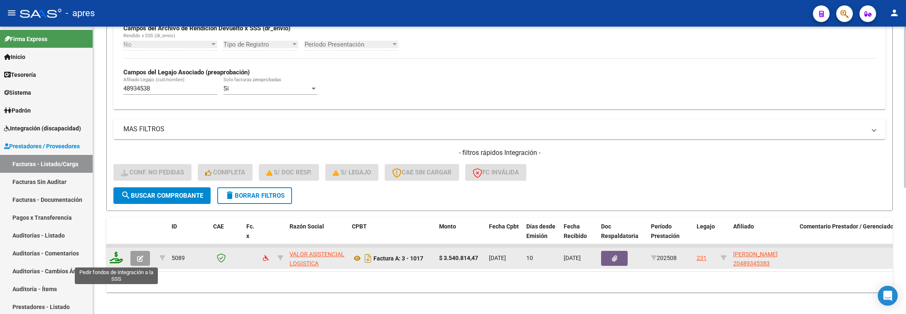
click at [111, 261] on icon at bounding box center [116, 258] width 13 height 12
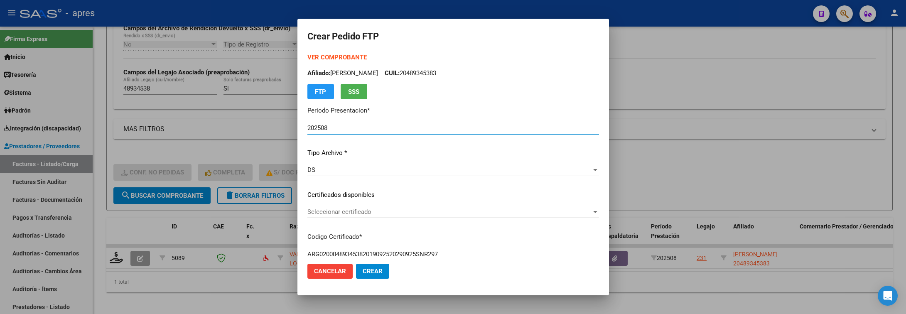
click at [404, 212] on span "Seleccionar certificado" at bounding box center [450, 211] width 284 height 7
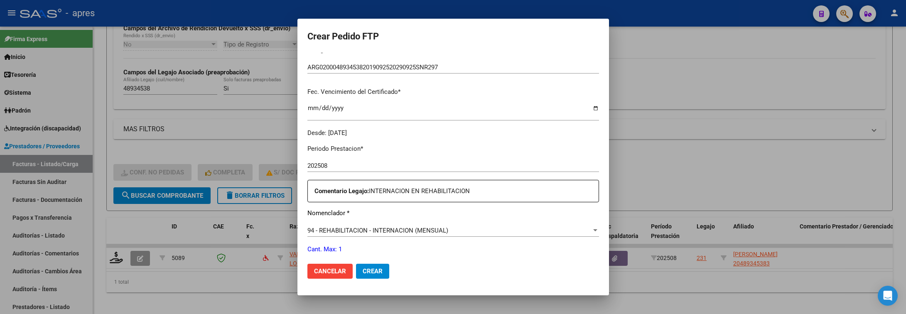
scroll to position [249, 0]
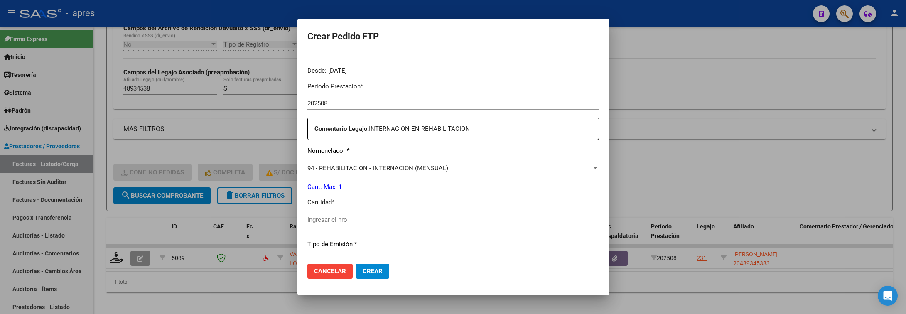
click at [404, 224] on div "Ingresar el nro" at bounding box center [454, 220] width 292 height 12
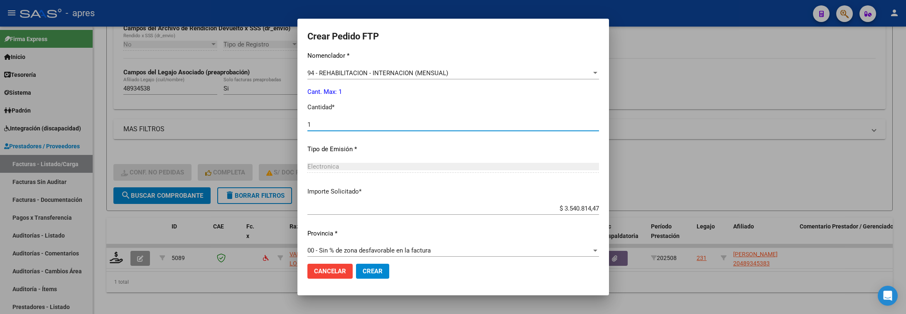
scroll to position [352, 0]
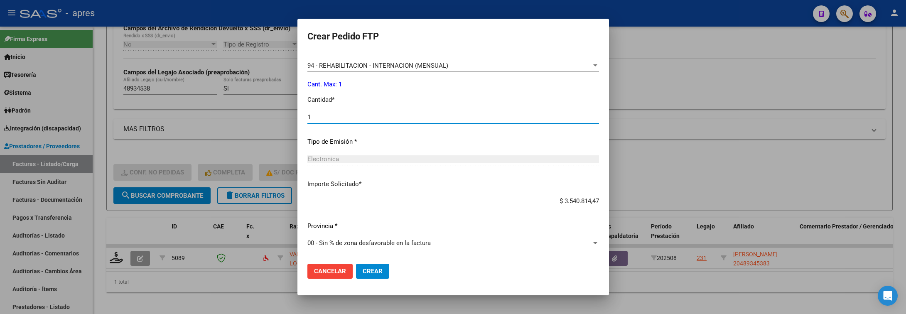
click at [363, 272] on span "Crear" at bounding box center [373, 271] width 20 height 7
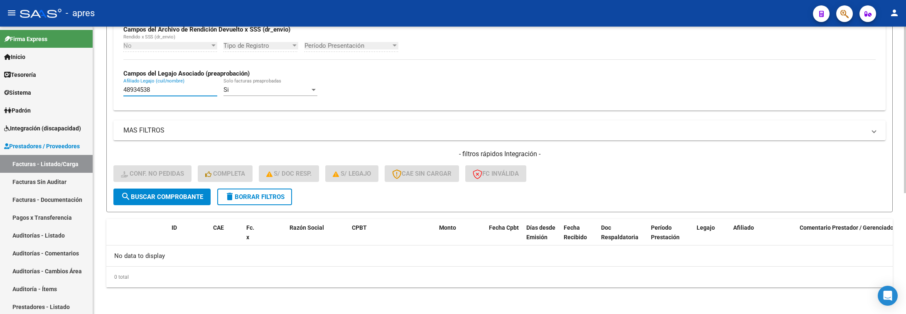
drag, startPoint x: 181, startPoint y: 91, endPoint x: 95, endPoint y: 96, distance: 86.2
click at [95, 96] on div "Video tutorial PRESTADORES -> Listado de CPBTs Emitidos por Prestadores / Prove…" at bounding box center [499, 66] width 813 height 496
paste input "55824930"
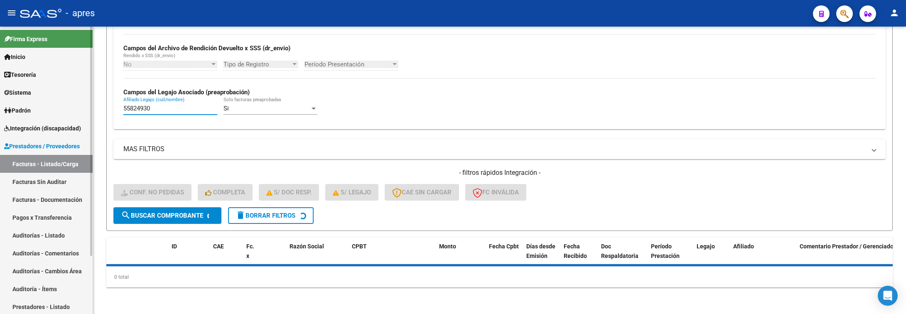
scroll to position [209, 0]
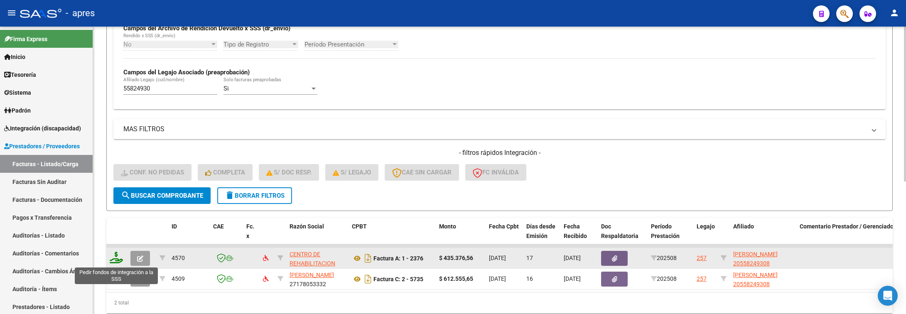
click at [117, 263] on icon at bounding box center [116, 258] width 13 height 12
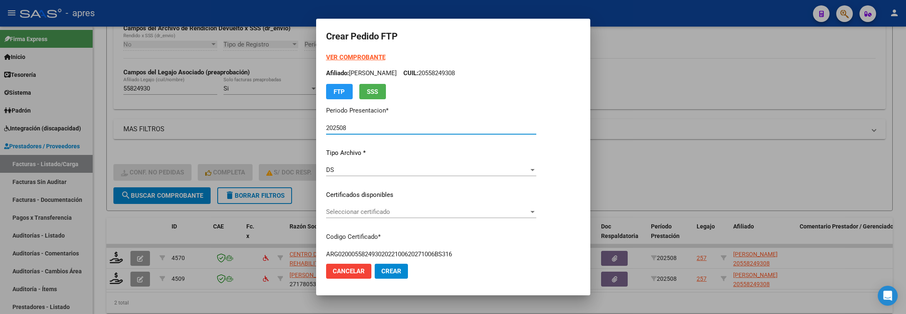
click at [446, 217] on div "Seleccionar certificado Seleccionar certificado" at bounding box center [431, 212] width 210 height 12
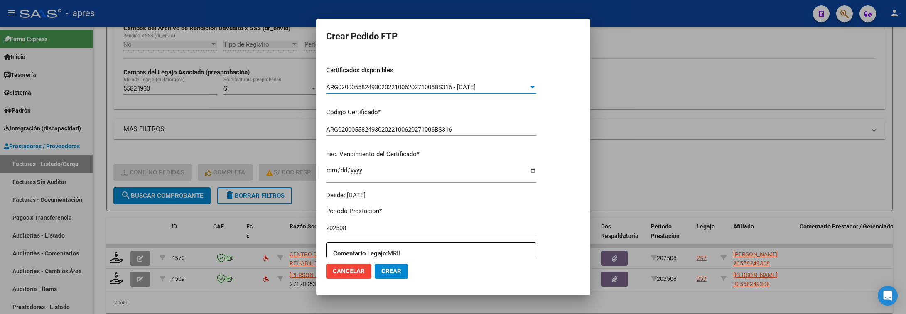
scroll to position [249, 0]
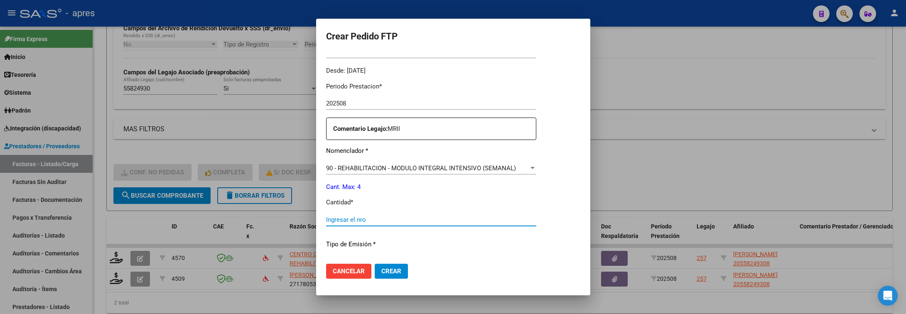
click at [445, 219] on input "Ingresar el nro" at bounding box center [431, 219] width 210 height 7
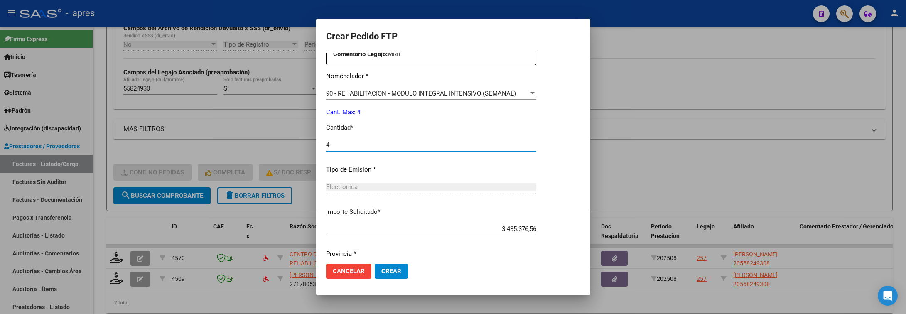
scroll to position [352, 0]
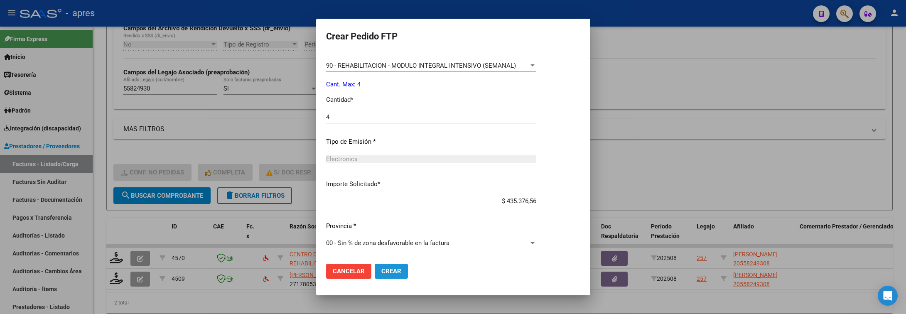
click at [399, 270] on span "Crear" at bounding box center [392, 271] width 20 height 7
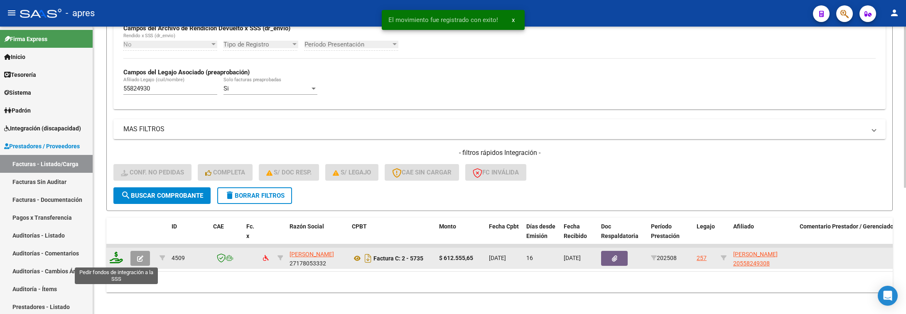
click at [113, 258] on icon at bounding box center [116, 258] width 13 height 12
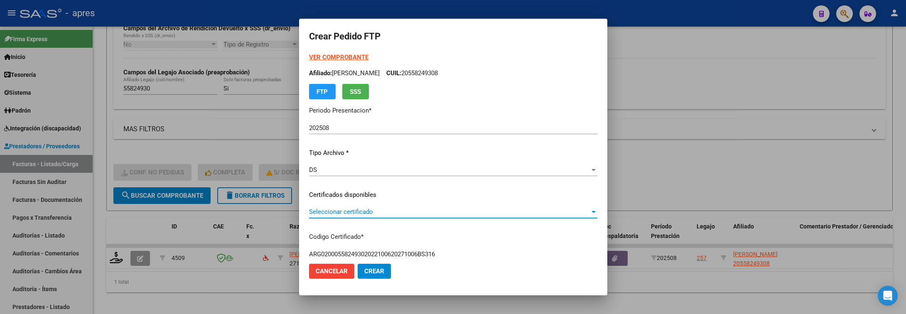
click at [473, 212] on span "Seleccionar certificado" at bounding box center [449, 211] width 281 height 7
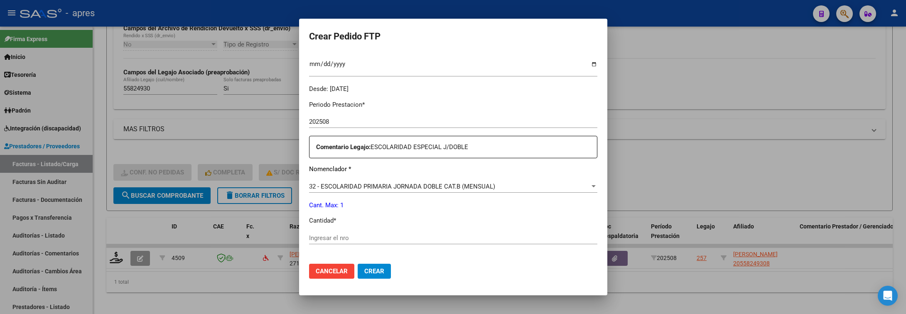
scroll to position [249, 0]
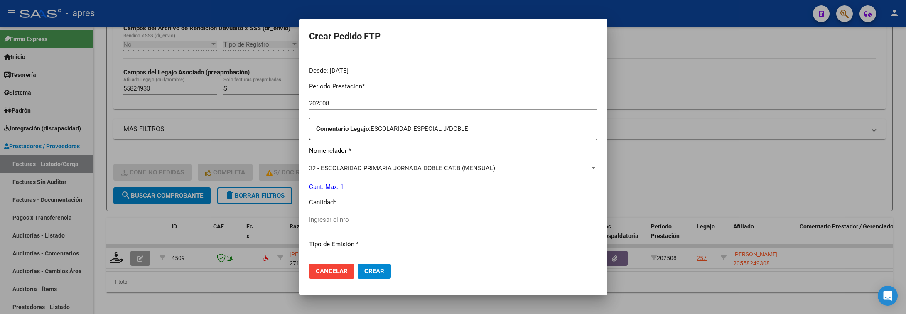
click at [475, 217] on input "Ingresar el nro" at bounding box center [453, 219] width 288 height 7
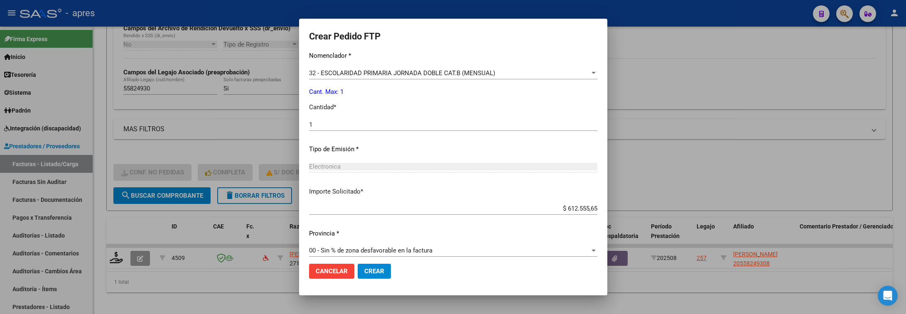
scroll to position [352, 0]
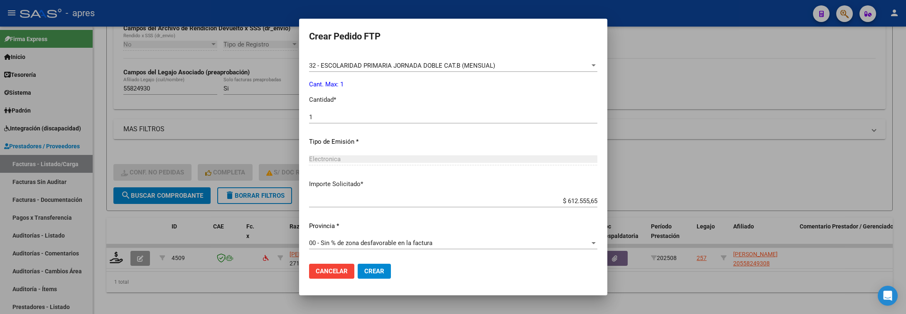
click at [358, 274] on button "Crear" at bounding box center [374, 271] width 33 height 15
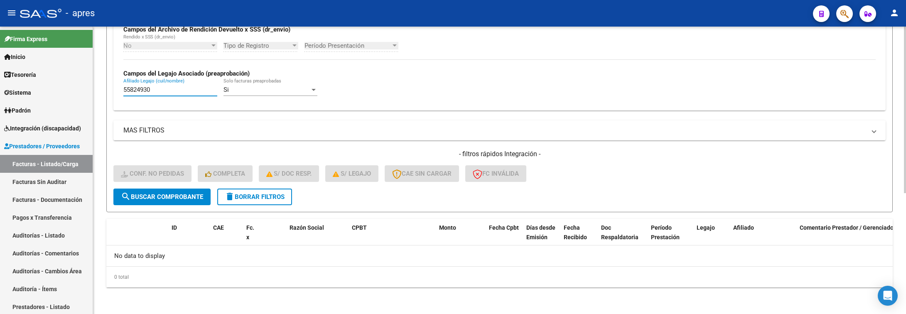
drag, startPoint x: 143, startPoint y: 91, endPoint x: 131, endPoint y: 91, distance: 12.5
click at [131, 91] on input "55824930" at bounding box center [170, 89] width 94 height 7
paste input "57828013"
drag, startPoint x: 178, startPoint y: 94, endPoint x: 103, endPoint y: 90, distance: 74.9
click at [99, 92] on div "Video tutorial PRESTADORES -> Listado de CPBTs Emitidos por Prestadores / Prove…" at bounding box center [499, 66] width 813 height 496
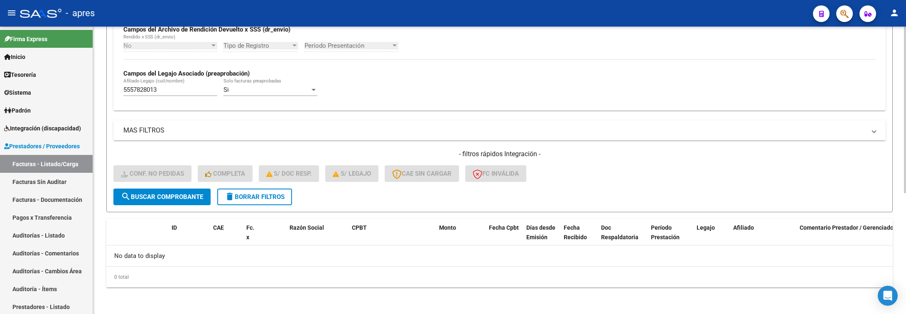
click at [142, 90] on input "5557828013" at bounding box center [170, 89] width 94 height 7
click at [177, 81] on div "5557828013 Afiliado Legajo (cuil/nombre)" at bounding box center [170, 87] width 94 height 18
click at [171, 90] on input "5557828013" at bounding box center [170, 89] width 94 height 7
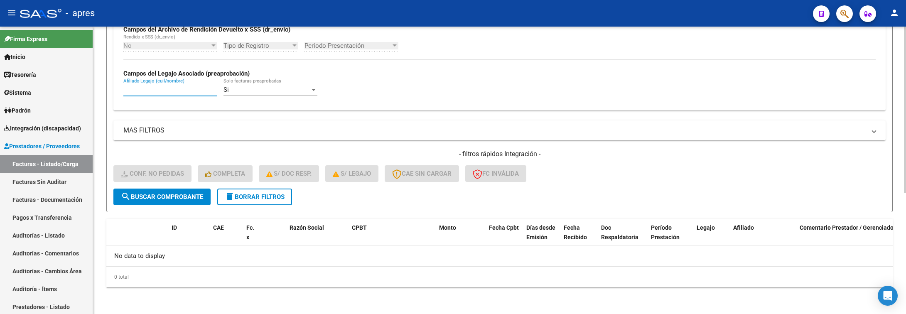
paste input "57828013"
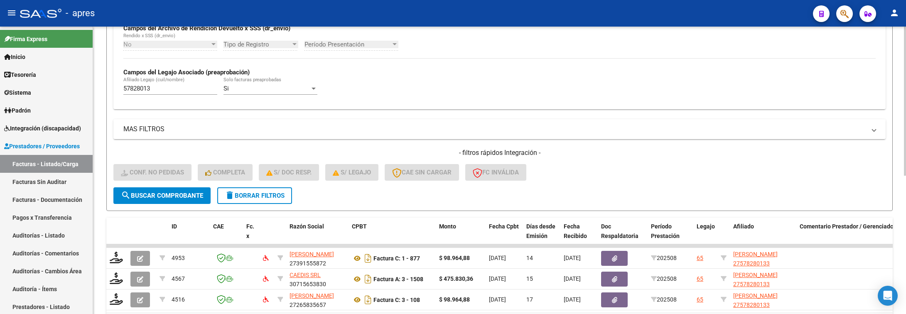
scroll to position [267, 0]
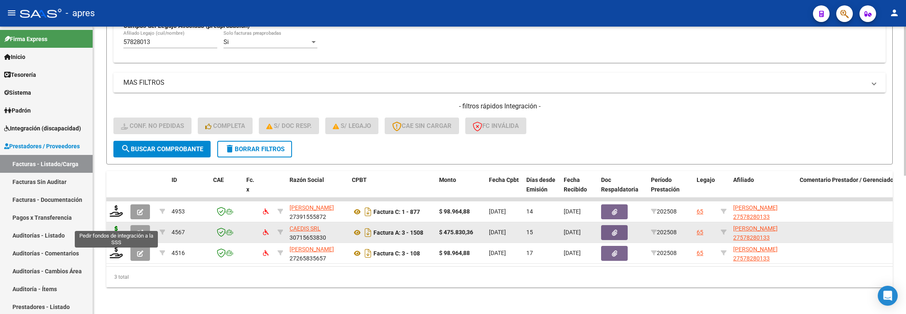
click at [114, 226] on icon at bounding box center [116, 232] width 13 height 12
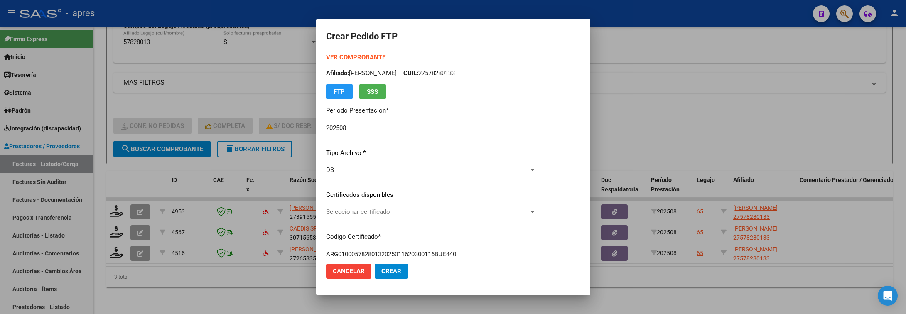
click at [487, 218] on div "Seleccionar certificado Seleccionar certificado" at bounding box center [431, 216] width 210 height 20
click at [490, 211] on span "Seleccionar certificado" at bounding box center [427, 211] width 203 height 7
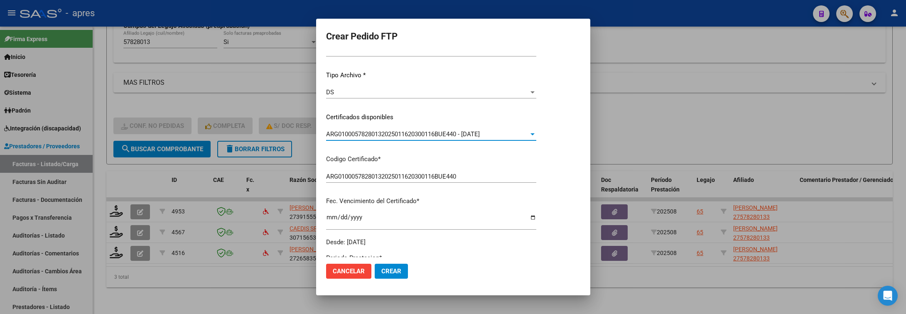
scroll to position [249, 0]
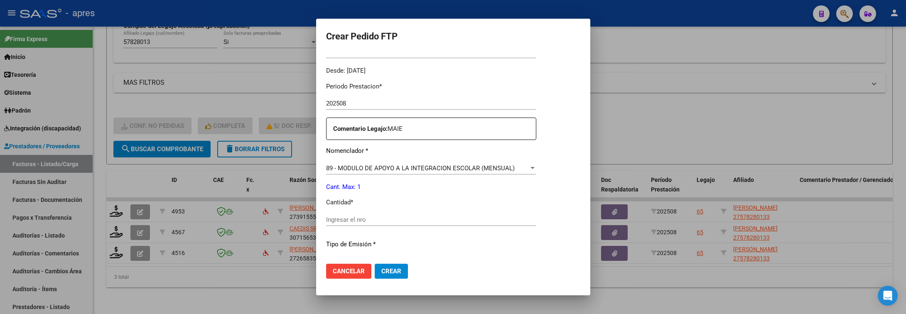
click at [461, 217] on input "Ingresar el nro" at bounding box center [431, 219] width 210 height 7
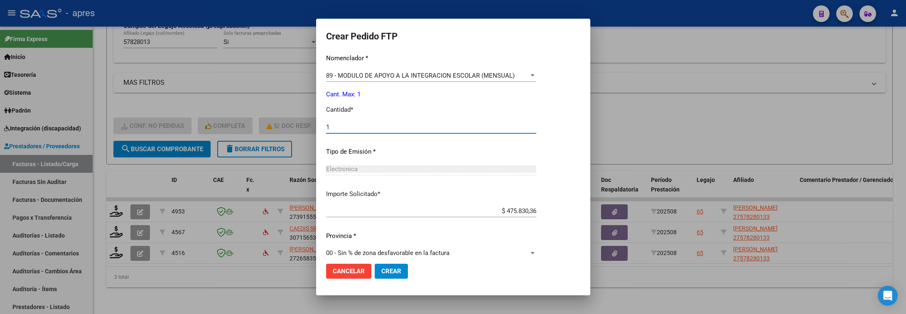
scroll to position [352, 0]
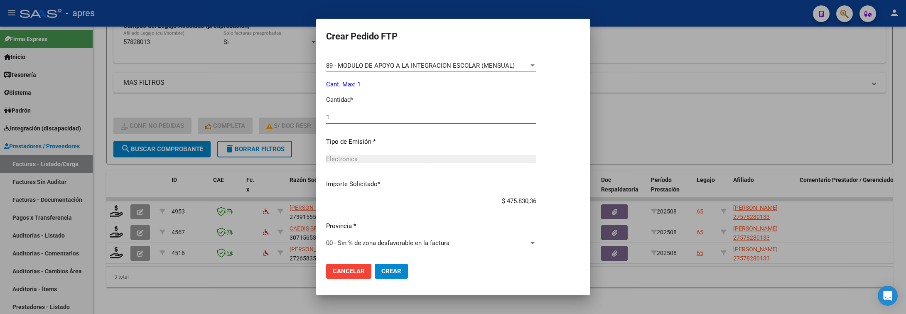
click at [393, 268] on span "Crear" at bounding box center [392, 271] width 20 height 7
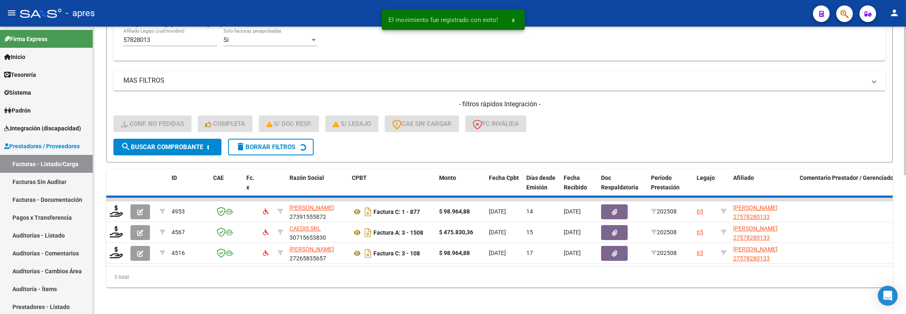
scroll to position [246, 0]
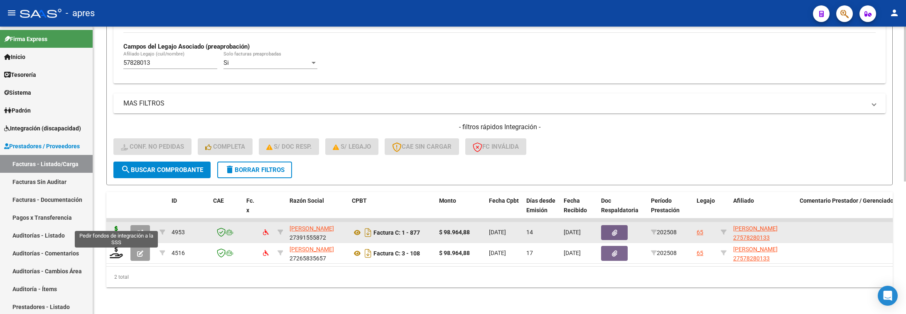
click at [116, 226] on icon at bounding box center [116, 232] width 13 height 12
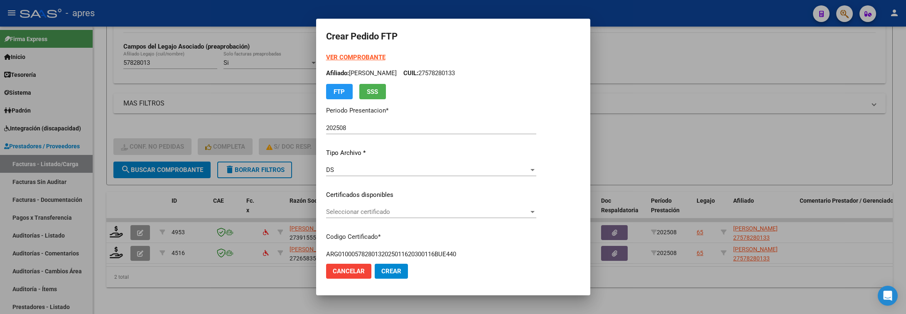
click at [401, 229] on div "VER COMPROBANTE ARCA Padrón Afiliado: MATTIA MILAGROS ABIGAIL CUIL: 27578280133…" at bounding box center [431, 189] width 210 height 272
click at [401, 212] on span "Seleccionar certificado" at bounding box center [427, 211] width 203 height 7
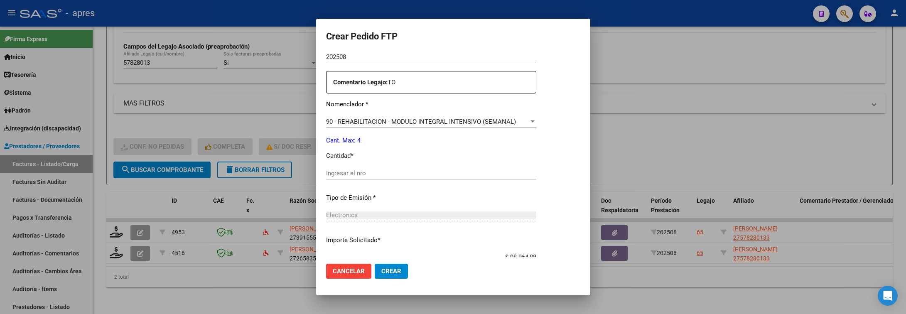
scroll to position [312, 0]
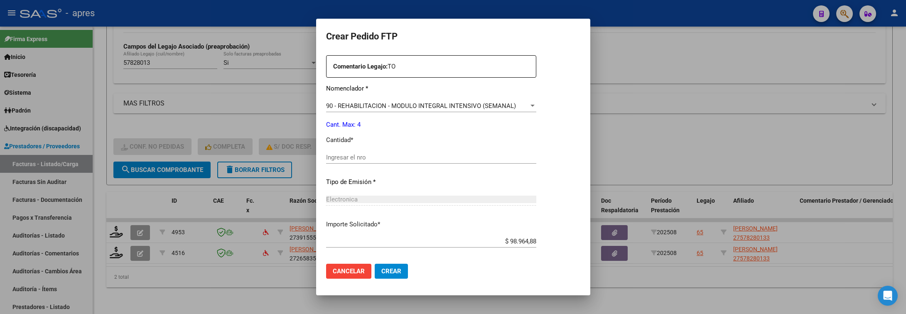
click at [381, 159] on input "Ingresar el nro" at bounding box center [431, 157] width 210 height 7
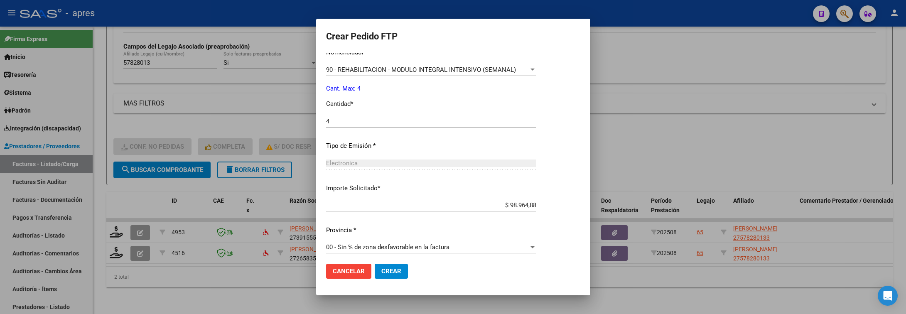
scroll to position [352, 0]
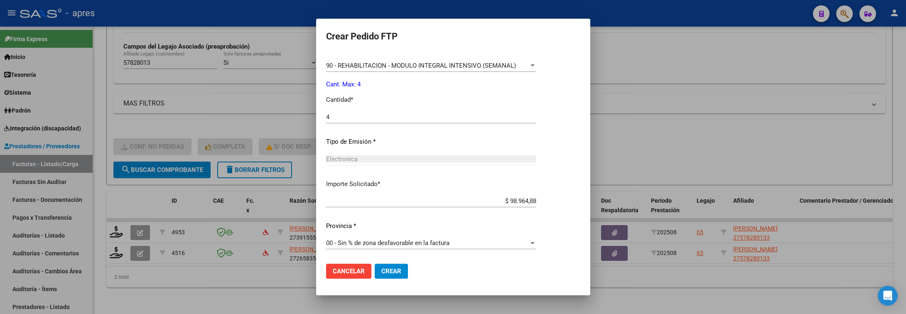
click at [394, 265] on button "Crear" at bounding box center [391, 271] width 33 height 15
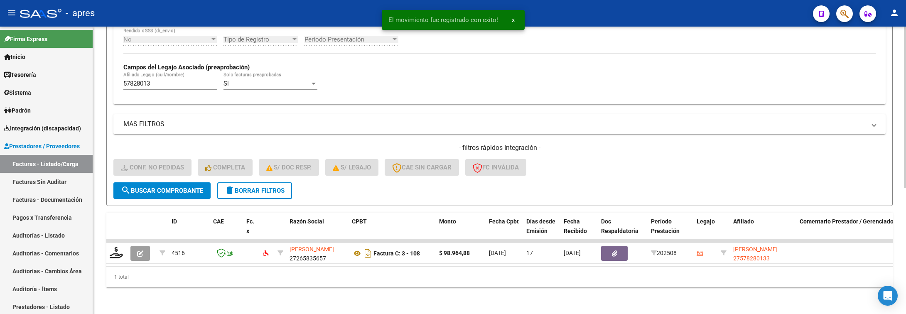
scroll to position [226, 0]
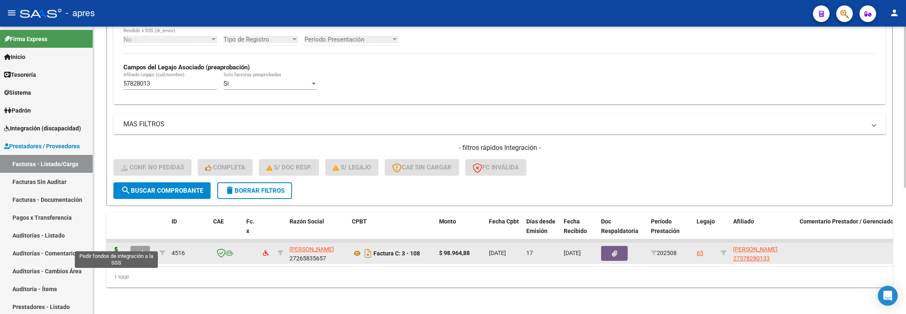
click at [120, 247] on icon at bounding box center [116, 253] width 13 height 12
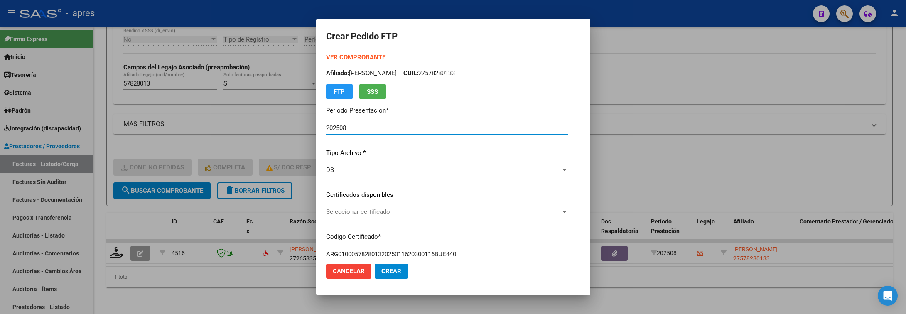
click at [369, 212] on span "Seleccionar certificado" at bounding box center [443, 211] width 235 height 7
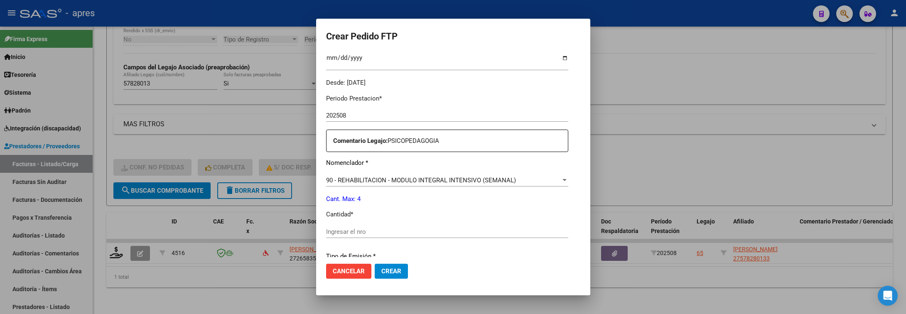
scroll to position [249, 0]
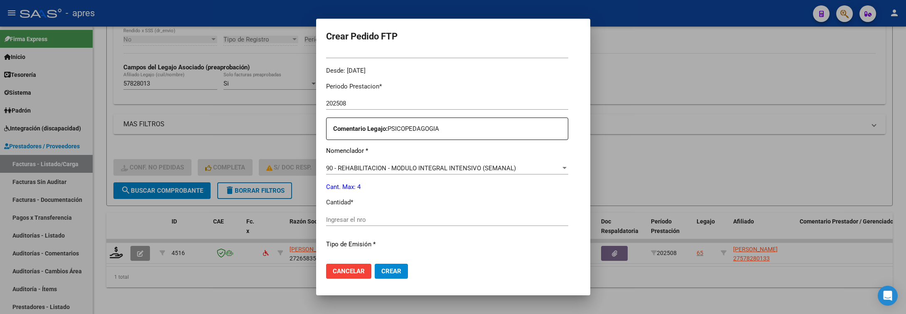
click at [372, 217] on input "Ingresar el nro" at bounding box center [447, 219] width 242 height 7
click at [372, 222] on input "Ingresar el nro" at bounding box center [447, 219] width 242 height 7
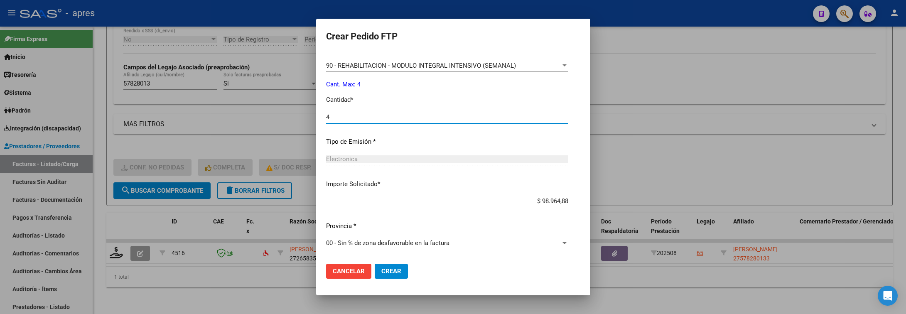
scroll to position [290, 0]
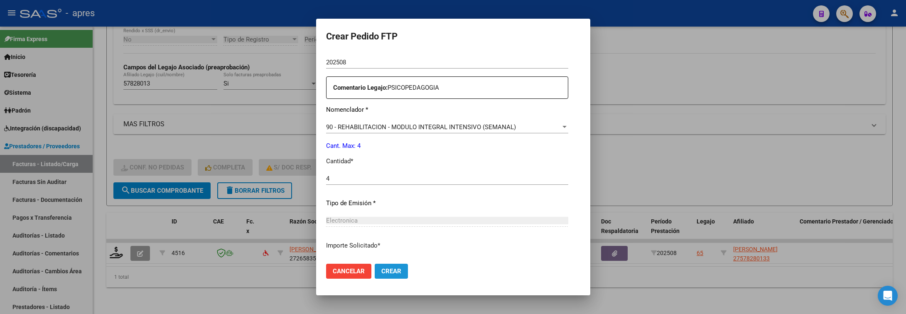
click at [375, 266] on button "Crear" at bounding box center [391, 271] width 33 height 15
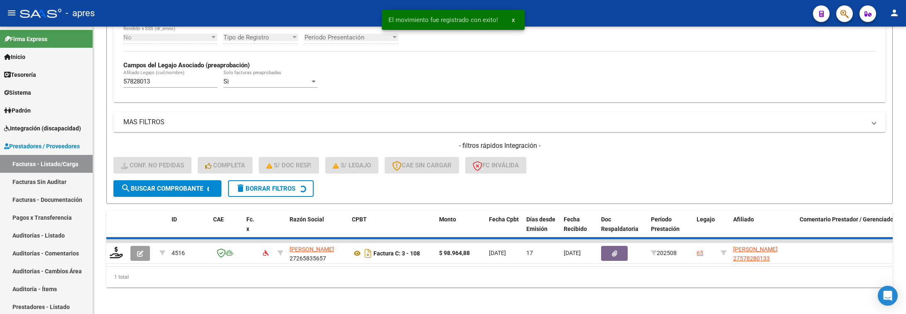
scroll to position [209, 0]
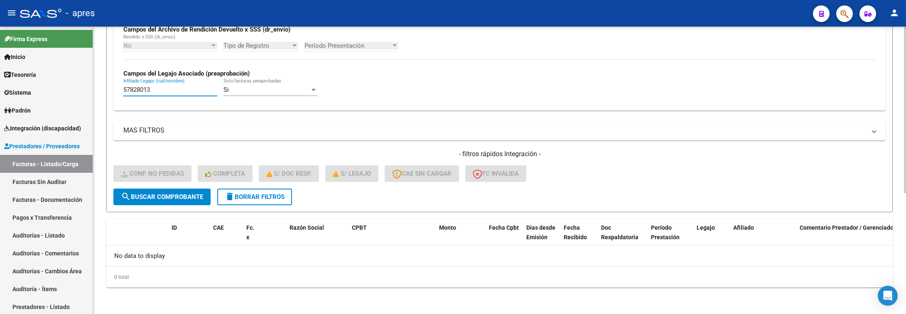
paste input "679672"
drag, startPoint x: 158, startPoint y: 93, endPoint x: 108, endPoint y: 93, distance: 49.9
click at [108, 93] on form "Filtros Id Integración Area Seleccionar Gerenciador Seleccionar Gerenciador Si …" at bounding box center [499, 51] width 787 height 322
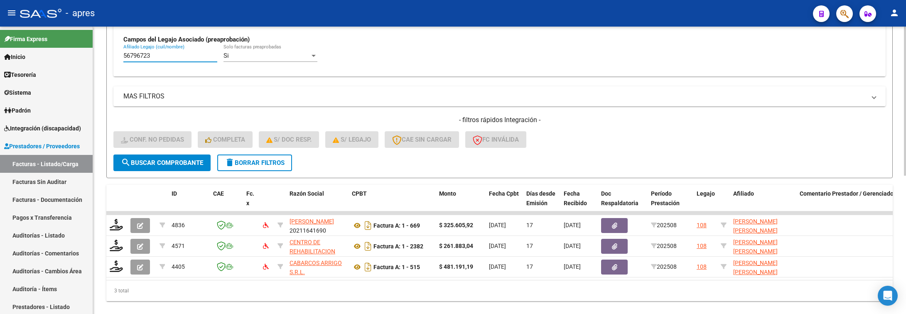
scroll to position [267, 0]
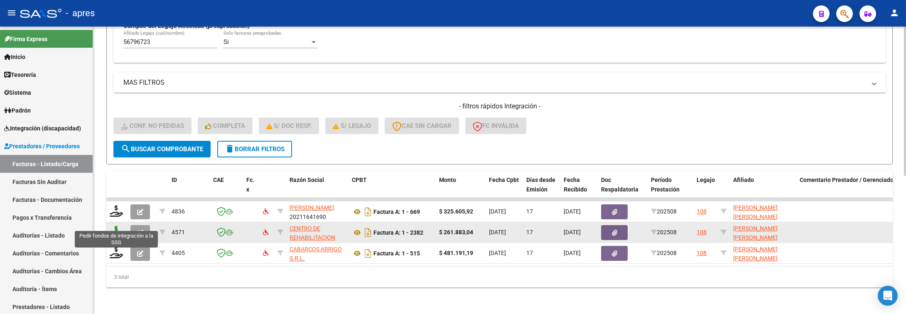
click at [116, 226] on icon at bounding box center [116, 232] width 13 height 12
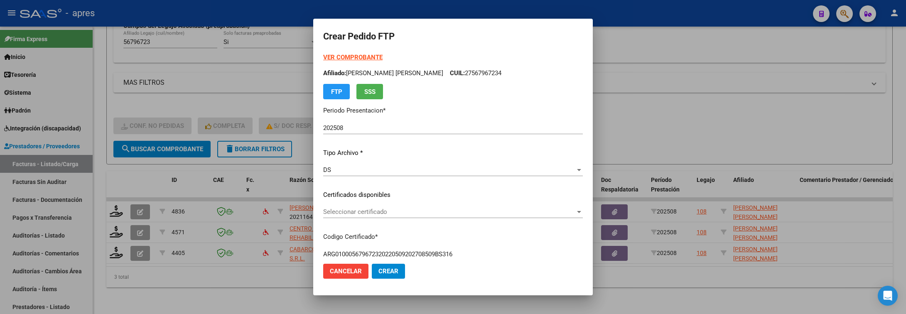
click at [506, 219] on div "Seleccionar certificado Seleccionar certificado" at bounding box center [453, 216] width 260 height 20
click at [506, 214] on span "Seleccionar certificado" at bounding box center [449, 211] width 252 height 7
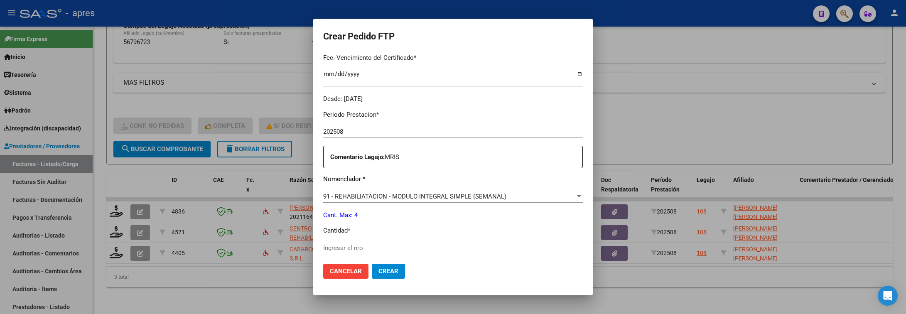
scroll to position [249, 0]
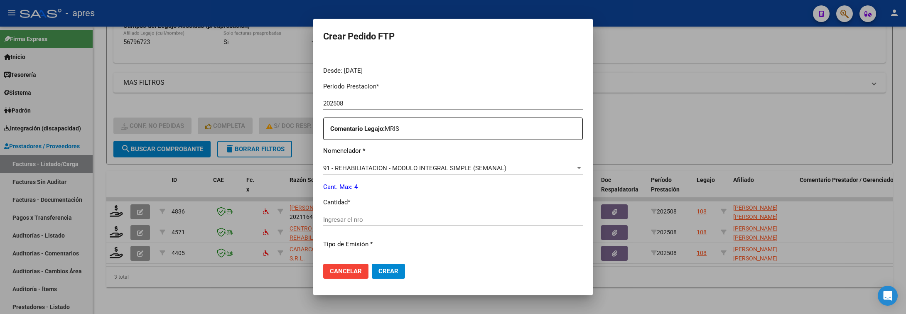
click at [469, 221] on input "Ingresar el nro" at bounding box center [453, 219] width 260 height 7
click at [473, 227] on div "Ingresar el nro" at bounding box center [453, 224] width 260 height 20
click at [340, 265] on button "Cancelar" at bounding box center [345, 271] width 45 height 15
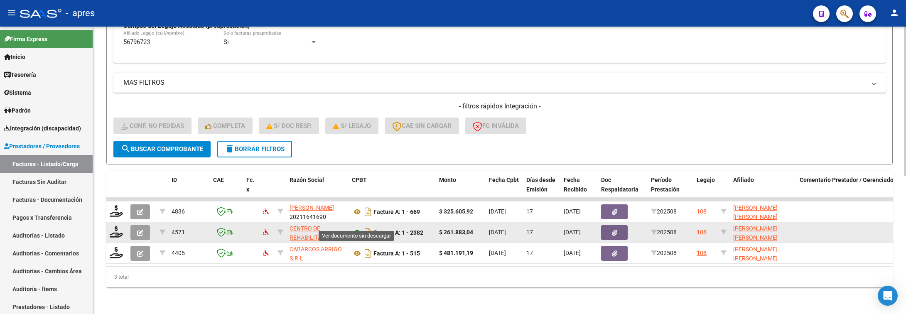
click at [356, 228] on icon at bounding box center [357, 233] width 11 height 10
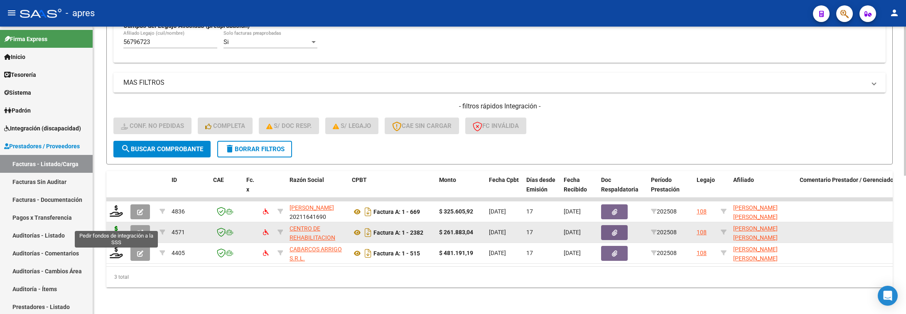
click at [113, 226] on icon at bounding box center [116, 232] width 13 height 12
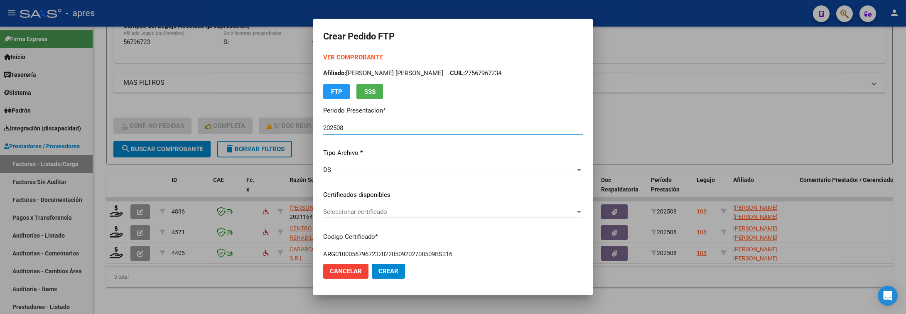
click at [404, 212] on span "Seleccionar certificado" at bounding box center [449, 211] width 252 height 7
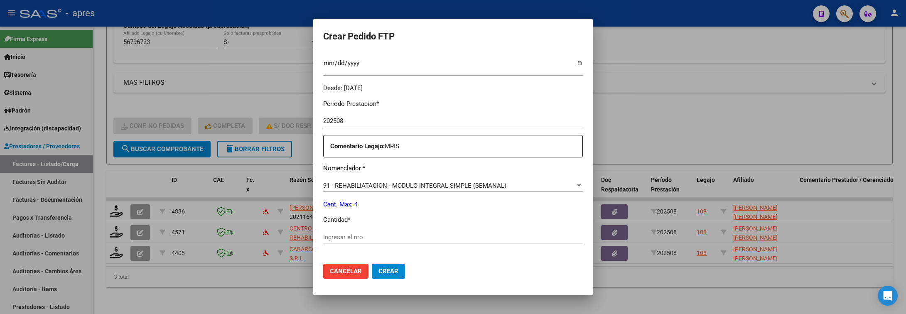
scroll to position [249, 0]
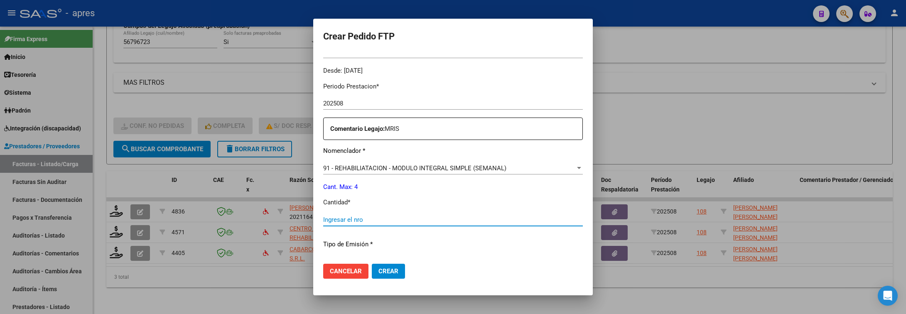
click at [404, 223] on input "Ingresar el nro" at bounding box center [453, 219] width 260 height 7
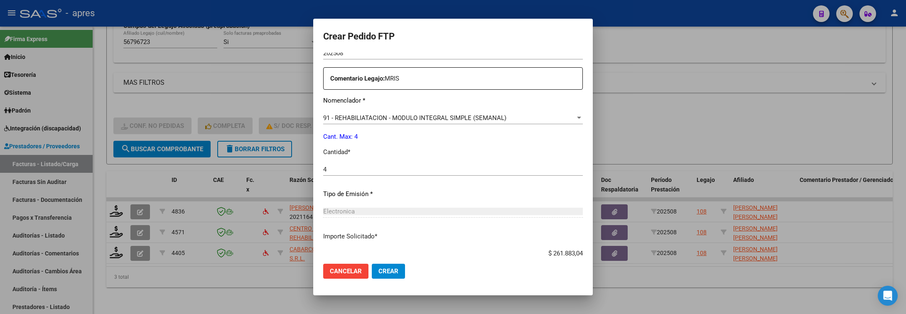
scroll to position [352, 0]
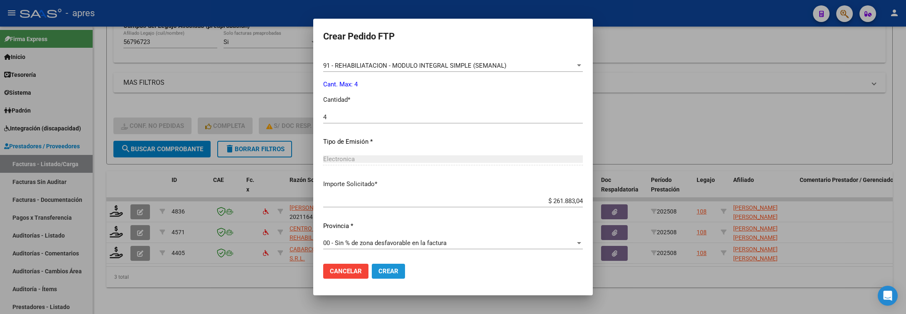
click at [382, 278] on button "Crear" at bounding box center [388, 271] width 33 height 15
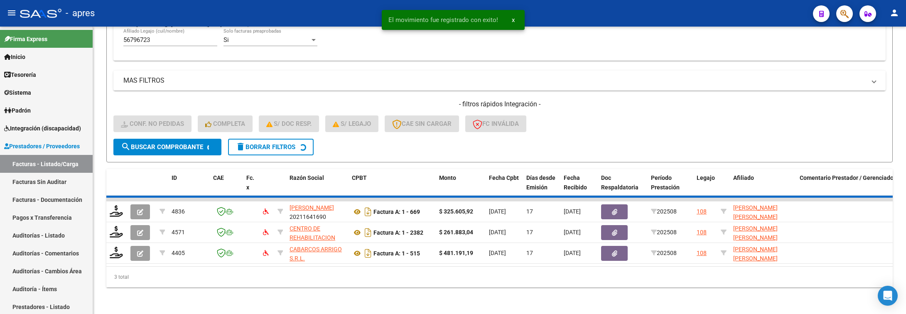
scroll to position [246, 0]
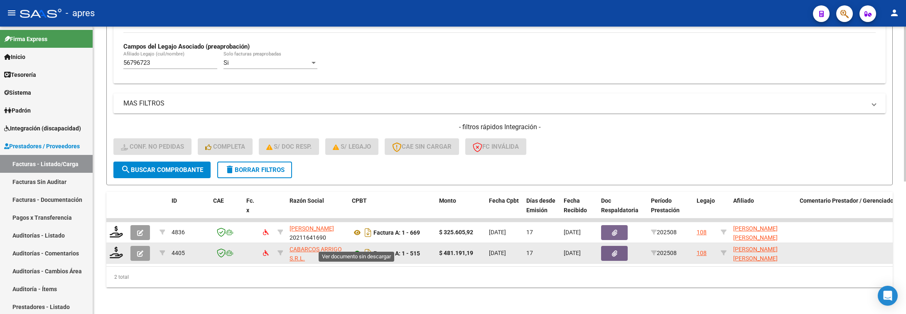
click at [354, 249] on icon at bounding box center [357, 254] width 11 height 10
click at [117, 247] on icon at bounding box center [116, 253] width 13 height 12
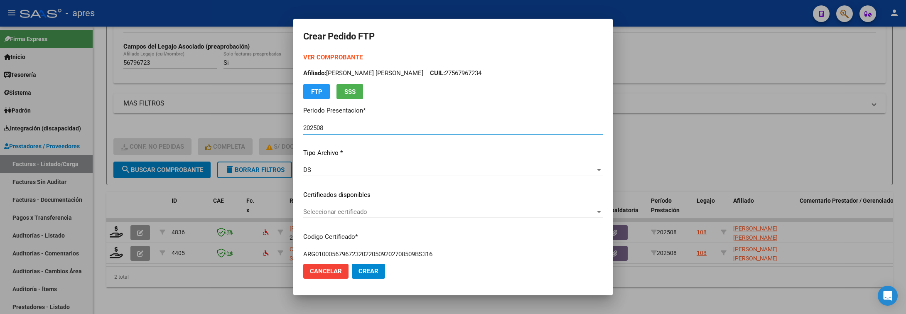
drag, startPoint x: 393, startPoint y: 201, endPoint x: 393, endPoint y: 211, distance: 10.0
click at [393, 205] on div "VER COMPROBANTE ARCA Padrón Afiliado: MAZA MOYANO SOFIA LOURDES CUIL: 275679672…" at bounding box center [453, 189] width 300 height 272
click at [393, 211] on span "Seleccionar certificado" at bounding box center [449, 211] width 292 height 7
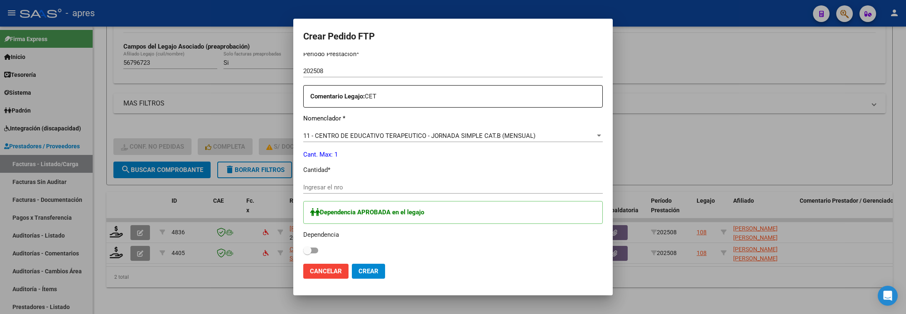
scroll to position [312, 0]
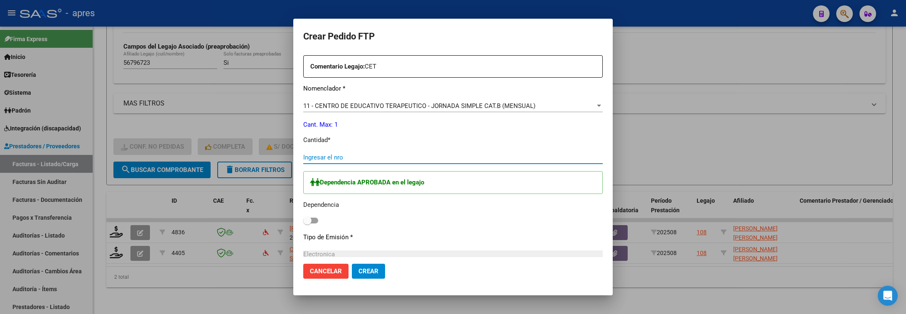
click at [325, 155] on input "Ingresar el nro" at bounding box center [453, 157] width 300 height 7
click at [308, 221] on span at bounding box center [310, 221] width 15 height 6
click at [308, 224] on input "checkbox" at bounding box center [307, 224] width 0 height 0
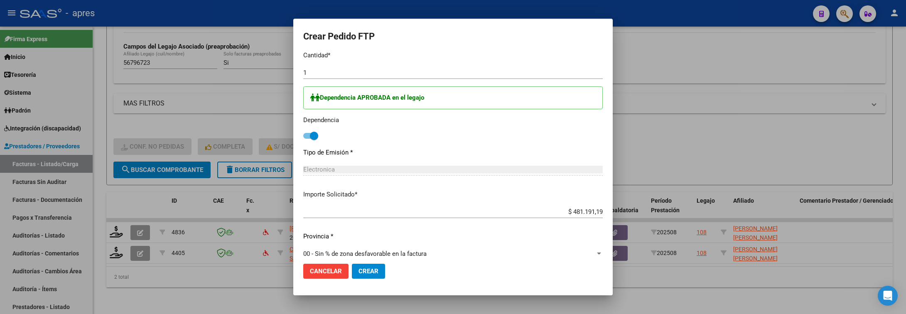
scroll to position [407, 0]
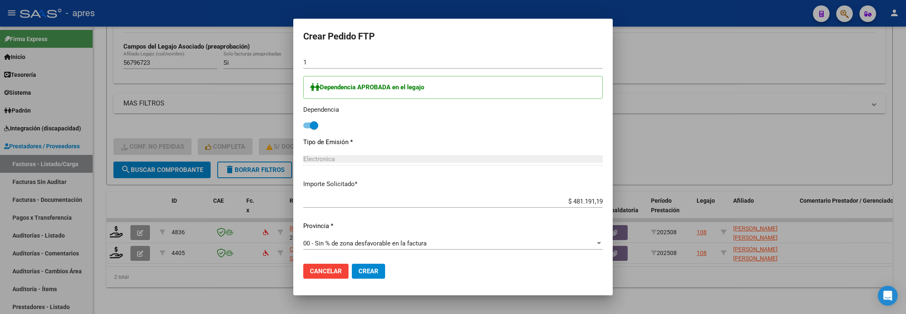
click at [362, 268] on span "Crear" at bounding box center [369, 271] width 20 height 7
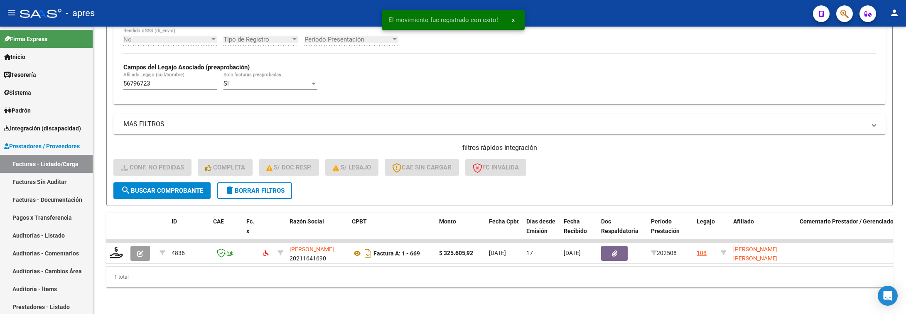
scroll to position [226, 0]
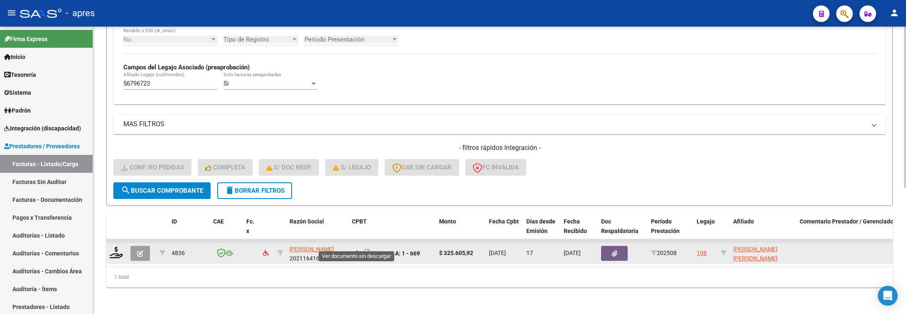
click at [358, 249] on icon at bounding box center [357, 254] width 11 height 10
click at [112, 247] on icon at bounding box center [116, 253] width 13 height 12
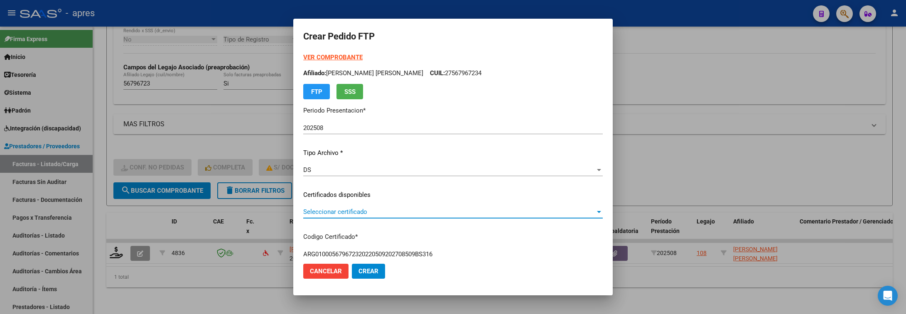
click at [340, 213] on span "Seleccionar certificado" at bounding box center [449, 211] width 292 height 7
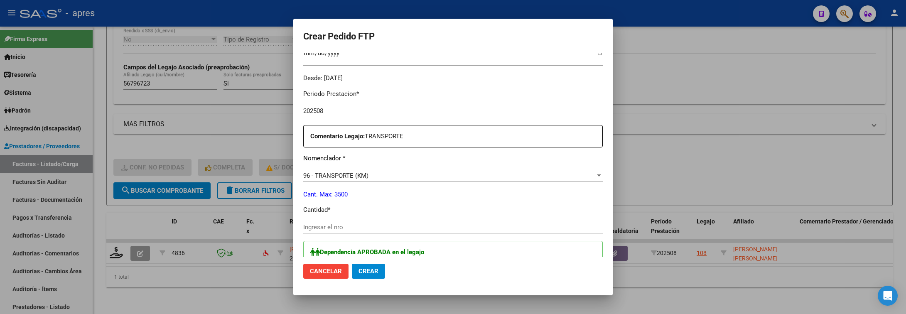
scroll to position [312, 0]
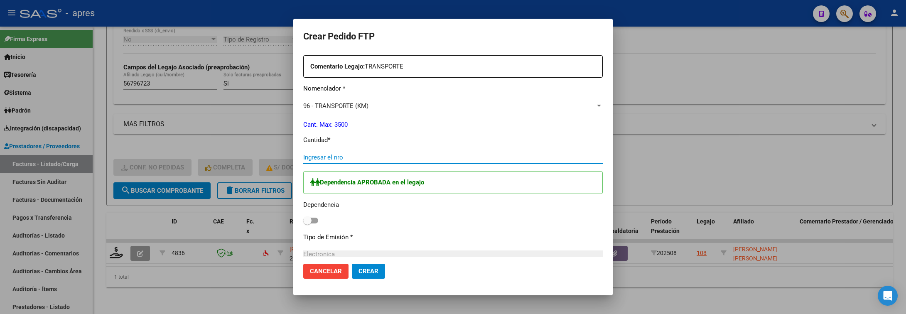
click at [311, 158] on input "Ingresar el nro" at bounding box center [453, 157] width 300 height 7
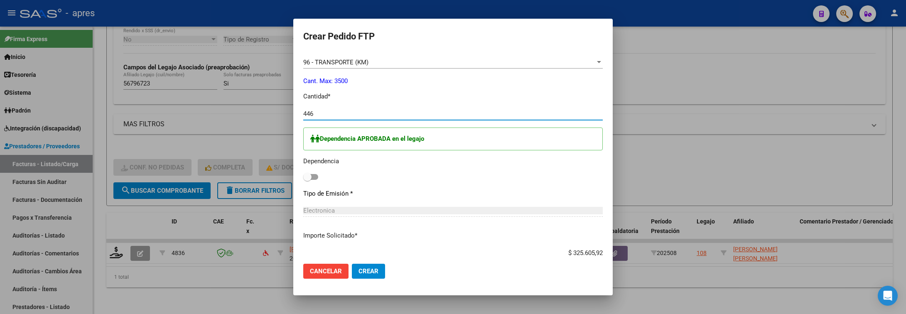
scroll to position [374, 0]
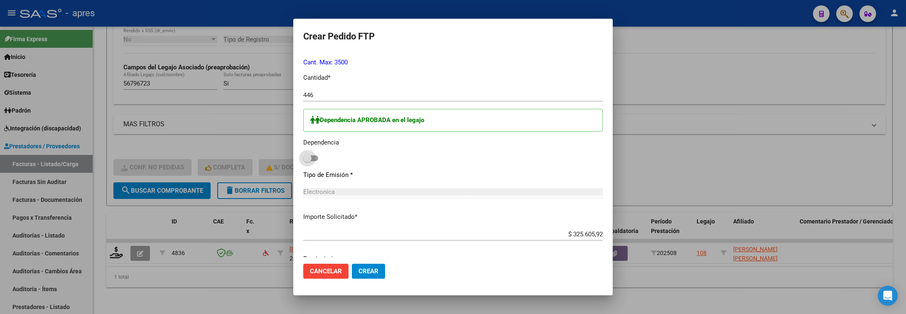
click at [308, 161] on span at bounding box center [310, 158] width 15 height 6
click at [308, 161] on input "checkbox" at bounding box center [307, 161] width 0 height 0
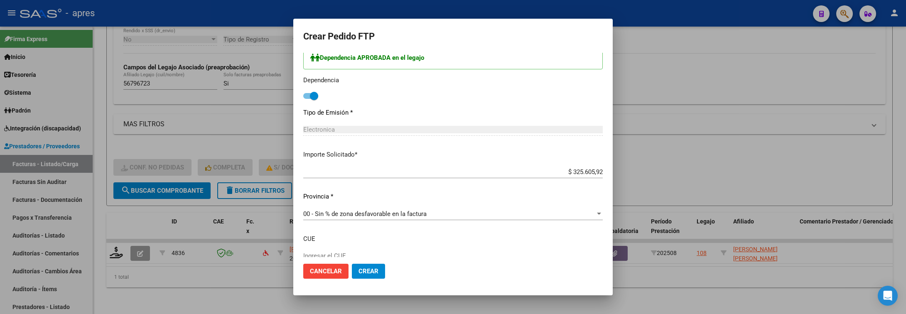
scroll to position [491, 0]
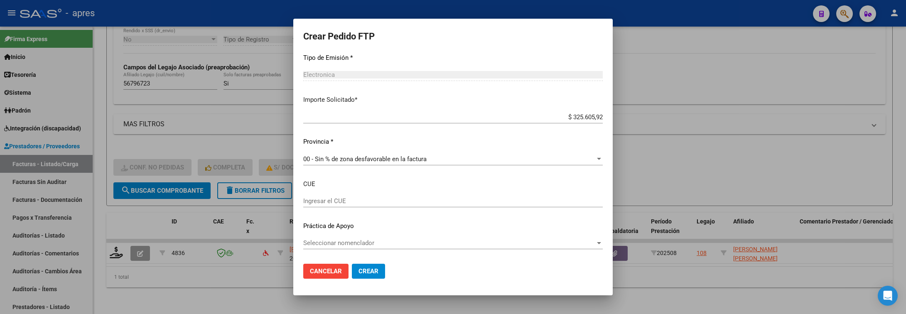
click at [363, 274] on span "Crear" at bounding box center [369, 271] width 20 height 7
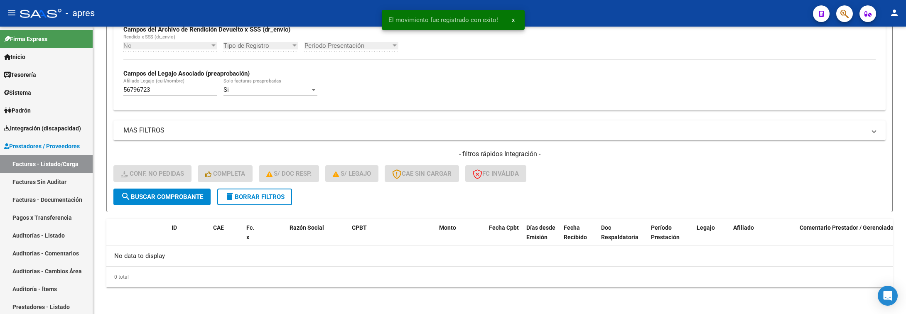
scroll to position [209, 0]
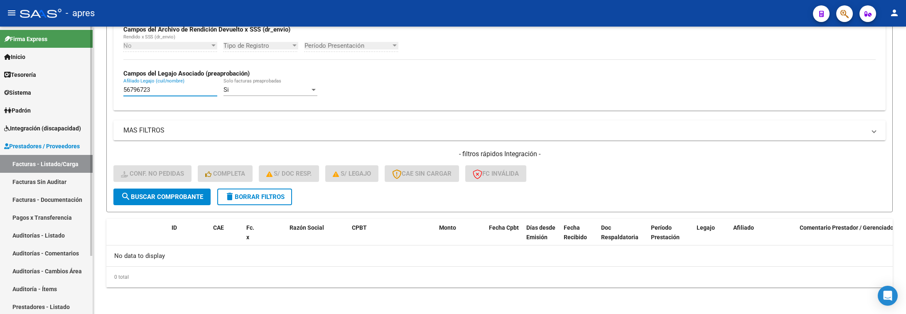
drag, startPoint x: 169, startPoint y: 89, endPoint x: 42, endPoint y: 111, distance: 129.1
click at [42, 111] on mat-sidenav-container "Firma Express Inicio Calendario SSS Instructivos Contacto OS Tesorería Extracto…" at bounding box center [453, 171] width 906 height 288
paste input "8573055"
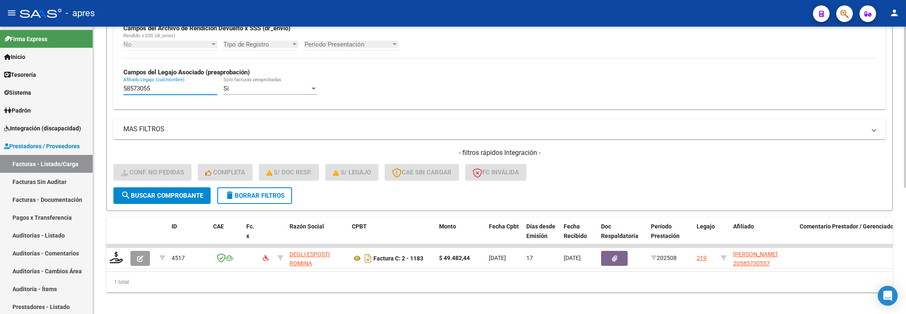
click at [158, 206] on form "Filtros Id Integración Area Seleccionar Gerenciador Seleccionar Gerenciador Si …" at bounding box center [499, 50] width 787 height 322
click at [158, 201] on button "search Buscar Comprobante" at bounding box center [161, 195] width 97 height 17
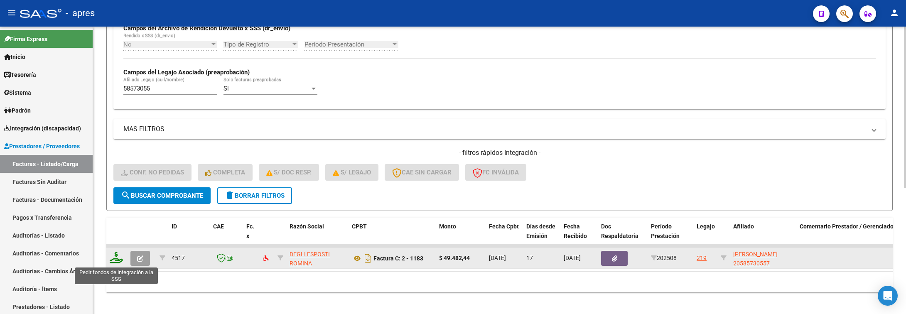
click at [116, 261] on icon at bounding box center [116, 258] width 13 height 12
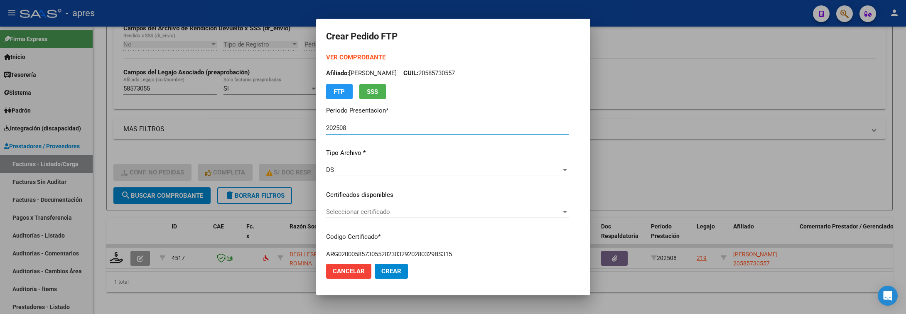
click at [364, 214] on span "Seleccionar certificado" at bounding box center [443, 211] width 235 height 7
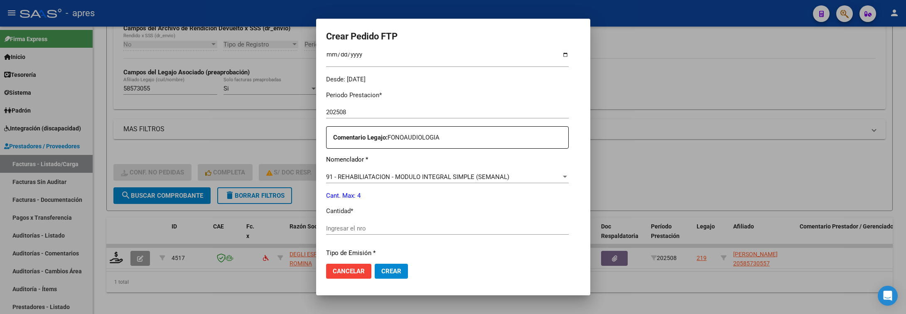
scroll to position [249, 0]
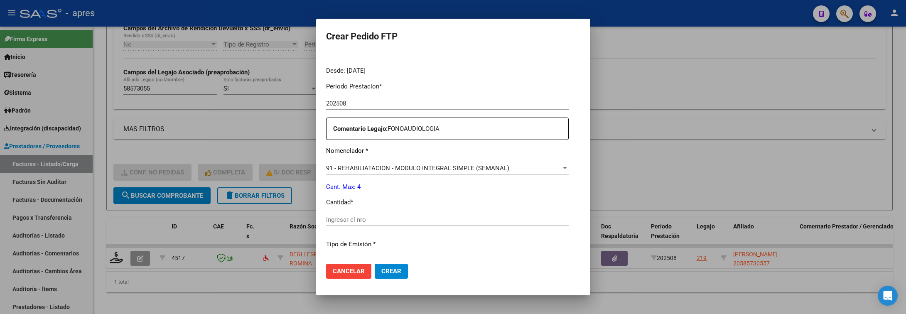
click at [350, 222] on input "Ingresar el nro" at bounding box center [447, 219] width 243 height 7
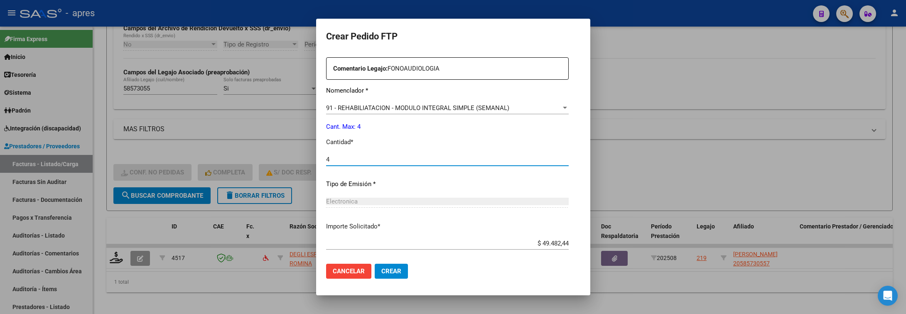
scroll to position [290, 0]
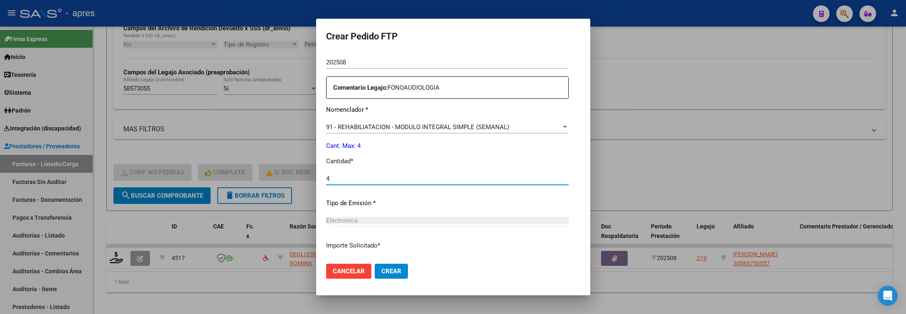
click at [375, 266] on button "Crear" at bounding box center [391, 271] width 33 height 15
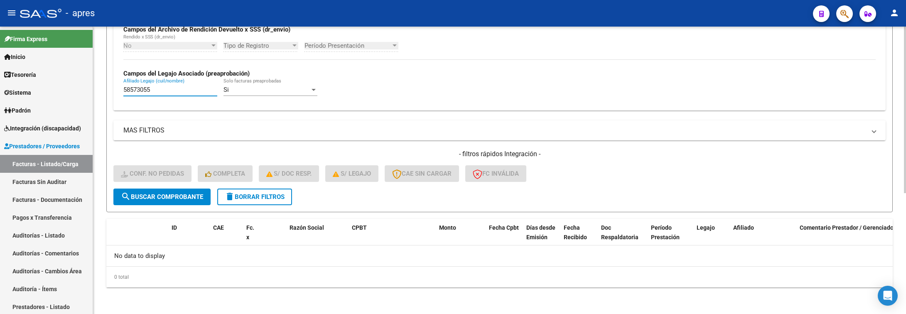
drag, startPoint x: 152, startPoint y: 91, endPoint x: 99, endPoint y: 91, distance: 53.2
click at [99, 91] on div "Video tutorial PRESTADORES -> Listado de CPBTs Emitidos por Prestadores / Prove…" at bounding box center [499, 66] width 813 height 496
paste input "2981358"
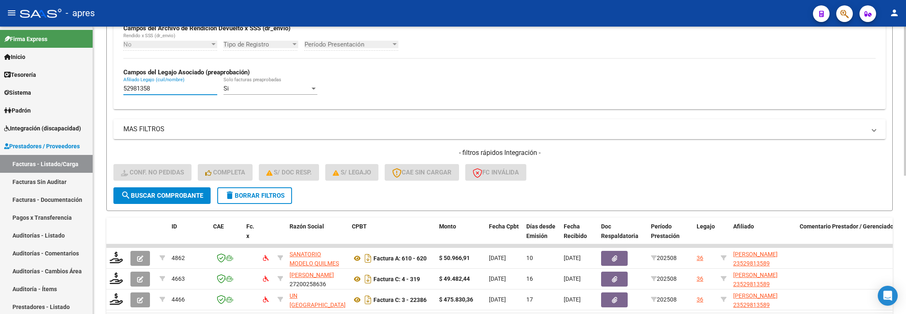
scroll to position [267, 0]
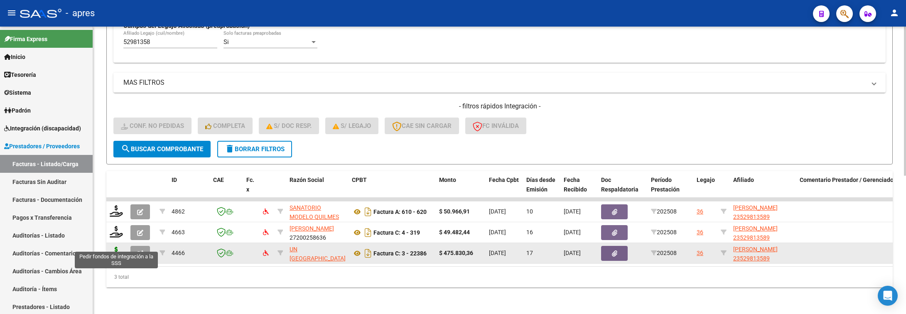
click at [121, 247] on icon at bounding box center [116, 253] width 13 height 12
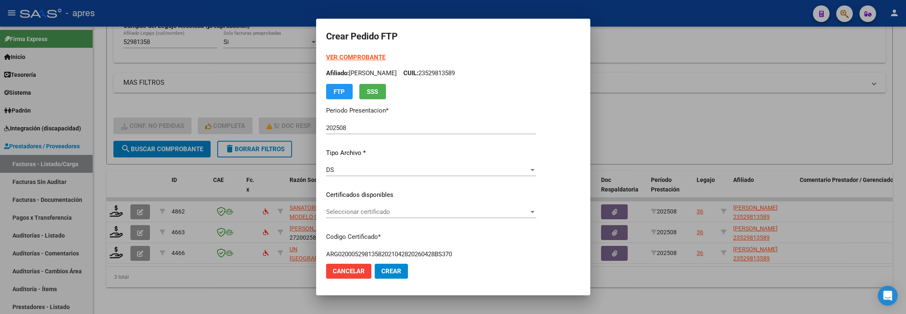
click at [382, 206] on div "Seleccionar certificado Seleccionar certificado" at bounding box center [431, 212] width 210 height 12
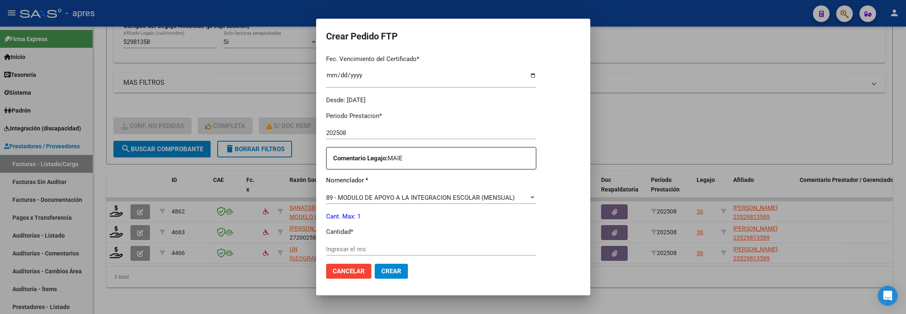
scroll to position [249, 0]
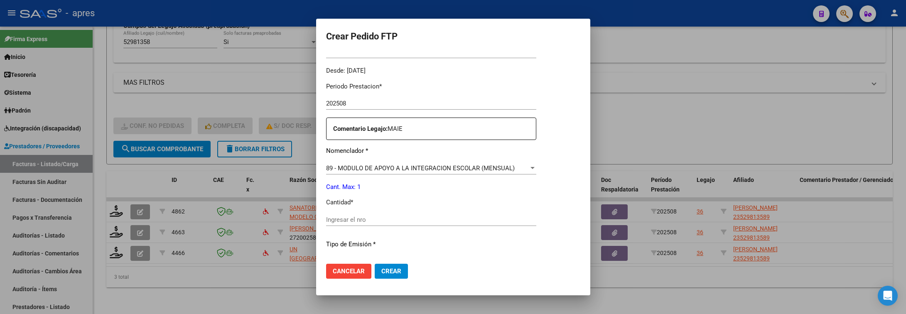
click at [382, 221] on input "Ingresar el nro" at bounding box center [431, 219] width 210 height 7
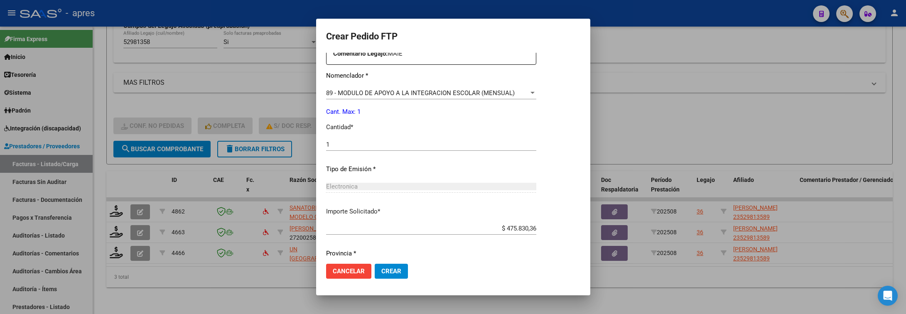
scroll to position [352, 0]
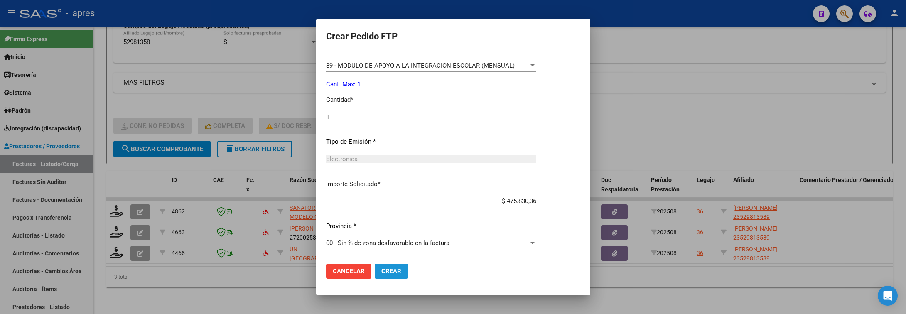
click at [398, 272] on span "Crear" at bounding box center [392, 271] width 20 height 7
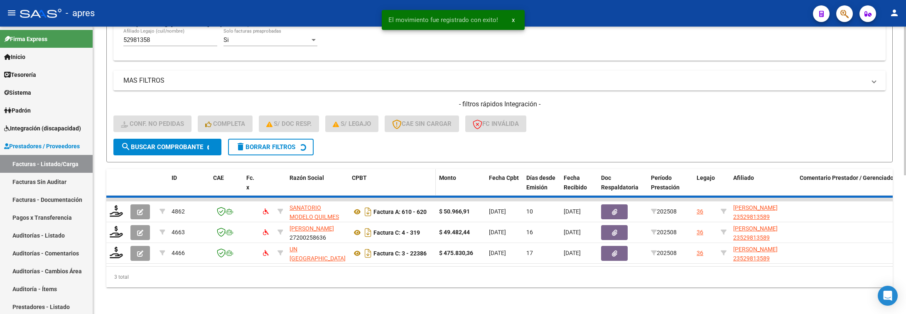
scroll to position [246, 0]
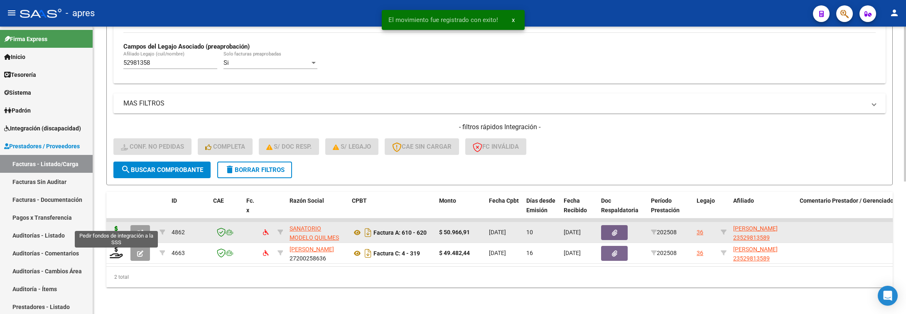
click at [118, 226] on icon at bounding box center [116, 232] width 13 height 12
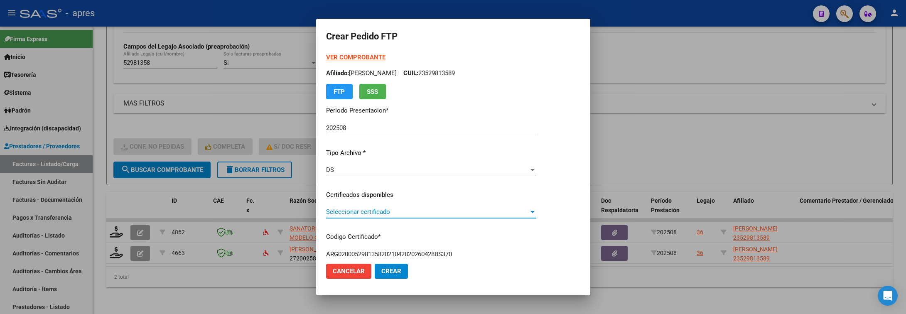
click at [468, 209] on span "Seleccionar certificado" at bounding box center [427, 211] width 203 height 7
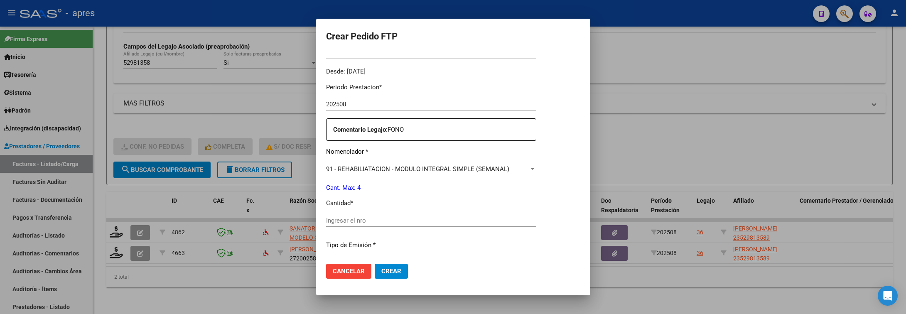
scroll to position [249, 0]
click at [458, 212] on div "Periodo Prestacion * 202508 Ingresar el Periodo Prestacion Comentario Legajo: F…" at bounding box center [431, 218] width 210 height 285
click at [432, 222] on input "Ingresar el nro" at bounding box center [431, 219] width 210 height 7
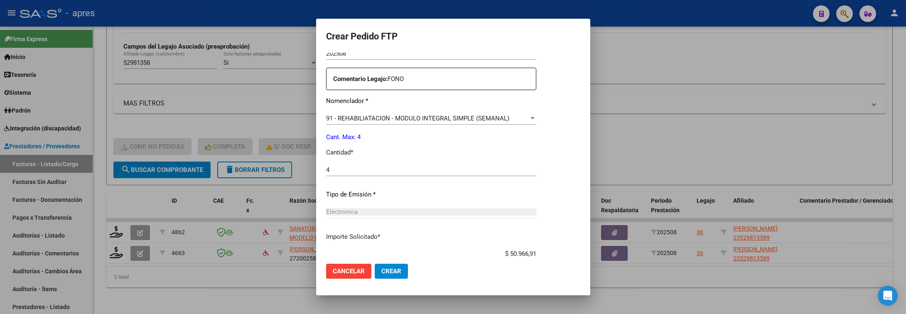
scroll to position [352, 0]
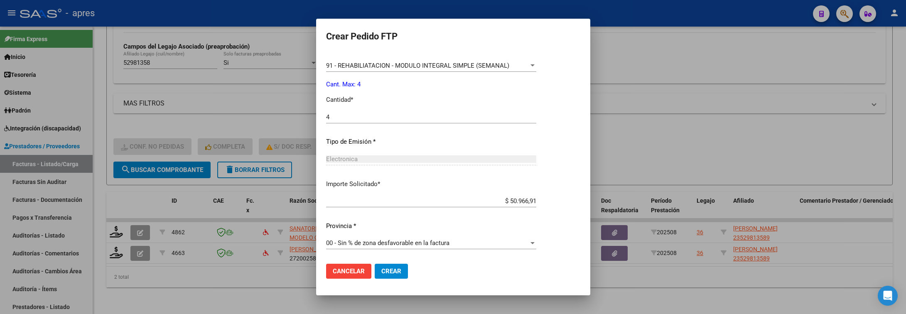
click at [403, 266] on button "Crear" at bounding box center [391, 271] width 33 height 15
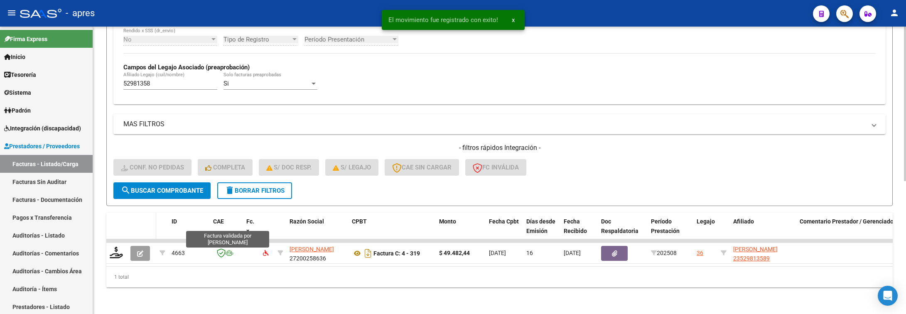
scroll to position [226, 0]
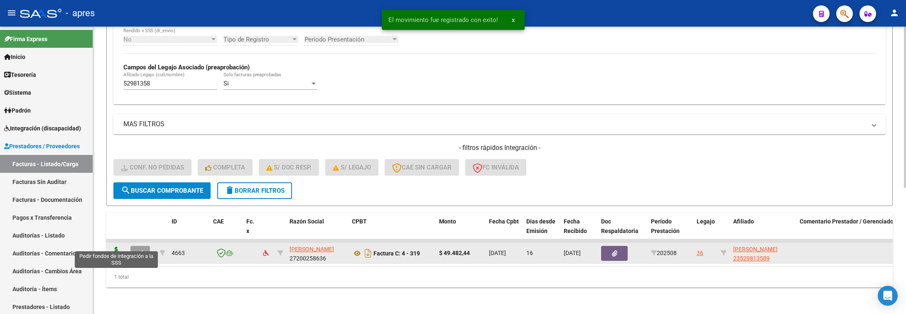
click at [118, 247] on icon at bounding box center [116, 253] width 13 height 12
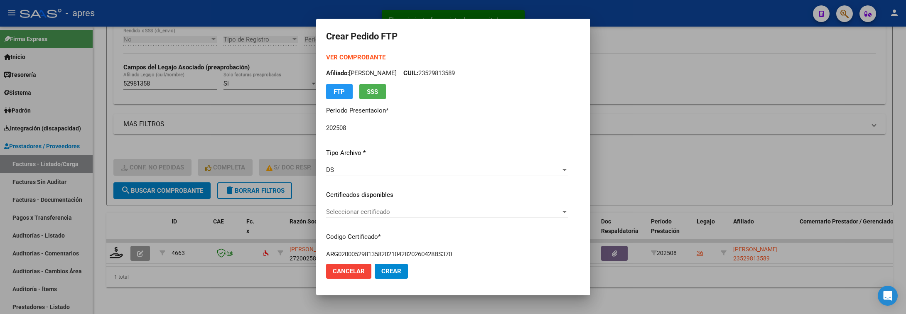
click at [575, 211] on app-drop-down-list "Certificados disponibles Seleccionar certificado Seleccionar certificado" at bounding box center [450, 203] width 249 height 26
click at [567, 211] on div at bounding box center [565, 212] width 4 height 2
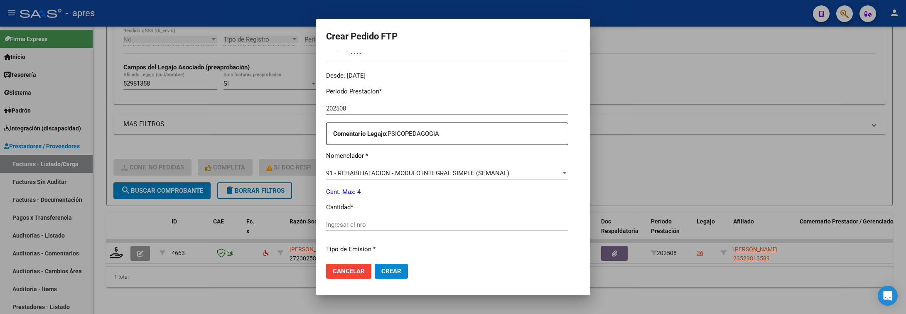
scroll to position [249, 0]
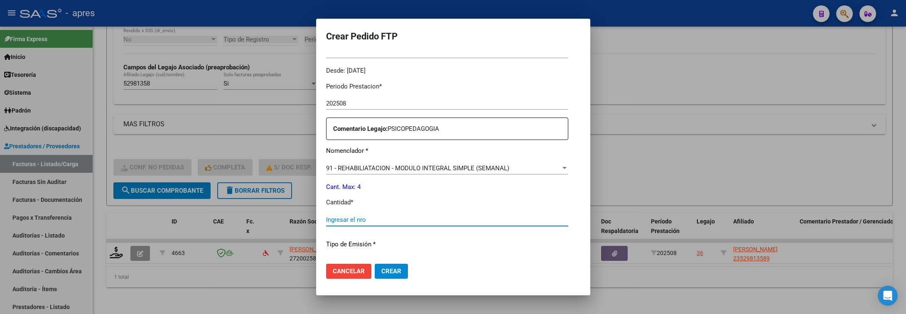
click at [420, 222] on input "Ingresar el nro" at bounding box center [447, 219] width 242 height 7
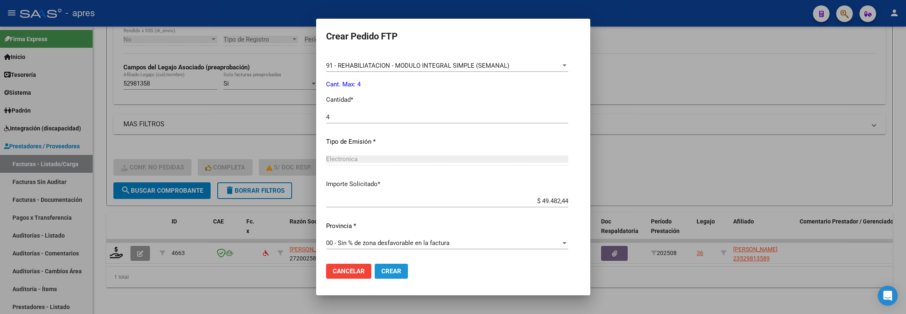
click at [393, 271] on span "Crear" at bounding box center [392, 271] width 20 height 7
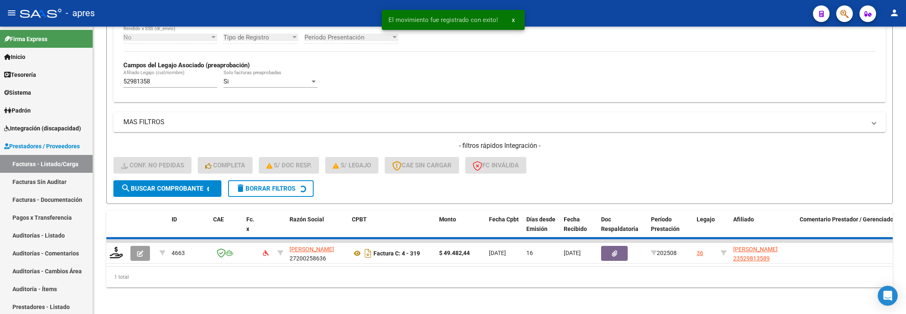
scroll to position [209, 0]
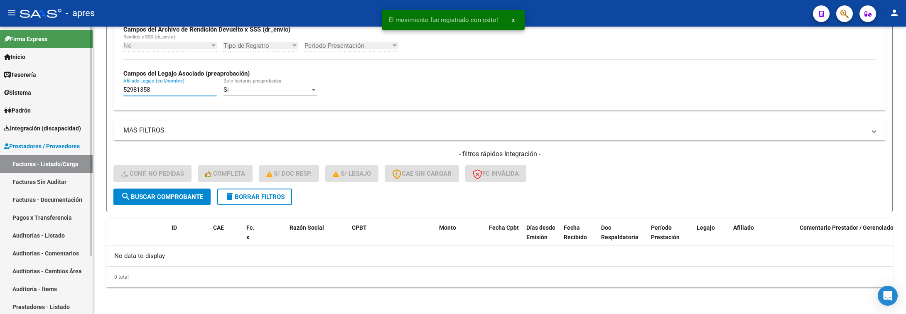
drag, startPoint x: 167, startPoint y: 92, endPoint x: 52, endPoint y: 92, distance: 115.9
click at [52, 92] on mat-sidenav-container "Firma Express Inicio Calendario SSS Instructivos Contacto OS Tesorería Extracto…" at bounding box center [453, 171] width 906 height 288
paste input "8964165"
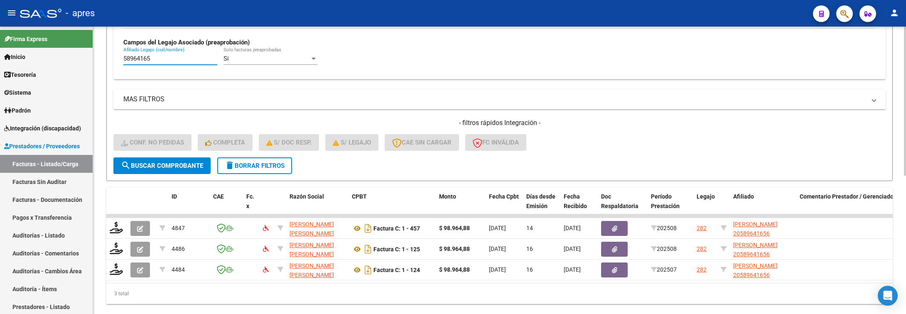
scroll to position [267, 0]
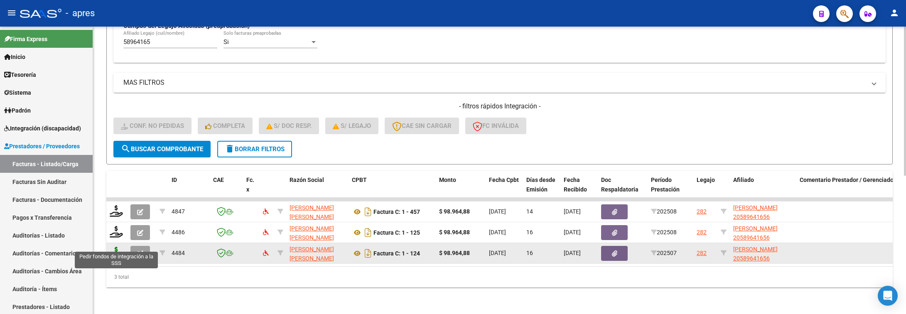
click at [113, 247] on icon at bounding box center [116, 253] width 13 height 12
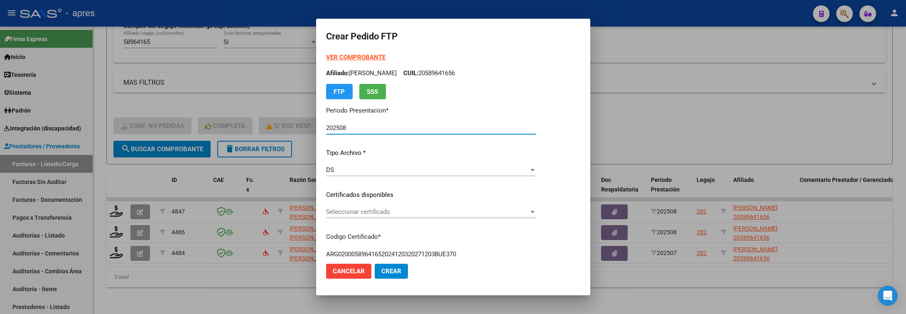
click at [529, 210] on span "Seleccionar certificado" at bounding box center [427, 211] width 203 height 7
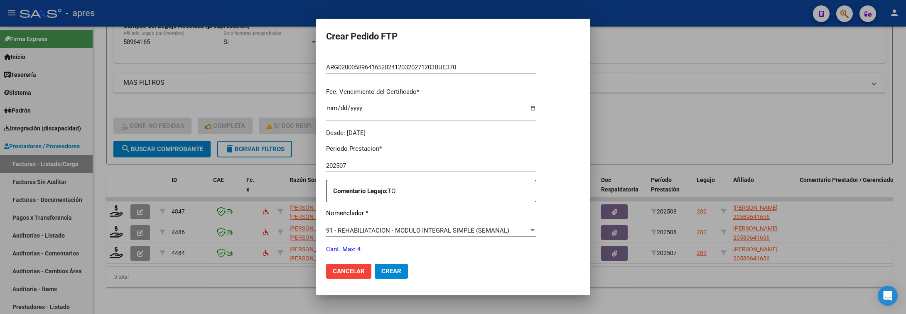
scroll to position [249, 0]
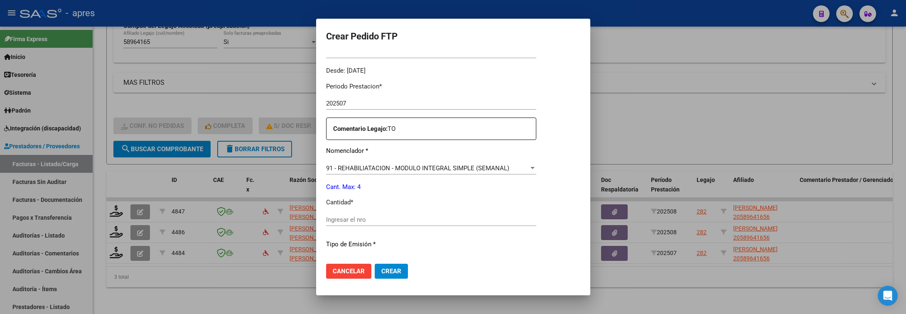
click at [468, 214] on div "Ingresar el nro" at bounding box center [431, 220] width 210 height 12
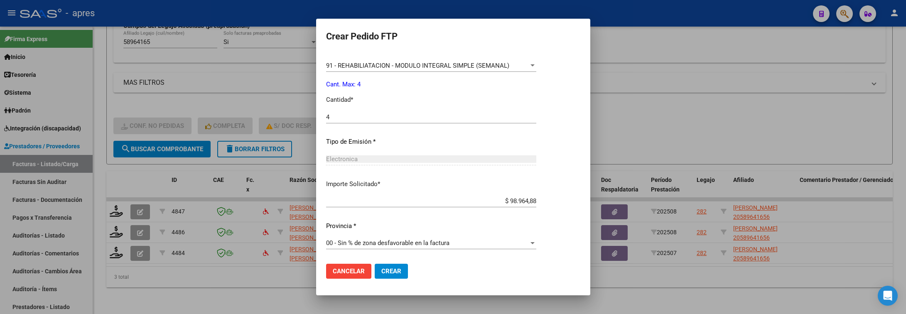
click at [399, 268] on span "Crear" at bounding box center [392, 271] width 20 height 7
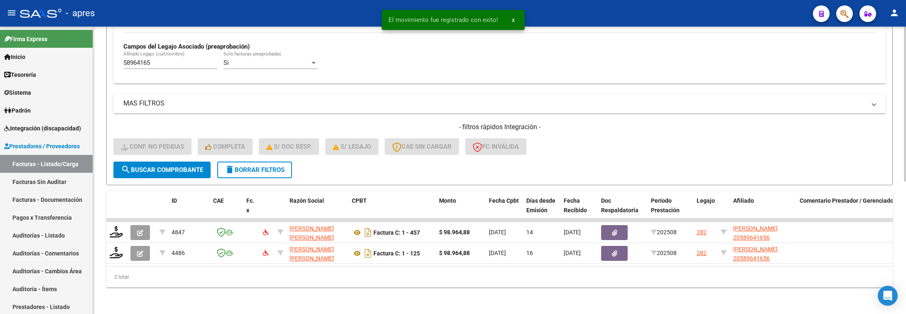
scroll to position [246, 0]
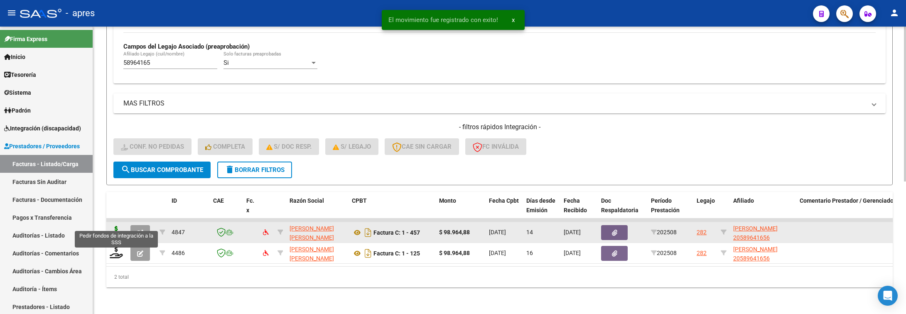
click at [121, 226] on icon at bounding box center [116, 232] width 13 height 12
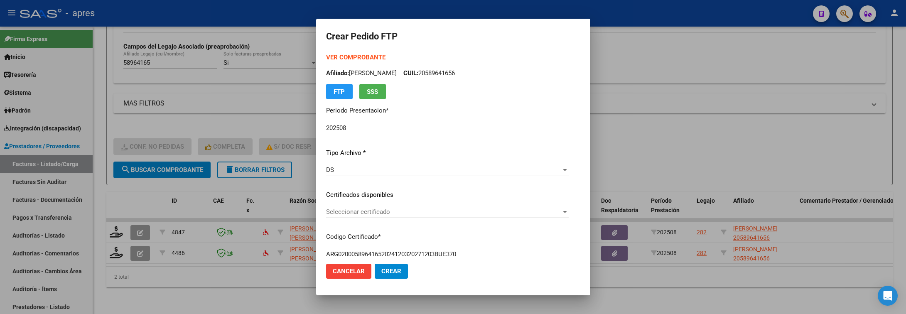
click at [569, 201] on div "VER COMPROBANTE ARCA Padrón Afiliado: MEGLIOLI DAGO DANIEL CUIL: 20589641656 FT…" at bounding box center [447, 189] width 243 height 272
click at [561, 212] on span "Seleccionar certificado" at bounding box center [443, 211] width 235 height 7
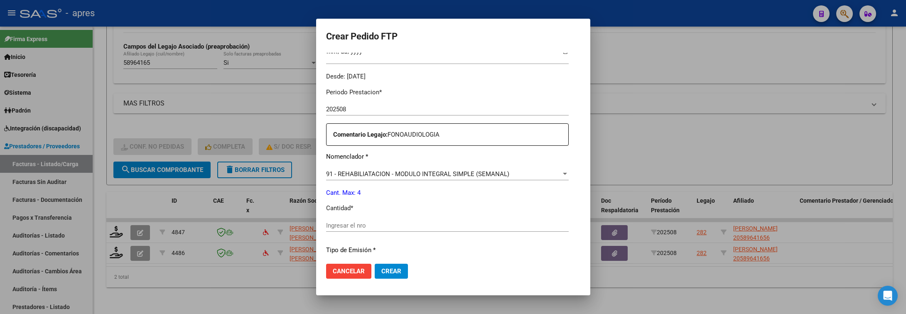
scroll to position [312, 0]
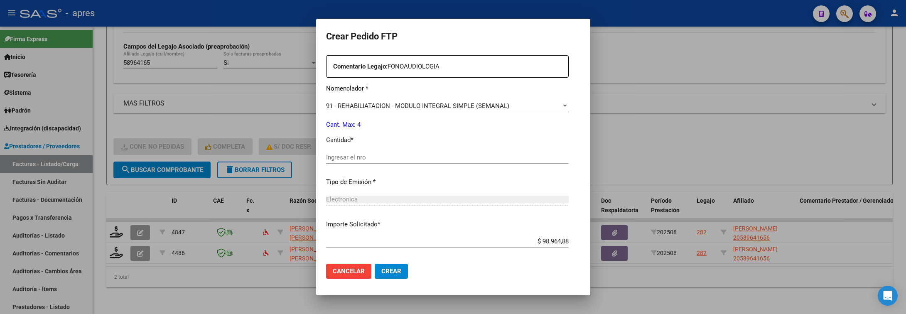
click at [484, 153] on div "Ingresar el nro" at bounding box center [447, 157] width 243 height 12
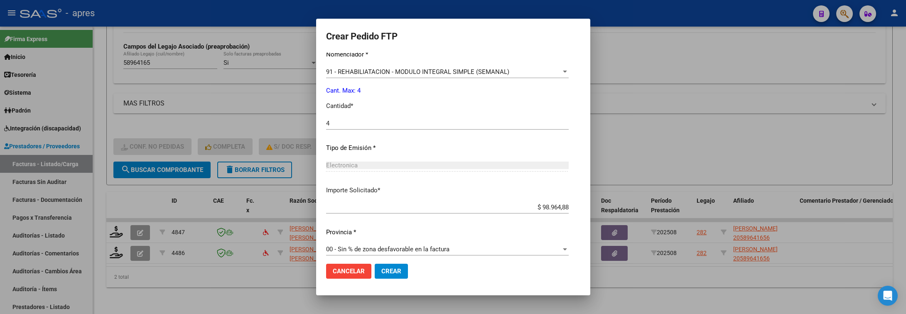
scroll to position [352, 0]
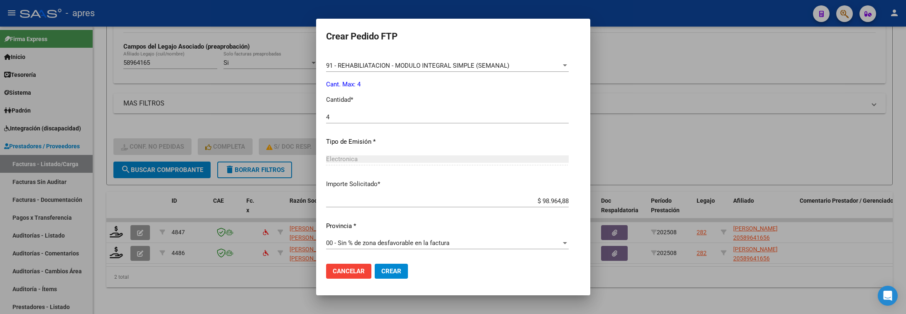
click at [382, 270] on span "Crear" at bounding box center [392, 271] width 20 height 7
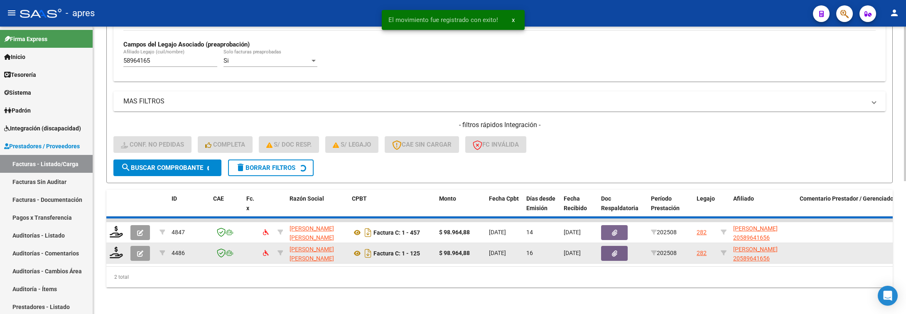
scroll to position [226, 0]
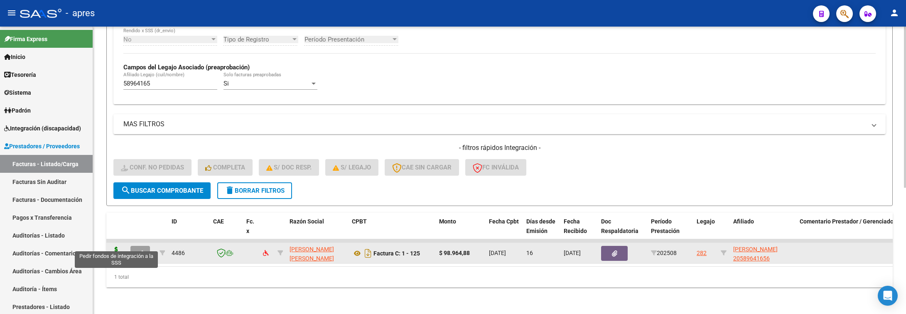
click at [116, 247] on icon at bounding box center [116, 253] width 13 height 12
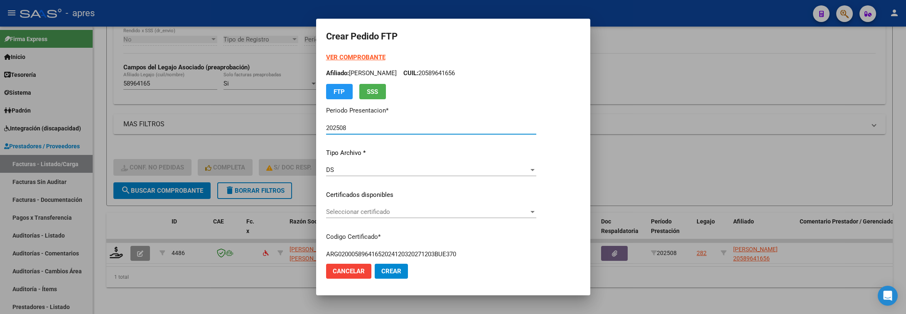
click at [448, 213] on span "Seleccionar certificado" at bounding box center [427, 211] width 203 height 7
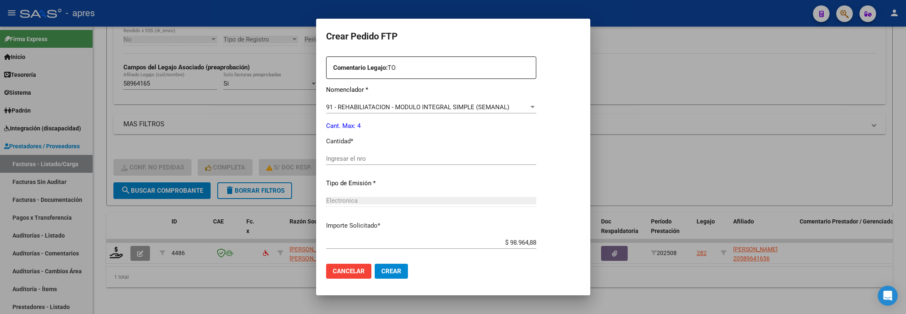
scroll to position [312, 0]
click at [408, 162] on div "Ingresar el nro" at bounding box center [431, 157] width 210 height 12
click at [407, 158] on input "Ingresar el nro" at bounding box center [431, 157] width 210 height 7
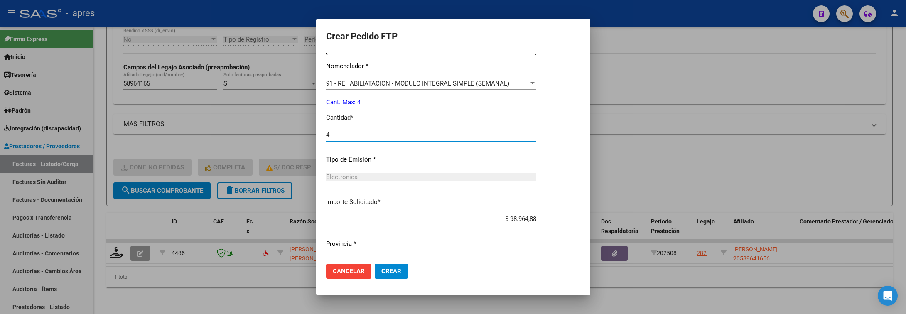
scroll to position [352, 0]
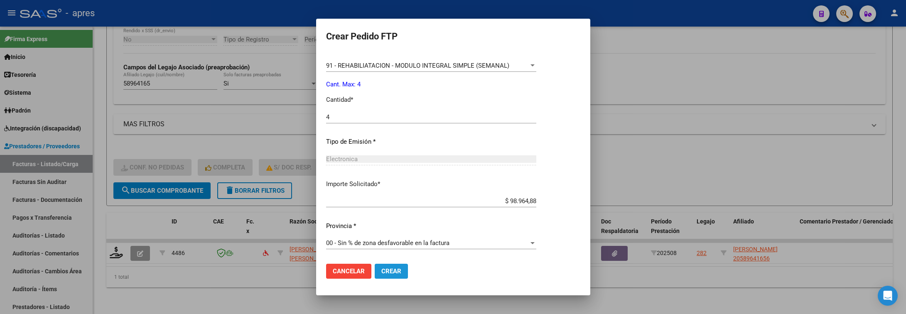
click at [396, 268] on span "Crear" at bounding box center [392, 271] width 20 height 7
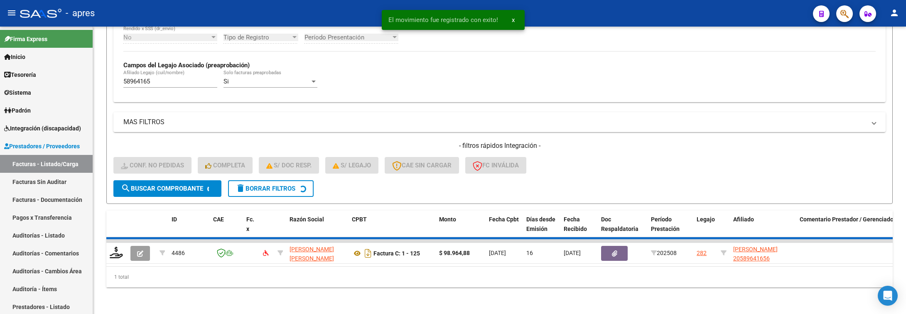
scroll to position [209, 0]
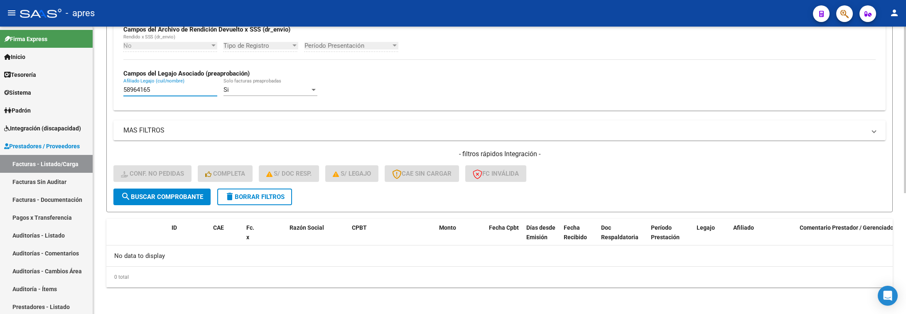
drag, startPoint x: 158, startPoint y: 92, endPoint x: 110, endPoint y: 94, distance: 47.4
click at [110, 94] on form "Filtros Id Integración Area Seleccionar Gerenciador Seleccionar Gerenciador Si …" at bounding box center [499, 51] width 787 height 322
paste input "440732"
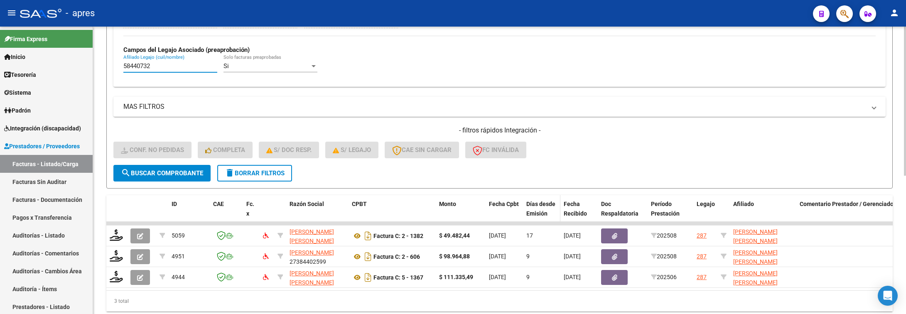
scroll to position [267, 0]
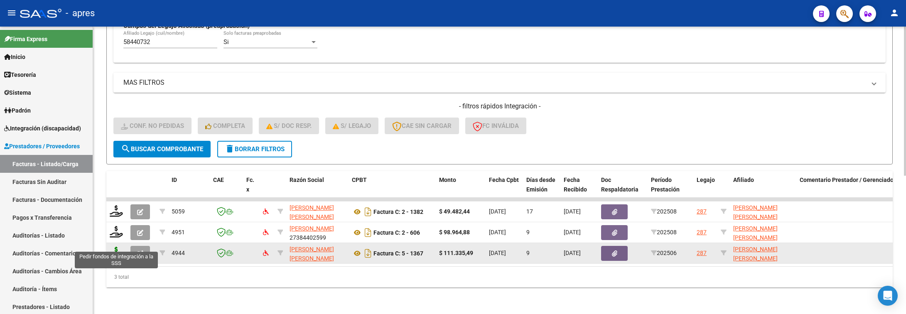
click at [117, 247] on icon at bounding box center [116, 253] width 13 height 12
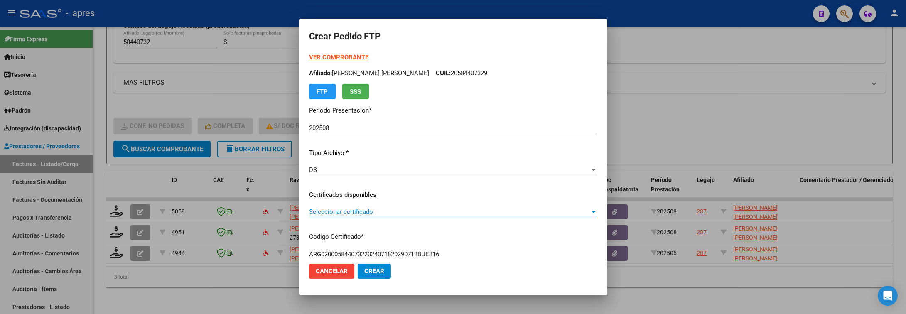
click at [377, 215] on span "Seleccionar certificado" at bounding box center [449, 211] width 281 height 7
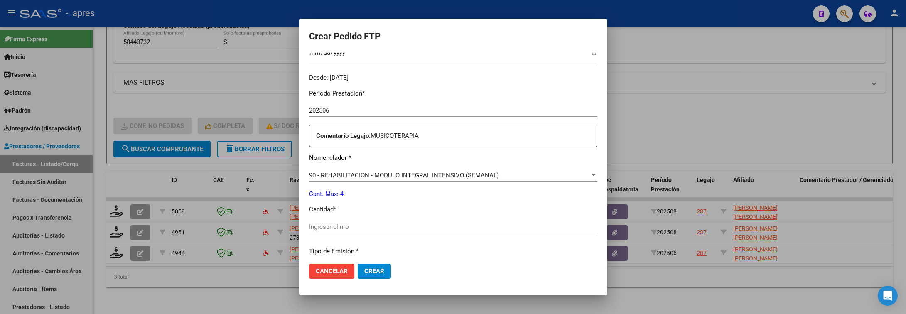
scroll to position [249, 0]
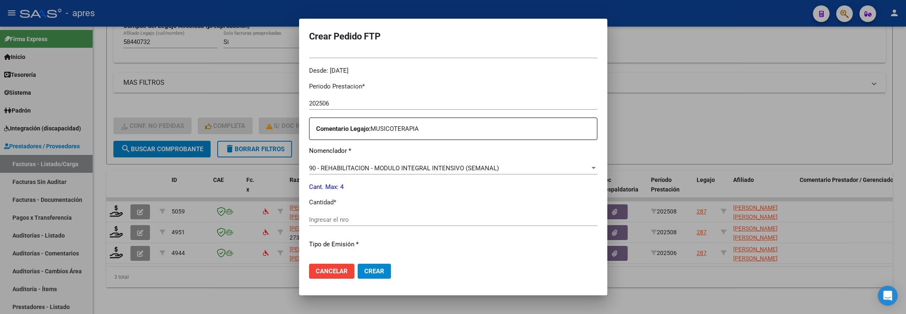
click at [421, 219] on input "Ingresar el nro" at bounding box center [453, 219] width 288 height 7
click at [358, 264] on button "Crear" at bounding box center [374, 271] width 33 height 15
click at [421, 219] on input "Ingresar el nro" at bounding box center [453, 219] width 288 height 7
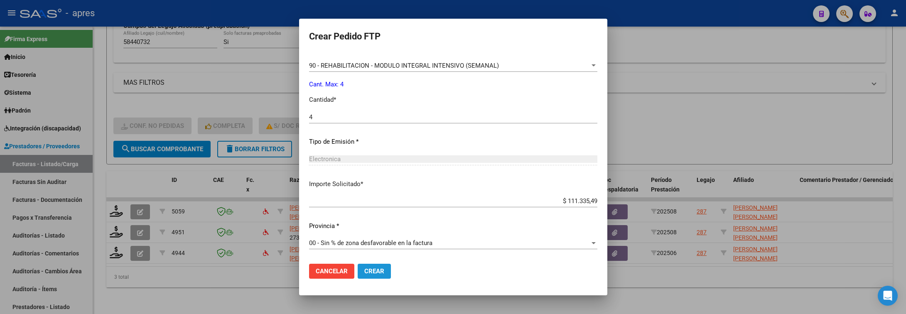
click at [380, 270] on span "Crear" at bounding box center [374, 271] width 20 height 7
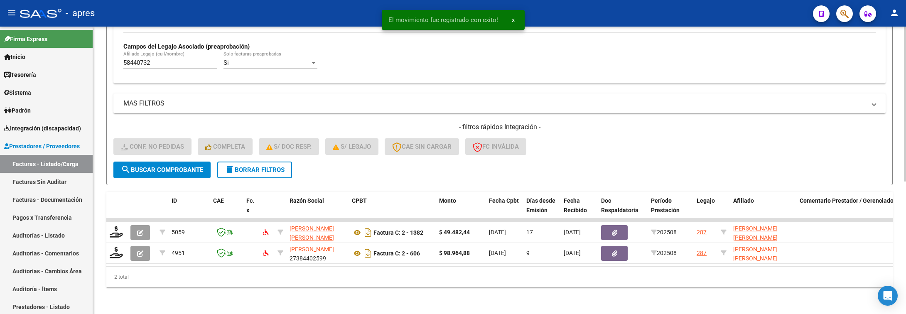
scroll to position [246, 0]
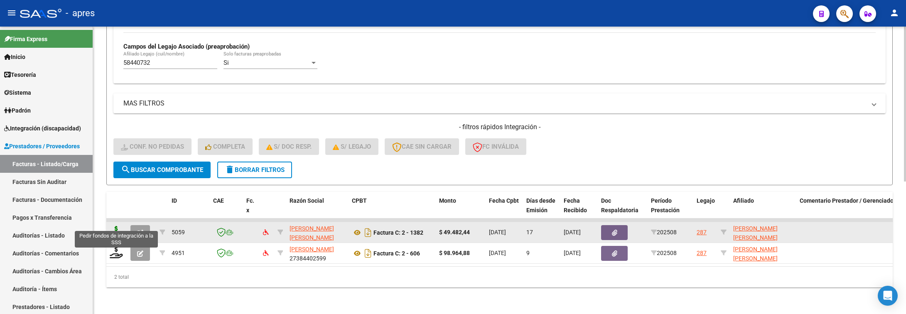
click at [116, 227] on icon at bounding box center [116, 232] width 13 height 12
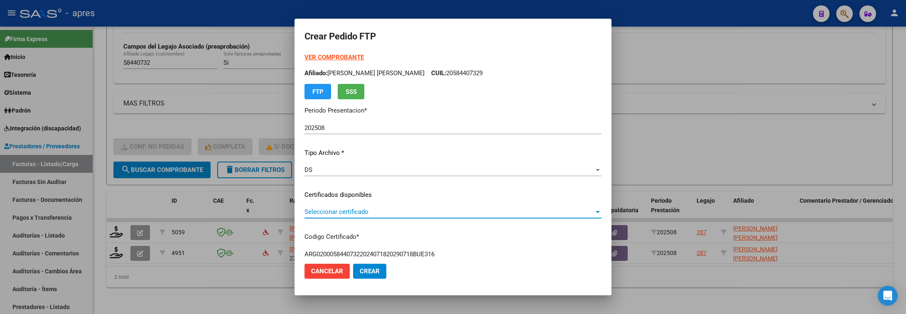
click at [386, 213] on span "Seleccionar certificado" at bounding box center [450, 211] width 290 height 7
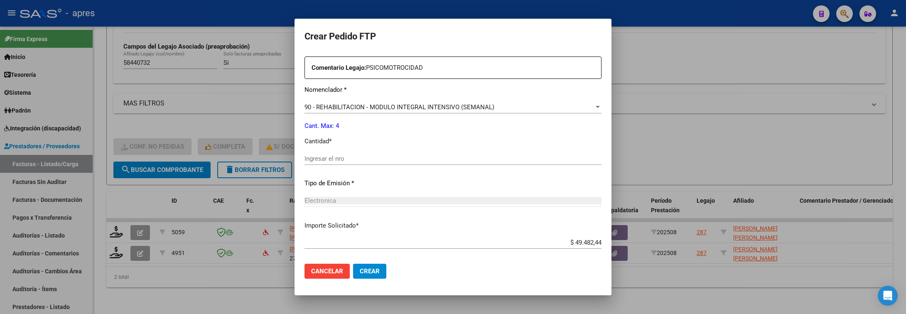
scroll to position [312, 0]
click at [406, 152] on div "Ingresar el nro" at bounding box center [453, 157] width 297 height 12
click at [408, 157] on input "Ingresar el nro" at bounding box center [453, 157] width 297 height 7
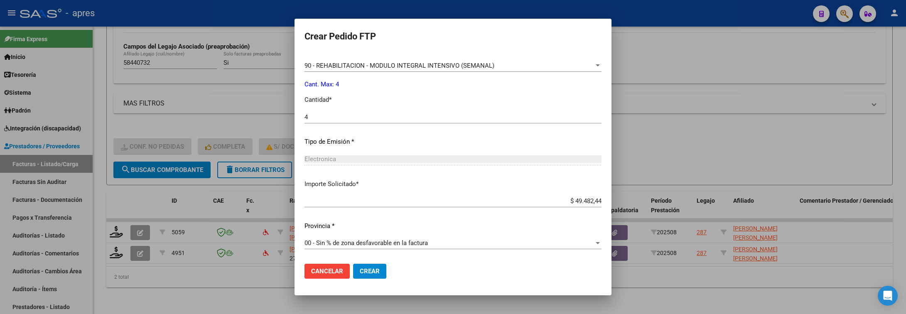
click at [378, 261] on mat-dialog-actions "Cancelar Crear" at bounding box center [453, 271] width 297 height 28
click at [374, 271] on span "Crear" at bounding box center [370, 271] width 20 height 7
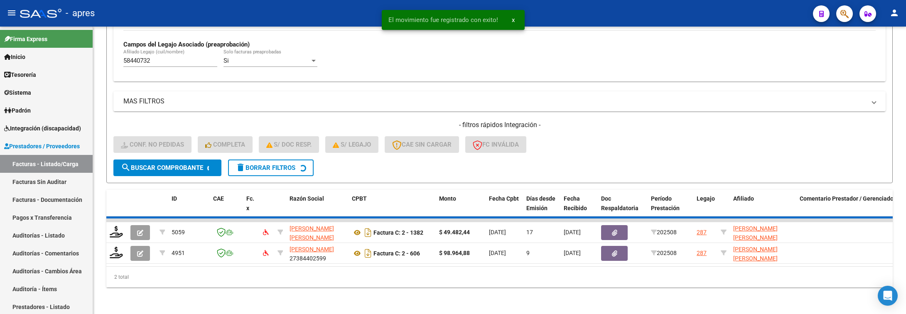
scroll to position [226, 0]
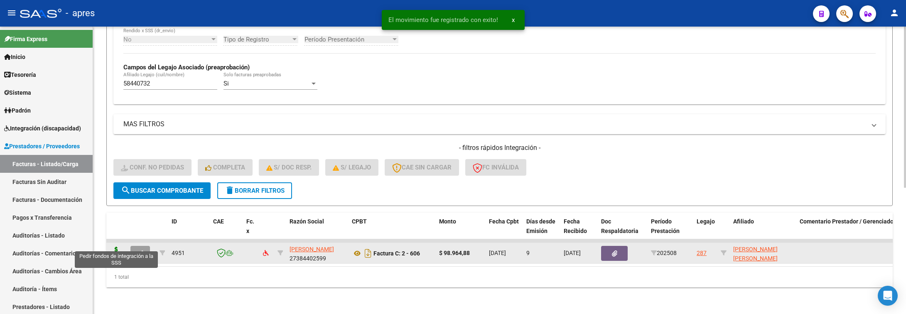
click at [111, 247] on icon at bounding box center [116, 253] width 13 height 12
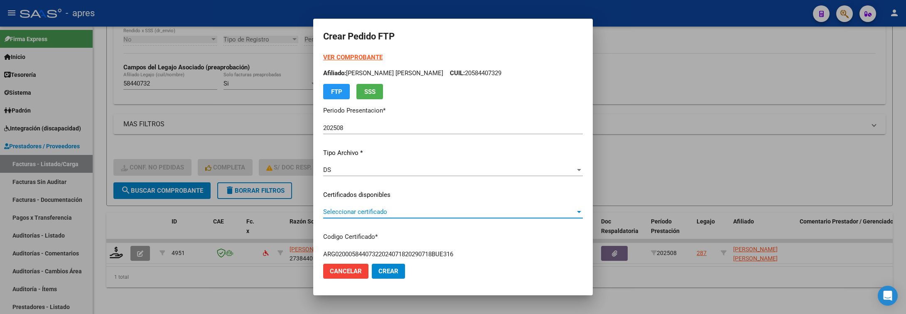
click at [413, 211] on span "Seleccionar certificado" at bounding box center [449, 211] width 252 height 7
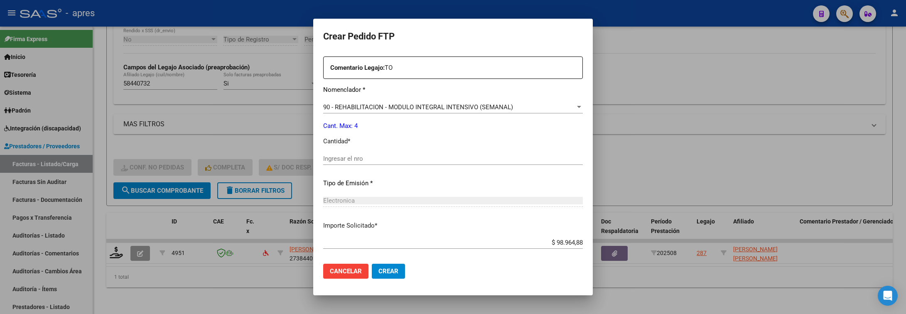
scroll to position [312, 0]
click at [430, 159] on input "Ingresar el nro" at bounding box center [453, 157] width 260 height 7
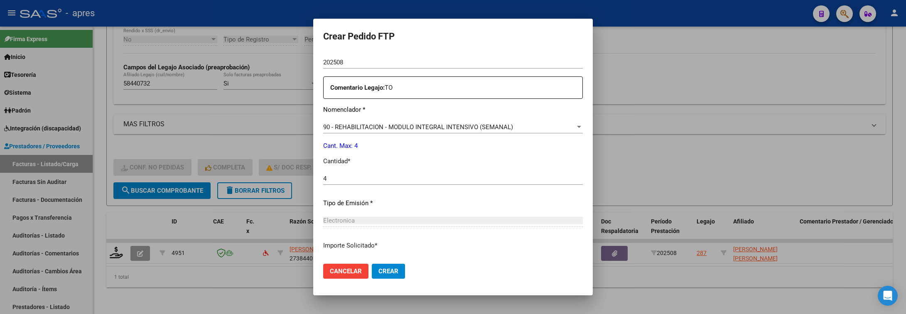
scroll to position [352, 0]
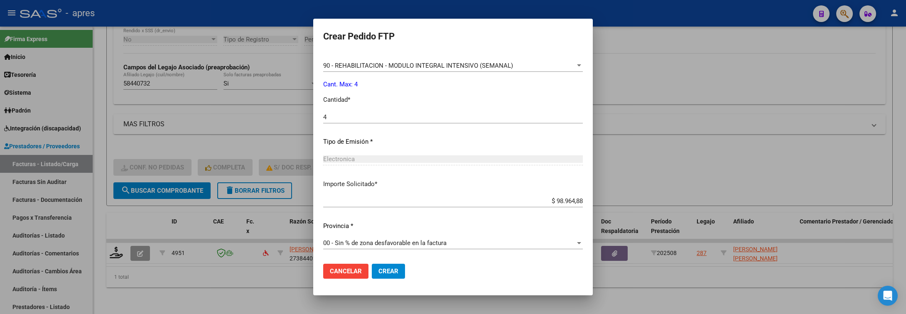
click at [404, 266] on button "Crear" at bounding box center [388, 271] width 33 height 15
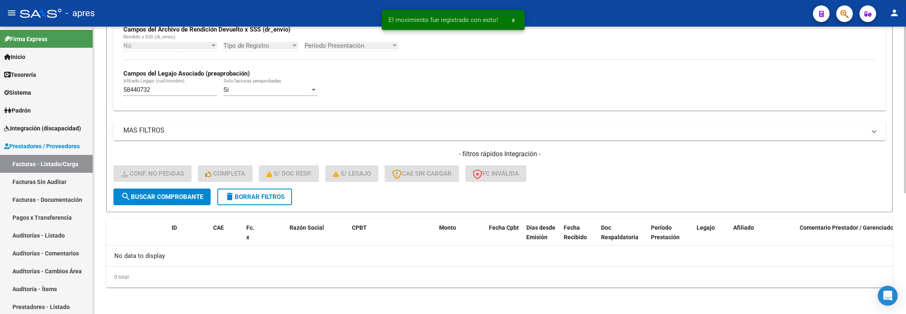
scroll to position [209, 0]
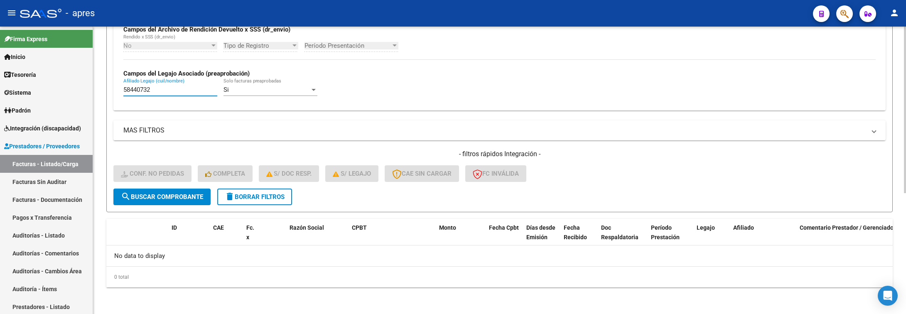
drag, startPoint x: 160, startPoint y: 91, endPoint x: 100, endPoint y: 94, distance: 59.9
click at [100, 94] on div "Video tutorial PRESTADORES -> Listado de CPBTs Emitidos por Prestadores / Prove…" at bounding box center [499, 66] width 813 height 496
paste input "071734"
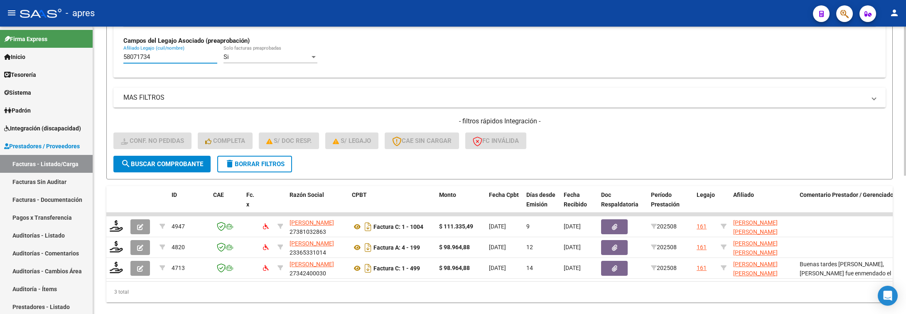
scroll to position [267, 0]
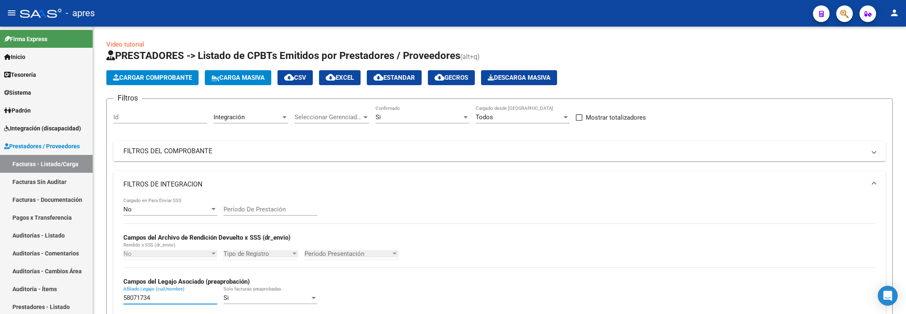
scroll to position [267, 0]
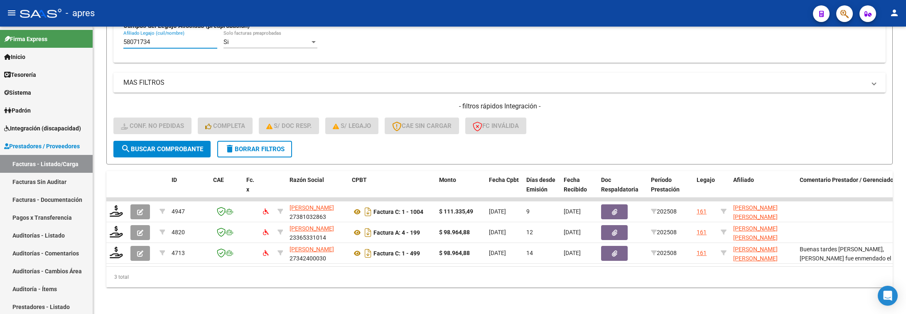
type input "58071734"
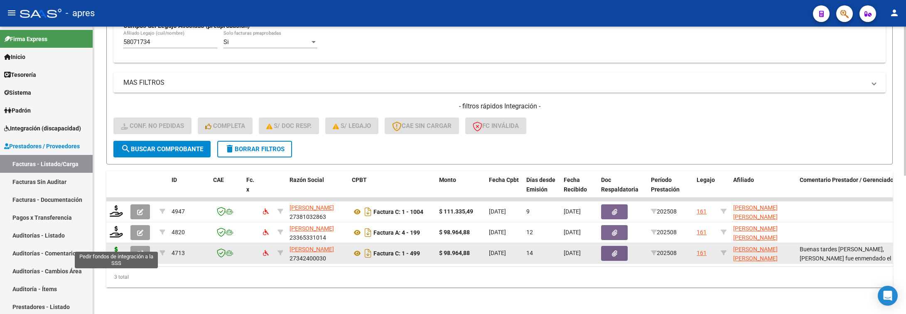
click at [117, 247] on icon at bounding box center [116, 253] width 13 height 12
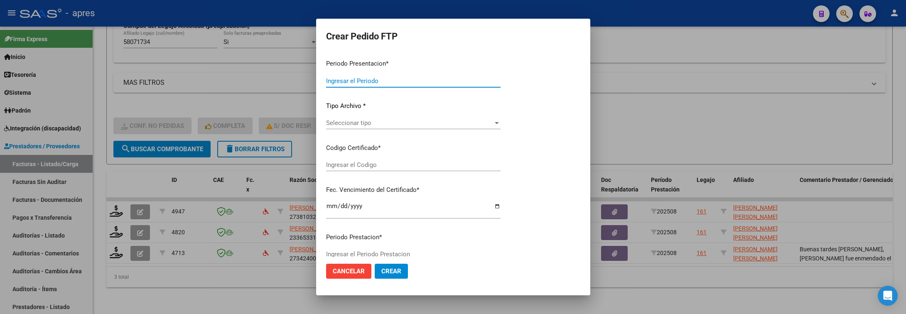
type input "202508"
type input "$ 98.964,88"
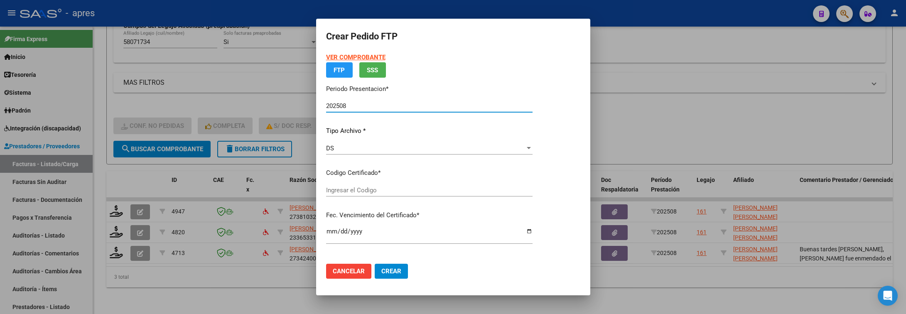
type input "ARG02000580717342024061420290614BUE316"
type input "2029-06-14"
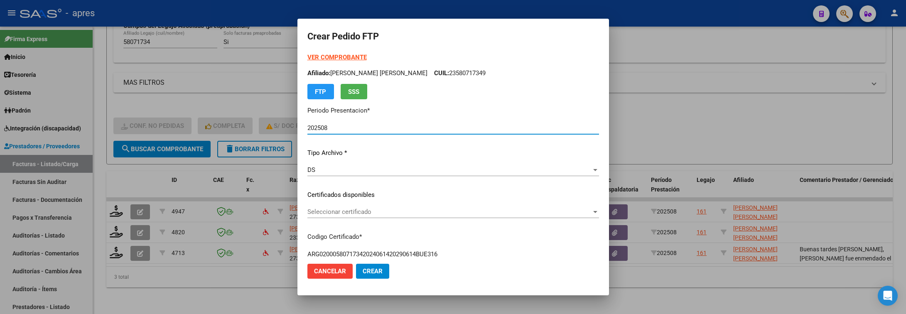
click at [335, 208] on span "Seleccionar certificado" at bounding box center [450, 211] width 284 height 7
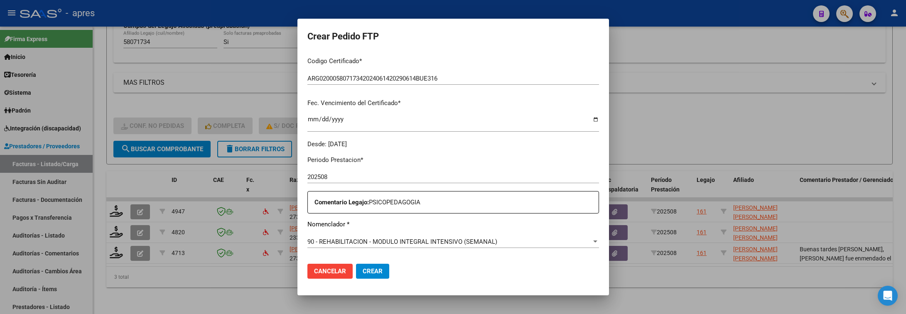
scroll to position [249, 0]
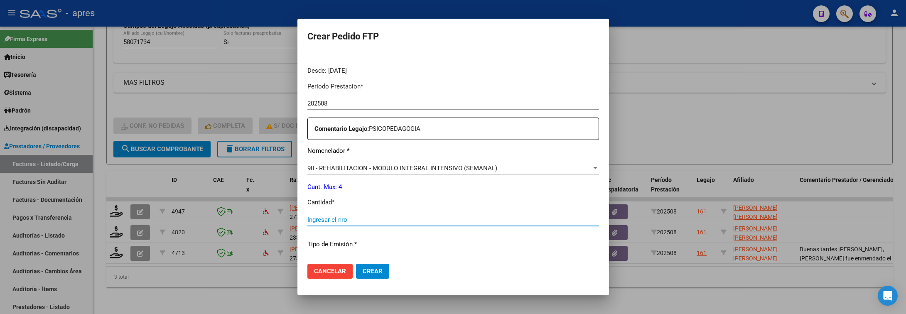
click at [353, 223] on input "Ingresar el nro" at bounding box center [454, 219] width 292 height 7
type input "4"
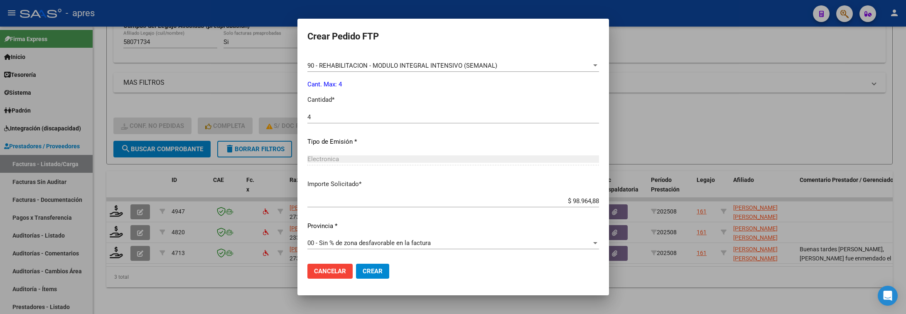
click at [363, 275] on span "Crear" at bounding box center [373, 271] width 20 height 7
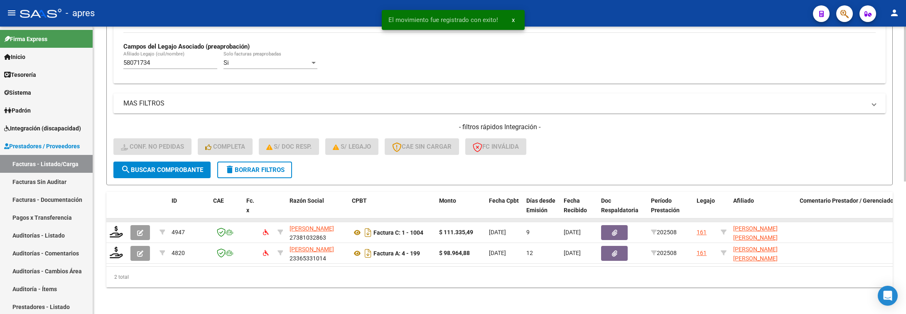
scroll to position [246, 0]
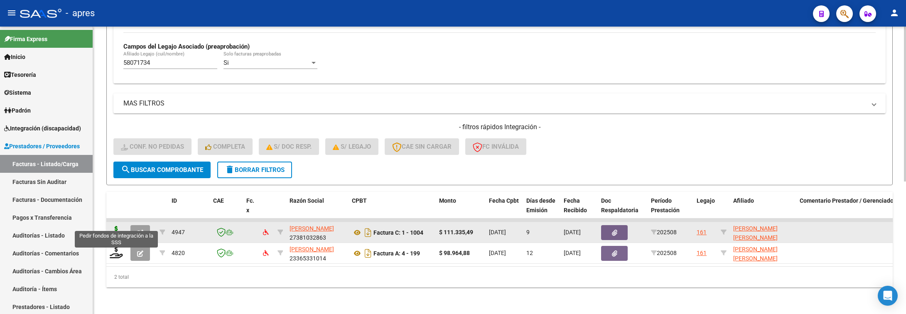
click at [118, 226] on icon at bounding box center [116, 232] width 13 height 12
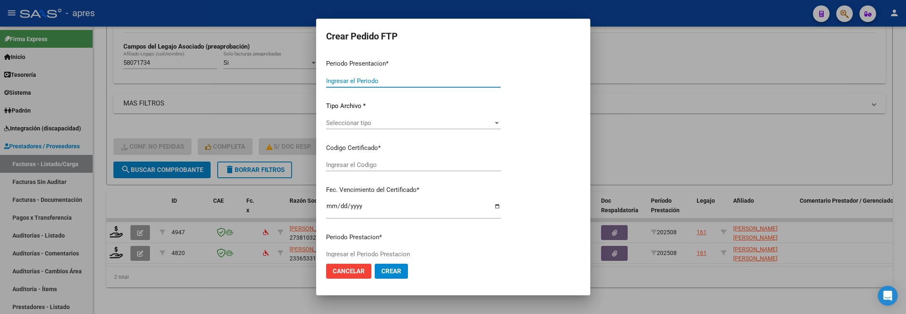
type input "202508"
type input "$ 111.335,49"
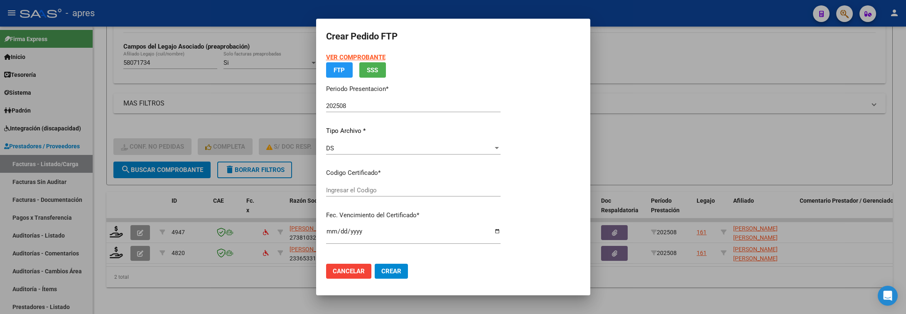
click at [367, 194] on div "Ingresar el Codigo" at bounding box center [413, 190] width 175 height 12
type input "ARG02000580717342024061420290614BUE316"
type input "2029-06-14"
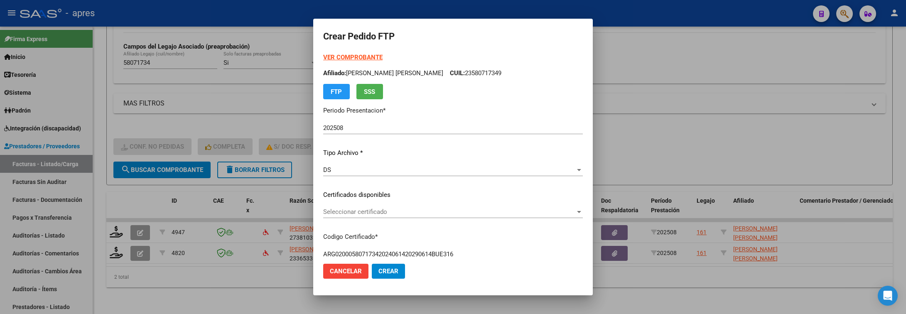
click at [504, 212] on span "Seleccionar certificado" at bounding box center [449, 211] width 252 height 7
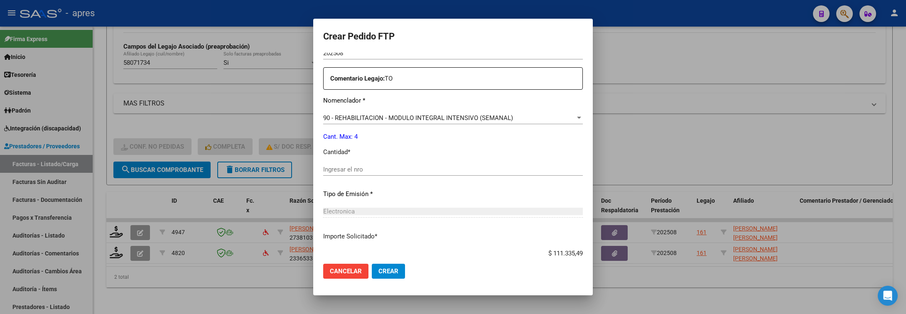
scroll to position [312, 0]
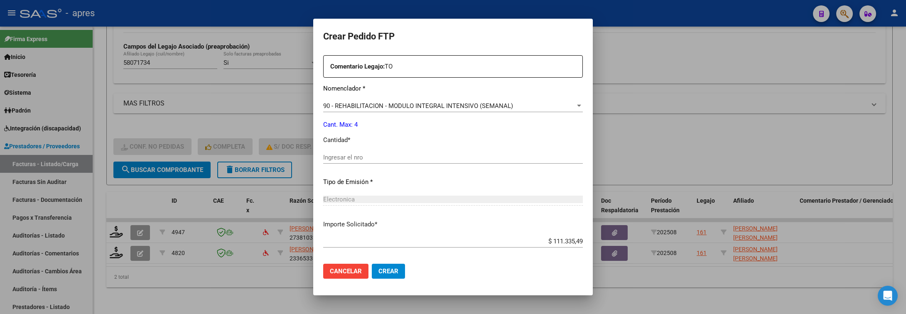
click at [507, 155] on input "Ingresar el nro" at bounding box center [453, 157] width 260 height 7
type input "4"
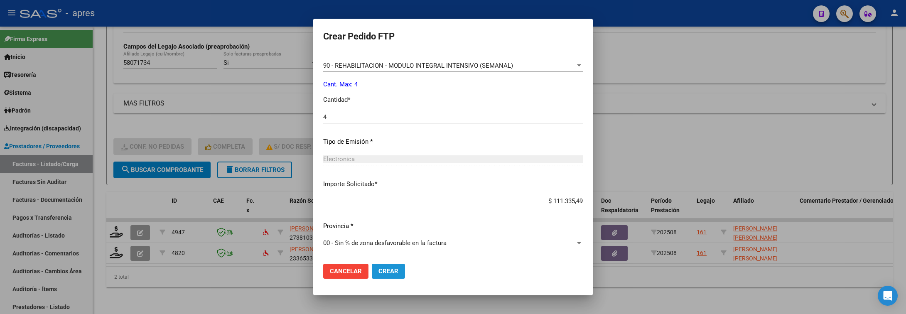
click at [379, 270] on span "Crear" at bounding box center [389, 271] width 20 height 7
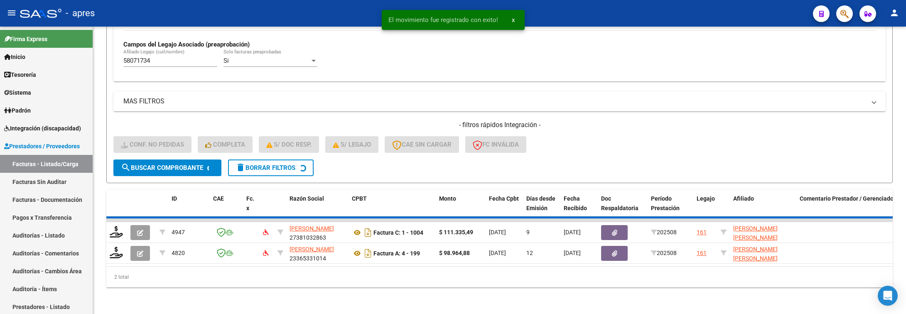
scroll to position [226, 0]
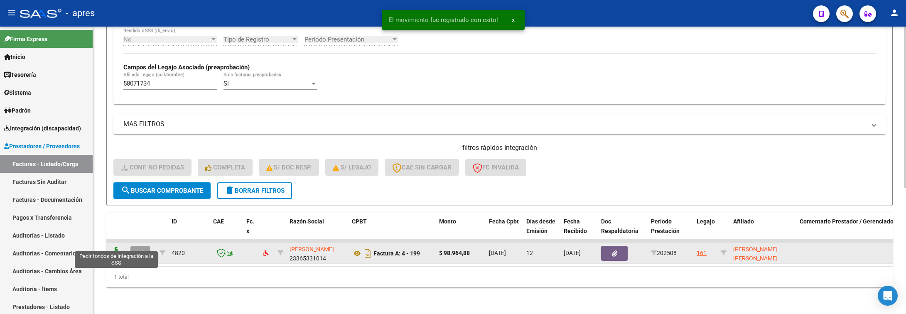
click at [116, 247] on icon at bounding box center [116, 253] width 13 height 12
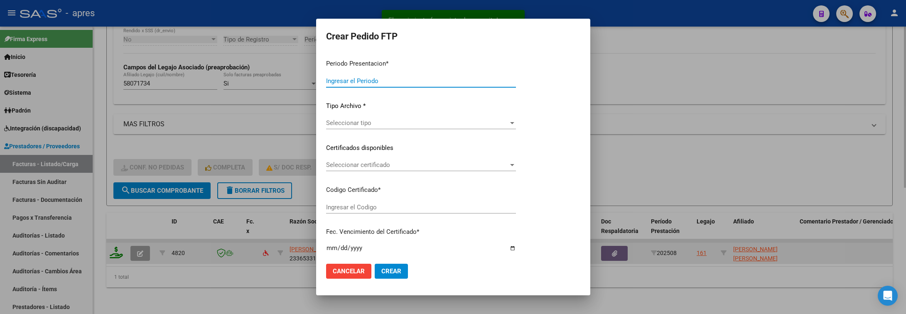
type input "202508"
type input "$ 98.964,88"
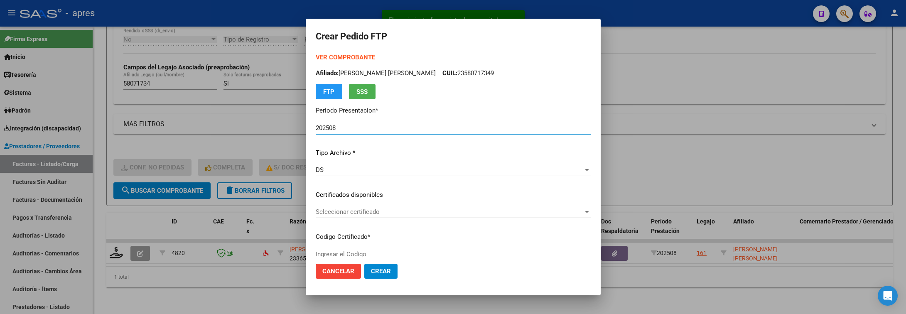
type input "ARG02000580717342024061420290614BUE316"
type input "2029-06-14"
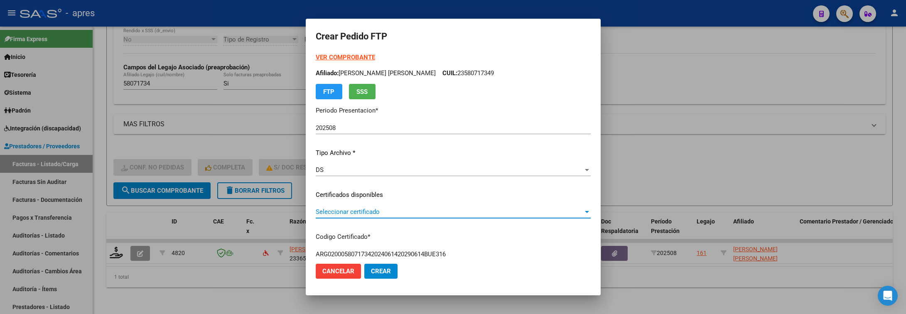
click at [434, 213] on span "Seleccionar certificado" at bounding box center [450, 211] width 268 height 7
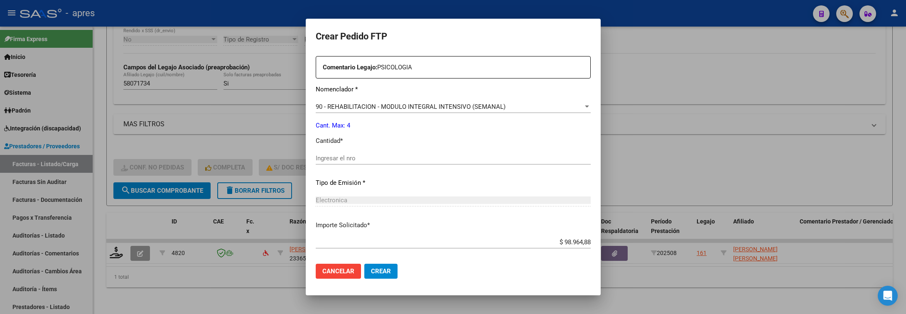
scroll to position [312, 0]
click at [420, 165] on div "Ingresar el nro" at bounding box center [453, 161] width 275 height 20
click at [420, 156] on input "Ingresar el nro" at bounding box center [453, 157] width 275 height 7
type input "4"
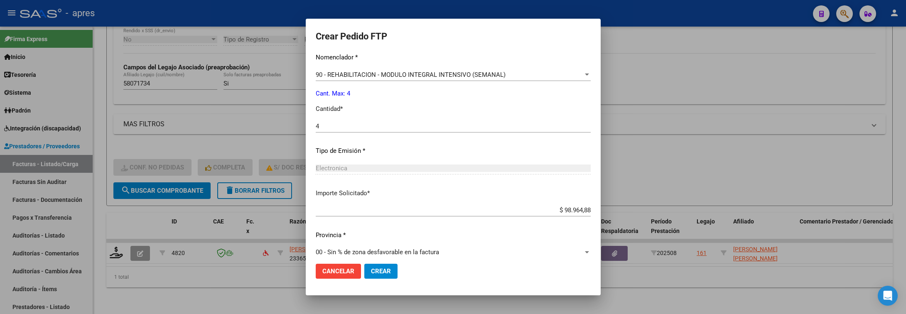
scroll to position [352, 0]
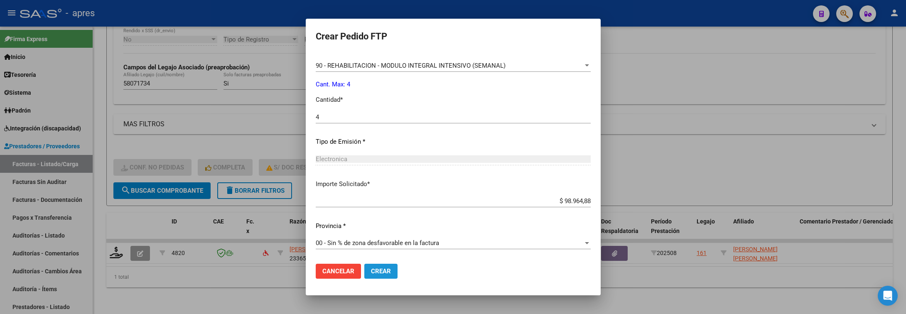
click at [371, 272] on span "Crear" at bounding box center [381, 271] width 20 height 7
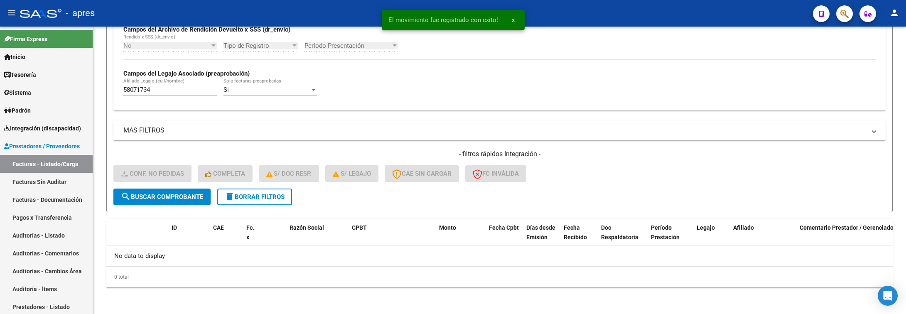
scroll to position [209, 0]
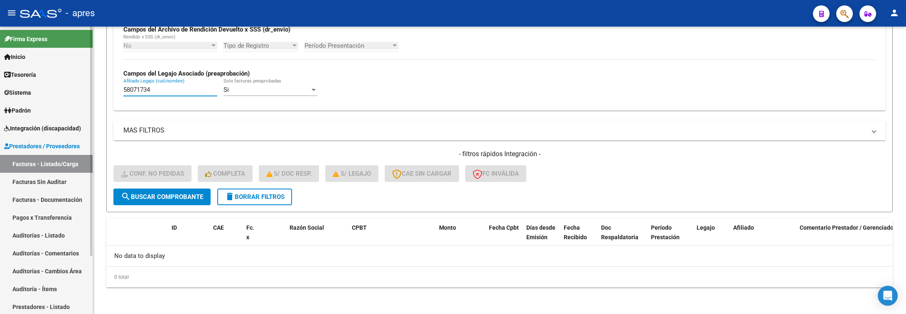
drag, startPoint x: 167, startPoint y: 90, endPoint x: 49, endPoint y: 90, distance: 118.4
click at [50, 90] on mat-sidenav-container "Firma Express Inicio Calendario SSS Instructivos Contacto OS Tesorería Extracto…" at bounding box center [453, 171] width 906 height 288
paste input "5072275"
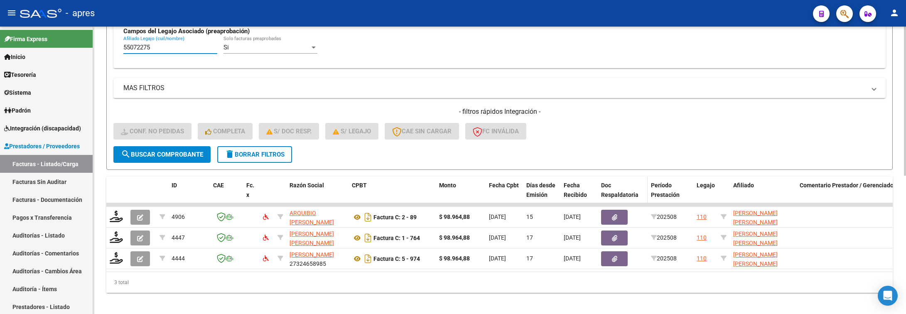
scroll to position [267, 0]
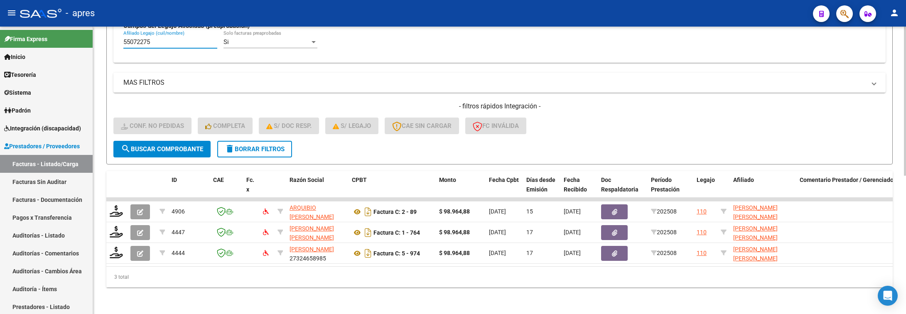
type input "55072275"
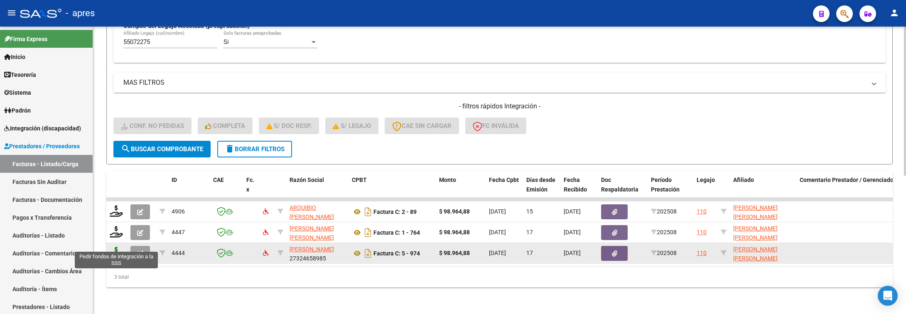
click at [118, 247] on icon at bounding box center [116, 253] width 13 height 12
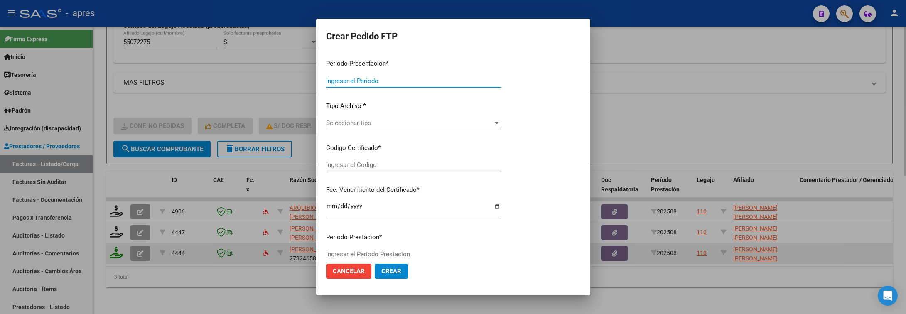
type input "202508"
type input "$ 98.964,88"
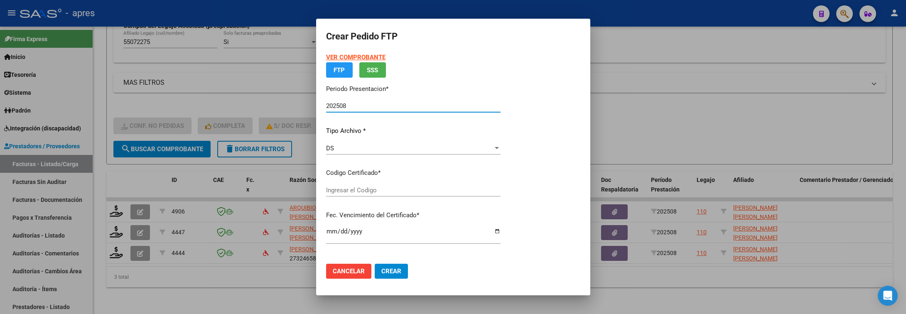
type input "ARG02000550722752024110720291107BUE316"
type input "2029-11-07"
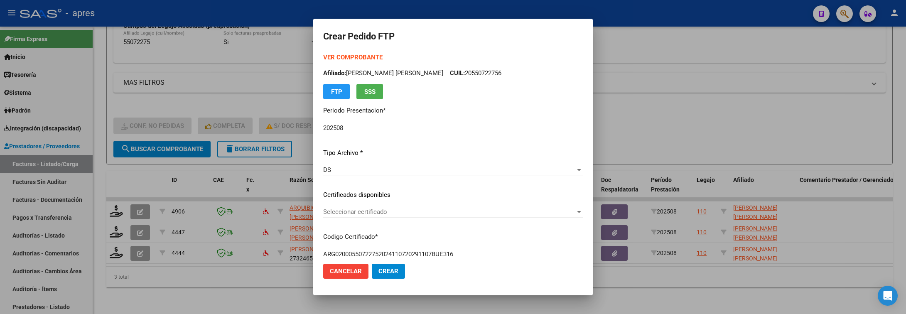
click at [475, 216] on div "Seleccionar certificado Seleccionar certificado" at bounding box center [453, 212] width 260 height 12
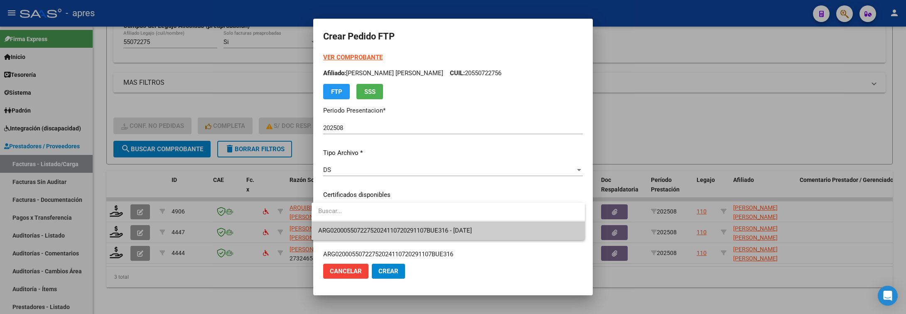
type input "ç"
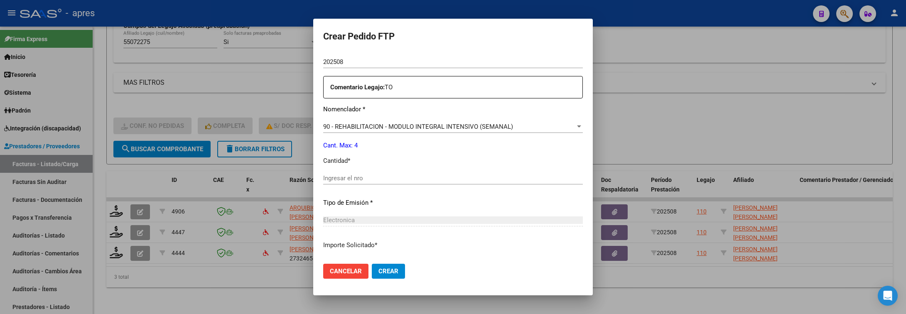
scroll to position [312, 0]
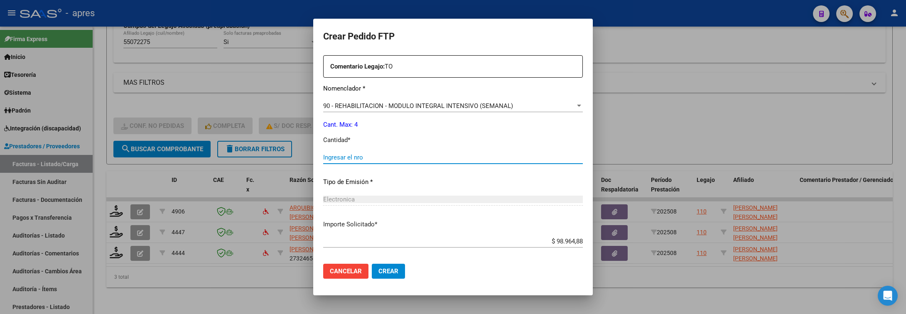
click at [417, 158] on input "Ingresar el nro" at bounding box center [453, 157] width 260 height 7
type input "4"
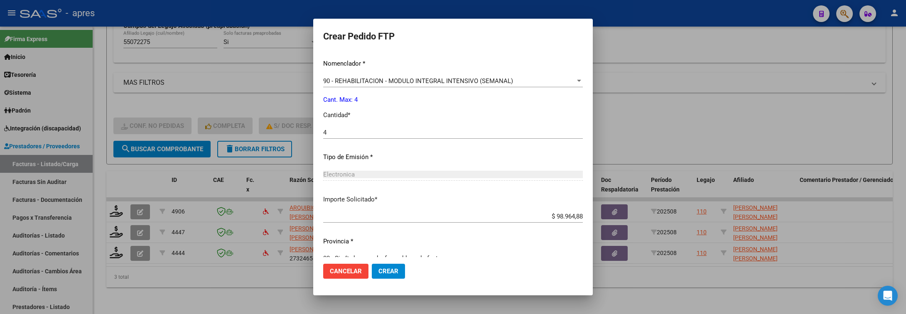
scroll to position [352, 0]
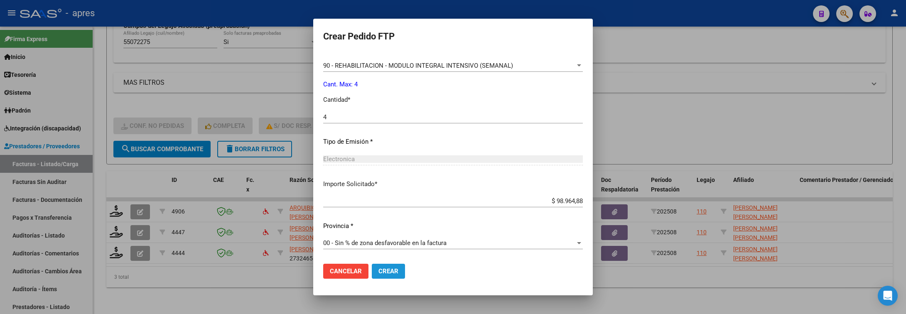
click at [388, 272] on span "Crear" at bounding box center [389, 271] width 20 height 7
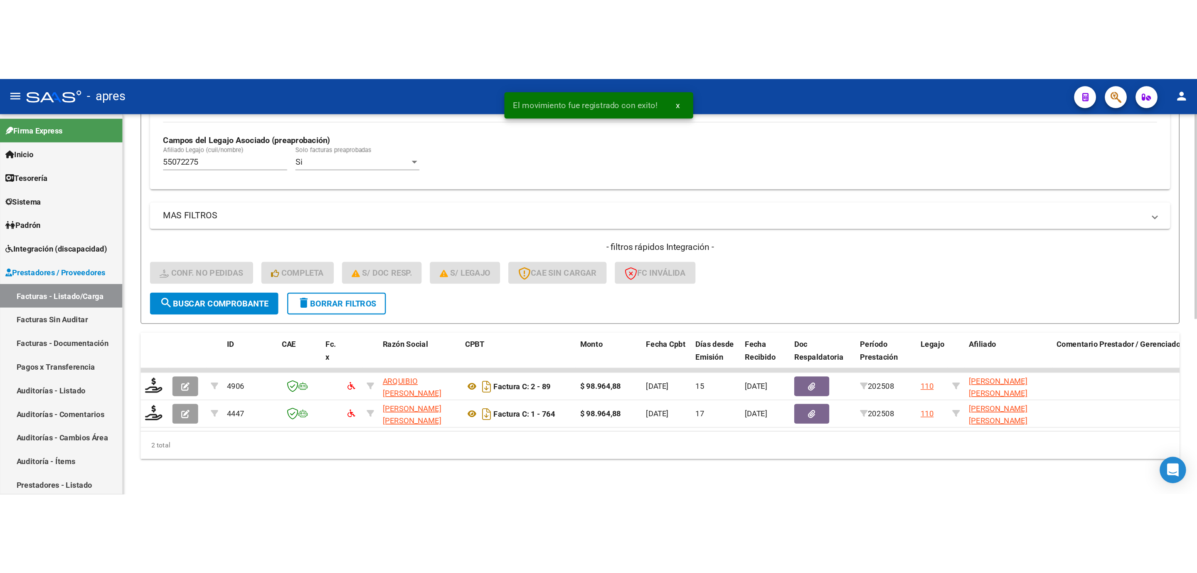
scroll to position [246, 0]
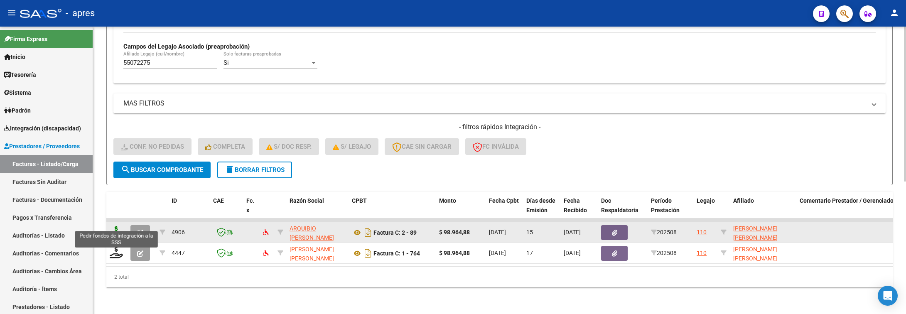
click at [121, 226] on icon at bounding box center [116, 232] width 13 height 12
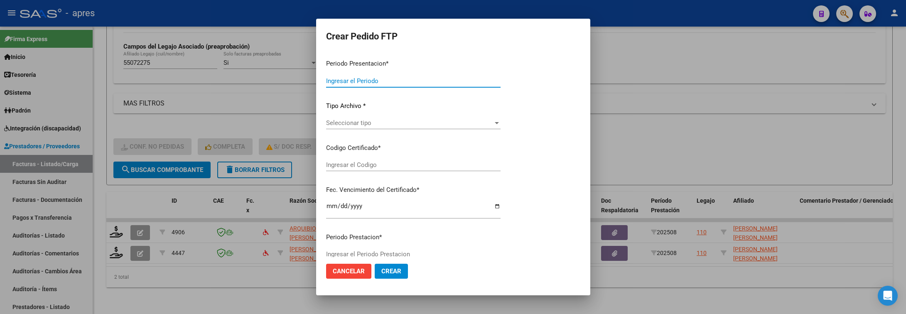
type input "202508"
type input "$ 98.964,88"
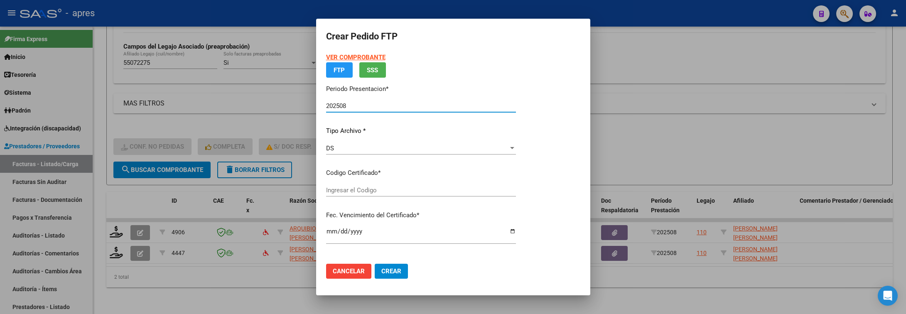
type input "ARG02000550722752024110720291107BUE316"
type input "2029-11-07"
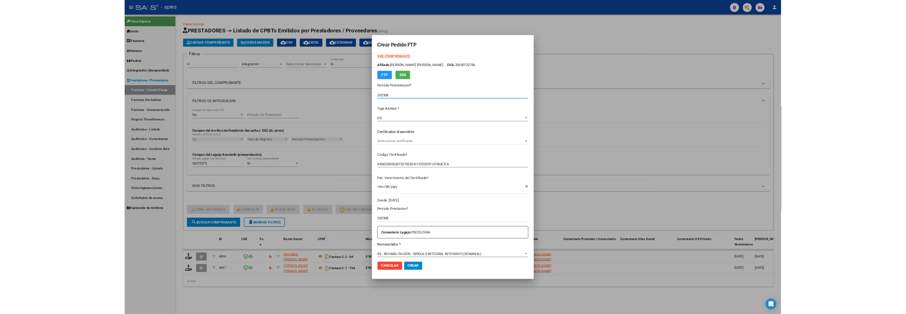
scroll to position [0, 0]
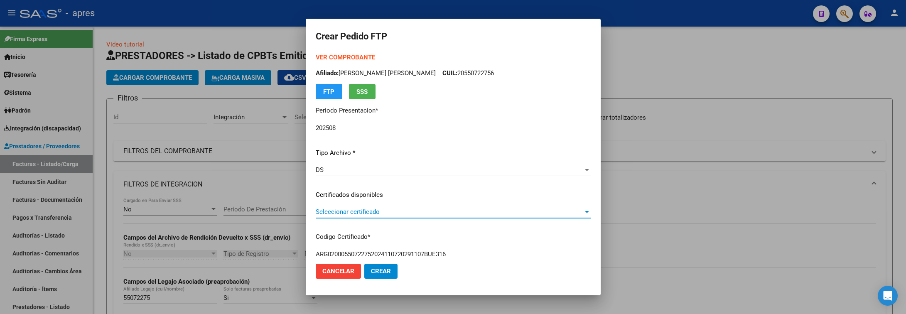
click at [390, 211] on span "Seleccionar certificado" at bounding box center [450, 211] width 268 height 7
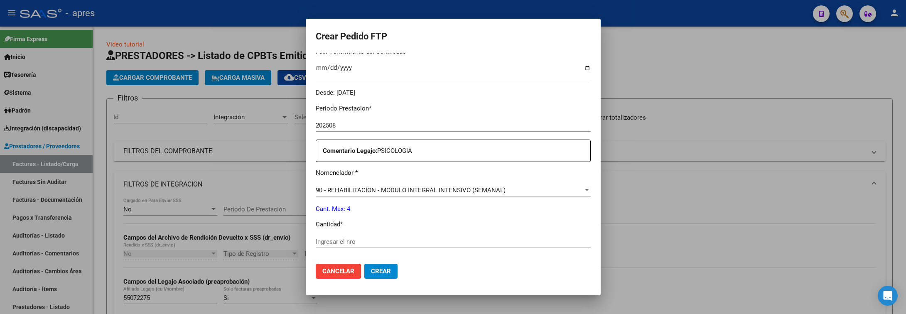
scroll to position [249, 0]
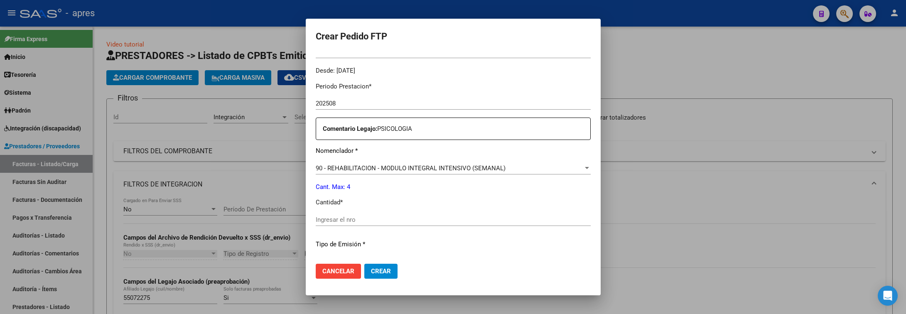
click at [390, 218] on input "Ingresar el nro" at bounding box center [453, 219] width 275 height 7
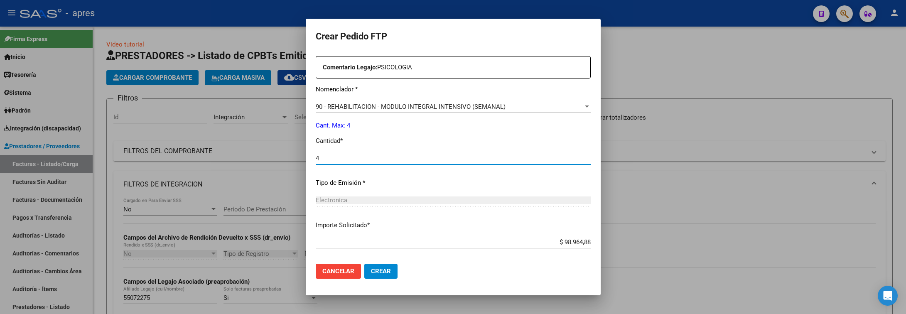
scroll to position [352, 0]
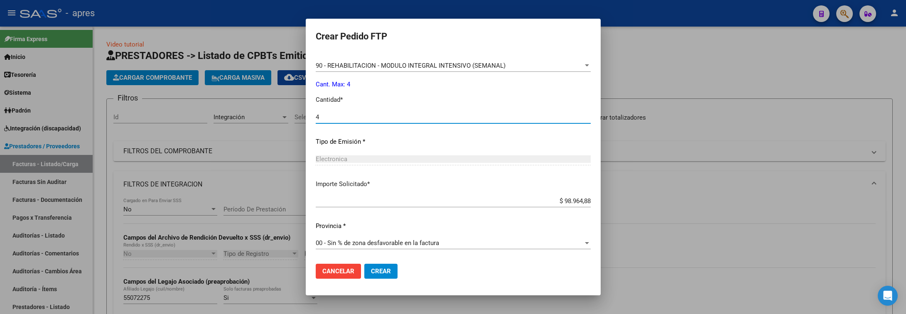
type input "4"
click at [371, 271] on span "Crear" at bounding box center [381, 271] width 20 height 7
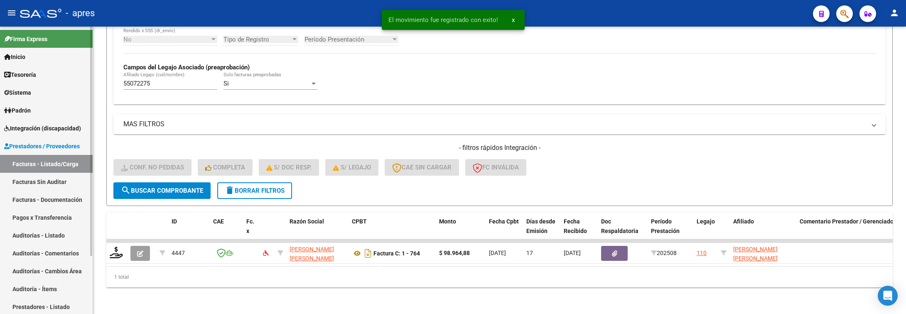
scroll to position [226, 0]
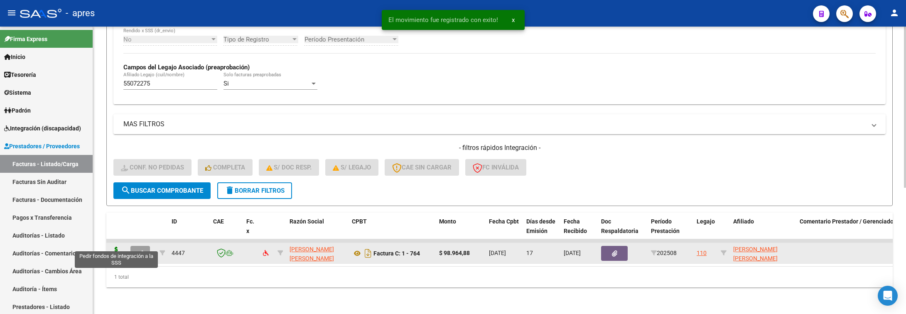
click at [116, 247] on icon at bounding box center [116, 253] width 13 height 12
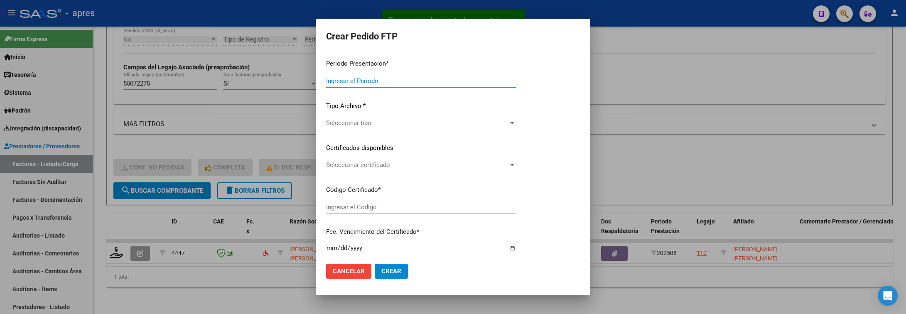
type input "202508"
type input "$ 98.964,88"
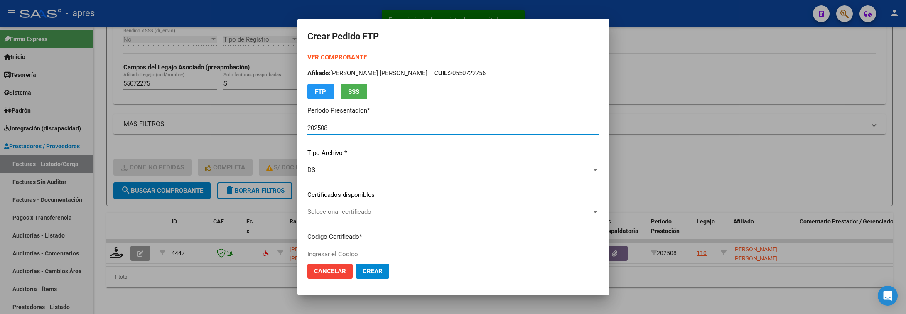
type input "ARG02000550722752024110720291107BUE316"
type input "2029-11-07"
click at [382, 212] on span "Seleccionar certificado" at bounding box center [450, 211] width 284 height 7
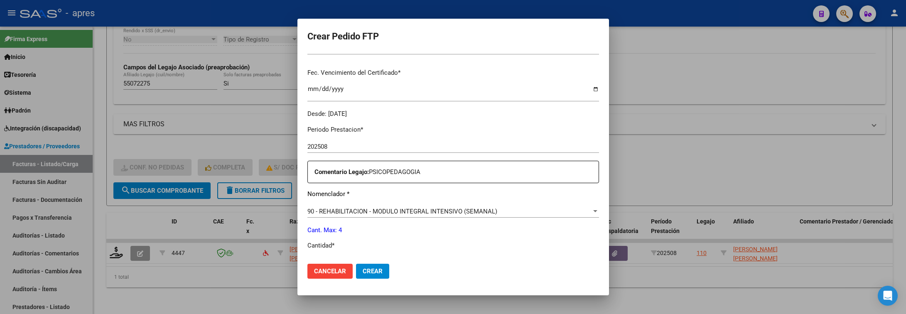
scroll to position [249, 0]
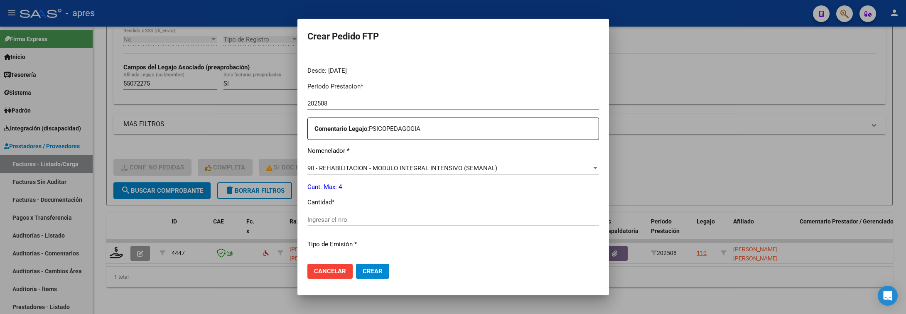
click at [378, 219] on input "Ingresar el nro" at bounding box center [454, 219] width 292 height 7
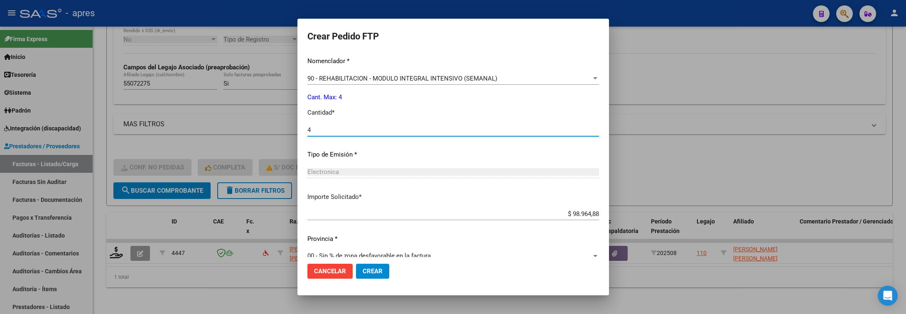
scroll to position [352, 0]
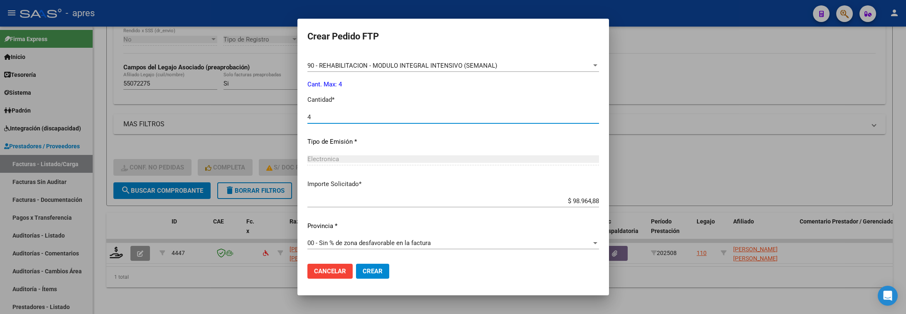
type input "4"
click at [364, 266] on button "Crear" at bounding box center [372, 271] width 33 height 15
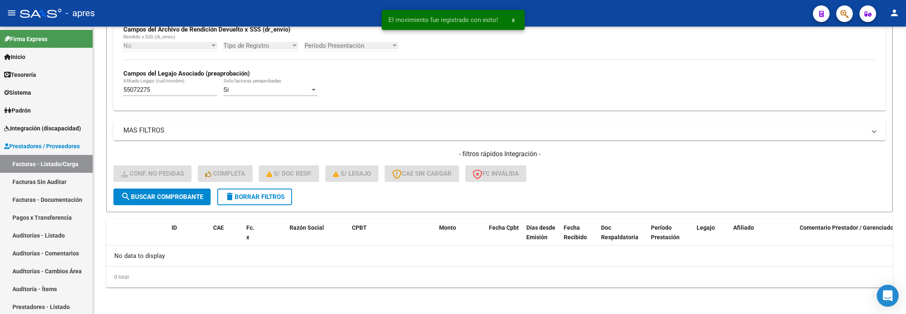
scroll to position [209, 0]
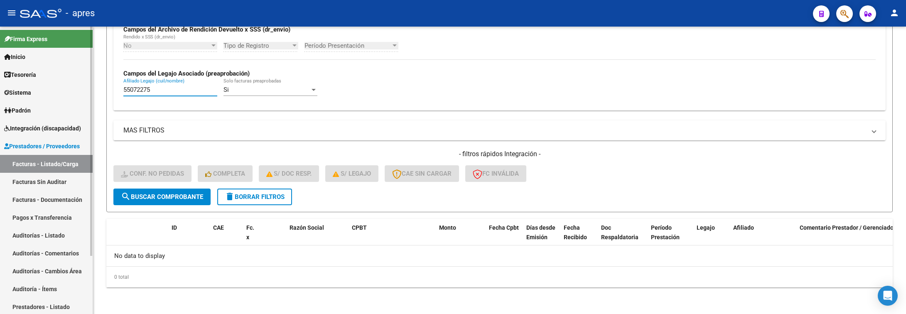
drag, startPoint x: 171, startPoint y: 90, endPoint x: 37, endPoint y: 90, distance: 134.6
click at [37, 90] on mat-sidenav-container "Firma Express Inicio Calendario SSS Instructivos Contacto OS Tesorería Extracto…" at bounding box center [453, 171] width 906 height 288
paste input "275716"
type input "55275716"
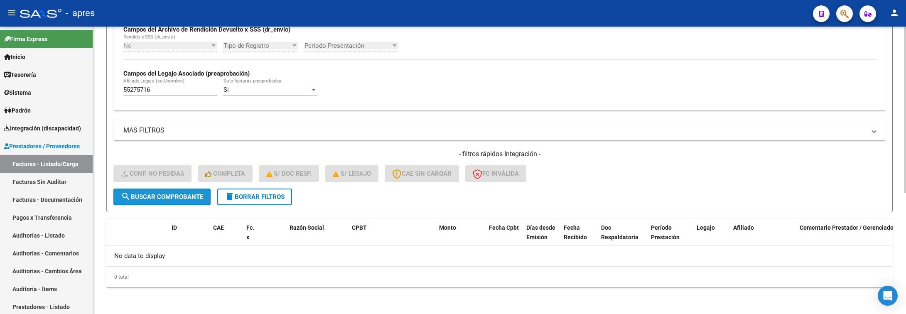
click at [141, 194] on span "search Buscar Comprobante" at bounding box center [162, 196] width 82 height 7
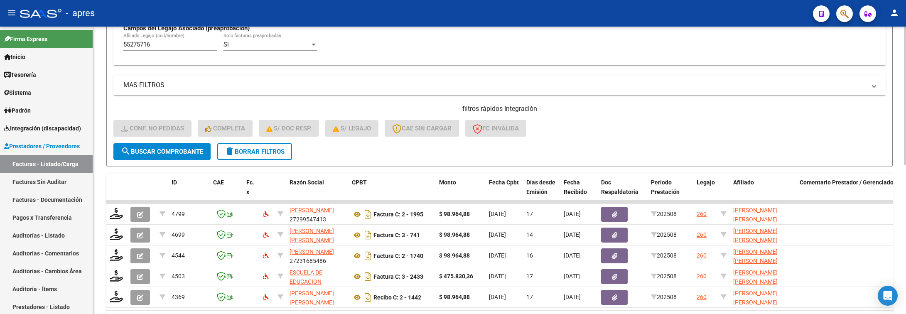
scroll to position [272, 0]
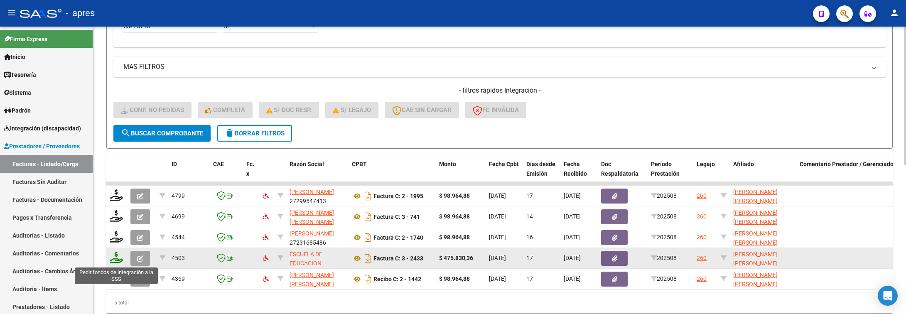
click at [118, 260] on icon at bounding box center [116, 258] width 13 height 12
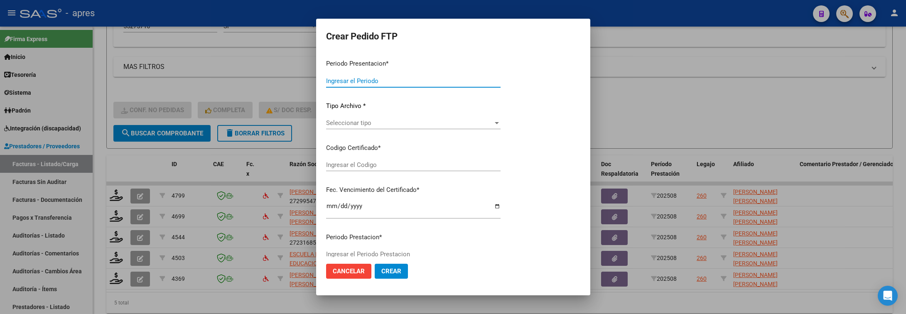
type input "202508"
type input "$ 475.830,36"
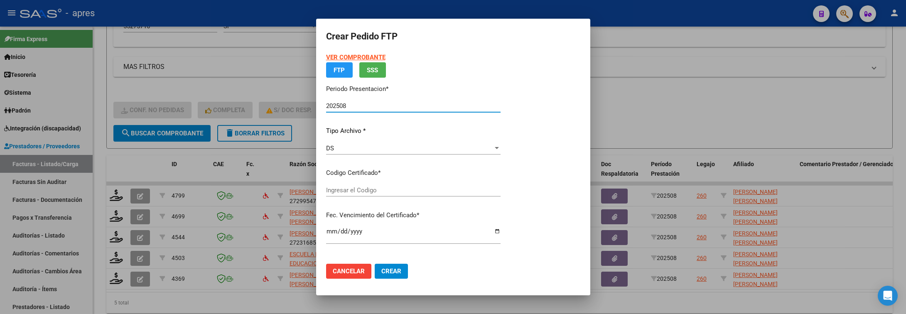
type input "ARG01000552757162025073120300731BUE370"
type input "2030-07-31"
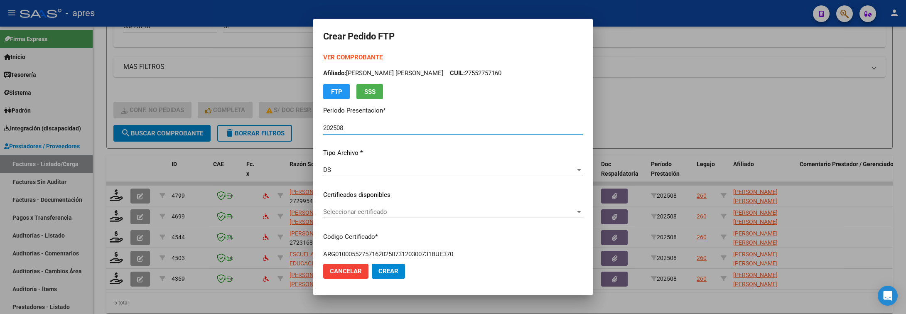
click at [478, 216] on div "Seleccionar certificado Seleccionar certificado" at bounding box center [453, 212] width 260 height 12
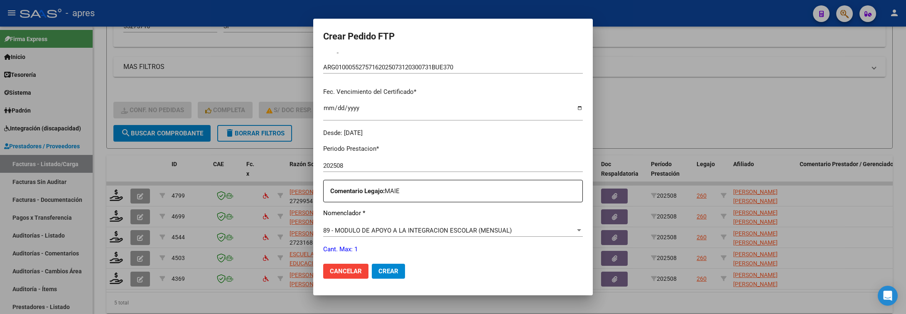
scroll to position [249, 0]
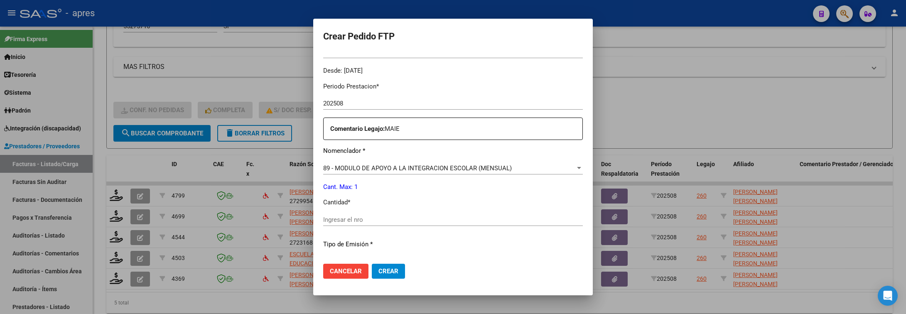
click at [387, 216] on input "Ingresar el nro" at bounding box center [453, 219] width 260 height 7
type input "1"
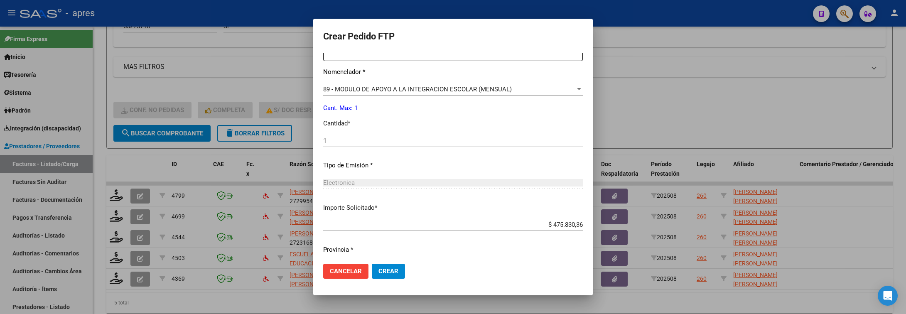
scroll to position [352, 0]
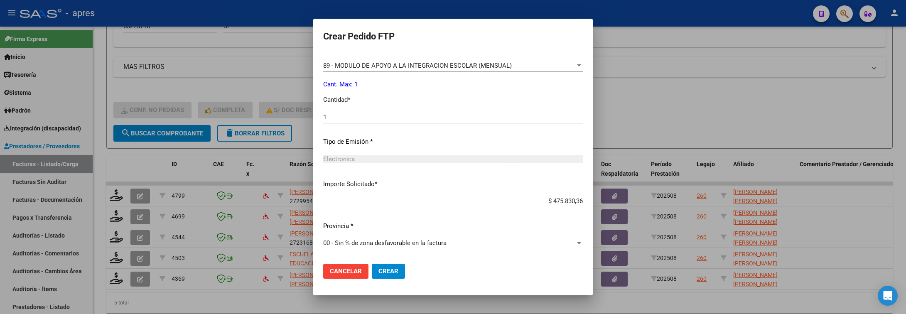
drag, startPoint x: 393, startPoint y: 280, endPoint x: 393, endPoint y: 273, distance: 6.7
click at [393, 279] on mat-dialog-actions "Cancelar Crear" at bounding box center [453, 271] width 260 height 28
click at [393, 273] on span "Crear" at bounding box center [389, 271] width 20 height 7
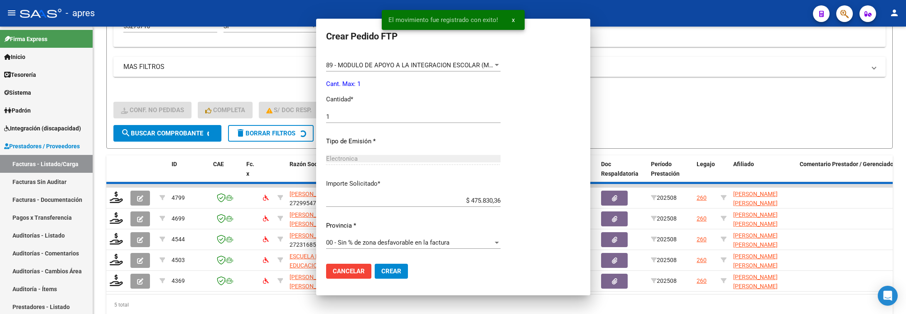
scroll to position [305, 0]
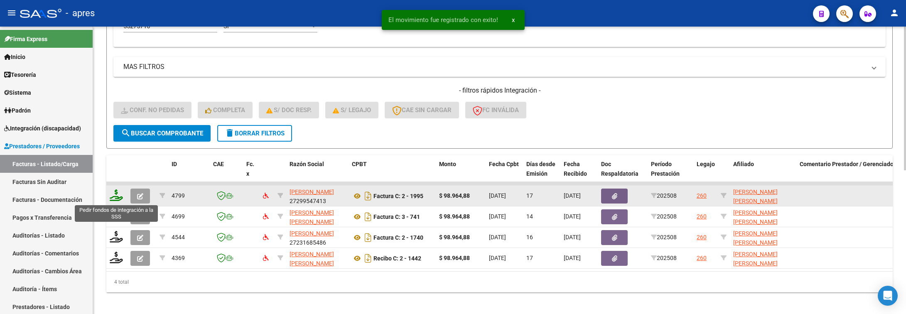
click at [115, 194] on icon at bounding box center [116, 196] width 13 height 12
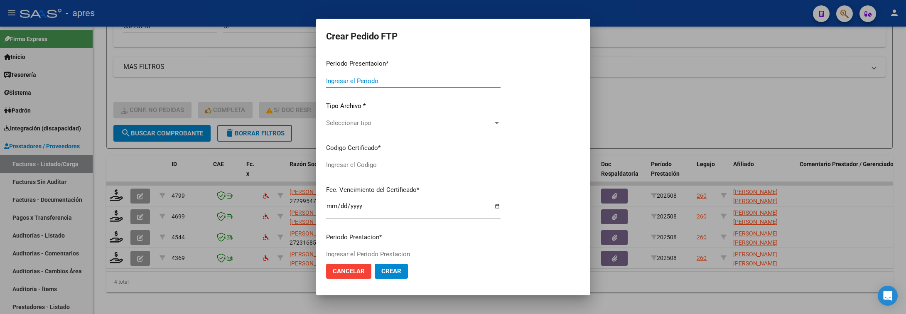
type input "202508"
type input "$ 98.964,88"
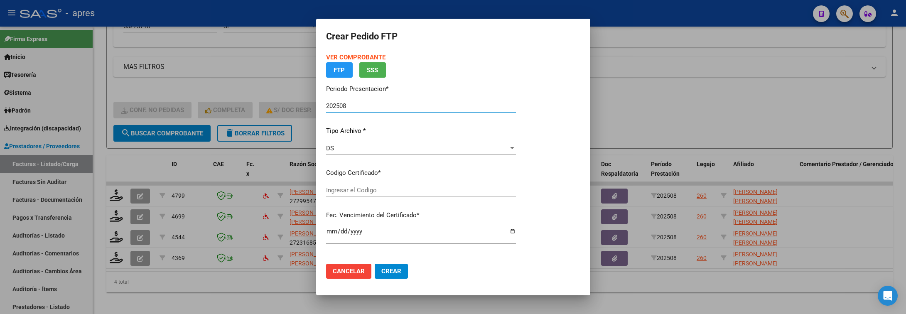
type input "ARG01000552757162025073120300731BUE370"
type input "2030-07-31"
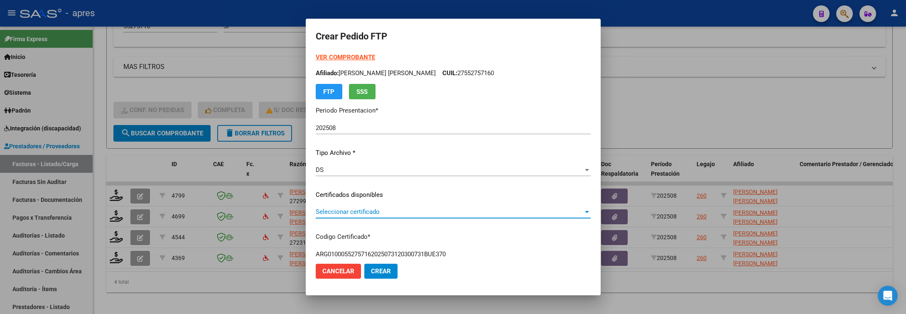
click at [489, 208] on span "Seleccionar certificado" at bounding box center [450, 211] width 268 height 7
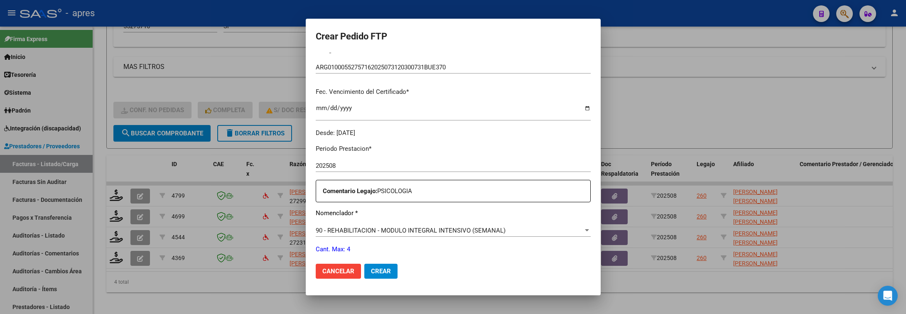
scroll to position [249, 0]
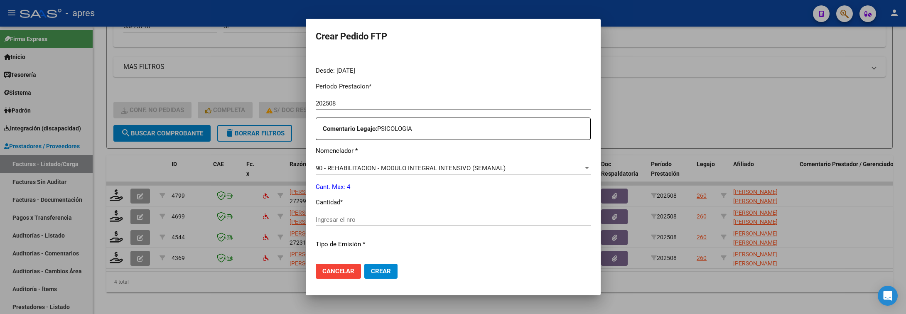
click at [478, 219] on input "Ingresar el nro" at bounding box center [453, 219] width 275 height 7
type input "4"
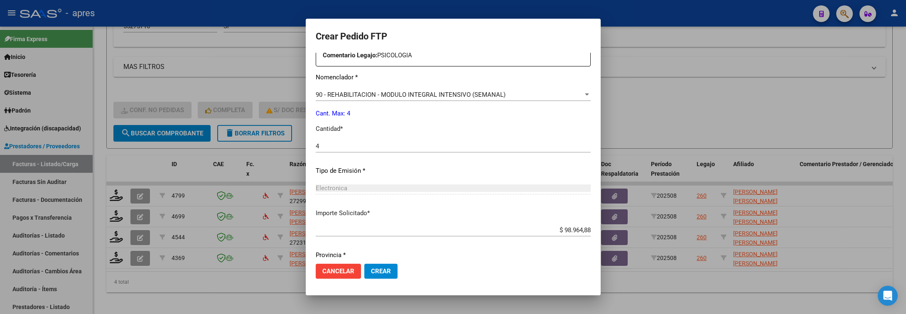
scroll to position [352, 0]
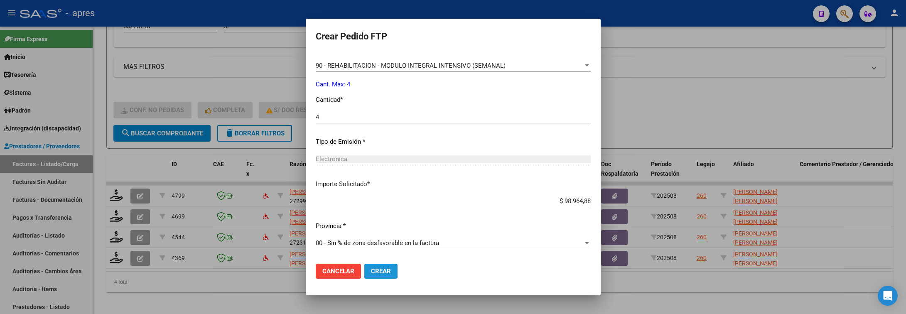
click at [396, 269] on button "Crear" at bounding box center [380, 271] width 33 height 15
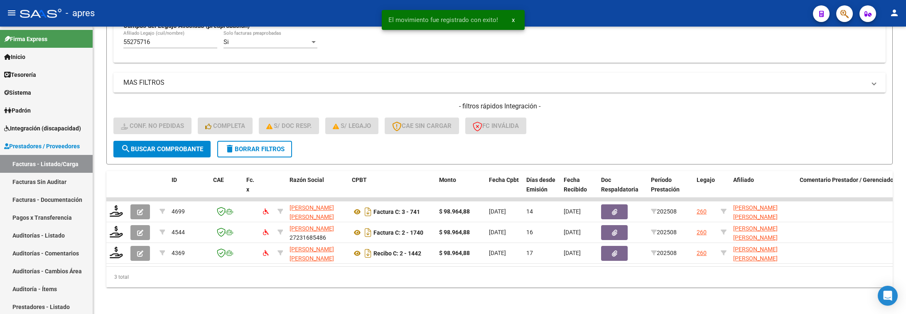
scroll to position [267, 0]
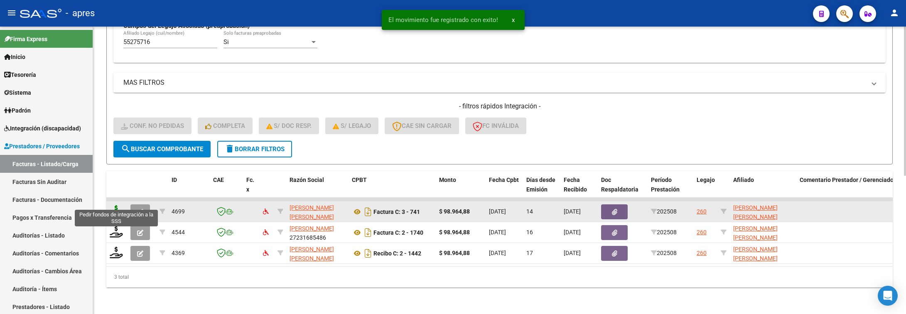
click at [118, 205] on icon at bounding box center [116, 211] width 13 height 12
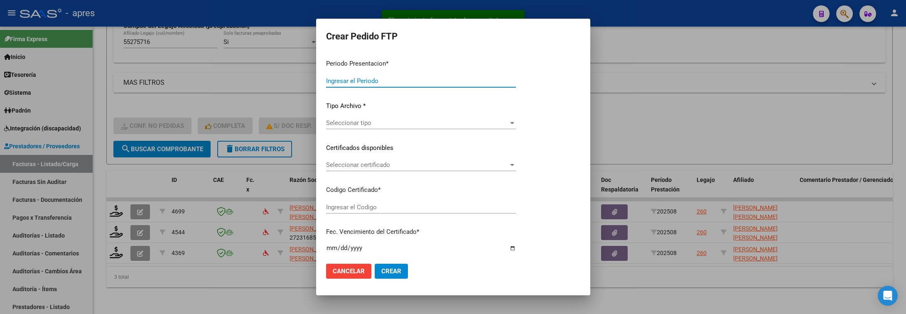
type input "202508"
type input "$ 98.964,88"
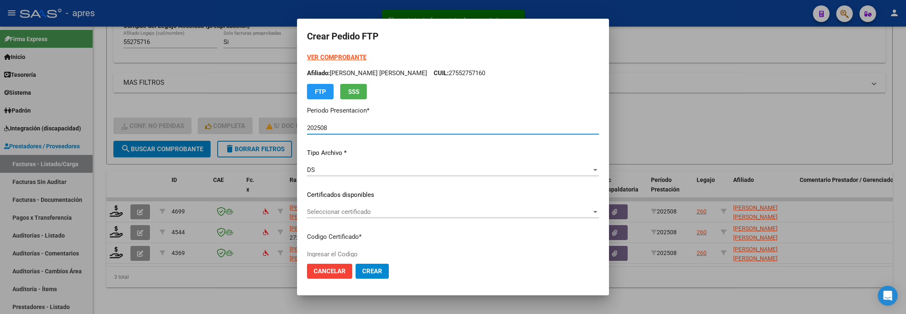
type input "ARG01000552757162025073120300731BUE370"
type input "2030-07-31"
click at [479, 208] on span "Seleccionar certificado" at bounding box center [449, 211] width 285 height 7
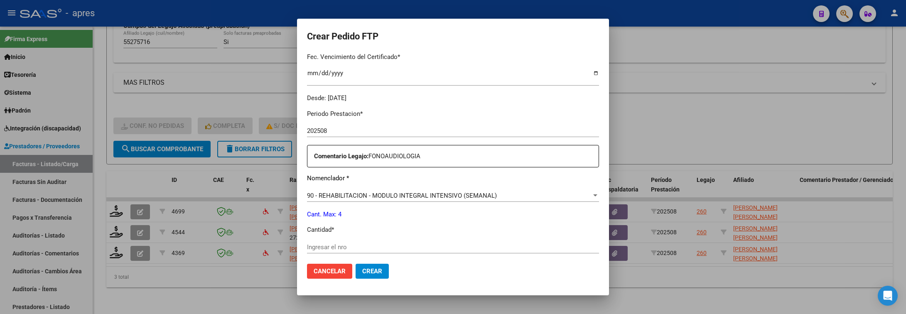
scroll to position [249, 0]
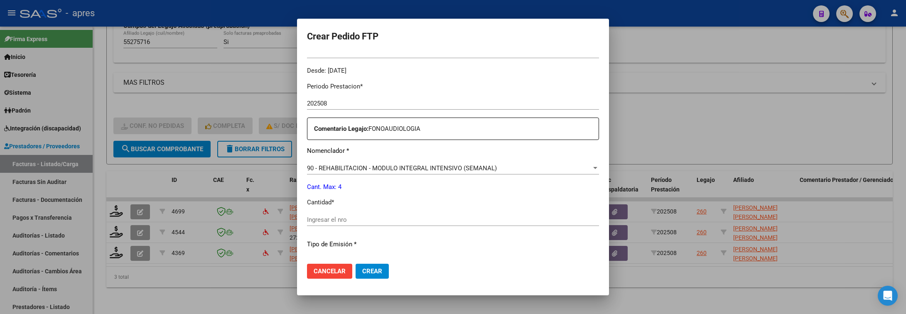
click at [477, 224] on div "Ingresar el nro" at bounding box center [453, 220] width 292 height 12
click at [478, 219] on input "Ingresar el nro" at bounding box center [453, 219] width 292 height 7
type input "4"
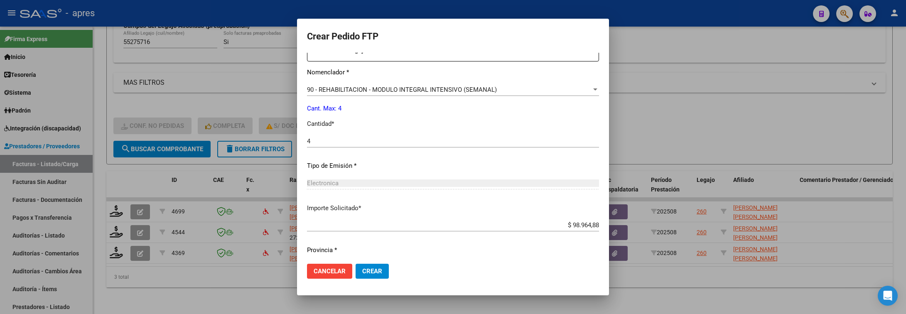
scroll to position [352, 0]
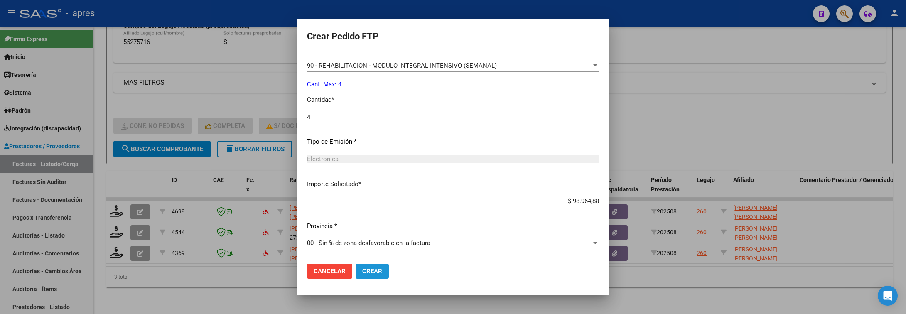
click at [388, 273] on button "Crear" at bounding box center [372, 271] width 33 height 15
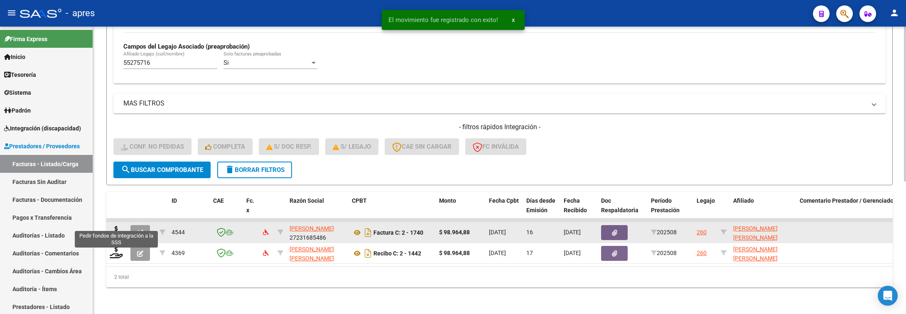
scroll to position [246, 0]
click at [113, 226] on icon at bounding box center [116, 232] width 13 height 12
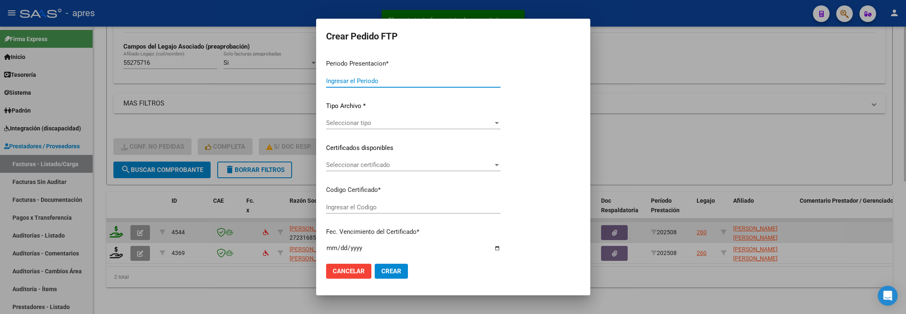
type input "202508"
type input "$ 98.964,88"
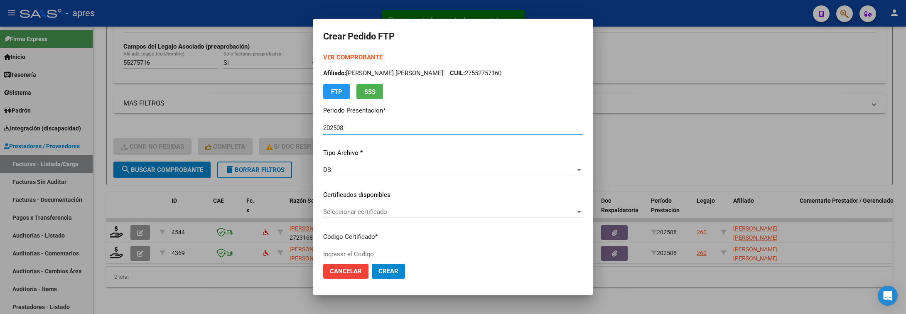
type input "ARG01000552757162025073120300731BUE370"
type input "2030-07-31"
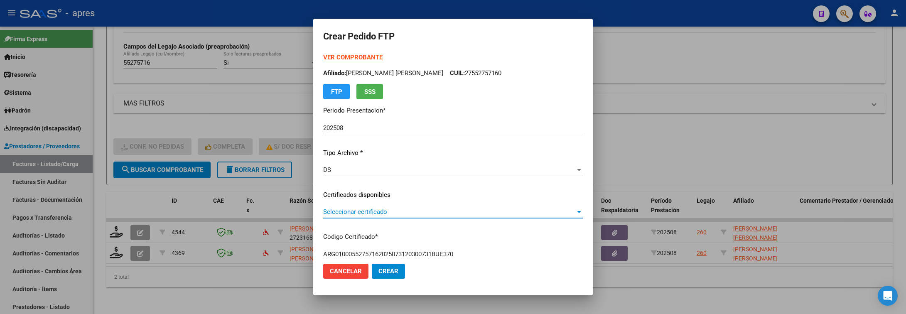
click at [421, 215] on span "Seleccionar certificado" at bounding box center [449, 211] width 252 height 7
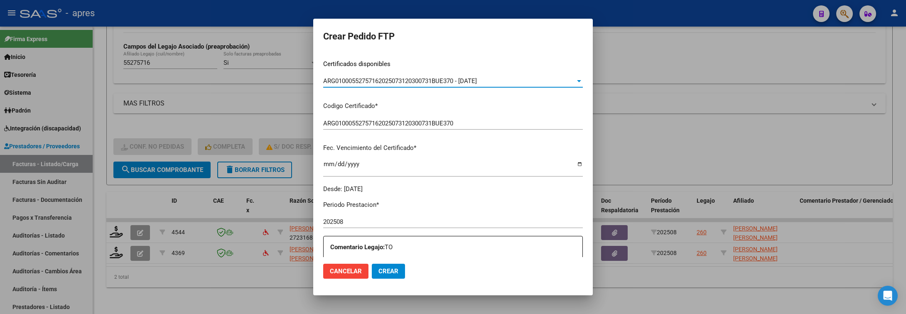
scroll to position [249, 0]
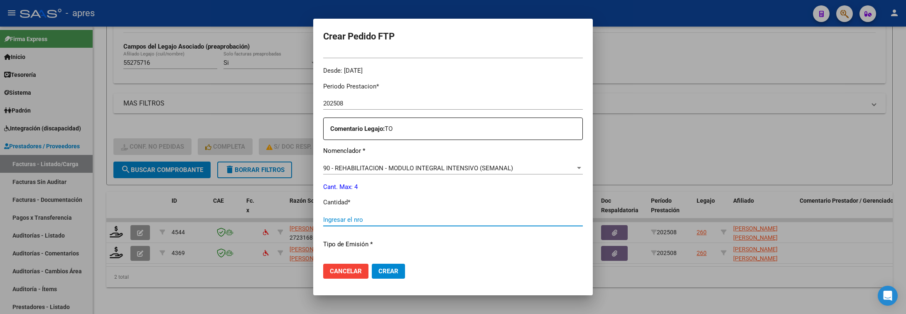
click at [421, 220] on input "Ingresar el nro" at bounding box center [453, 219] width 260 height 7
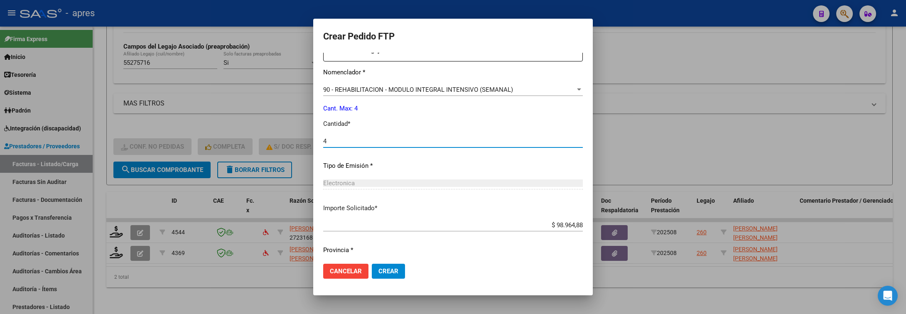
scroll to position [352, 0]
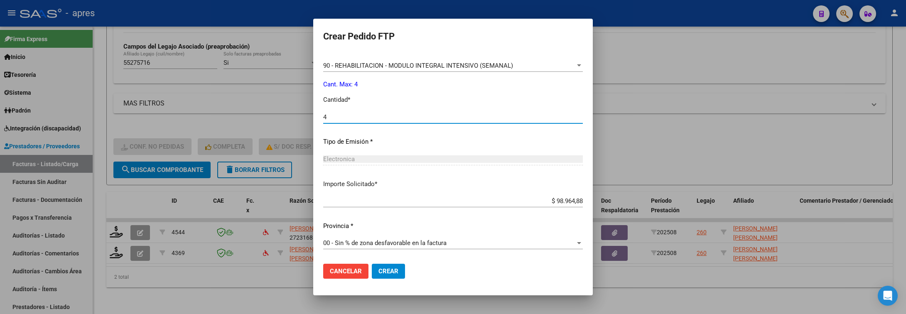
type input "4"
click at [389, 268] on span "Crear" at bounding box center [389, 271] width 20 height 7
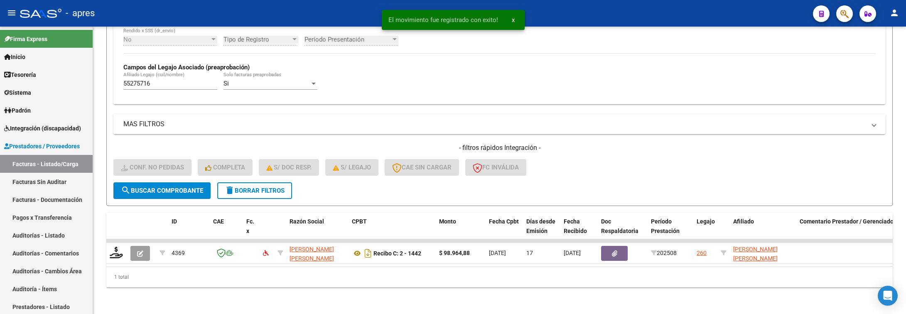
scroll to position [226, 0]
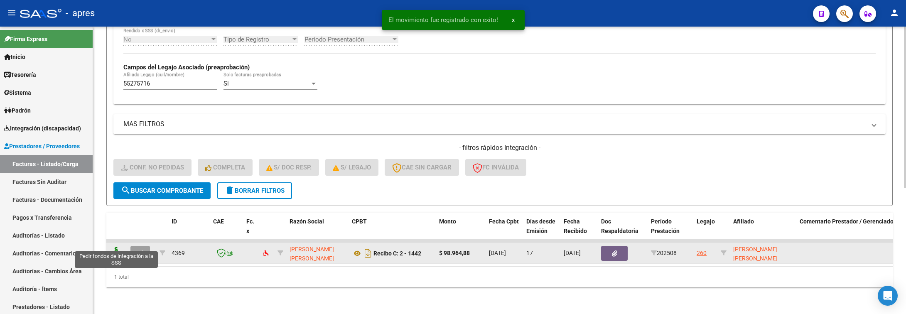
click at [115, 247] on icon at bounding box center [116, 253] width 13 height 12
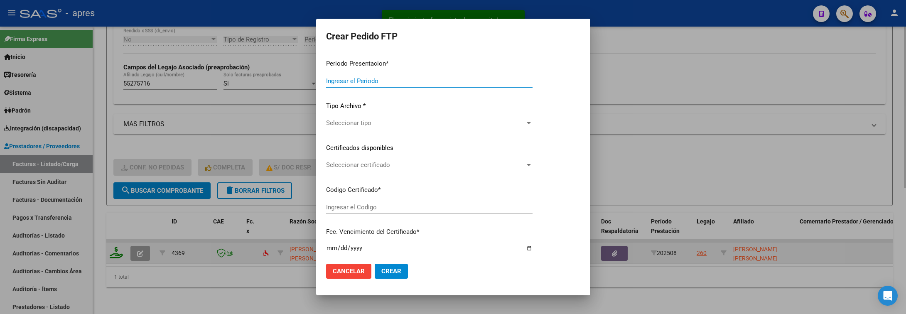
type input "202508"
type input "$ 98.964,88"
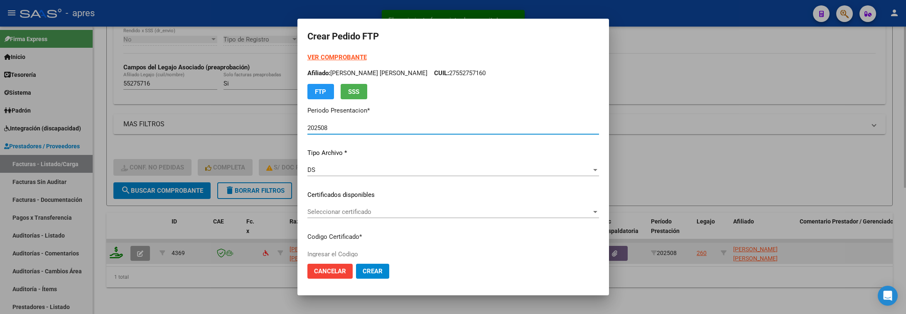
type input "ARG01000552757162025073120300731BUE370"
type input "2030-07-31"
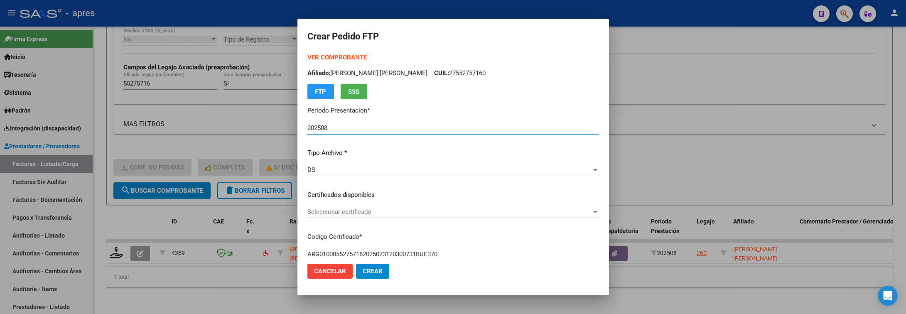
click at [443, 217] on div "Seleccionar certificado Seleccionar certificado" at bounding box center [454, 212] width 292 height 12
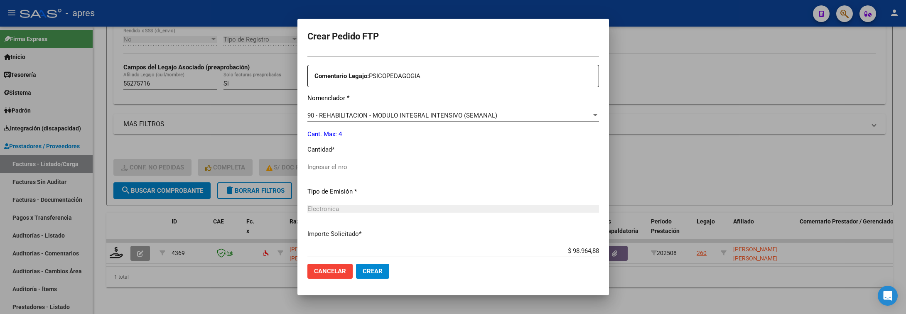
scroll to position [312, 0]
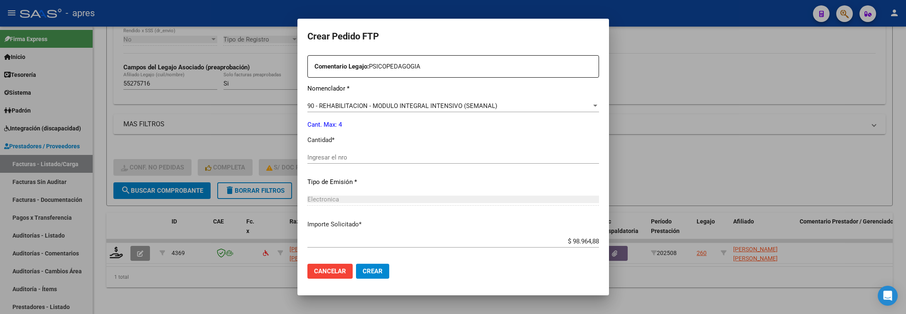
click at [437, 150] on div "Periodo Prestacion * 202508 Ingresar el Periodo Prestacion Comentario Legajo: P…" at bounding box center [454, 155] width 292 height 285
click at [429, 167] on div "Ingresar el nro" at bounding box center [454, 161] width 292 height 20
click at [429, 160] on input "Ingresar el nro" at bounding box center [454, 157] width 292 height 7
type input "4"
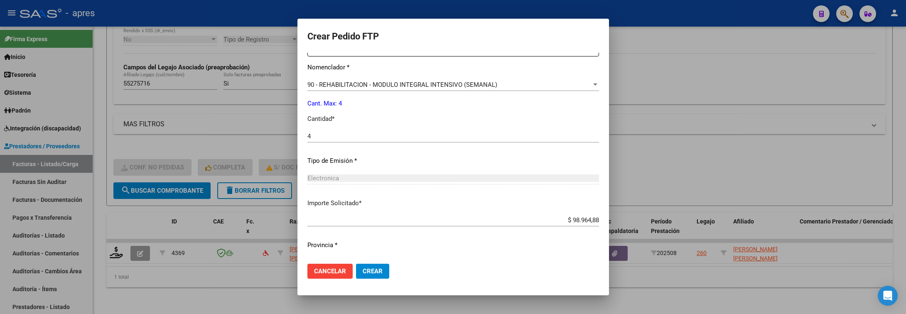
scroll to position [352, 0]
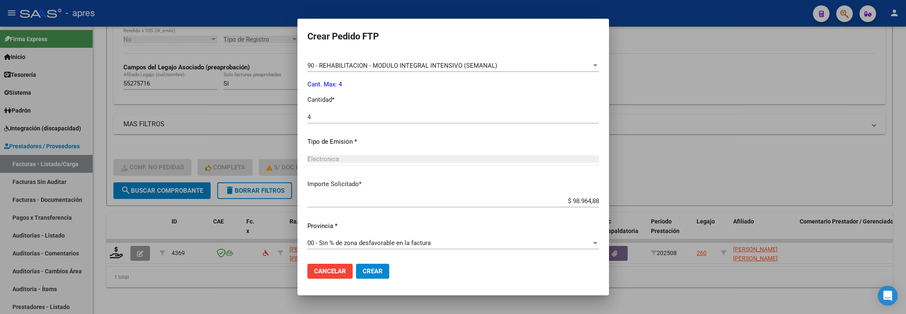
click at [379, 269] on span "Crear" at bounding box center [373, 271] width 20 height 7
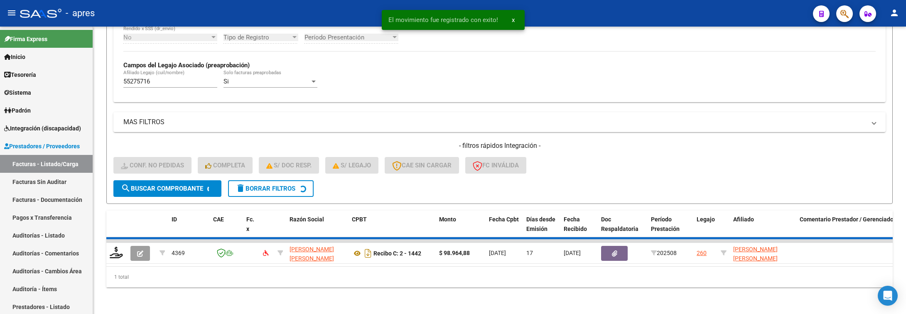
scroll to position [209, 0]
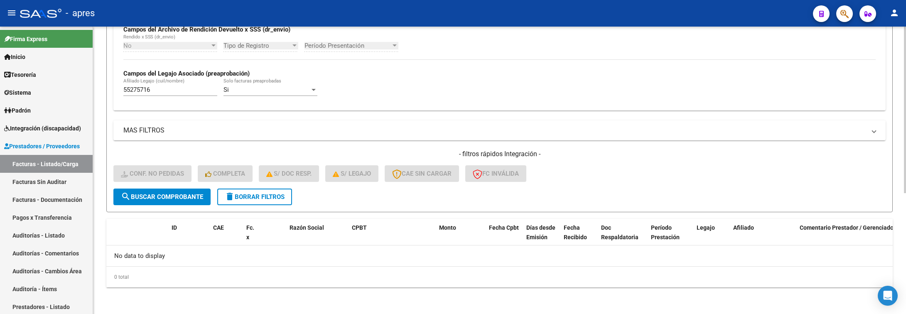
drag, startPoint x: 169, startPoint y: 91, endPoint x: 100, endPoint y: 91, distance: 69.0
click at [100, 91] on div "Video tutorial PRESTADORES -> Listado de CPBTs Emitidos por Prestadores / Prove…" at bounding box center [499, 66] width 813 height 496
paste input "0909397"
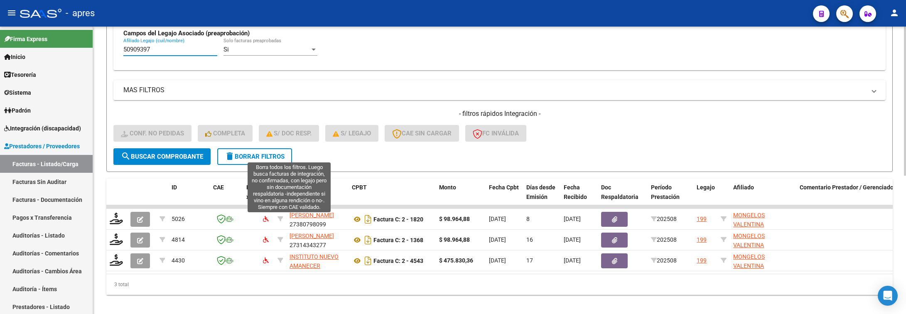
scroll to position [267, 0]
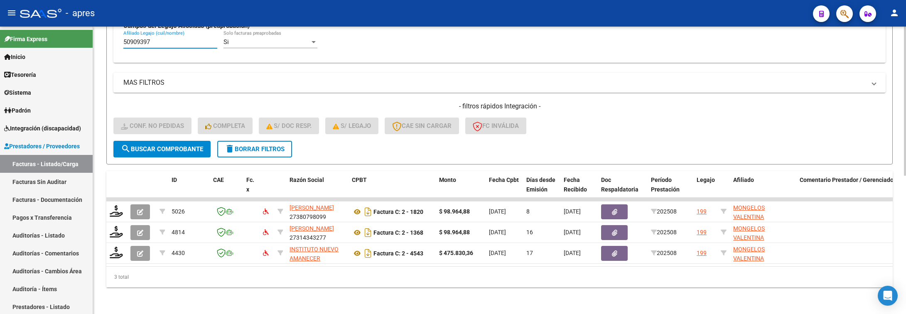
type input "50909397"
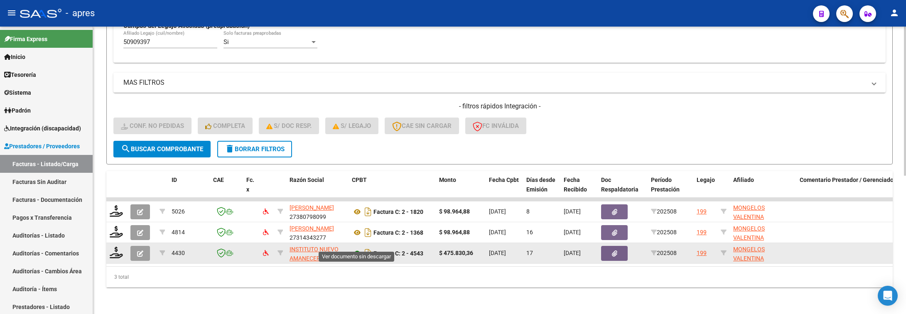
click at [357, 249] on icon at bounding box center [357, 254] width 11 height 10
click at [115, 247] on icon at bounding box center [116, 253] width 13 height 12
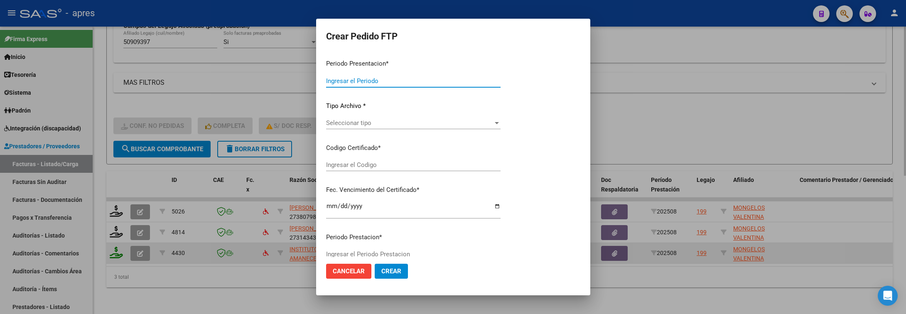
type input "202508"
type input "$ 475.830,36"
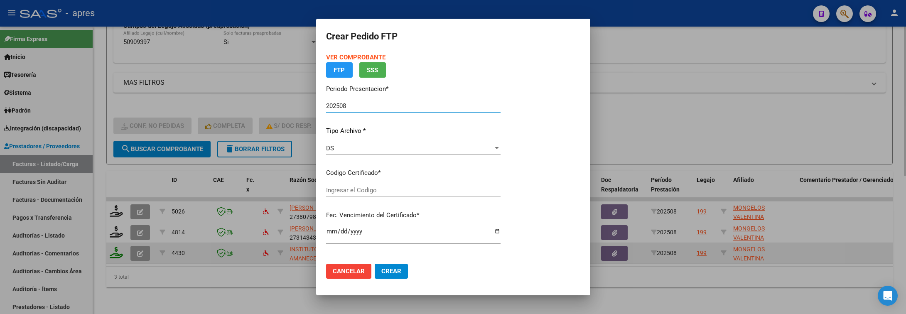
type input "ARG01000509093972020052620260526BSAS370"
type input "2026-05-26"
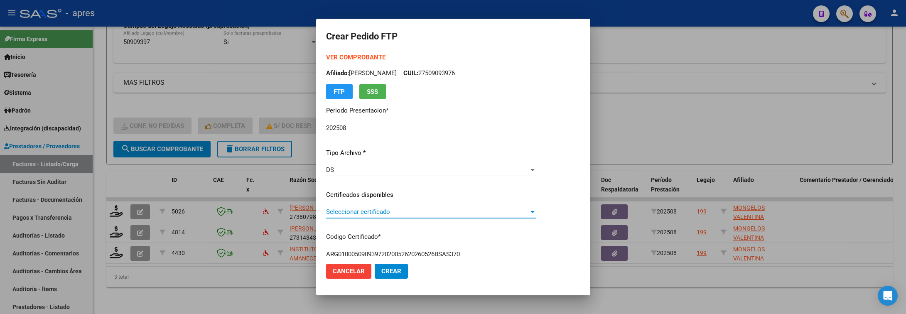
click at [387, 214] on span "Seleccionar certificado" at bounding box center [427, 211] width 203 height 7
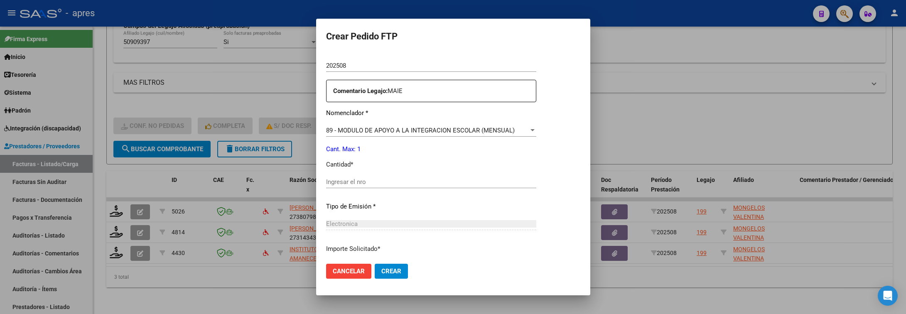
scroll to position [312, 0]
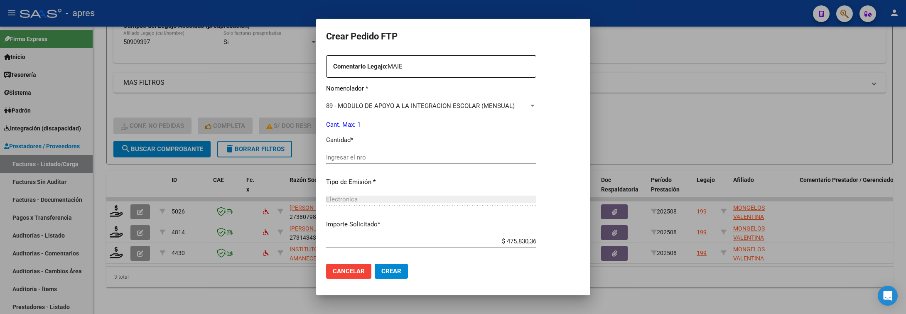
click at [368, 156] on input "Ingresar el nro" at bounding box center [431, 157] width 210 height 7
type input "1"
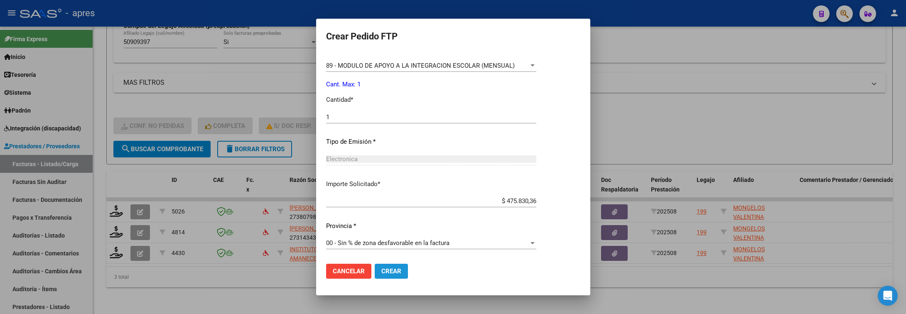
click at [386, 272] on span "Crear" at bounding box center [392, 271] width 20 height 7
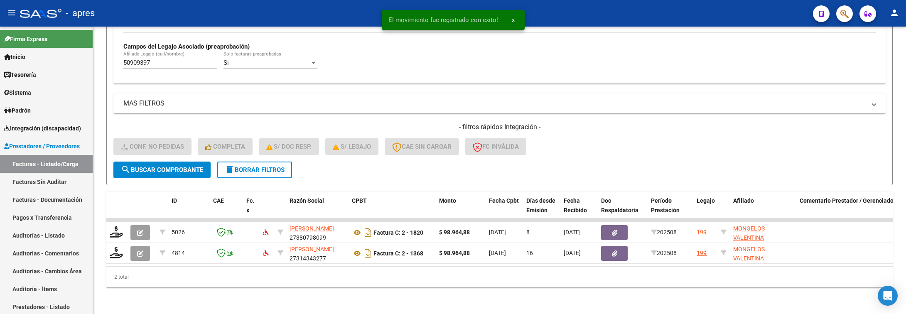
scroll to position [246, 0]
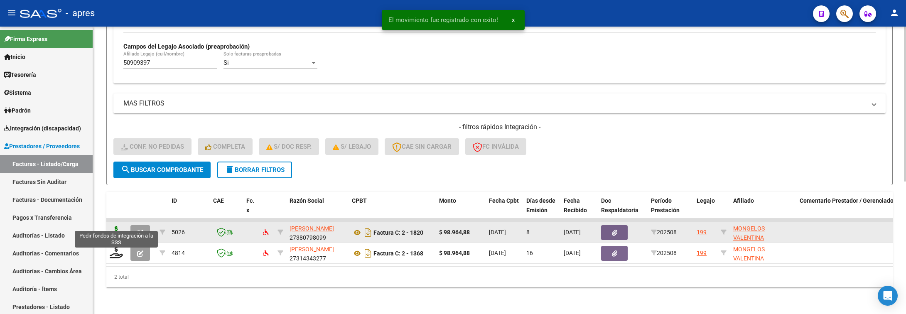
click at [121, 226] on icon at bounding box center [116, 232] width 13 height 12
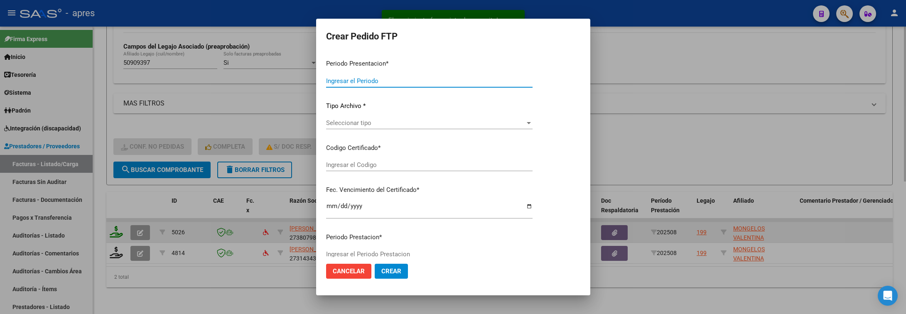
type input "202508"
type input "$ 98.964,88"
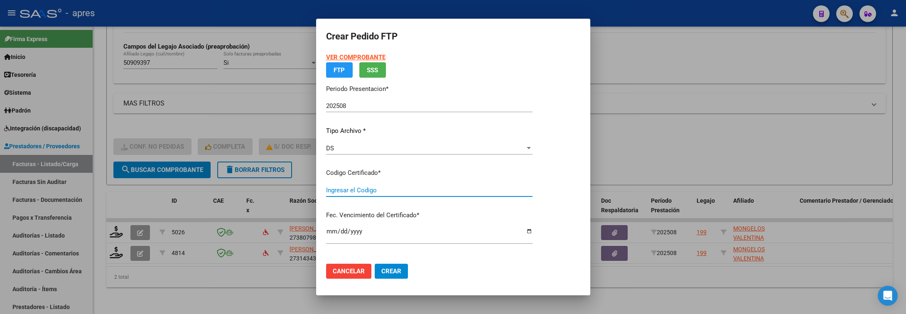
click at [449, 193] on input "Ingresar el Codigo" at bounding box center [429, 190] width 207 height 7
type input "ARG01000509093972020052620260526BSAS370"
type input "2026-05-26"
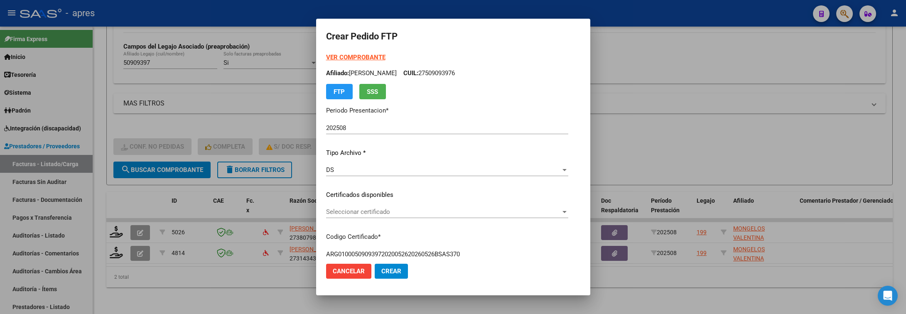
click at [465, 210] on span "Seleccionar certificado" at bounding box center [443, 211] width 235 height 7
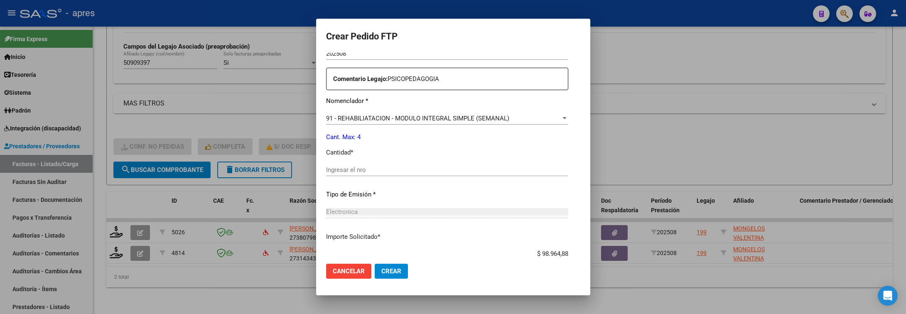
scroll to position [312, 0]
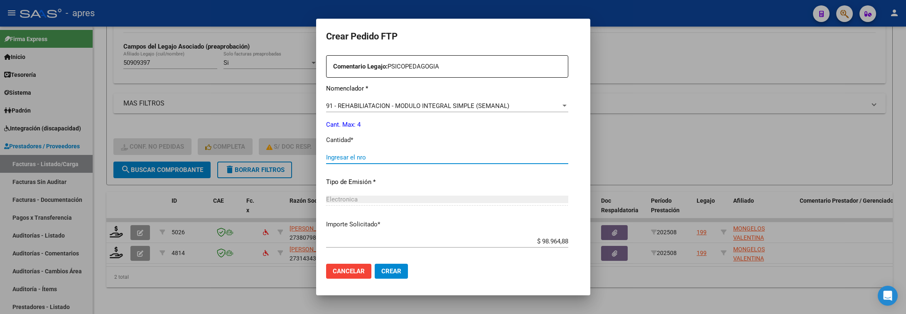
click at [404, 154] on input "Ingresar el nro" at bounding box center [447, 157] width 242 height 7
type input "4"
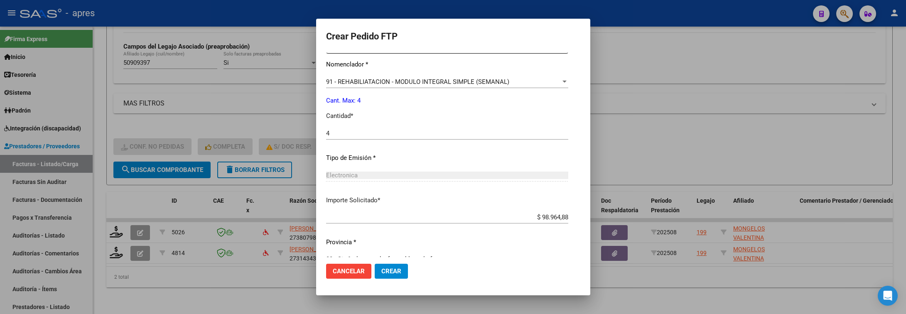
scroll to position [352, 0]
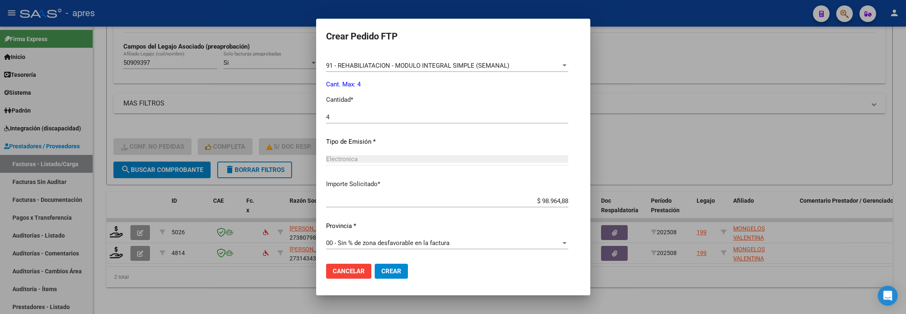
click at [382, 271] on span "Crear" at bounding box center [392, 271] width 20 height 7
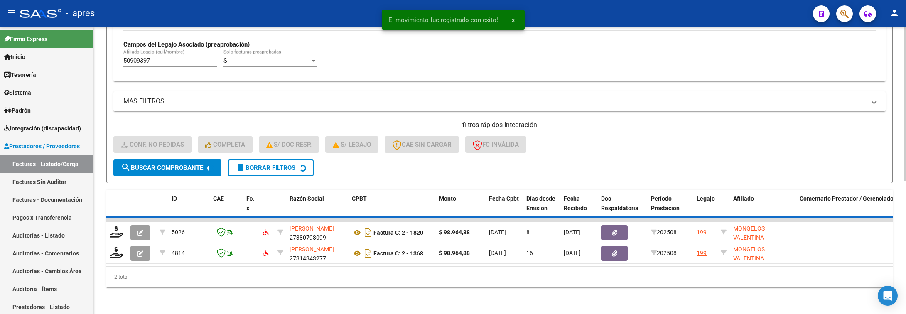
scroll to position [226, 0]
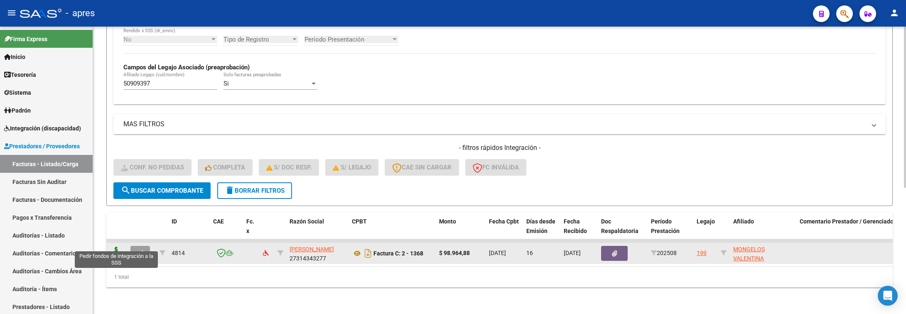
click at [116, 247] on icon at bounding box center [116, 253] width 13 height 12
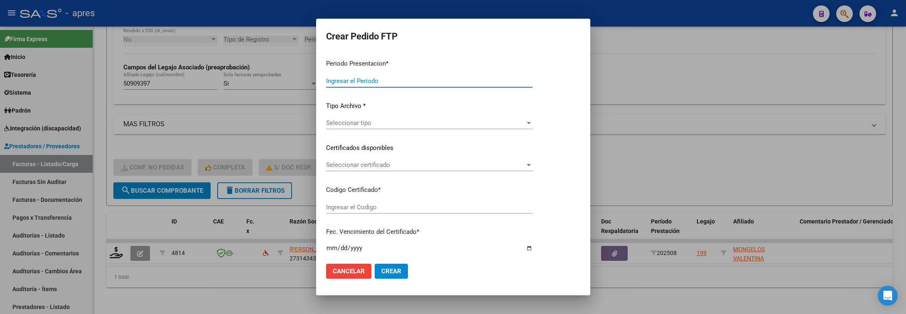
type input "202508"
type input "$ 98.964,88"
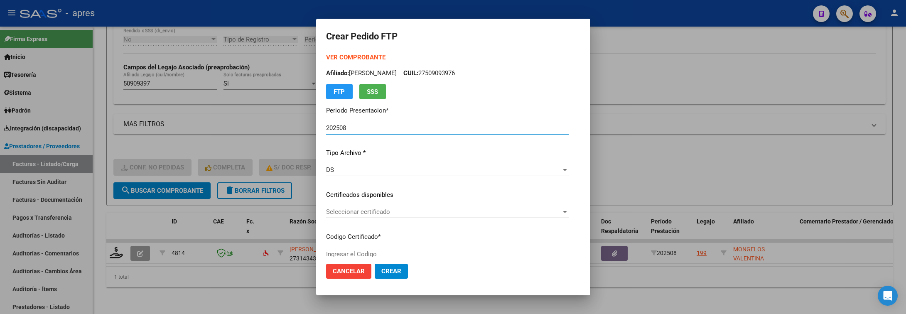
type input "ARG01000509093972020052620260526BSAS370"
type input "2026-05-26"
click at [408, 207] on div "Seleccionar certificado Seleccionar certificado" at bounding box center [447, 212] width 243 height 12
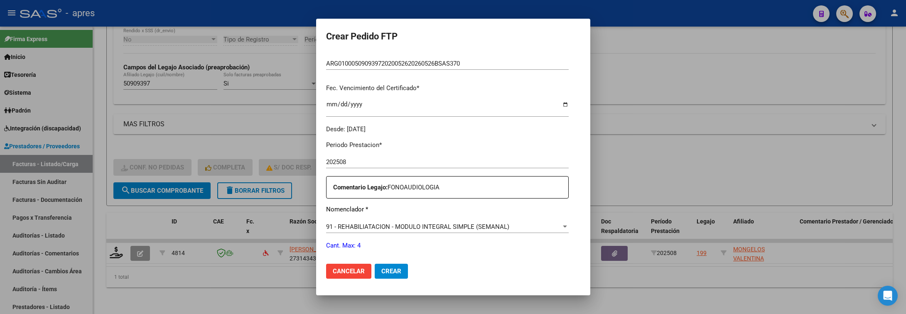
scroll to position [249, 0]
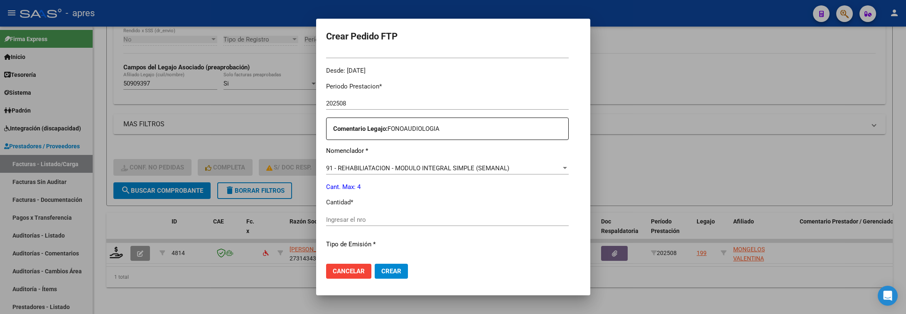
click at [411, 219] on input "Ingresar el nro" at bounding box center [447, 219] width 243 height 7
type input "4"
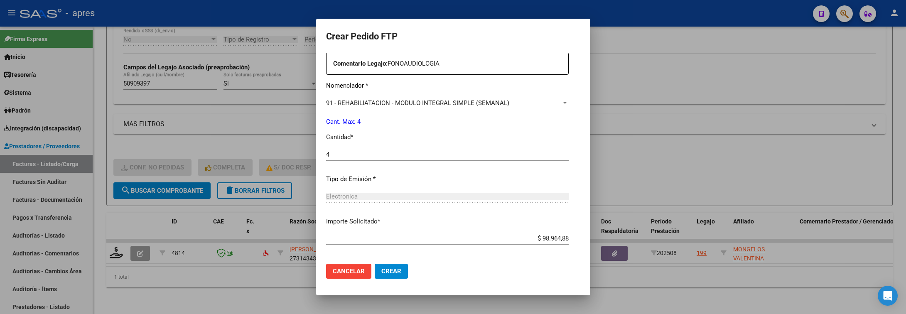
scroll to position [352, 0]
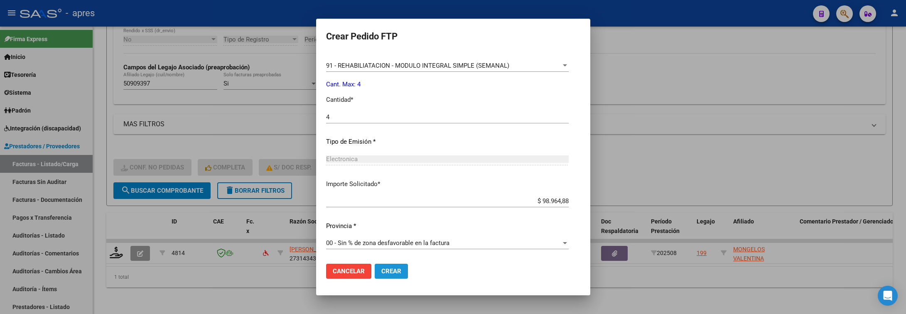
click at [384, 268] on span "Crear" at bounding box center [392, 271] width 20 height 7
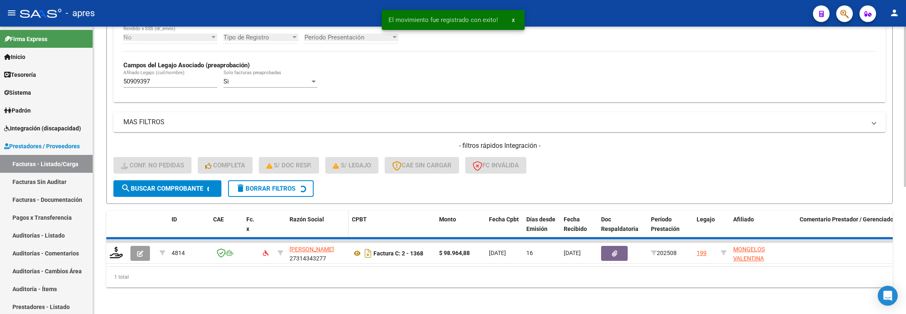
scroll to position [209, 0]
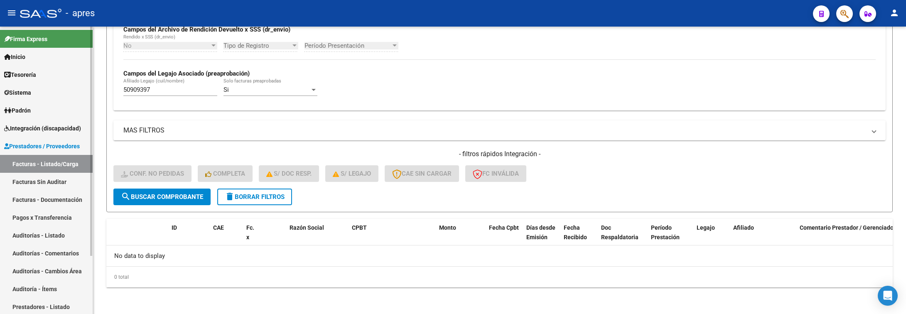
drag, startPoint x: 160, startPoint y: 87, endPoint x: 77, endPoint y: 90, distance: 82.3
click at [77, 90] on mat-sidenav-container "Firma Express Inicio Calendario SSS Instructivos Contacto OS Tesorería Extracto…" at bounding box center [453, 171] width 906 height 288
paste input "498894"
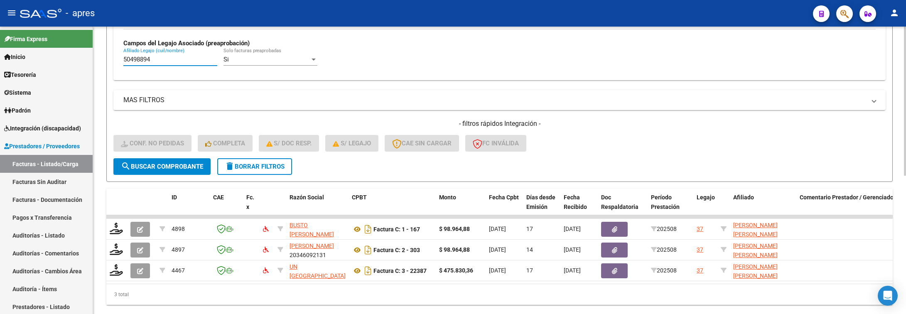
scroll to position [267, 0]
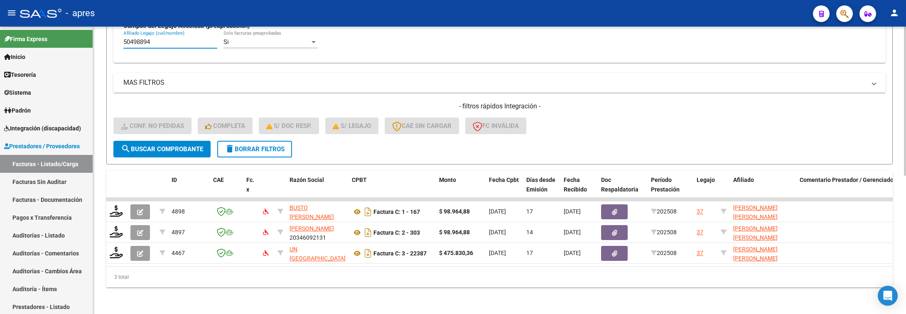
type input "50498894"
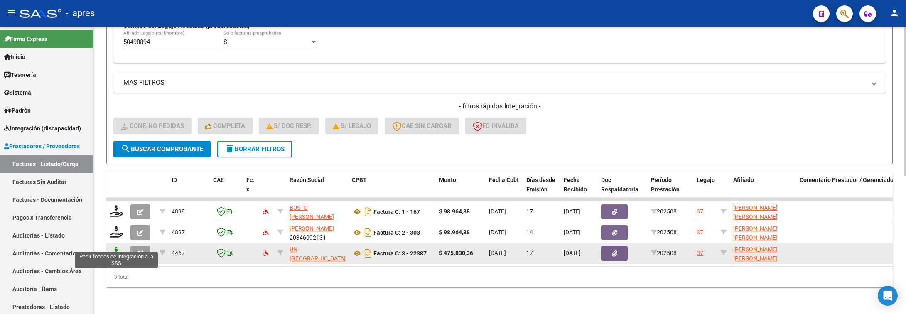
click at [118, 247] on icon at bounding box center [116, 253] width 13 height 12
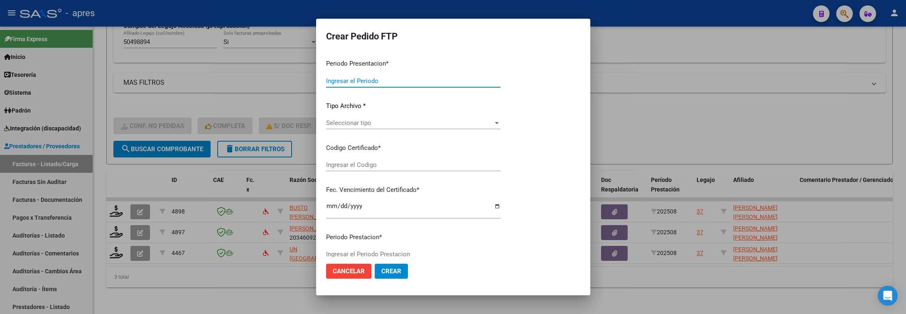
type input "202508"
type input "$ 475.830,36"
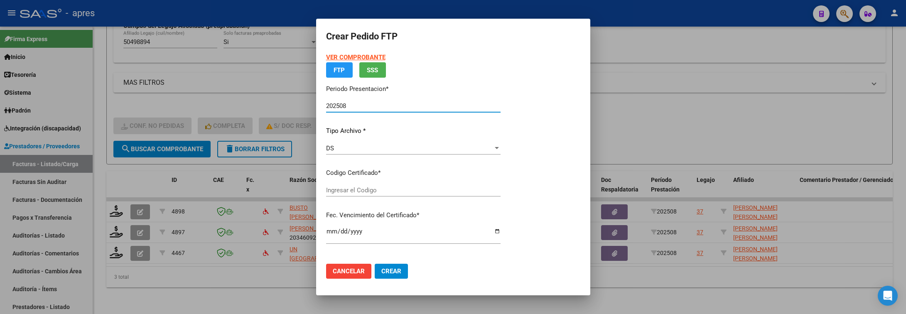
type input "ARG02000504988942020110720251107BS316"
type input "2025-11-07"
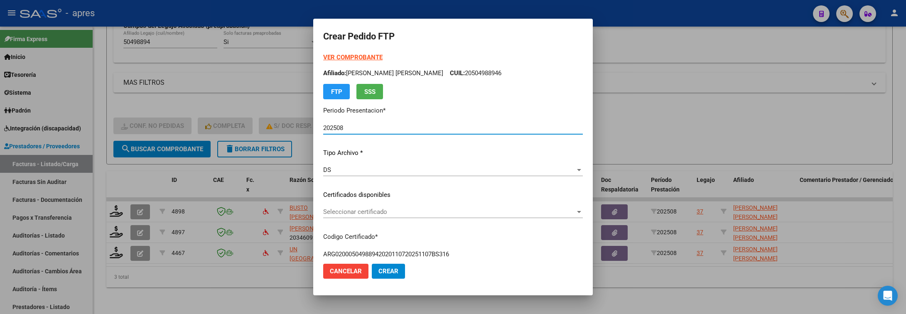
click at [429, 210] on span "Seleccionar certificado" at bounding box center [449, 211] width 252 height 7
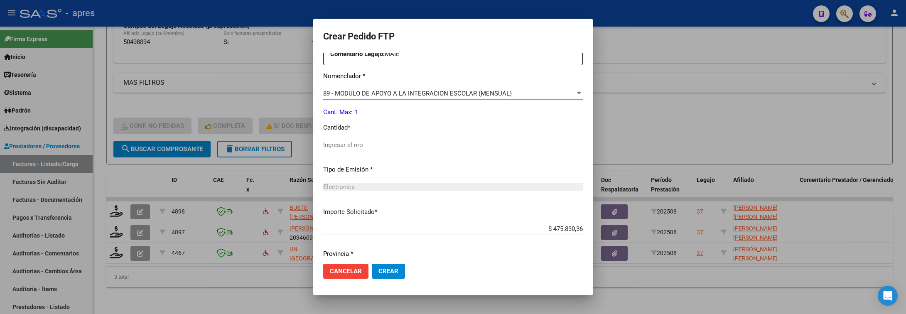
scroll to position [352, 0]
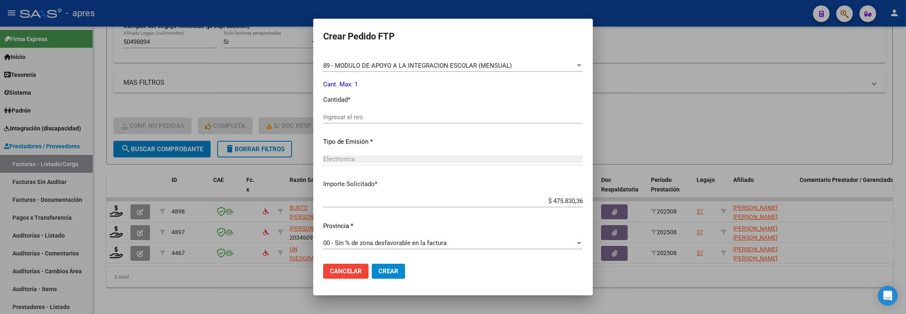
click at [402, 117] on input "Ingresar el nro" at bounding box center [453, 116] width 260 height 7
type input "1"
click at [398, 270] on span "Crear" at bounding box center [389, 271] width 20 height 7
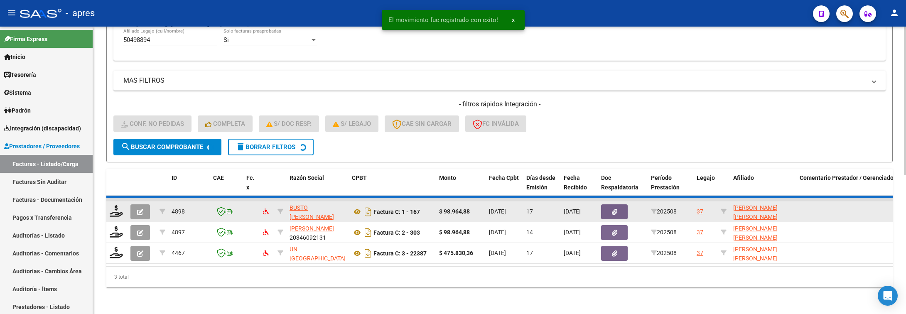
scroll to position [246, 0]
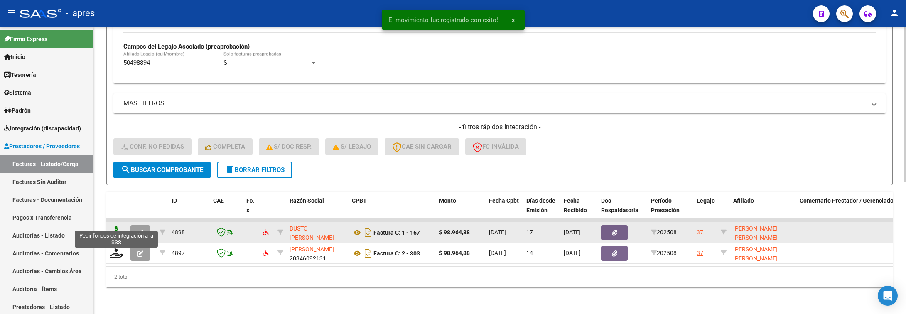
click at [117, 226] on icon at bounding box center [116, 232] width 13 height 12
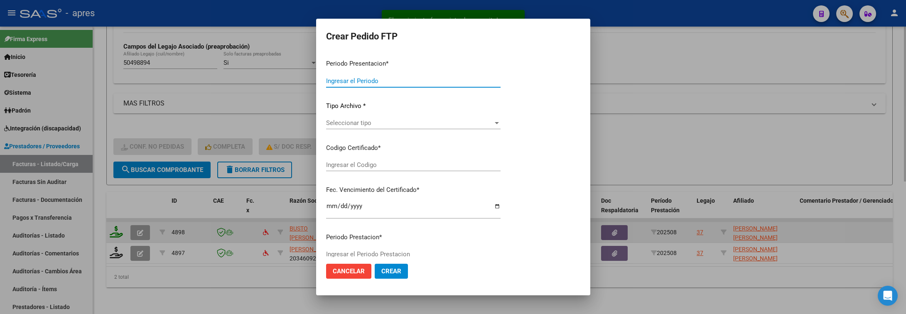
type input "202508"
type input "$ 98.964,88"
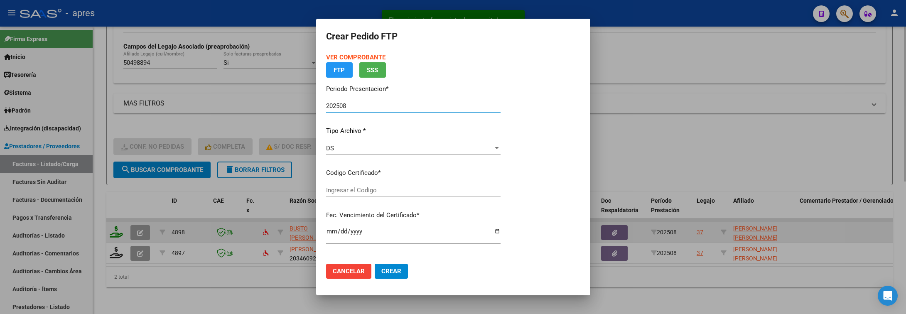
type input "ARG02000504988942020110720251107BS316"
type input "2025-11-07"
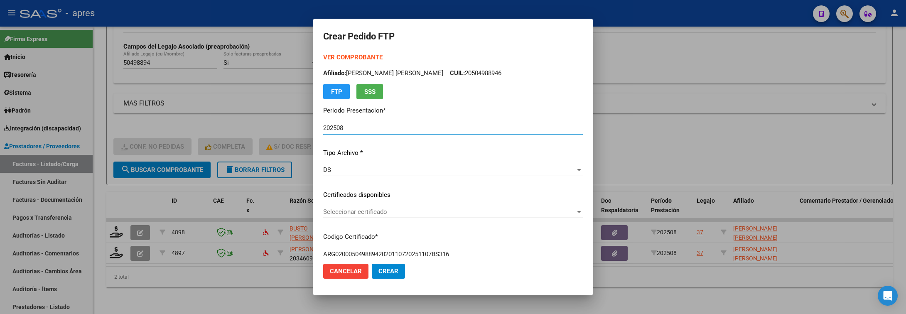
click at [408, 208] on span "Seleccionar certificado" at bounding box center [449, 211] width 252 height 7
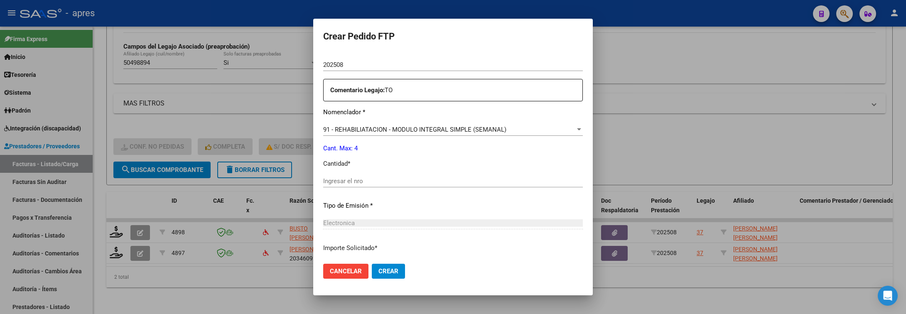
scroll to position [312, 0]
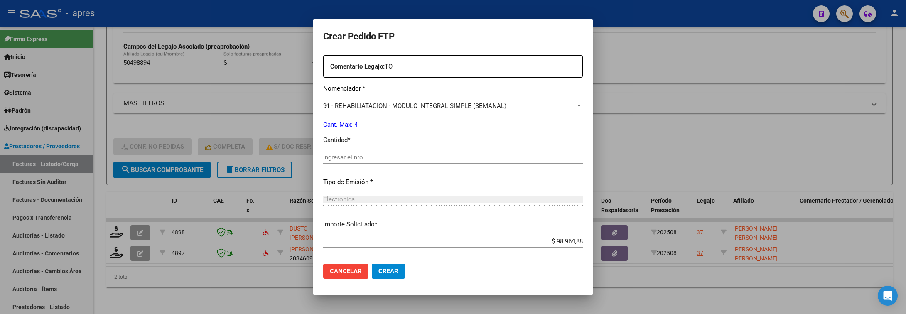
click at [374, 160] on input "Ingresar el nro" at bounding box center [453, 157] width 260 height 7
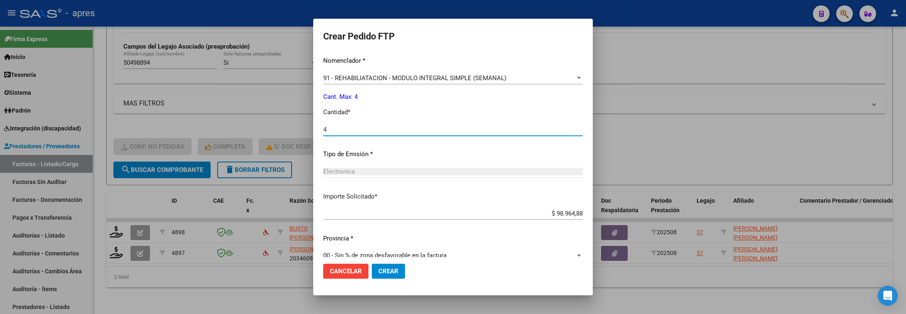
scroll to position [352, 0]
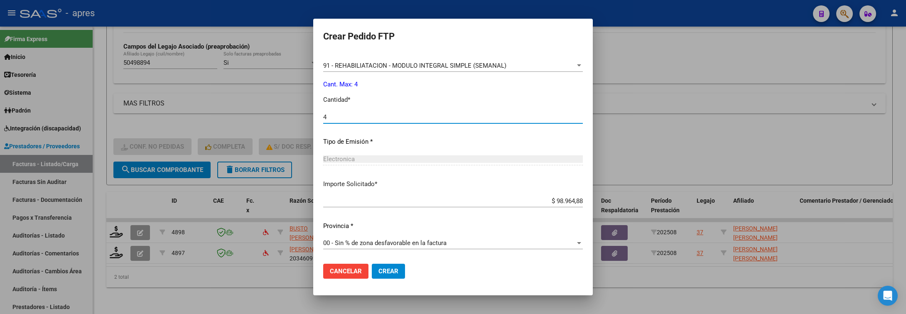
type input "4"
click at [396, 268] on span "Crear" at bounding box center [389, 271] width 20 height 7
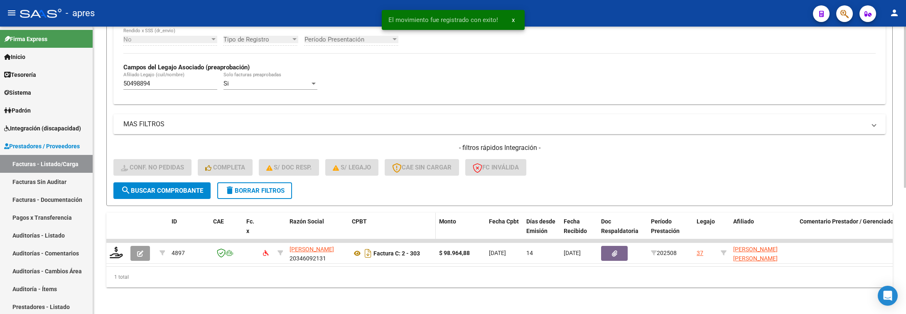
scroll to position [226, 0]
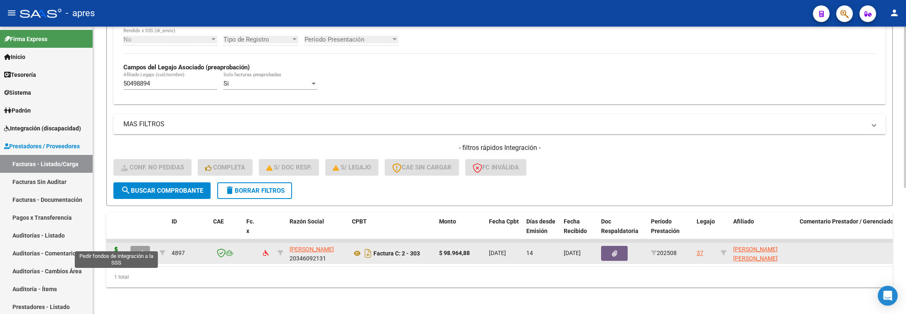
click at [120, 247] on icon at bounding box center [116, 253] width 13 height 12
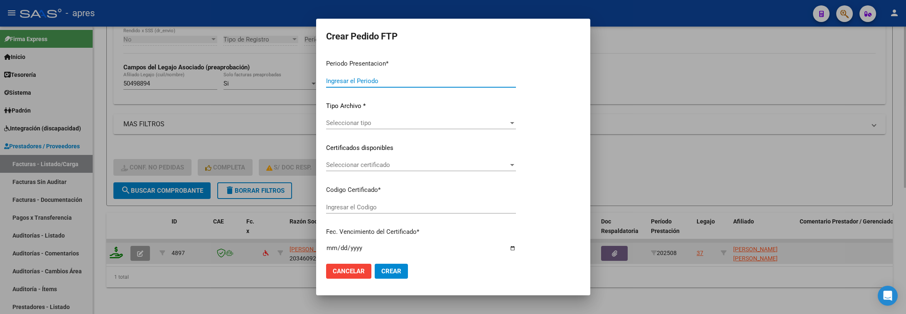
type input "202508"
type input "$ 98.964,88"
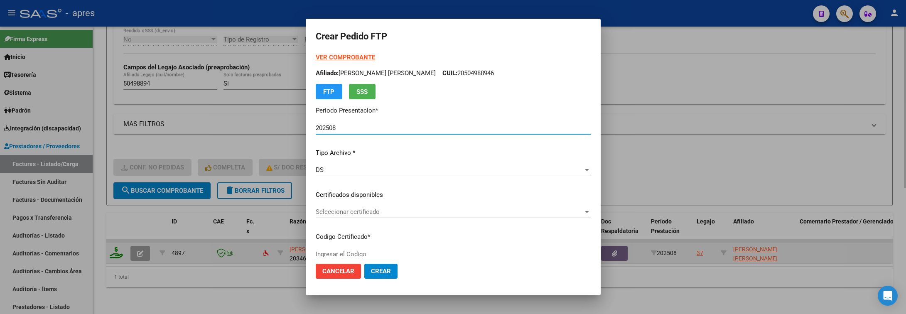
type input "ARG02000504988942020110720251107BS316"
type input "2025-11-07"
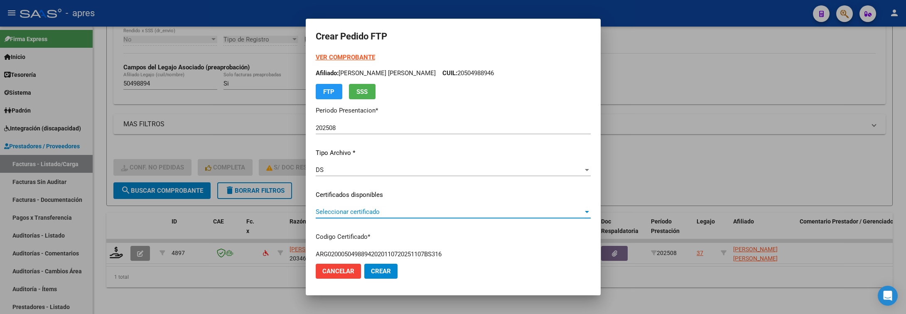
click at [418, 211] on span "Seleccionar certificado" at bounding box center [450, 211] width 268 height 7
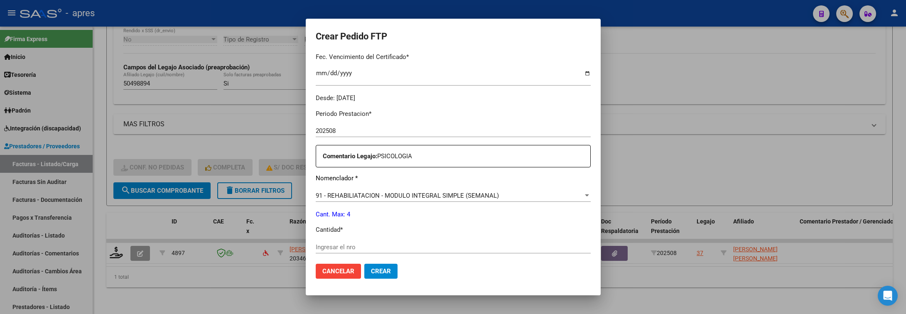
scroll to position [249, 0]
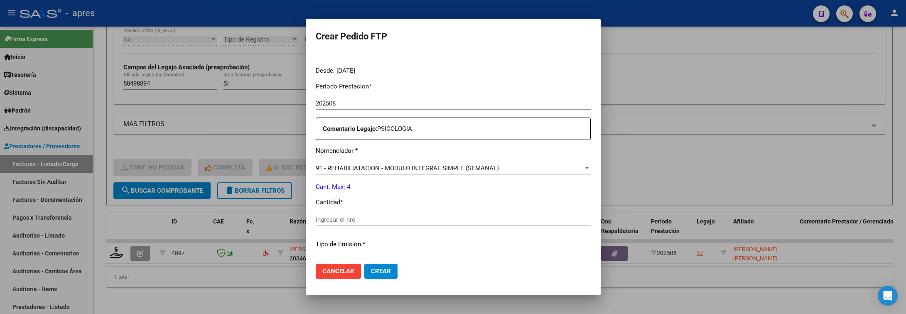
click at [386, 217] on input "Ingresar el nro" at bounding box center [453, 219] width 275 height 7
type input "4"
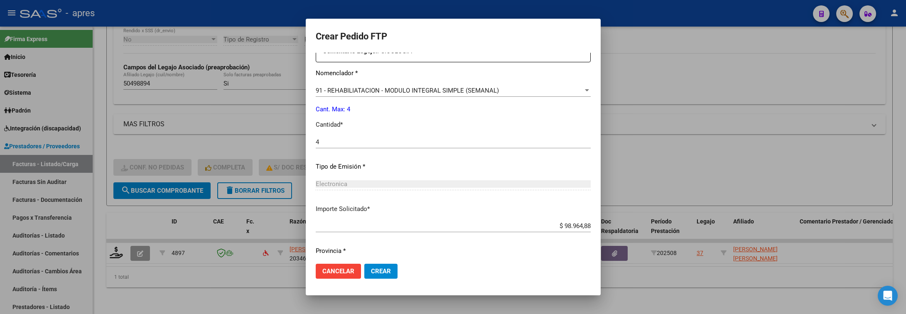
scroll to position [352, 0]
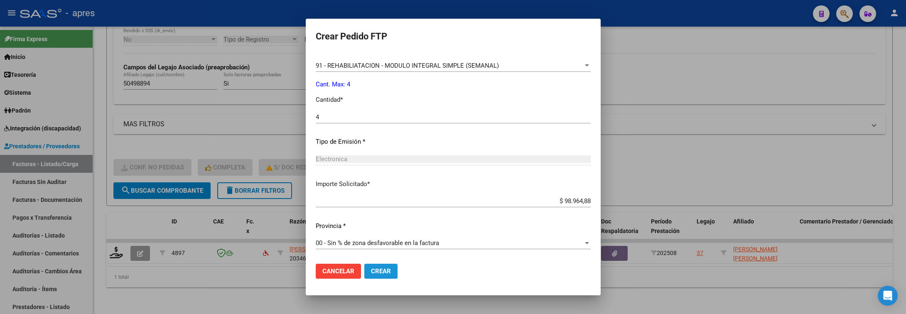
click at [389, 275] on button "Crear" at bounding box center [380, 271] width 33 height 15
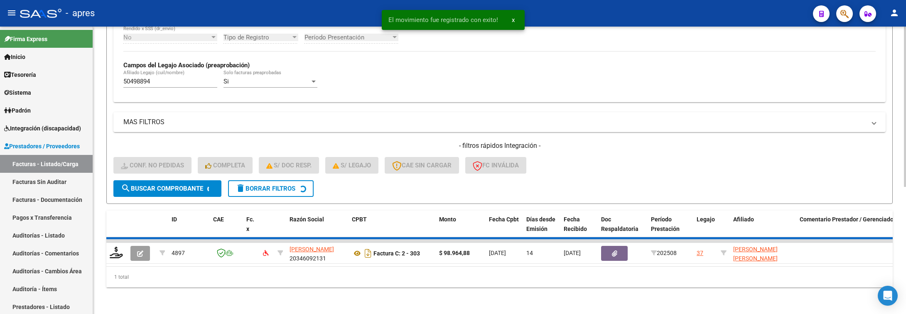
scroll to position [209, 0]
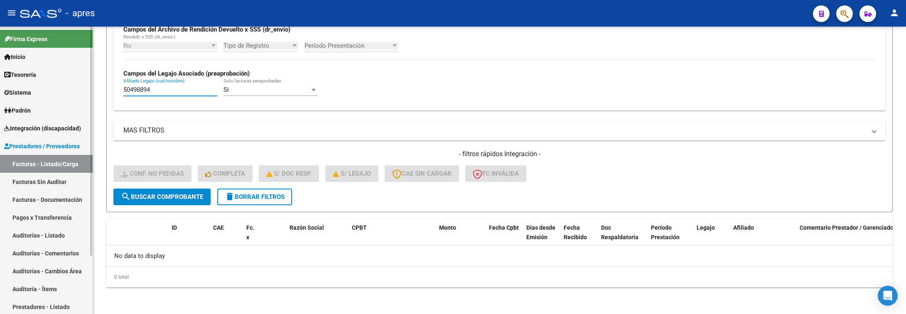
drag, startPoint x: 152, startPoint y: 90, endPoint x: 69, endPoint y: 87, distance: 83.6
click at [69, 87] on mat-sidenav-container "Firma Express Inicio Calendario SSS Instructivos Contacto OS Tesorería Extracto…" at bounding box center [453, 171] width 906 height 288
paste input "9087271"
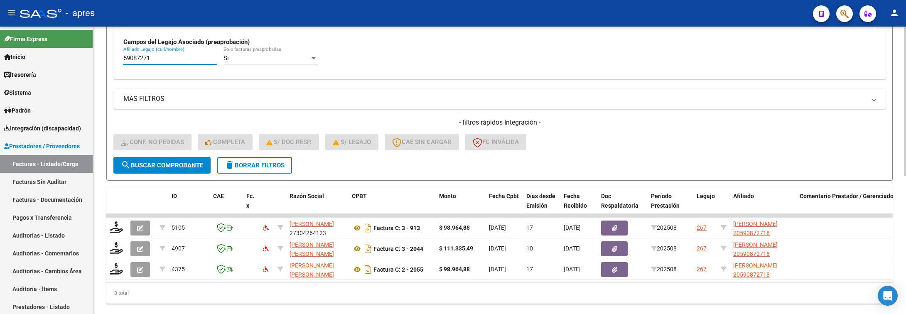
scroll to position [267, 0]
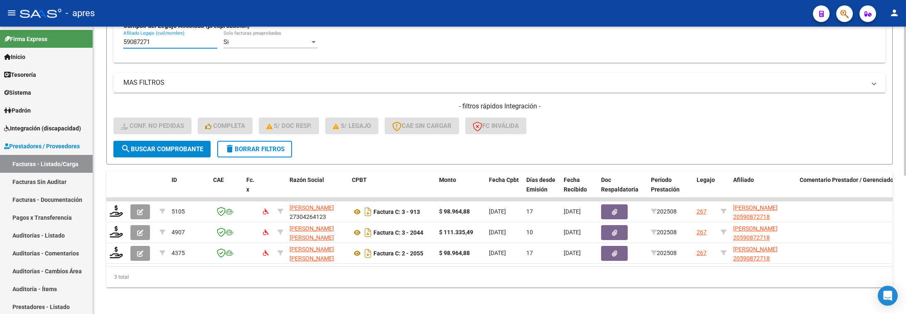
type input "59087271"
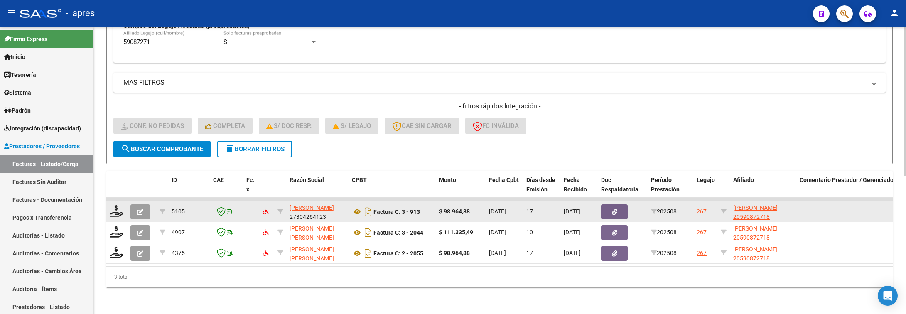
click at [116, 207] on div at bounding box center [117, 211] width 14 height 13
click at [116, 205] on icon at bounding box center [116, 211] width 13 height 12
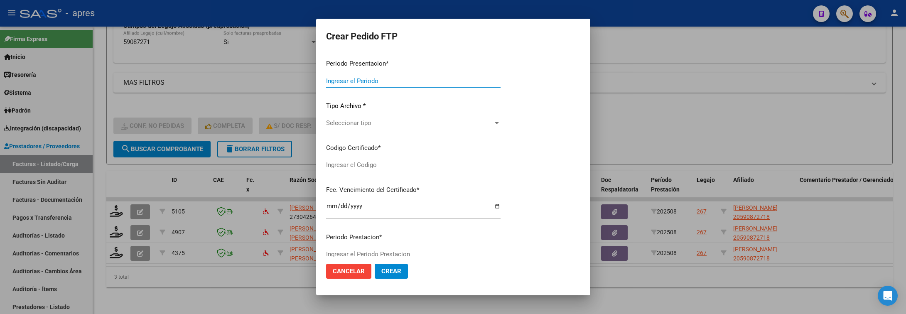
type input "202508"
type input "$ 98.964,88"
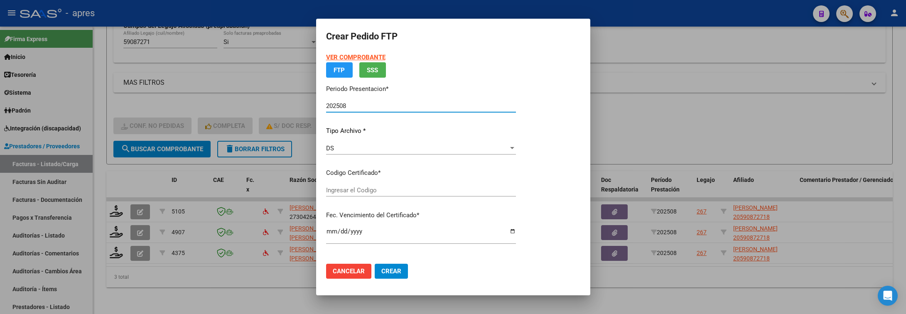
type input "ARG02000590872712025012720280127BUE370"
type input "2028-01-27"
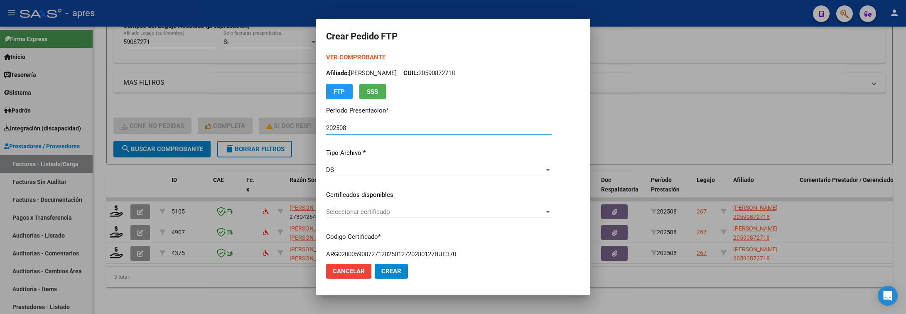
click at [492, 212] on span "Seleccionar certificado" at bounding box center [435, 211] width 218 height 7
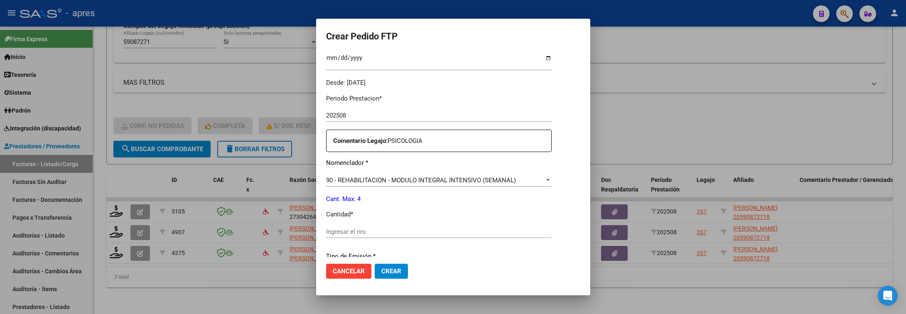
scroll to position [249, 0]
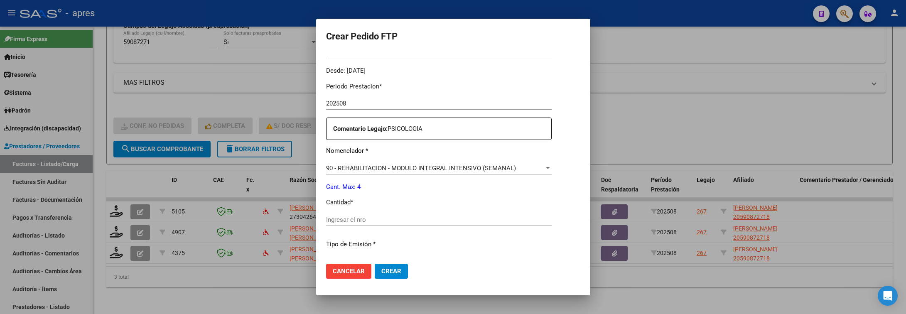
click at [491, 222] on input "Ingresar el nro" at bounding box center [439, 219] width 226 height 7
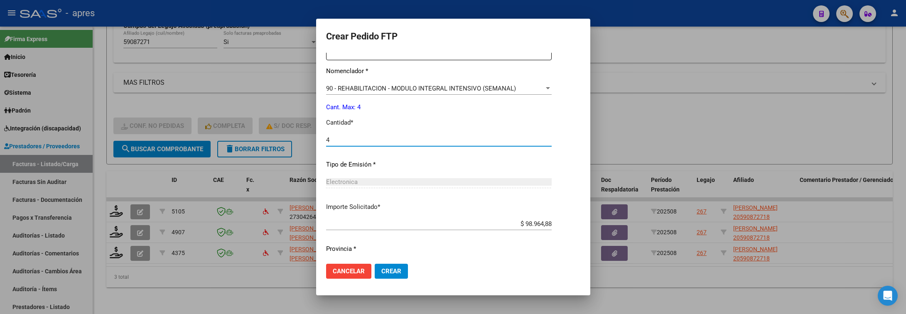
scroll to position [352, 0]
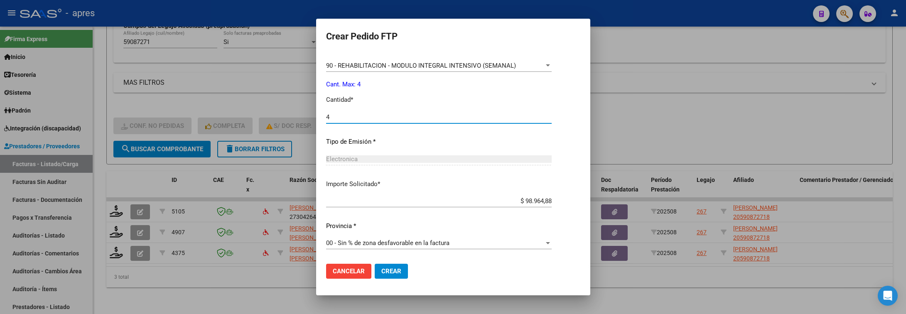
type input "4"
click at [393, 268] on span "Crear" at bounding box center [392, 271] width 20 height 7
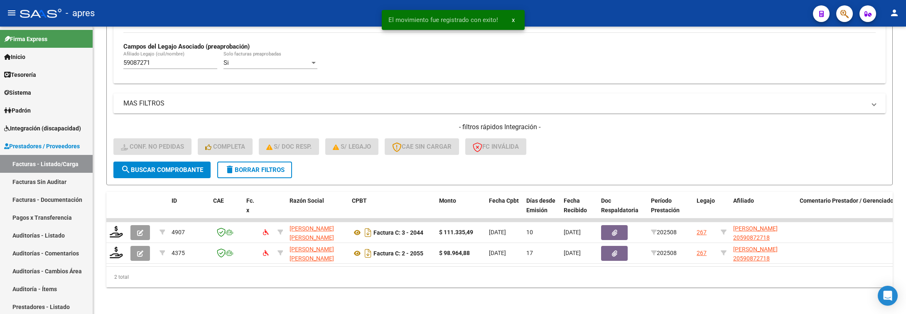
scroll to position [246, 0]
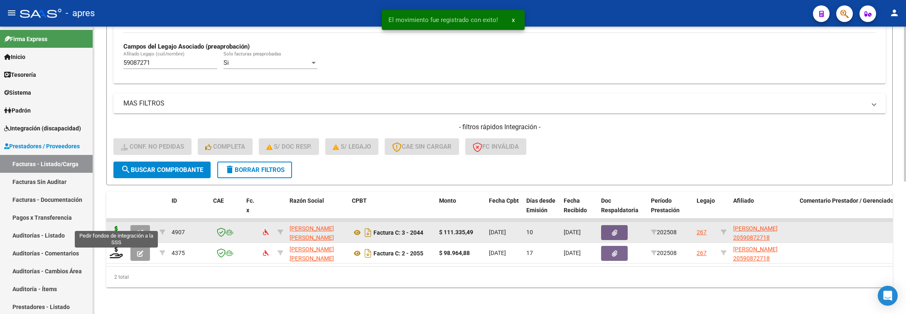
click at [114, 227] on icon at bounding box center [116, 232] width 13 height 12
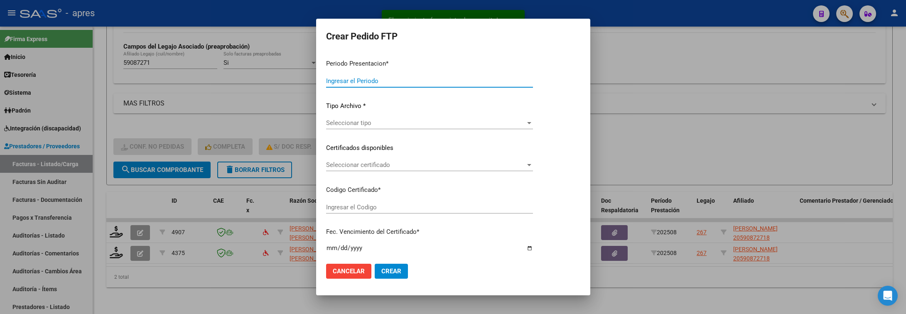
type input "202508"
type input "$ 111.335,49"
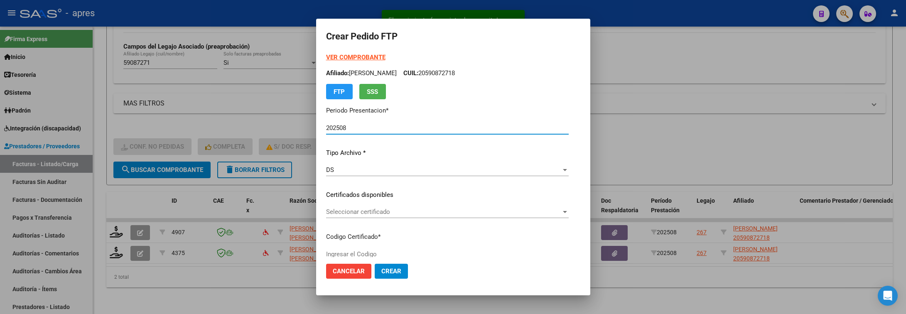
type input "ARG02000590872712025012720280127BUE370"
type input "2028-01-27"
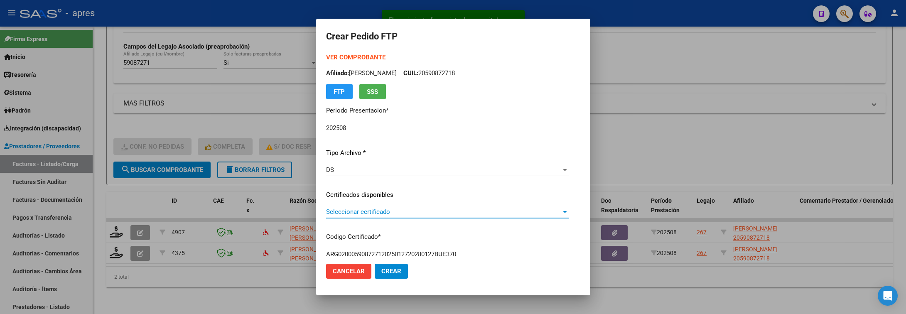
click at [407, 215] on span "Seleccionar certificado" at bounding box center [443, 211] width 235 height 7
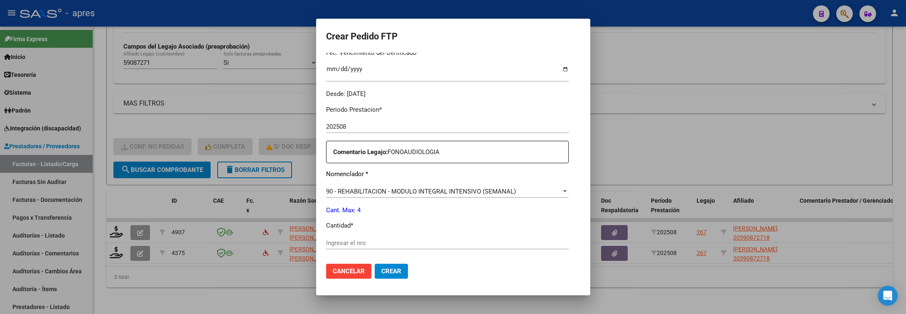
scroll to position [249, 0]
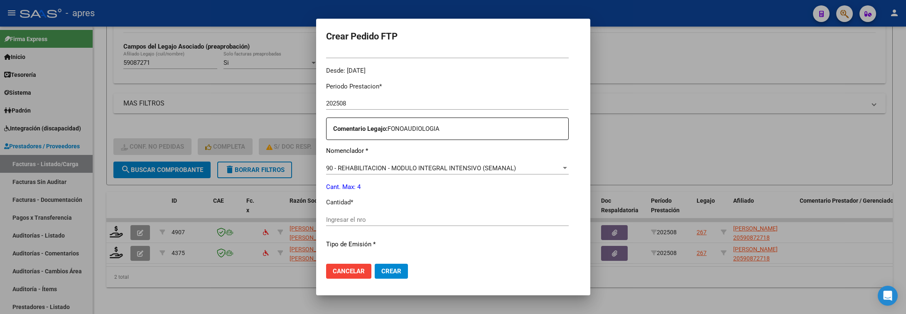
click at [407, 215] on div "Ingresar el nro" at bounding box center [447, 220] width 243 height 12
type input "4"
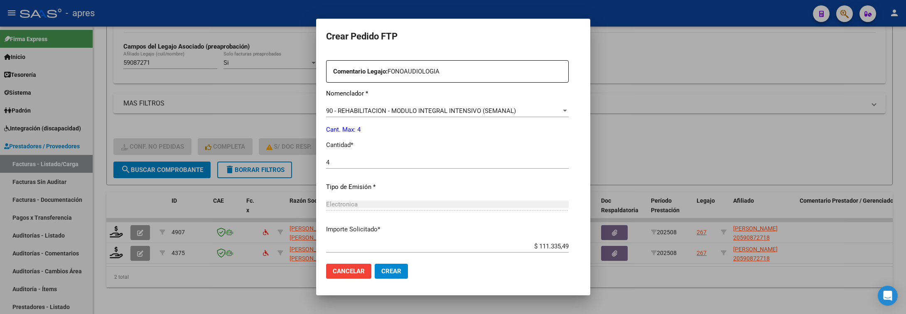
scroll to position [352, 0]
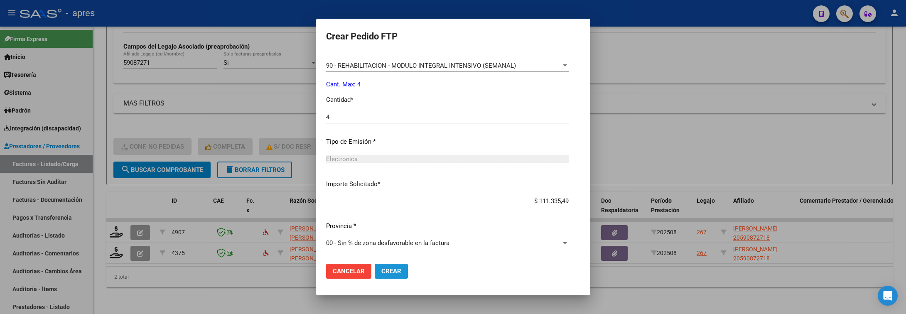
click at [386, 275] on button "Crear" at bounding box center [391, 271] width 33 height 15
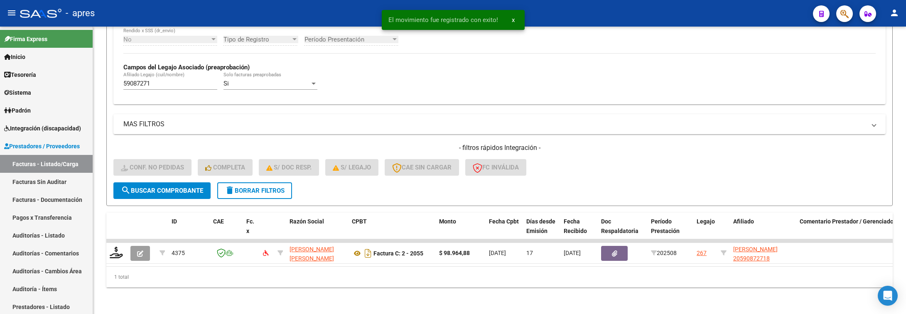
scroll to position [226, 0]
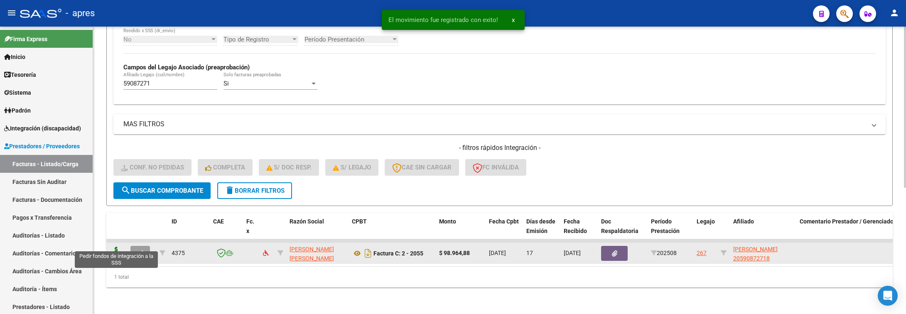
click at [114, 247] on icon at bounding box center [116, 253] width 13 height 12
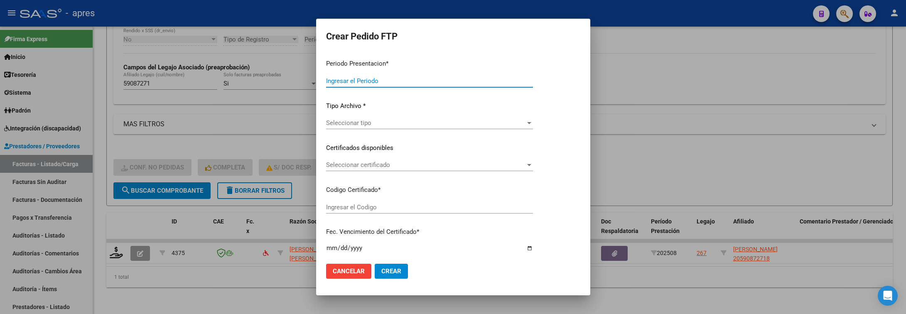
type input "202508"
type input "$ 98.964,88"
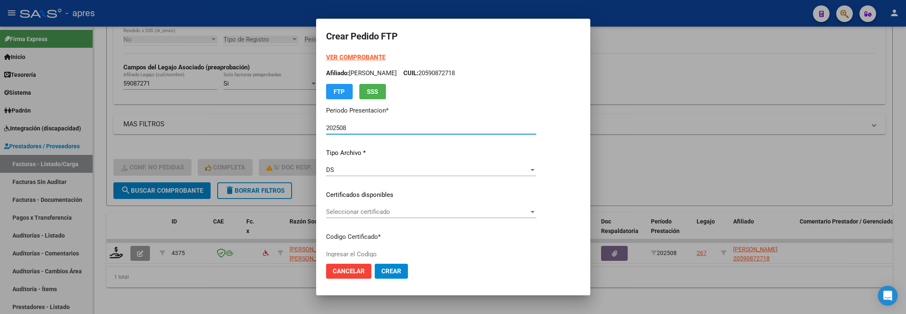
type input "ARG02000590872712025012720280127BUE370"
type input "2028-01-27"
click at [454, 216] on div "Seleccionar certificado Seleccionar certificado" at bounding box center [431, 212] width 210 height 12
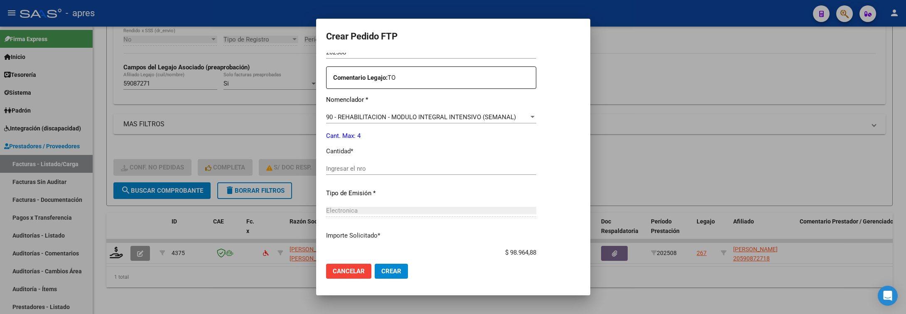
scroll to position [312, 0]
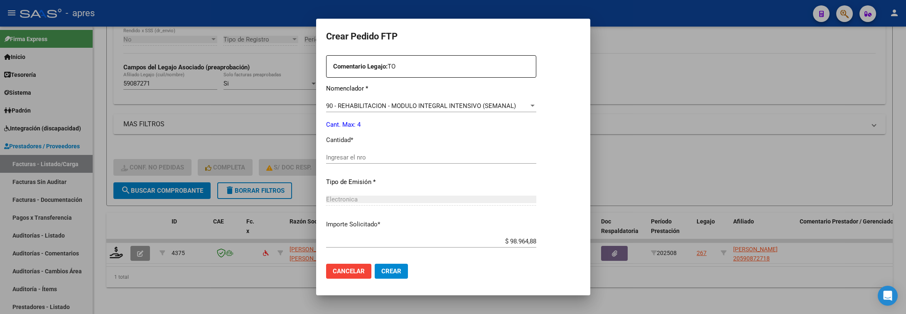
click at [450, 159] on input "Ingresar el nro" at bounding box center [431, 157] width 210 height 7
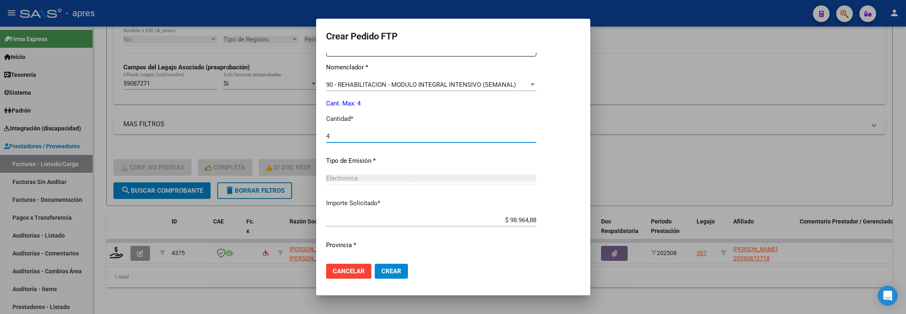
scroll to position [352, 0]
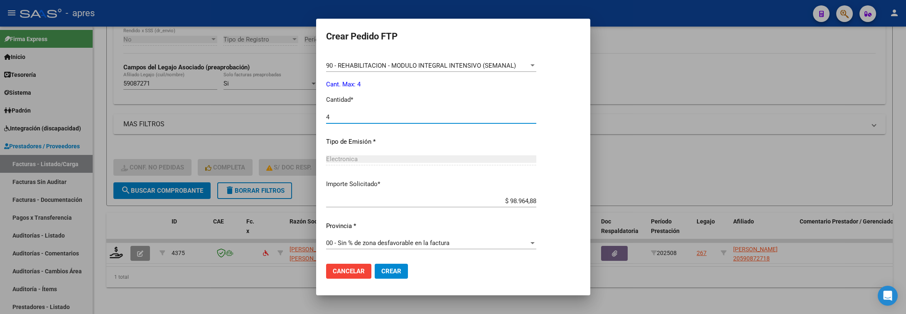
type input "4"
click at [403, 271] on button "Crear" at bounding box center [391, 271] width 33 height 15
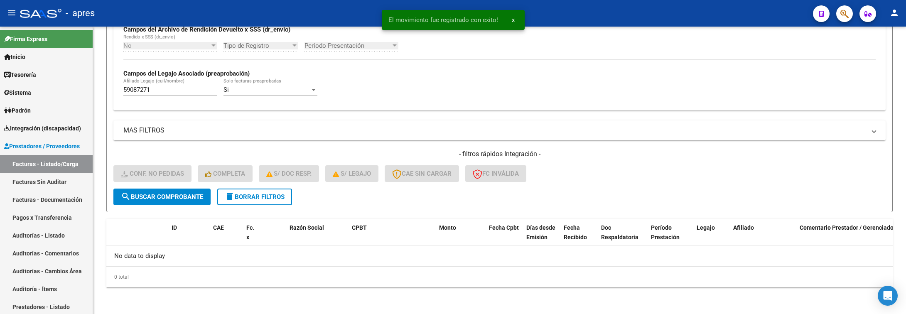
scroll to position [209, 0]
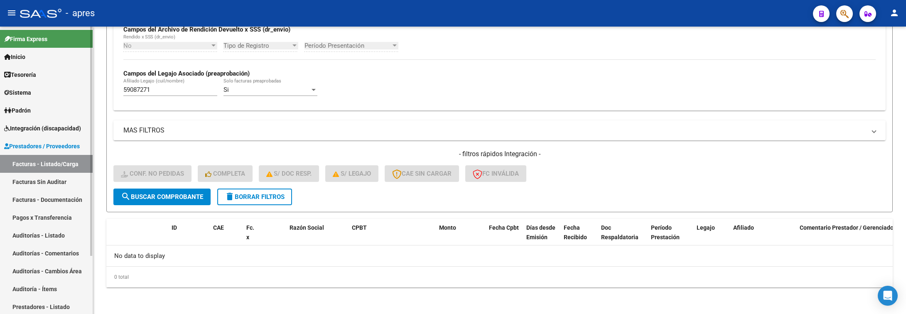
drag, startPoint x: 165, startPoint y: 89, endPoint x: 63, endPoint y: 87, distance: 101.8
click at [66, 89] on mat-sidenav-container "Firma Express Inicio Calendario SSS Instructivos Contacto OS Tesorería Extracto…" at bounding box center [453, 171] width 906 height 288
paste input "30762393"
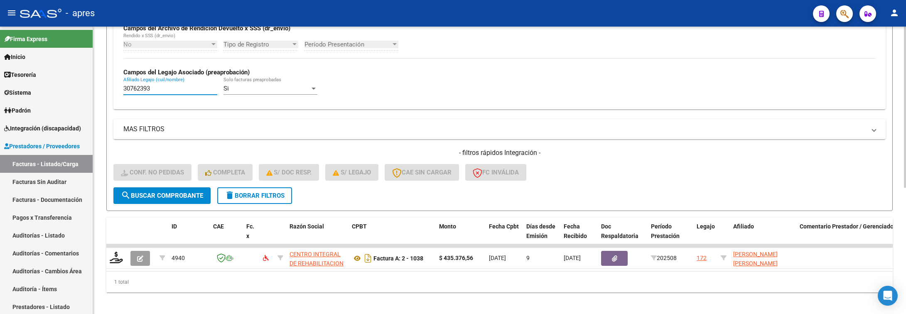
type input "30762393"
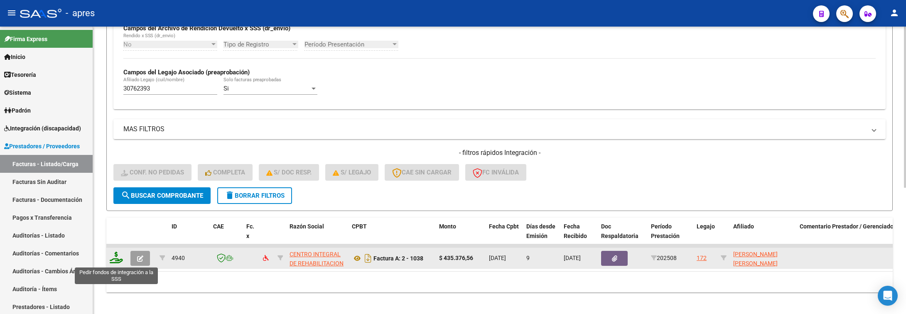
click at [113, 262] on icon at bounding box center [116, 258] width 13 height 12
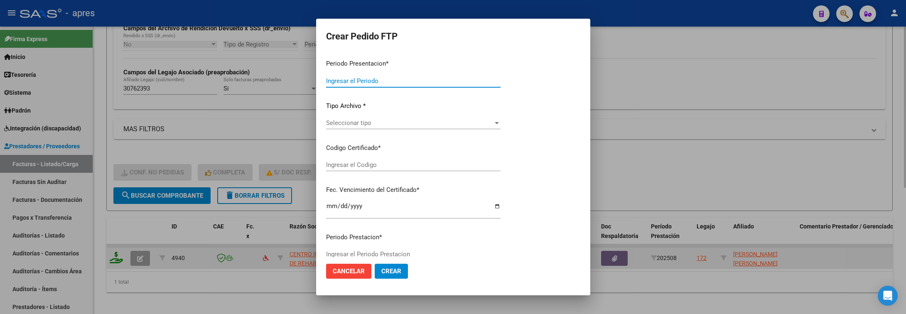
type input "202508"
type input "$ 435.376,56"
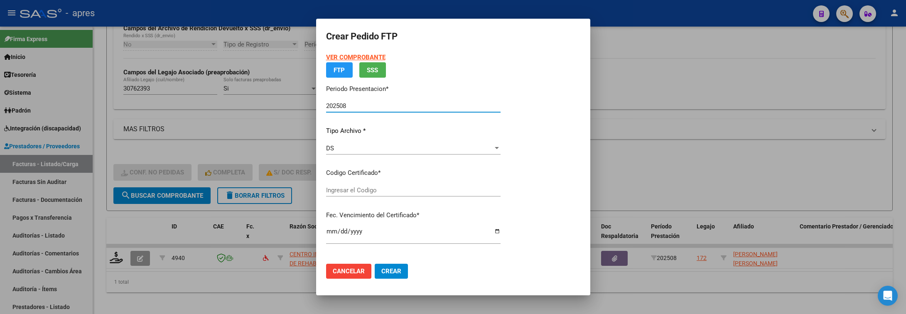
type input "ARG01000307623932018062520250625BUE316"
type input "2025-06-27"
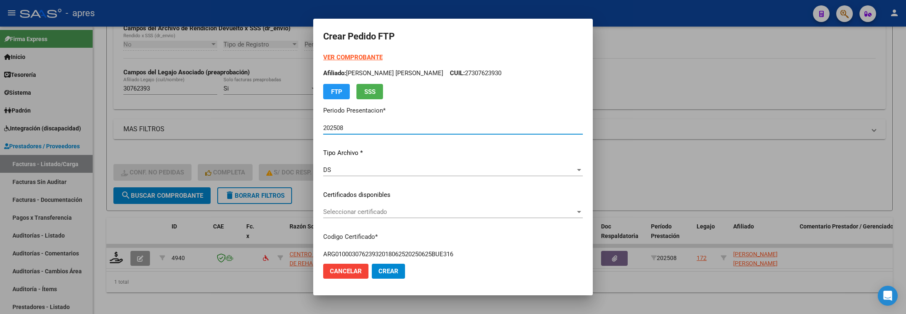
click at [383, 206] on div "Seleccionar certificado Seleccionar certificado" at bounding box center [453, 212] width 260 height 12
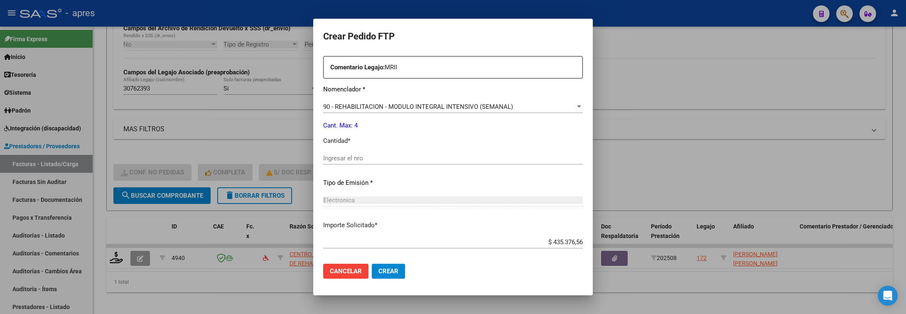
scroll to position [312, 0]
drag, startPoint x: 393, startPoint y: 167, endPoint x: 394, endPoint y: 159, distance: 8.4
click at [393, 166] on div "Ingresar el nro" at bounding box center [453, 161] width 260 height 20
click at [394, 159] on input "Ingresar el nro" at bounding box center [453, 157] width 260 height 7
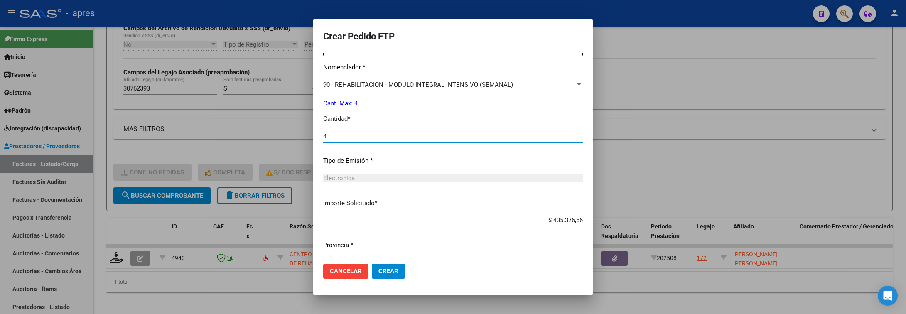
scroll to position [352, 0]
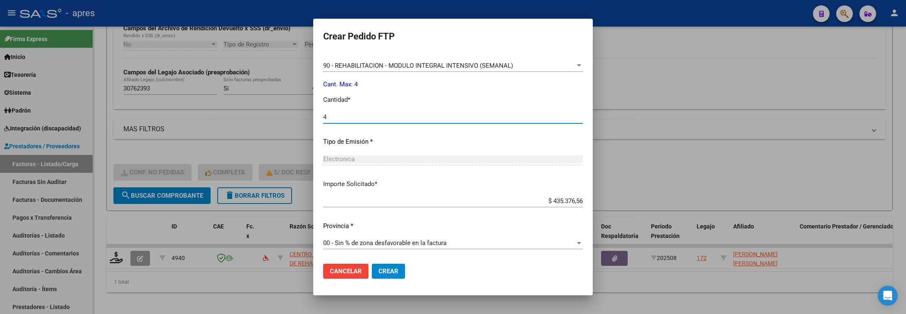
type input "4"
click at [391, 271] on span "Crear" at bounding box center [389, 271] width 20 height 7
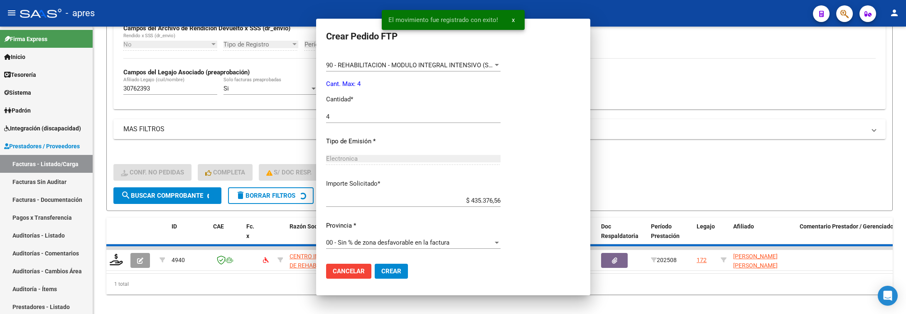
scroll to position [305, 0]
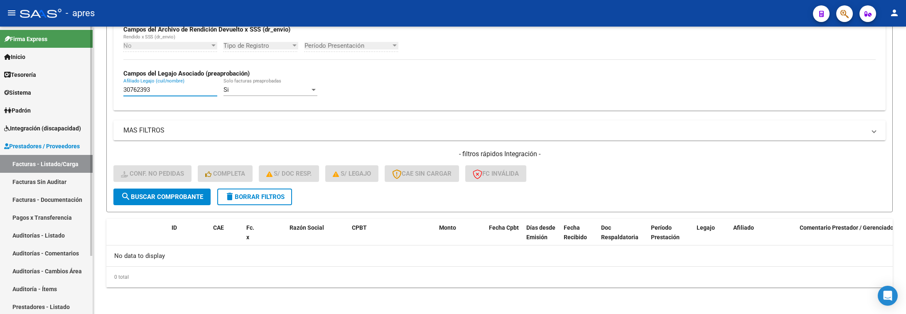
drag, startPoint x: 181, startPoint y: 86, endPoint x: 59, endPoint y: 85, distance: 122.2
click at [59, 85] on mat-sidenav-container "Firma Express Inicio Calendario SSS Instructivos Contacto OS Tesorería Extracto…" at bounding box center [453, 171] width 906 height 288
paste input "56868065"
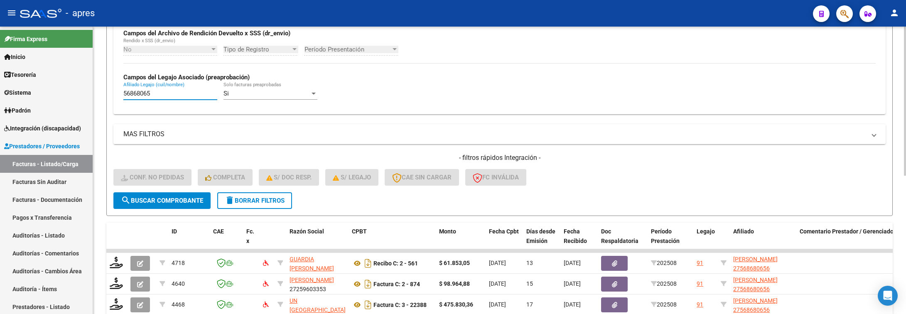
scroll to position [267, 0]
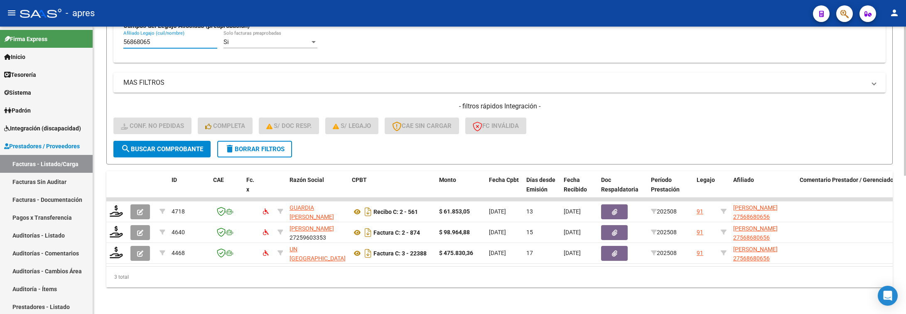
type input "56868065"
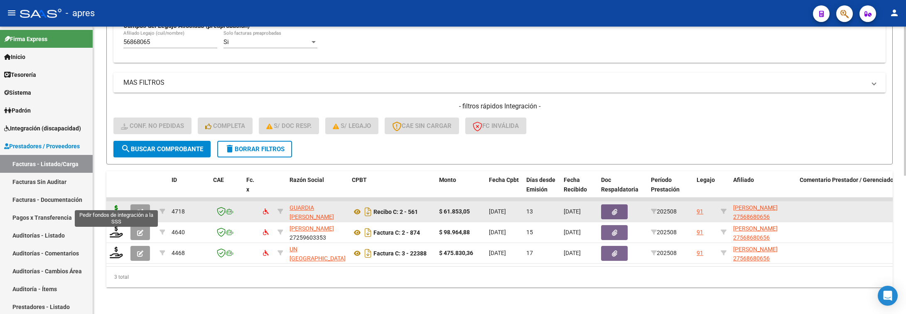
click at [119, 205] on icon at bounding box center [116, 211] width 13 height 12
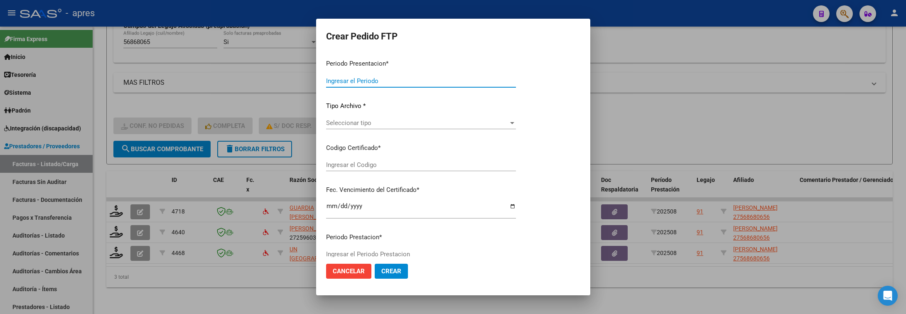
type input "202508"
type input "$ 61.853,05"
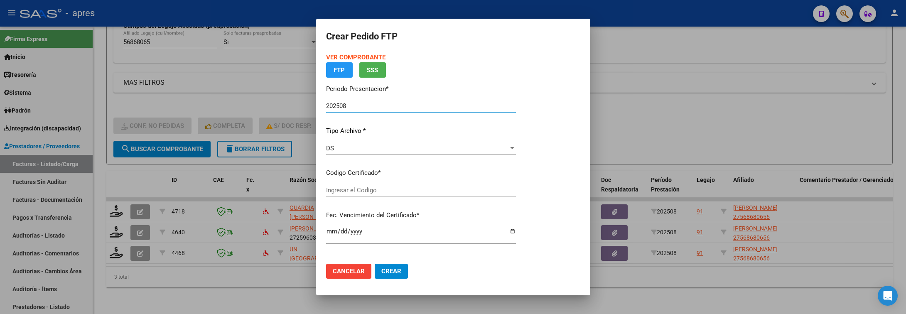
type input "ARG01000568680652022121220251212BS370"
type input "2025-12-12"
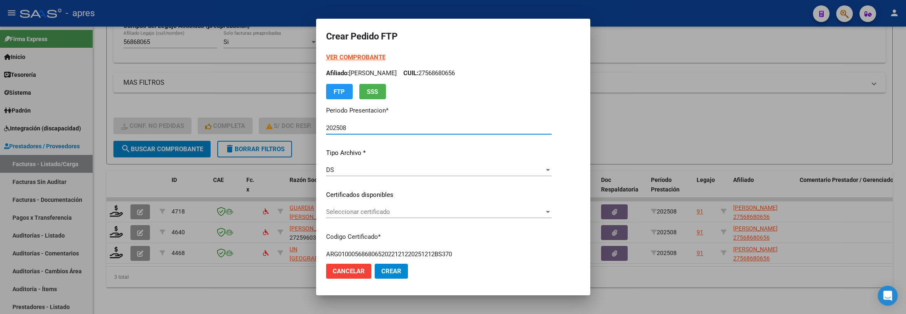
click at [552, 204] on div "VER COMPROBANTE ARCA Padrón Afiliado: MUSSO JEANNERET JOSEFINA CUIL: 2756868065…" at bounding box center [439, 189] width 226 height 272
click at [552, 216] on div "Seleccionar certificado Seleccionar certificado" at bounding box center [439, 212] width 226 height 12
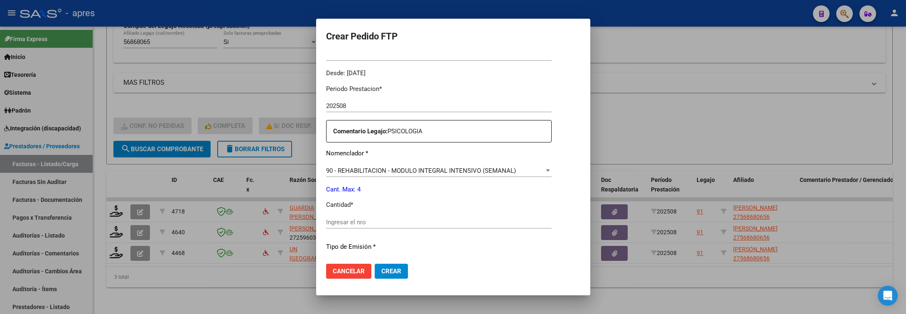
scroll to position [249, 0]
click at [487, 217] on input "Ingresar el nro" at bounding box center [439, 219] width 226 height 7
type input "4"
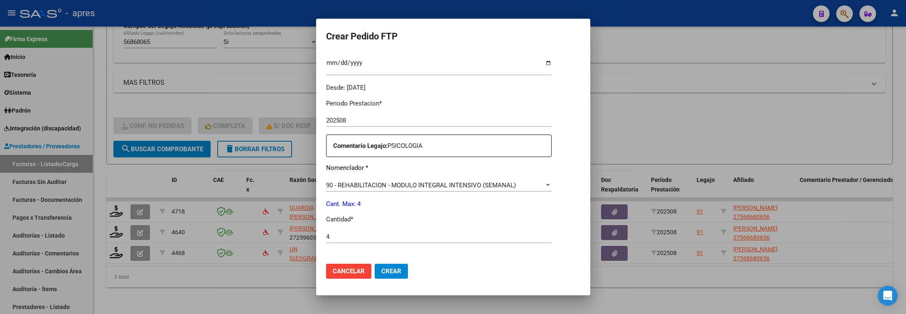
scroll to position [227, 0]
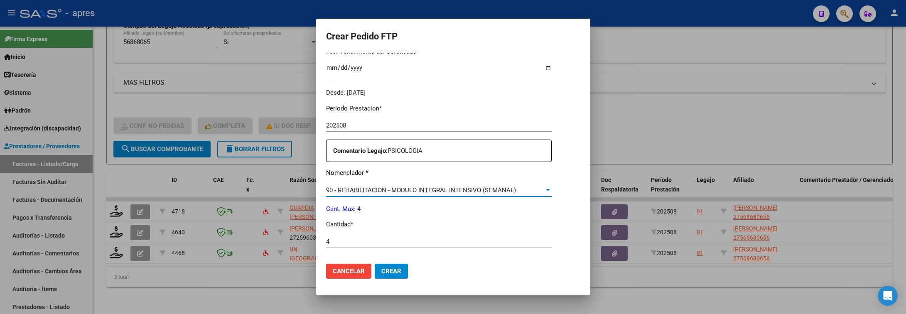
click at [544, 187] on div "90 - REHABILITACION - MODULO INTEGRAL INTENSIVO (SEMANAL)" at bounding box center [435, 190] width 218 height 7
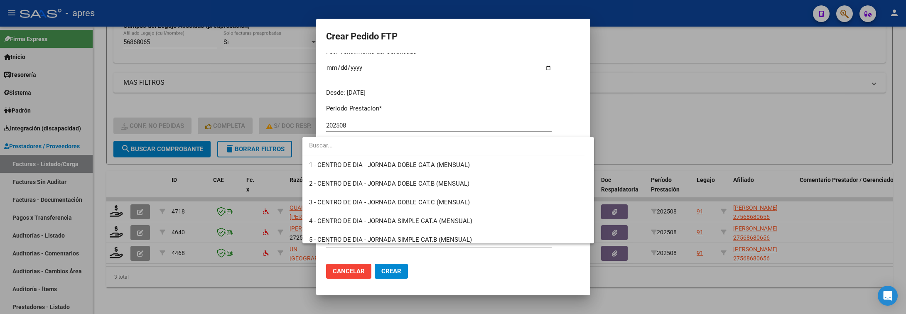
scroll to position [1639, 0]
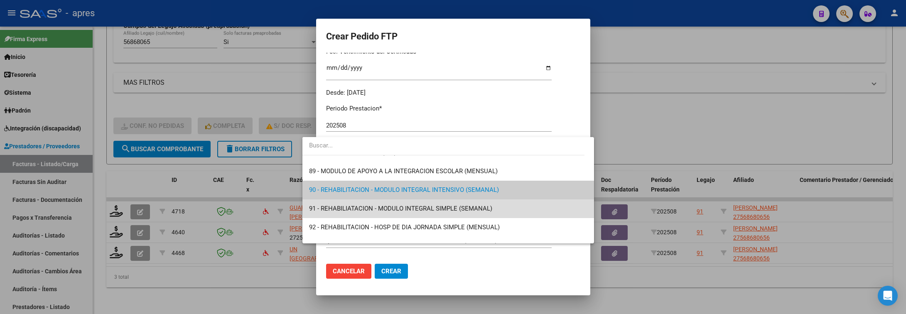
click at [552, 202] on span "91 - REHABILIATACION - MODULO INTEGRAL SIMPLE (SEMANAL)" at bounding box center [448, 208] width 278 height 19
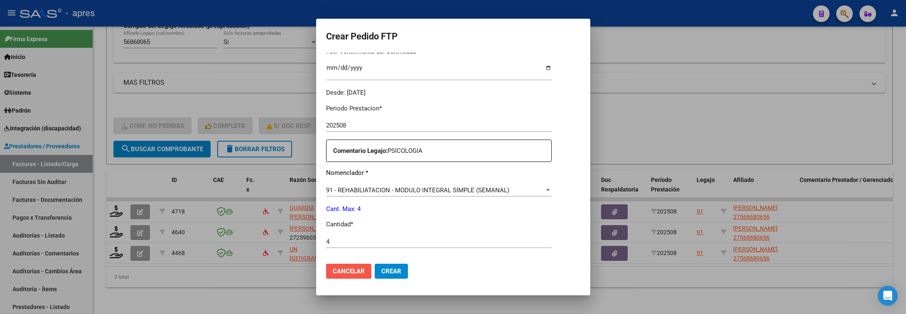
click at [340, 272] on span "Cancelar" at bounding box center [349, 271] width 32 height 7
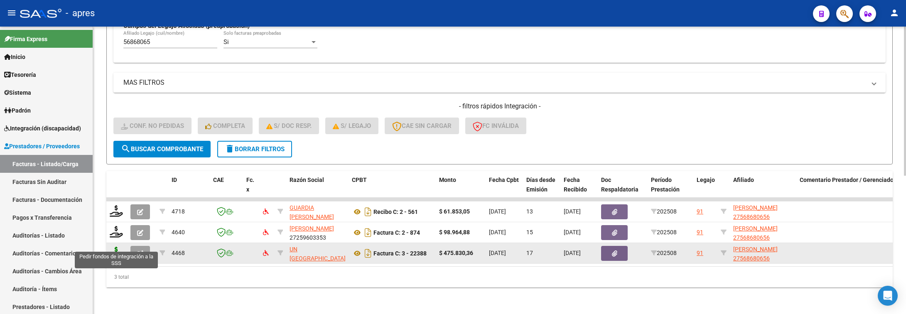
click at [111, 247] on icon at bounding box center [116, 253] width 13 height 12
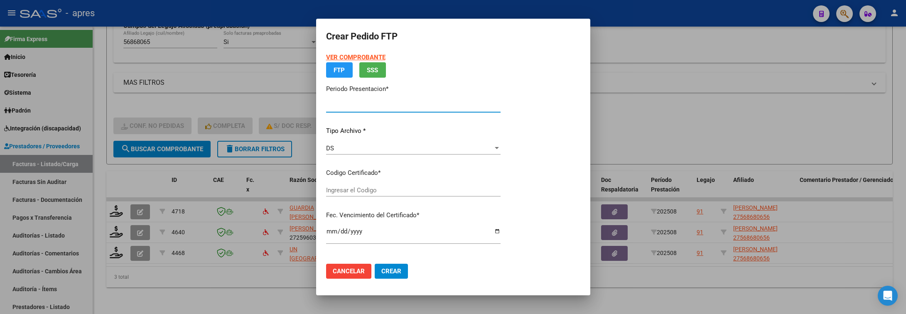
type input "202508"
type input "$ 475.830,36"
type input "ARG01000568680652022121220251212BS370"
type input "2025-12-12"
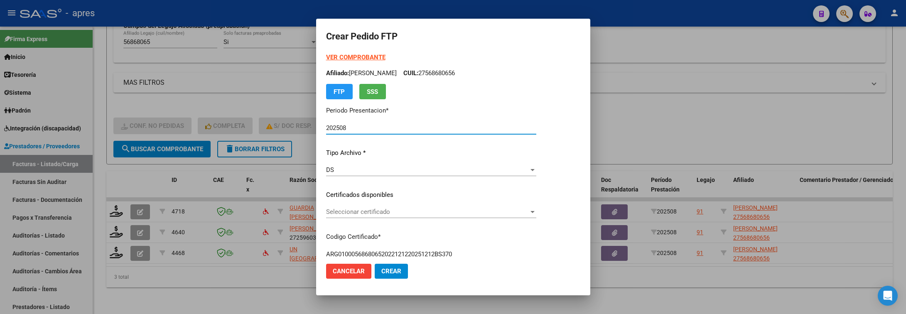
click at [479, 208] on span "Seleccionar certificado" at bounding box center [427, 211] width 203 height 7
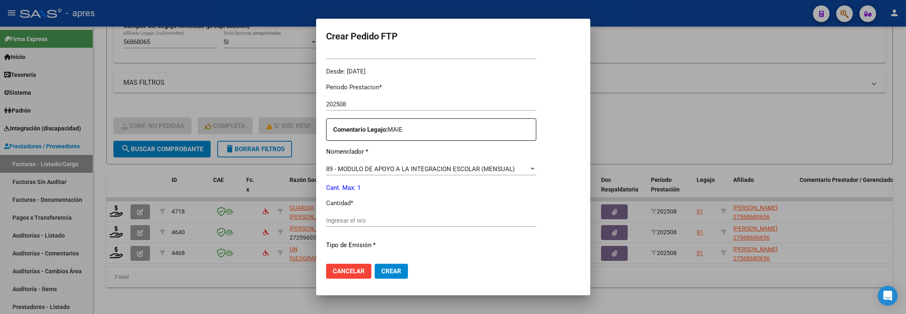
scroll to position [249, 0]
click at [487, 214] on div "Ingresar el nro" at bounding box center [431, 220] width 210 height 12
type input "4"
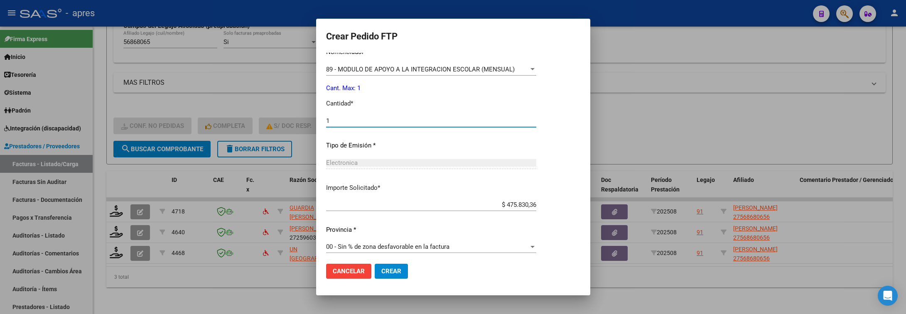
scroll to position [352, 0]
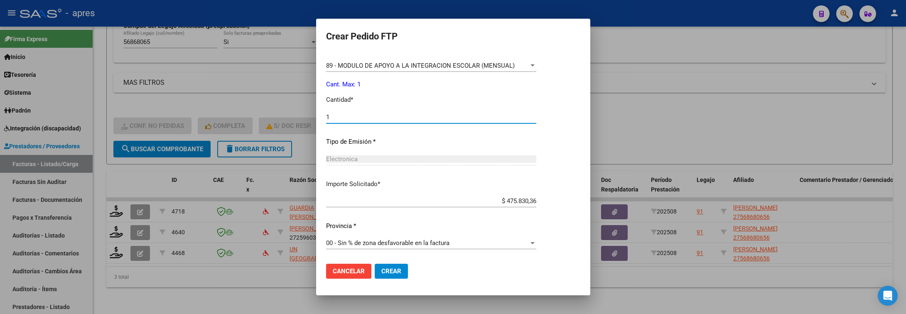
type input "1"
click at [386, 276] on button "Crear" at bounding box center [391, 271] width 33 height 15
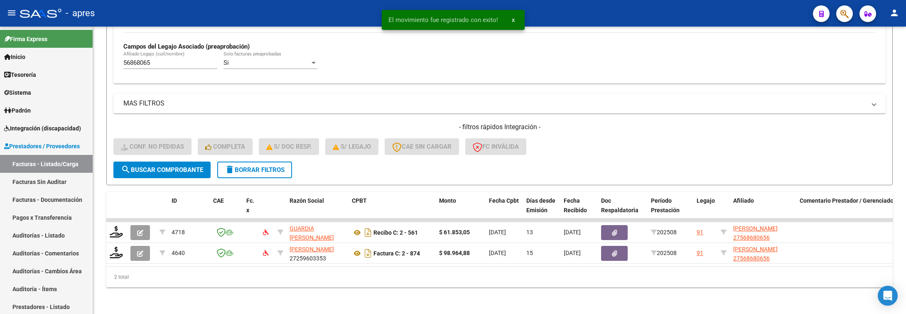
scroll to position [246, 0]
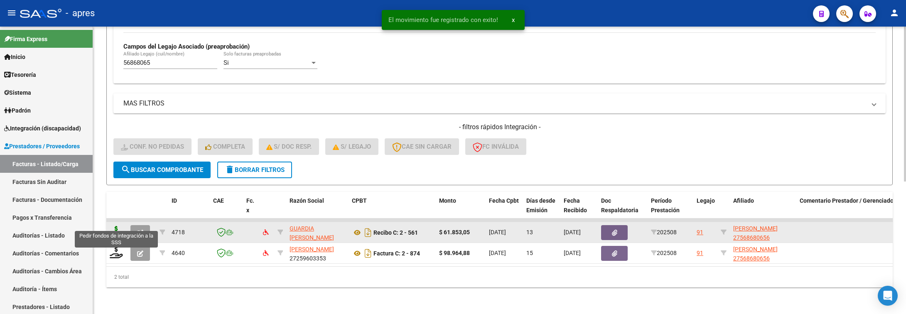
click at [120, 226] on icon at bounding box center [116, 232] width 13 height 12
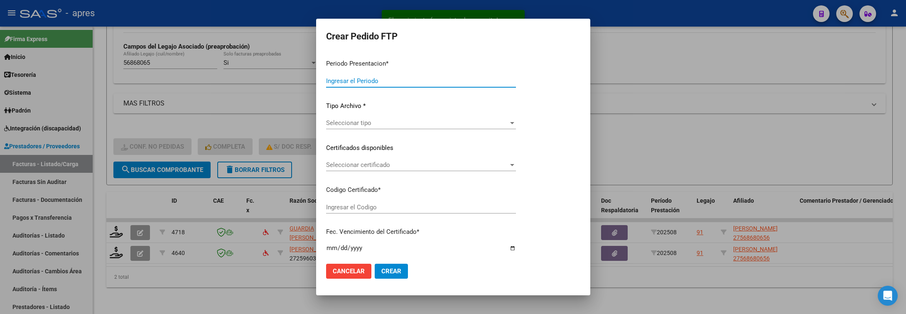
type input "202508"
type input "$ 61.853,05"
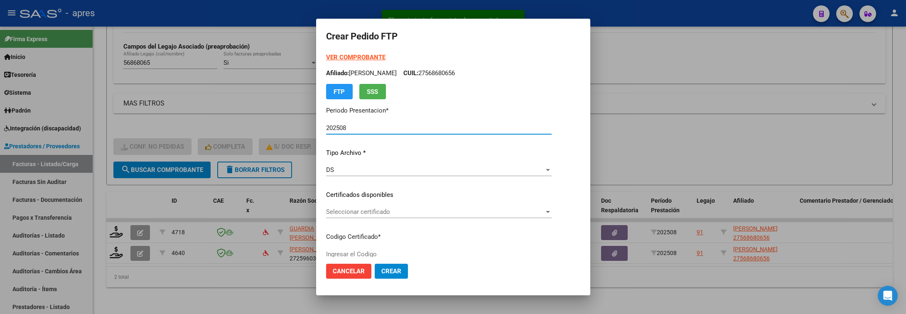
type input "ARG01000568680652022121220251212BS370"
type input "2025-12-12"
click at [513, 214] on span "Seleccionar certificado" at bounding box center [435, 211] width 218 height 7
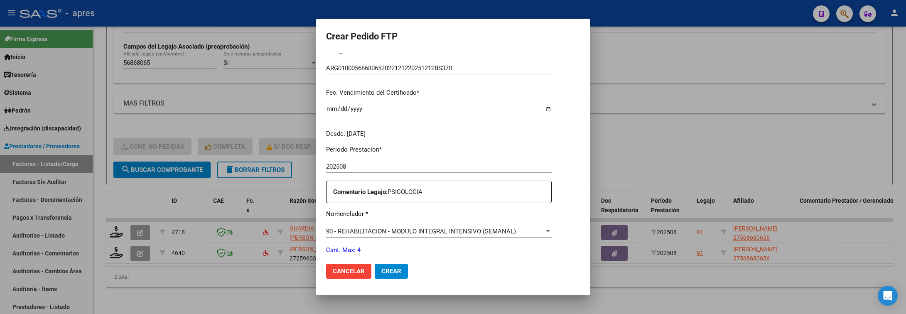
scroll to position [187, 0]
click at [431, 222] on div "Periodo Prestacion * 202508 Ingresar el Periodo Prestacion Comentario Legajo: P…" at bounding box center [439, 280] width 226 height 285
click at [438, 235] on div "90 - REHABILITACION - MODULO INTEGRAL INTENSIVO (SEMANAL) Seleccionar nomenclad…" at bounding box center [439, 230] width 226 height 12
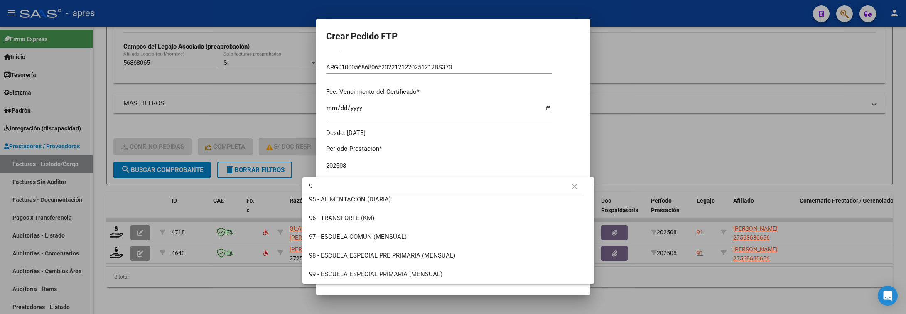
scroll to position [0, 0]
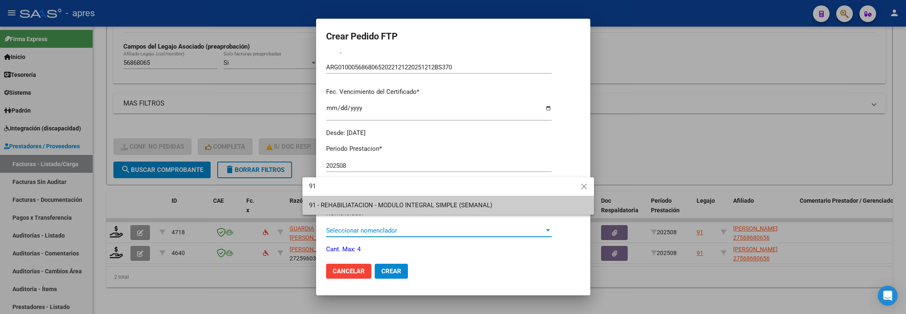
type input "91"
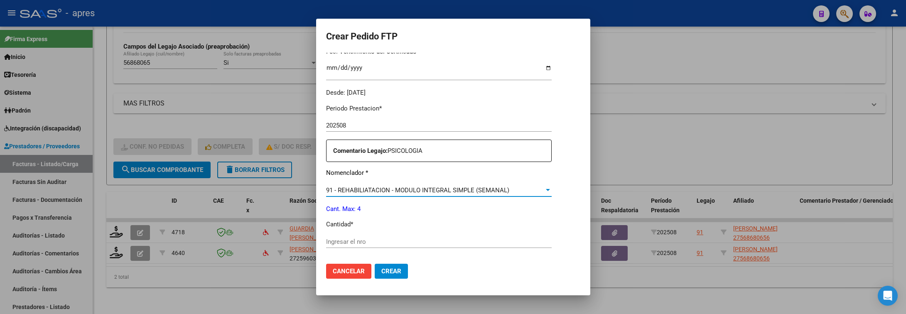
scroll to position [249, 0]
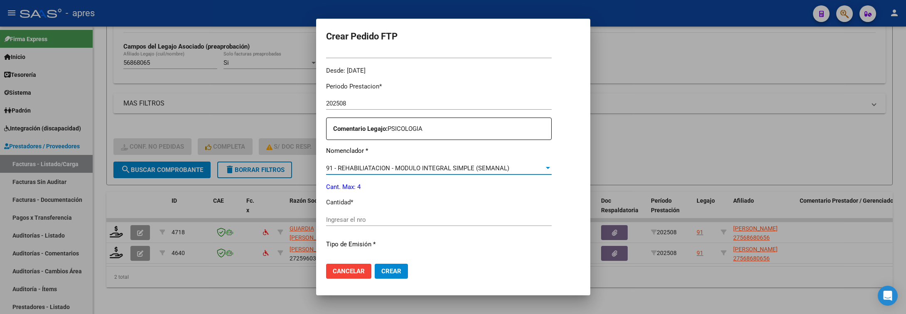
click at [433, 223] on input "Ingresar el nro" at bounding box center [439, 219] width 226 height 7
type input "4"
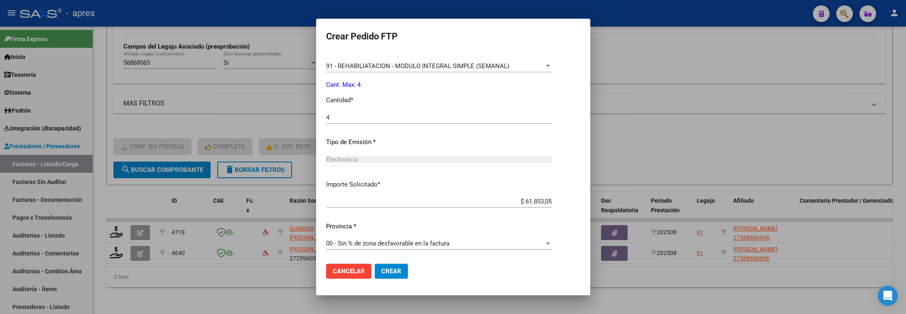
scroll to position [352, 0]
click at [382, 266] on button "Crear" at bounding box center [391, 271] width 33 height 15
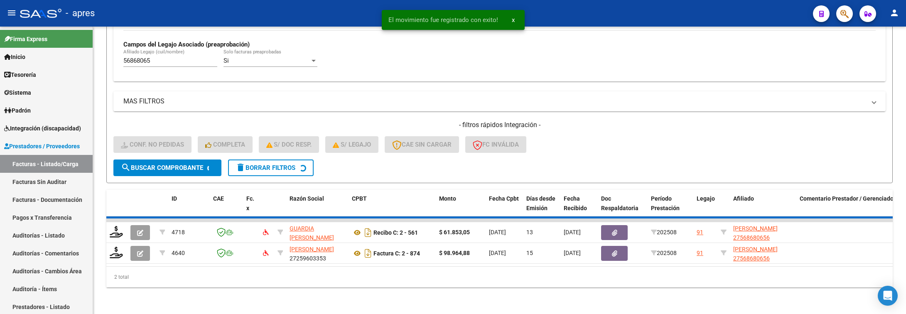
scroll to position [226, 0]
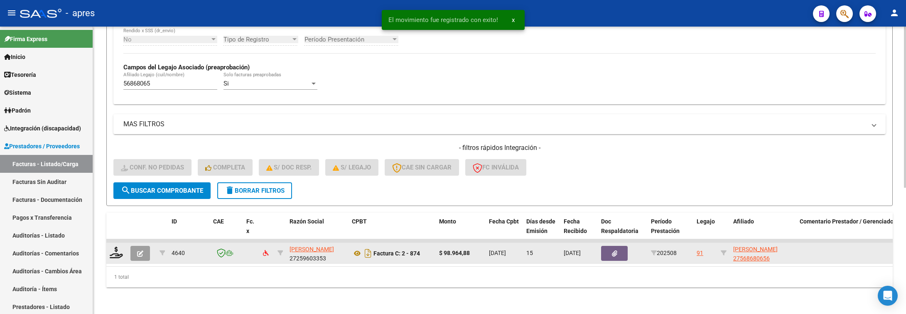
click at [123, 247] on div at bounding box center [117, 253] width 14 height 13
click at [118, 247] on icon at bounding box center [116, 253] width 13 height 12
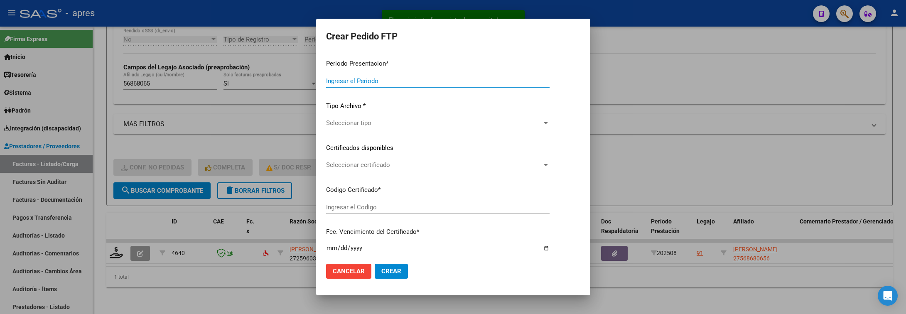
type input "202508"
type input "$ 98.964,88"
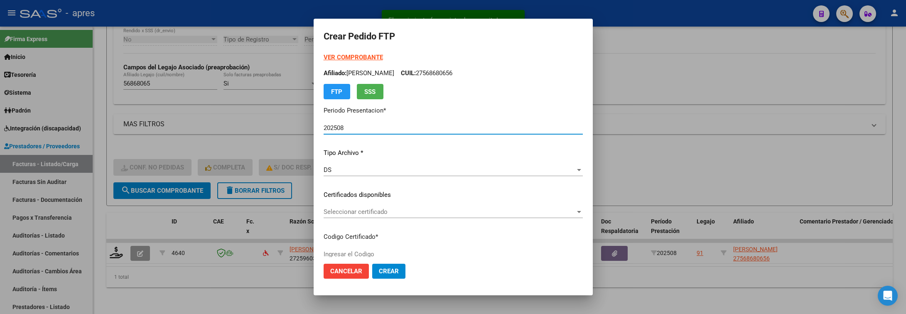
type input "ARG01000568680652022121220251212BS370"
type input "2025-12-12"
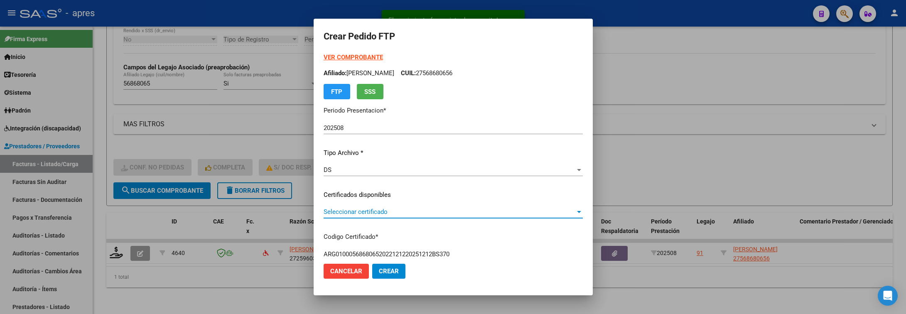
click at [357, 211] on span "Seleccionar certificado" at bounding box center [450, 211] width 252 height 7
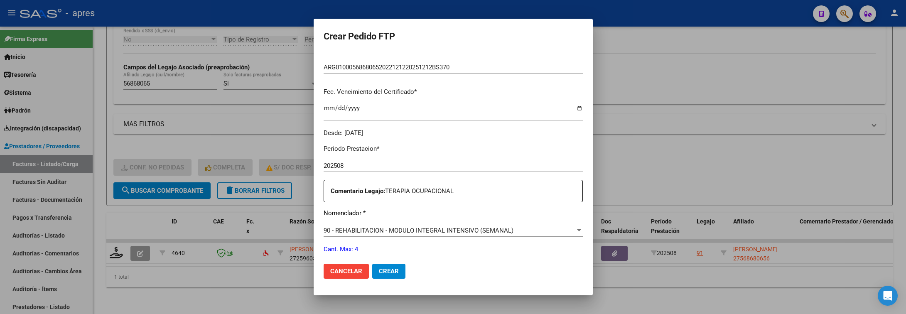
scroll to position [249, 0]
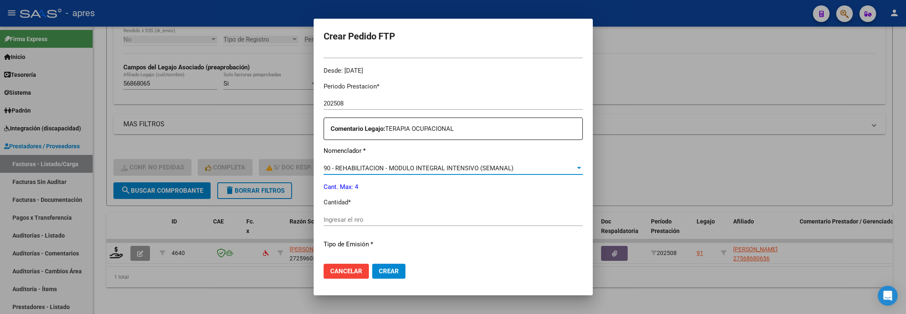
click at [377, 167] on span "90 - REHABILITACION - MODULO INTEGRAL INTENSIVO (SEMANAL)" at bounding box center [419, 168] width 190 height 7
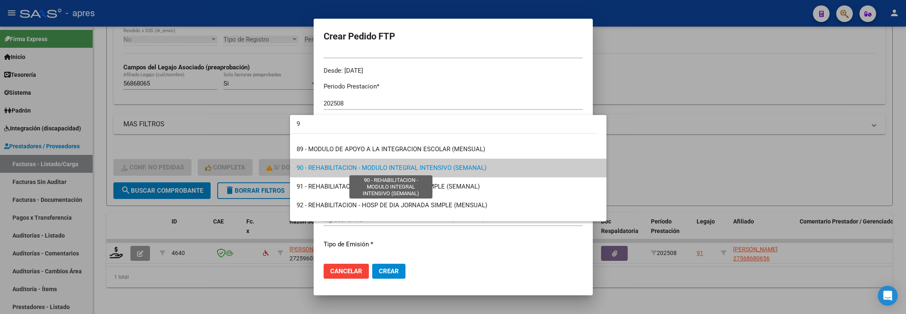
scroll to position [0, 0]
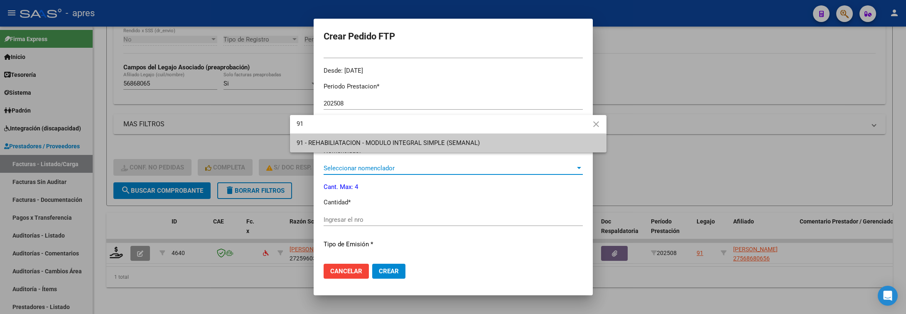
type input "91"
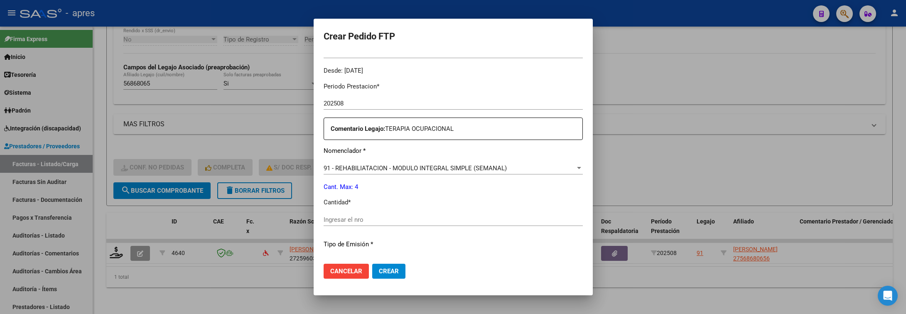
click at [364, 224] on div "Ingresar el nro" at bounding box center [453, 220] width 259 height 12
click at [362, 222] on input "Ingresar el nro" at bounding box center [453, 219] width 259 height 7
type input "4"
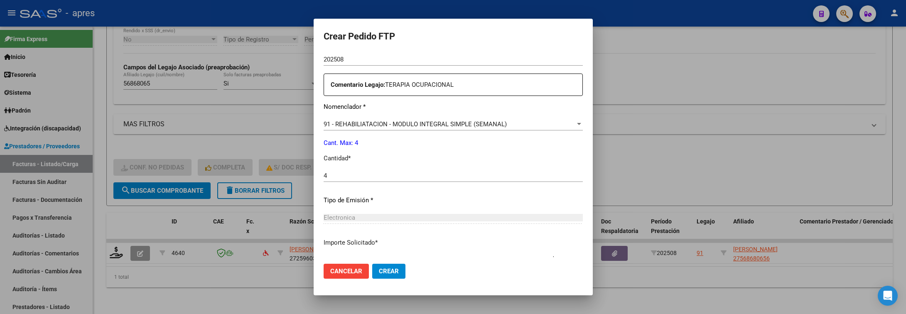
scroll to position [352, 0]
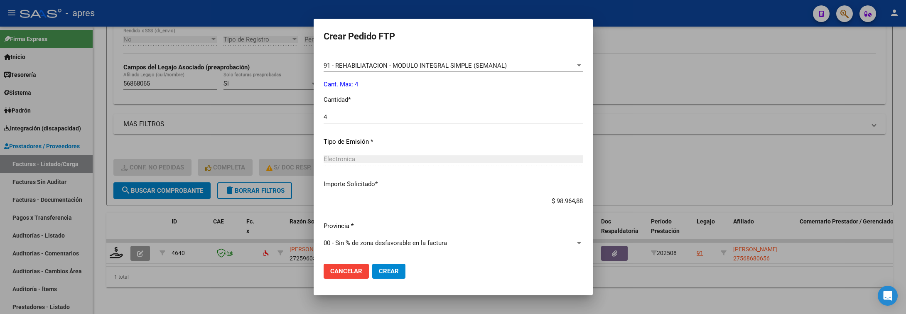
click at [370, 280] on mat-dialog-actions "Cancelar Crear" at bounding box center [453, 271] width 259 height 28
click at [379, 275] on span "Crear" at bounding box center [389, 271] width 20 height 7
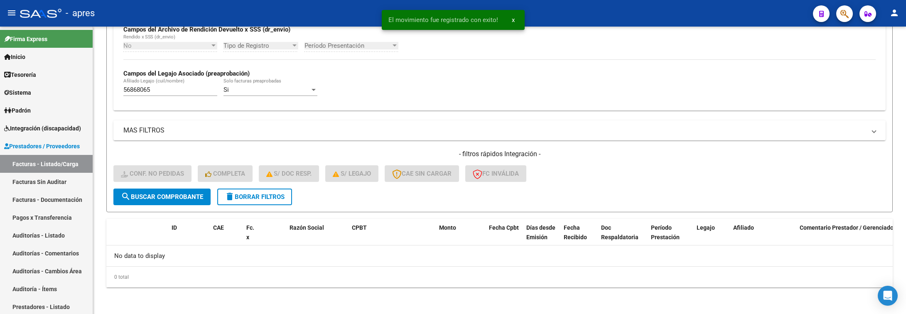
scroll to position [209, 0]
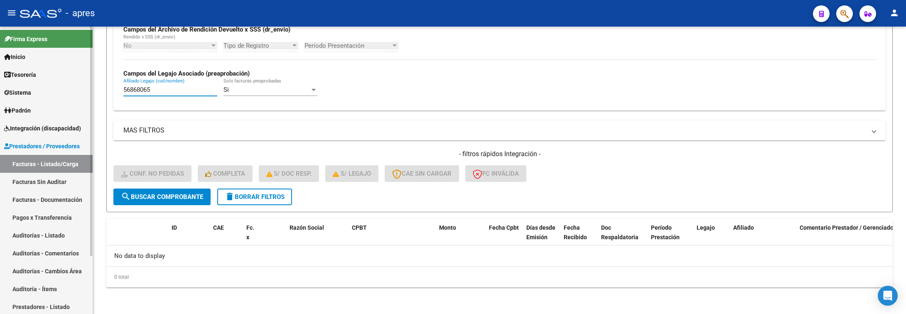
drag, startPoint x: 179, startPoint y: 92, endPoint x: 90, endPoint y: 92, distance: 88.5
click at [90, 92] on mat-sidenav-container "Firma Express Inicio Calendario SSS Instructivos Contacto OS Tesorería Extracto…" at bounding box center [453, 171] width 906 height 288
paste input "8216512"
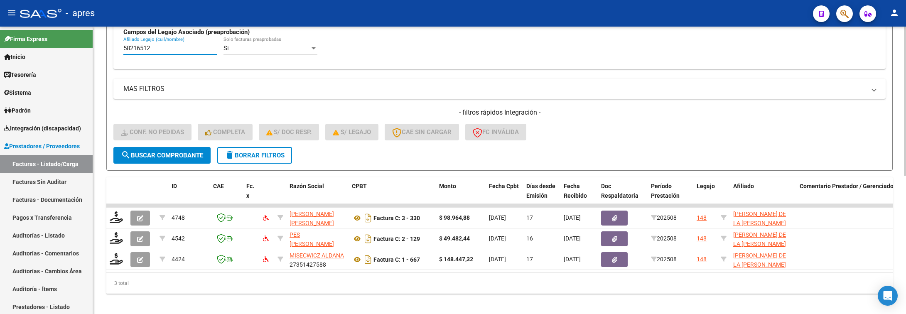
scroll to position [267, 0]
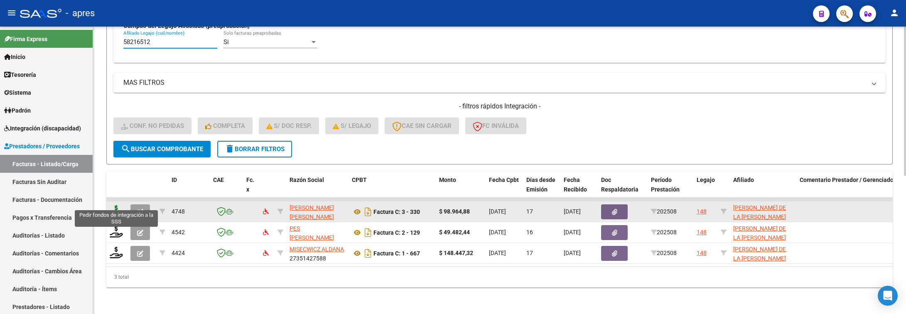
type input "58216512"
click at [113, 205] on icon at bounding box center [116, 211] width 13 height 12
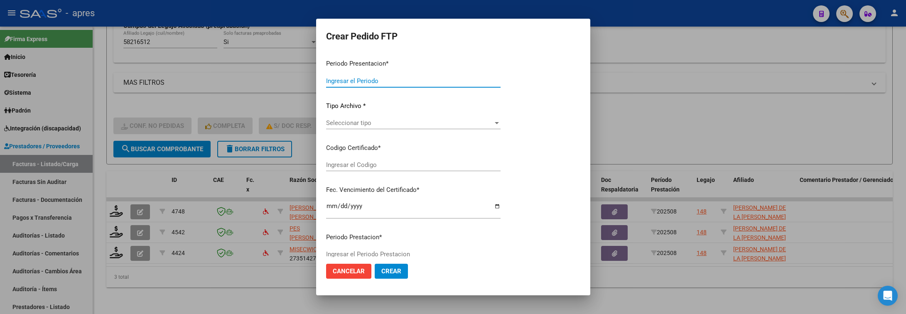
type input "202508"
type input "$ 98.964,88"
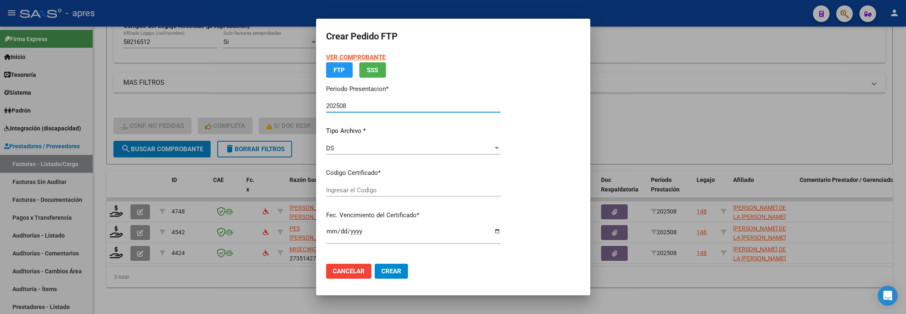
type input "ARG01000582165122022100520241005BS370"
type input "2025-10-14"
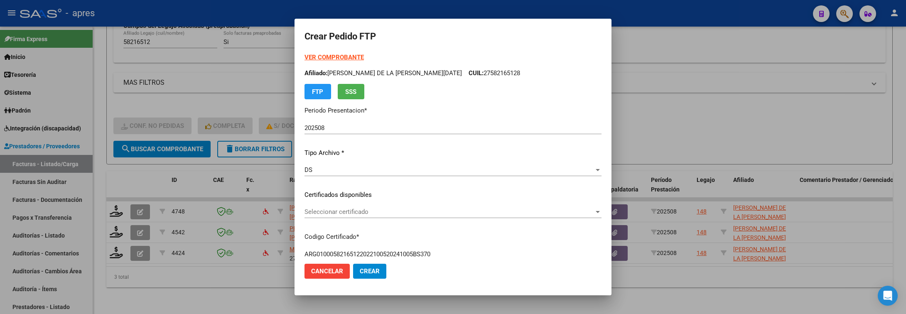
click at [403, 194] on p "Certificados disponibles" at bounding box center [453, 195] width 297 height 10
click at [416, 209] on span "Seleccionar certificado" at bounding box center [450, 211] width 290 height 7
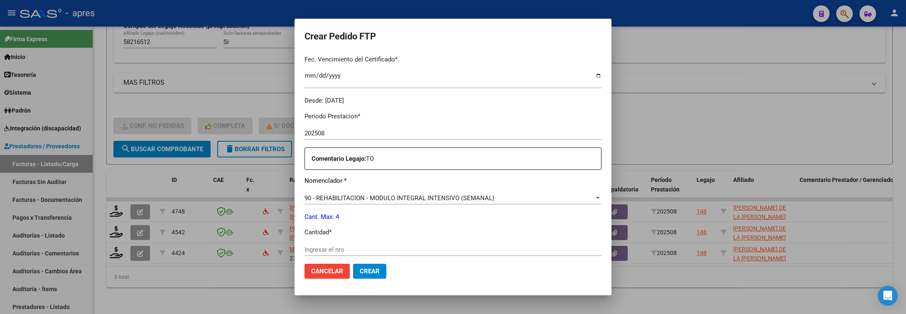
scroll to position [249, 0]
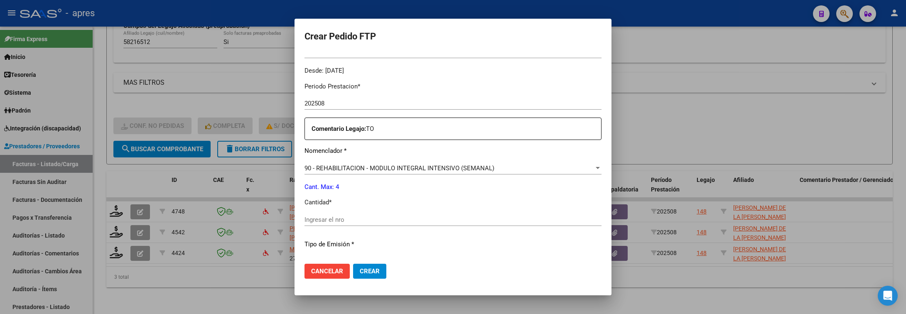
click at [409, 215] on div "Ingresar el nro" at bounding box center [453, 220] width 297 height 12
type input "4"
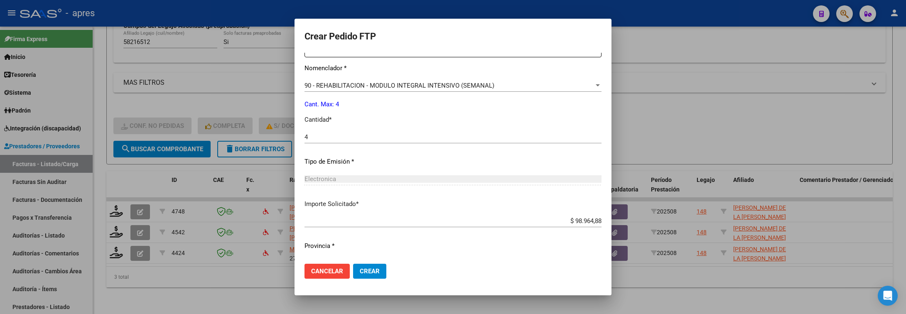
scroll to position [352, 0]
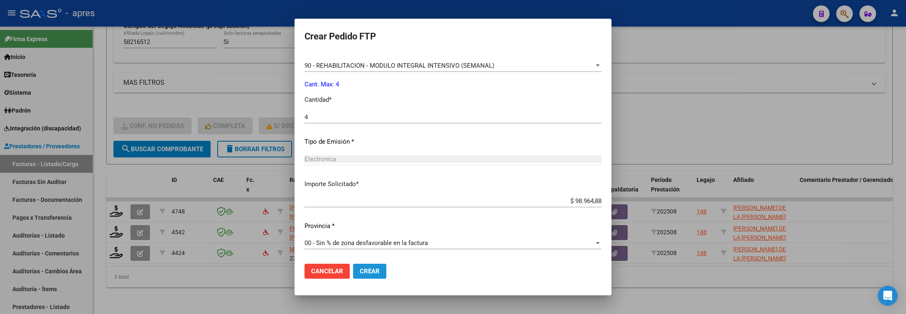
click at [380, 268] on span "Crear" at bounding box center [370, 271] width 20 height 7
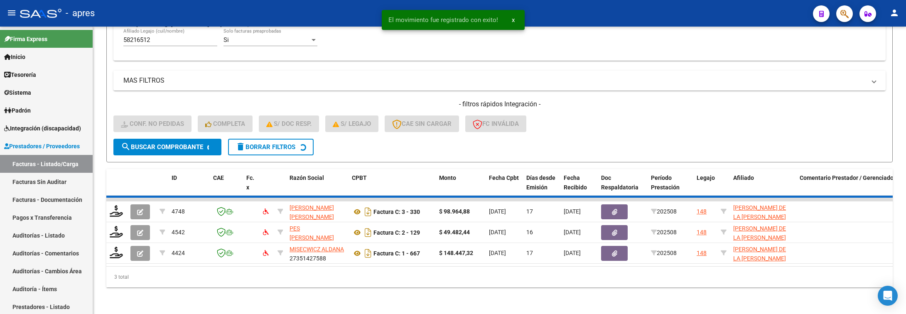
scroll to position [246, 0]
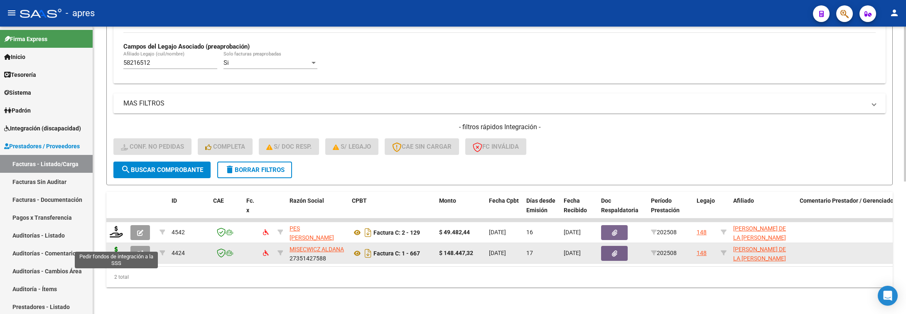
click at [118, 248] on icon at bounding box center [116, 253] width 13 height 12
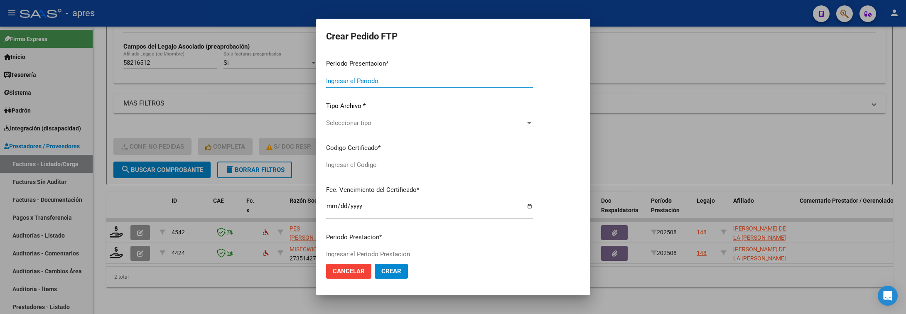
type input "202508"
type input "$ 148.447,32"
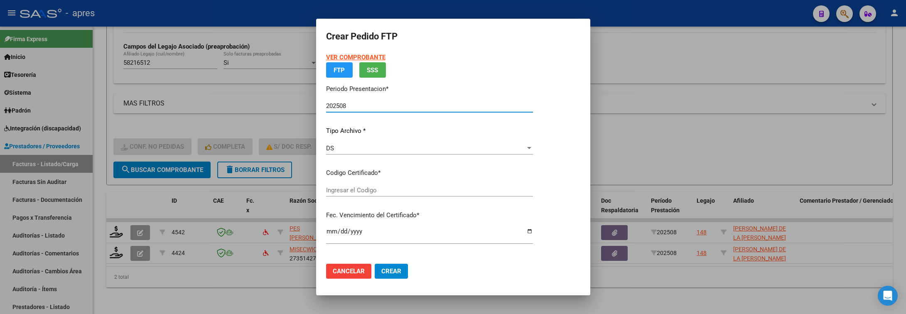
type input "ARG01000582165122022100520241005BS370"
type input "2025-10-14"
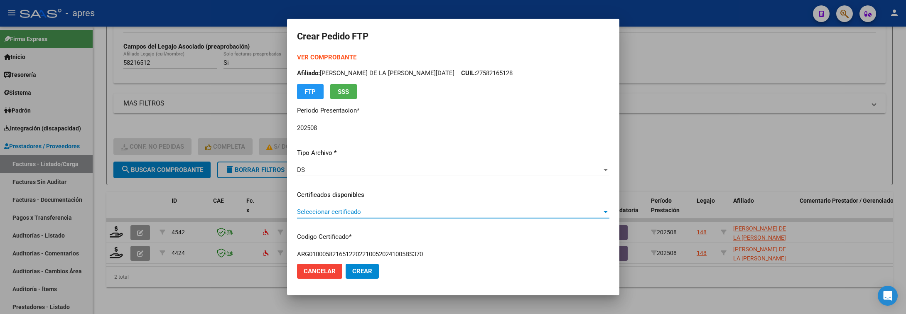
click at [342, 214] on span "Seleccionar certificado" at bounding box center [449, 211] width 305 height 7
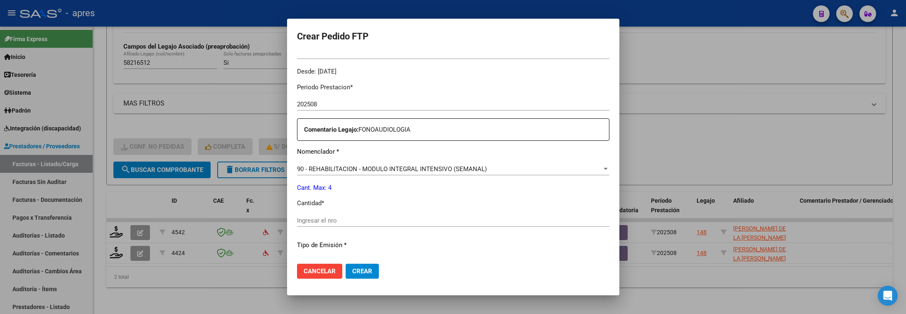
scroll to position [312, 0]
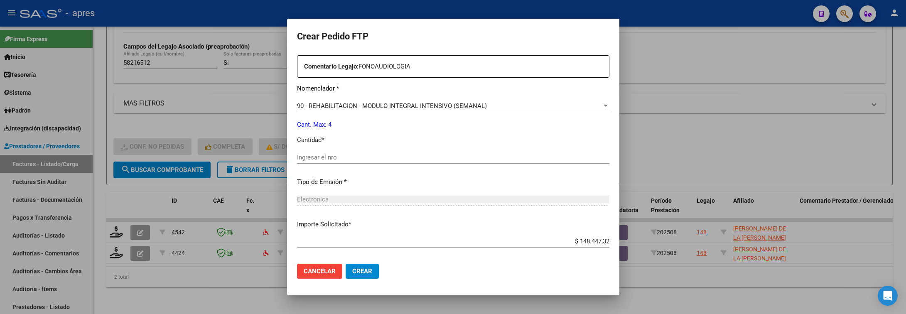
drag, startPoint x: 346, startPoint y: 165, endPoint x: 345, endPoint y: 160, distance: 5.4
click at [345, 160] on div "Ingresar el nro" at bounding box center [453, 161] width 313 height 20
click at [345, 158] on input "Ingresar el nro" at bounding box center [453, 157] width 313 height 7
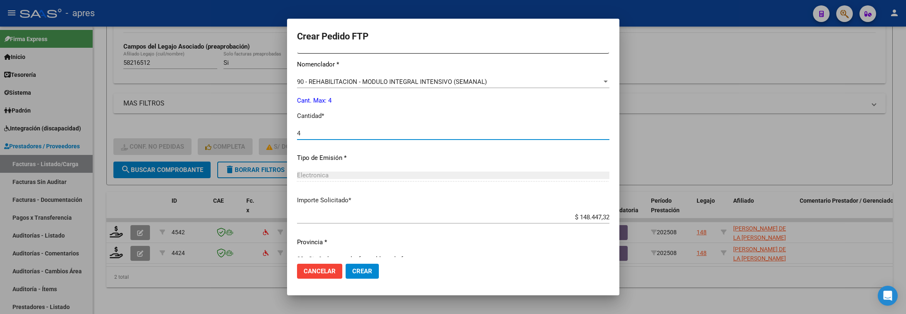
scroll to position [352, 0]
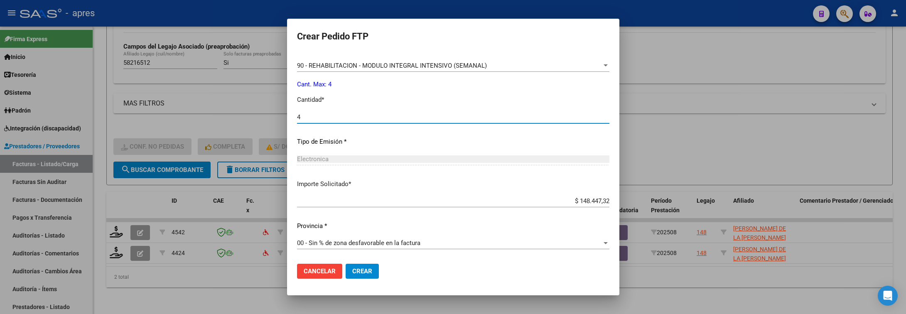
type input "4"
click at [372, 273] on span "Crear" at bounding box center [362, 271] width 20 height 7
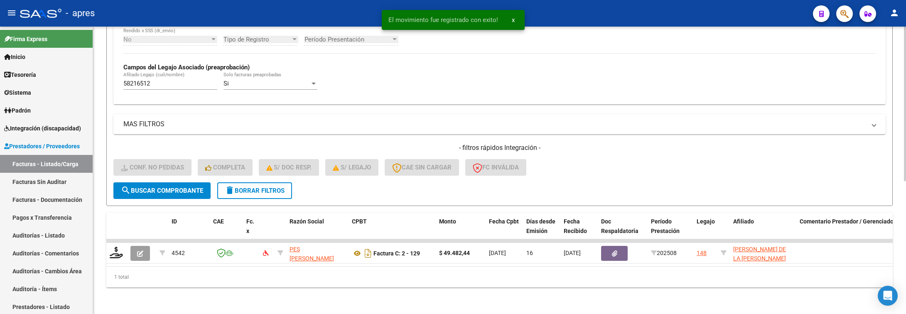
scroll to position [226, 0]
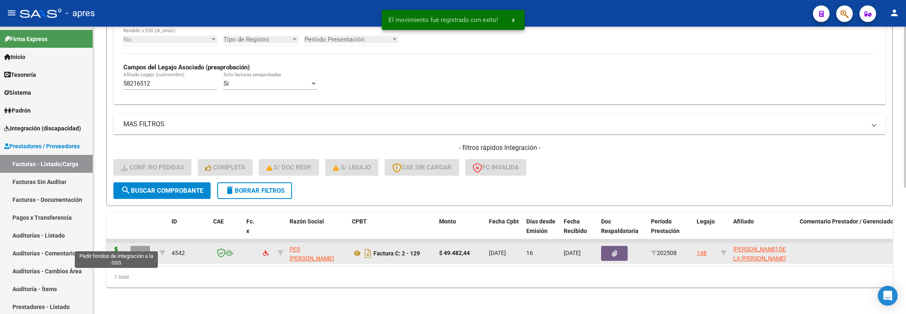
click at [111, 247] on icon at bounding box center [116, 253] width 13 height 12
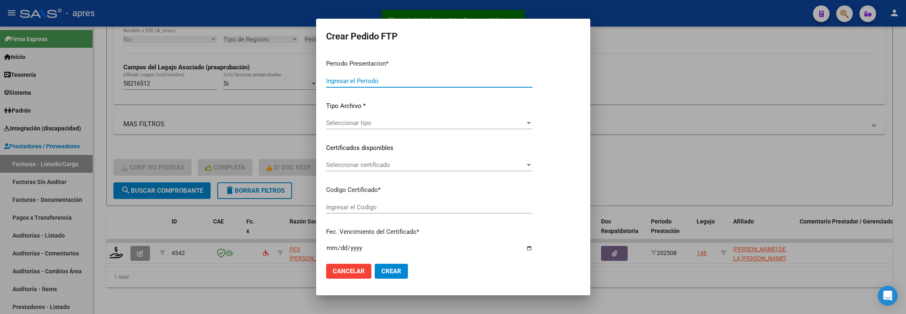
type input "202508"
type input "$ 49.482,44"
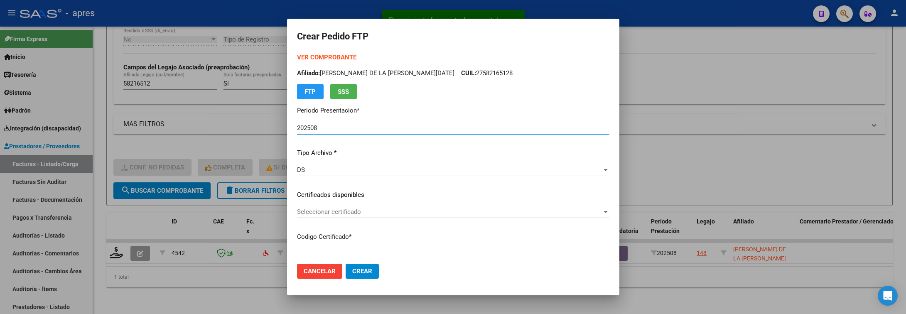
type input "ARG01000582165122022100520241005BS370"
type input "2025-10-14"
click at [433, 217] on div "Seleccionar certificado Seleccionar certificado" at bounding box center [453, 212] width 313 height 12
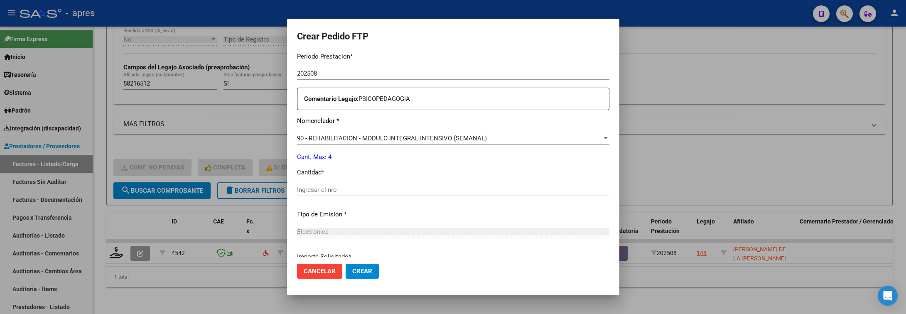
scroll to position [312, 0]
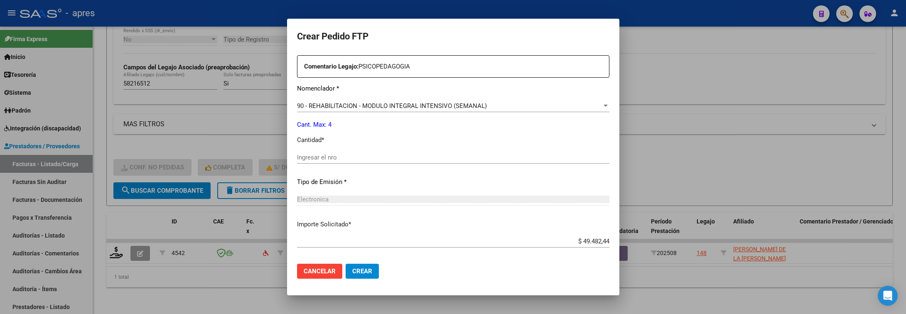
click at [422, 160] on input "Ingresar el nro" at bounding box center [453, 157] width 313 height 7
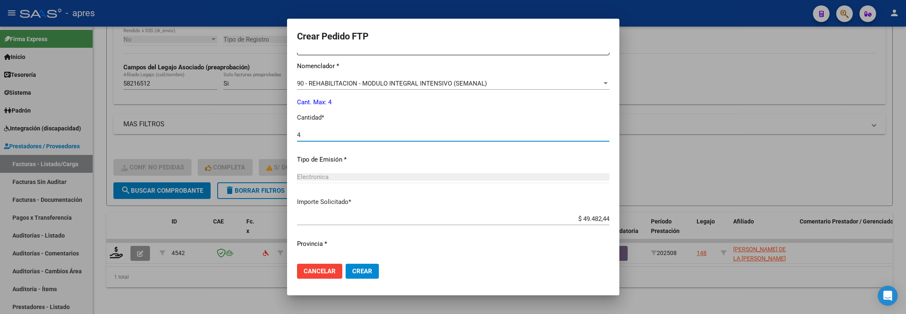
scroll to position [352, 0]
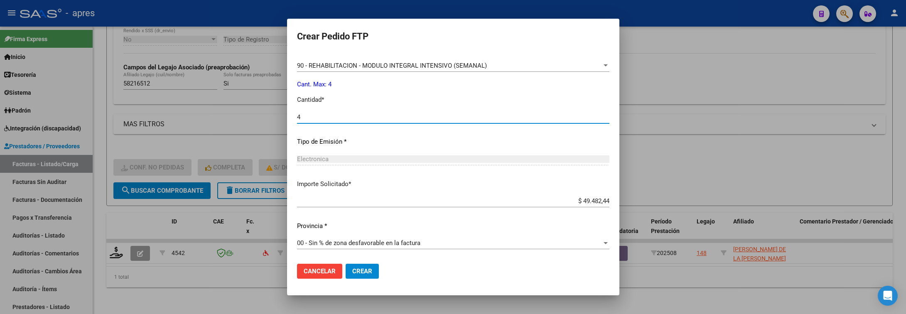
type input "4"
click at [366, 273] on span "Crear" at bounding box center [362, 271] width 20 height 7
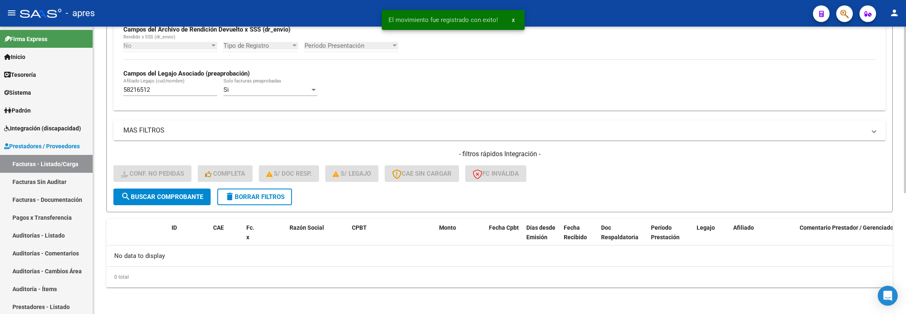
scroll to position [209, 0]
